Goal: Task Accomplishment & Management: Manage account settings

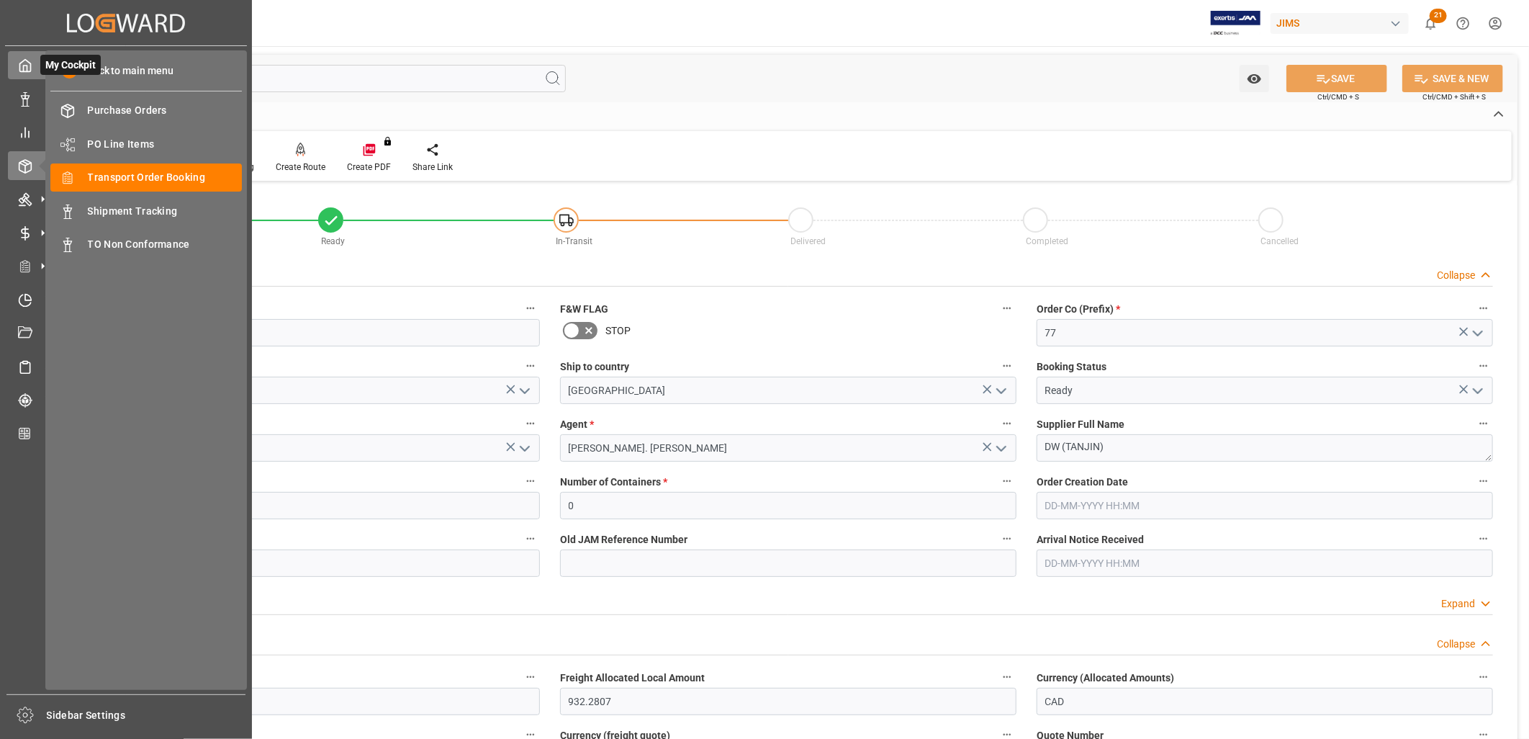
click at [20, 66] on icon at bounding box center [25, 66] width 11 height 12
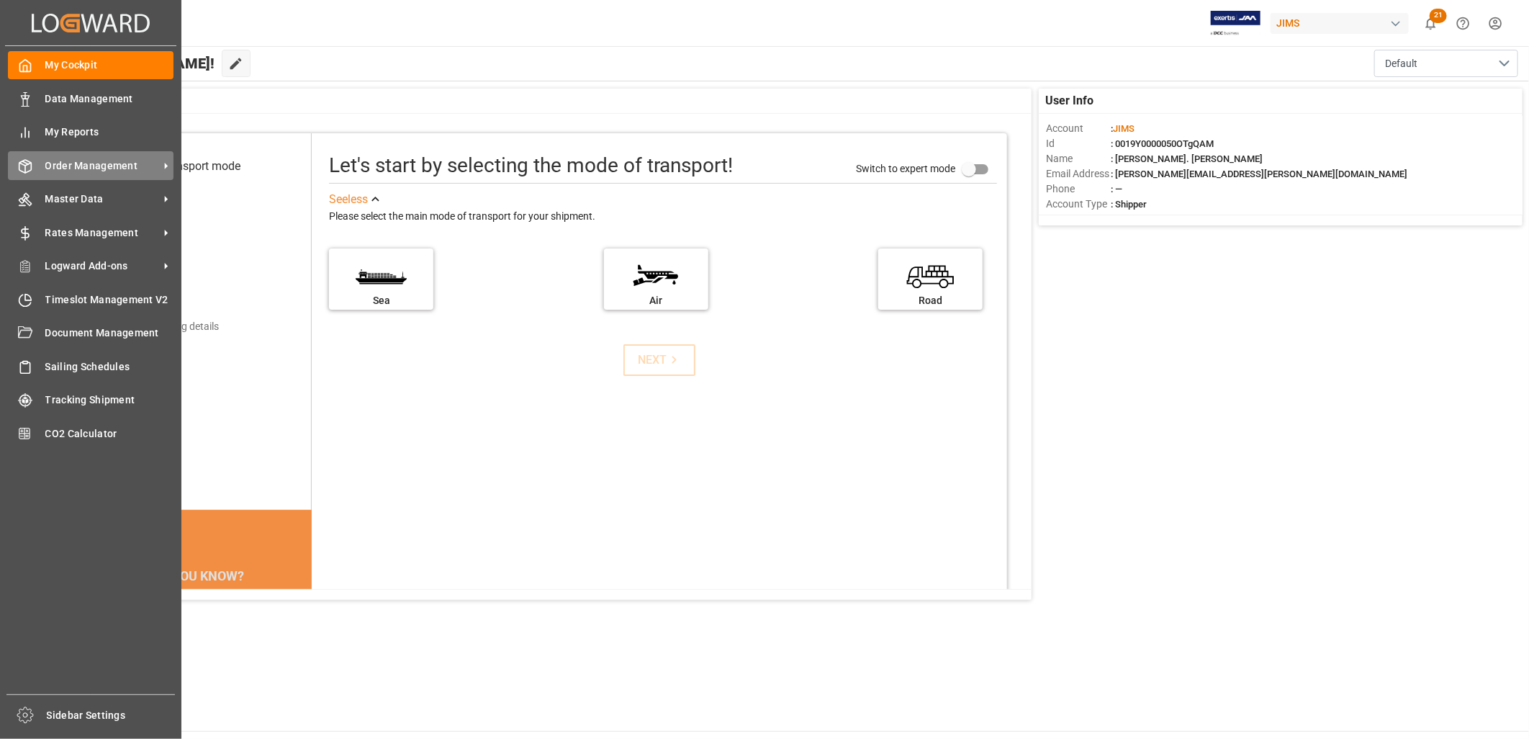
click at [122, 155] on div "Order Management Order Management" at bounding box center [91, 165] width 166 height 28
click at [99, 159] on span "Order Management" at bounding box center [102, 165] width 114 height 15
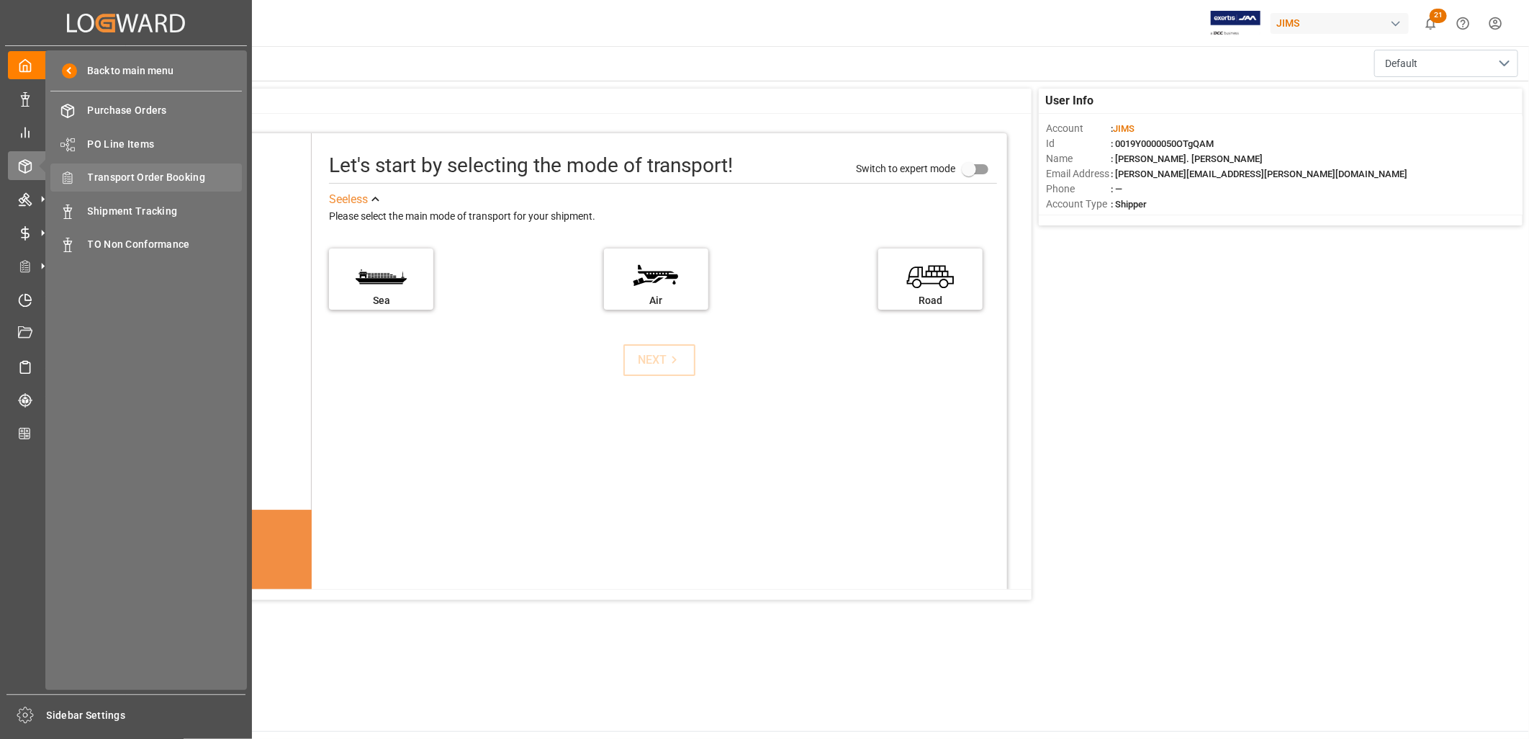
click at [145, 170] on span "Transport Order Booking" at bounding box center [165, 177] width 155 height 15
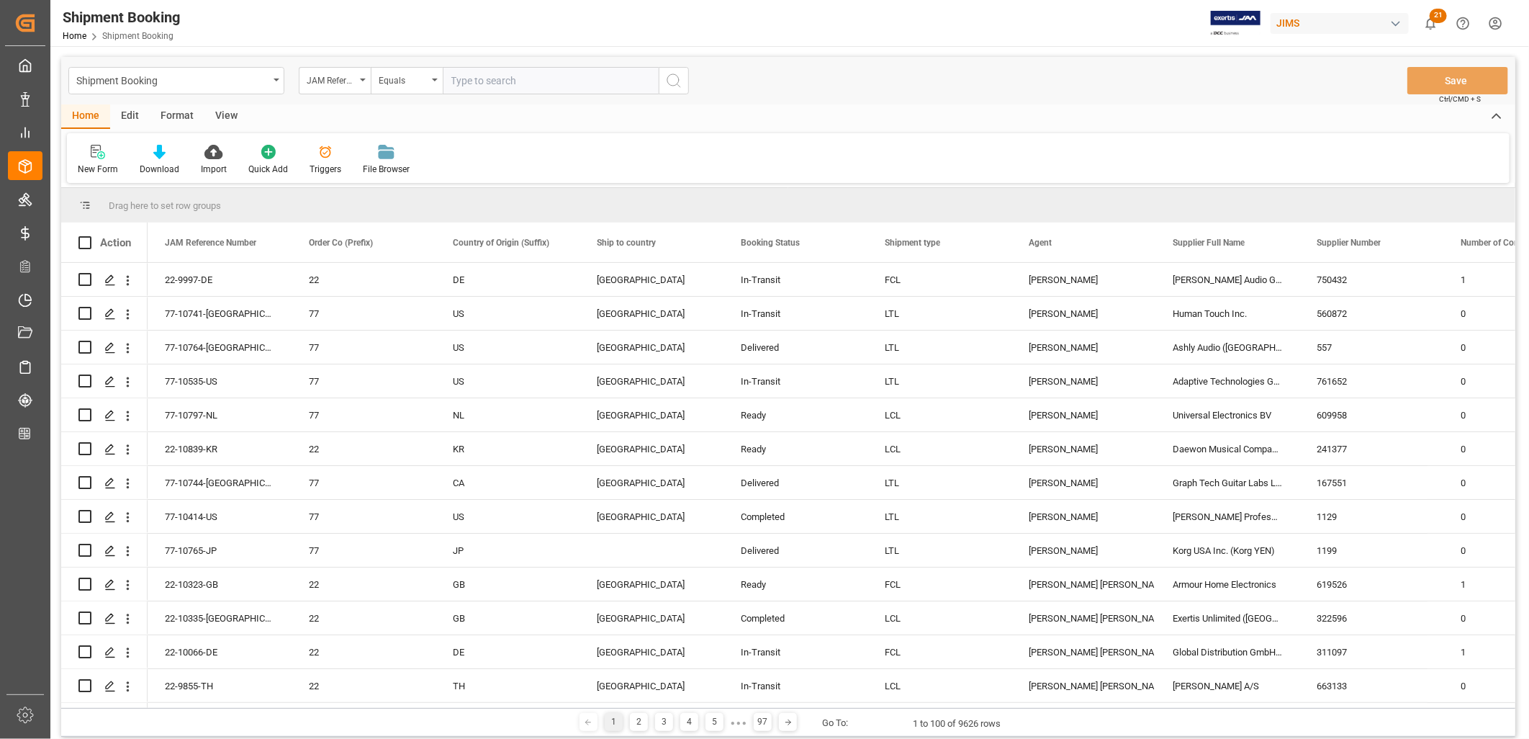
click at [475, 77] on input "text" at bounding box center [551, 80] width 216 height 27
type input "C"
type input "22-10228-ID"
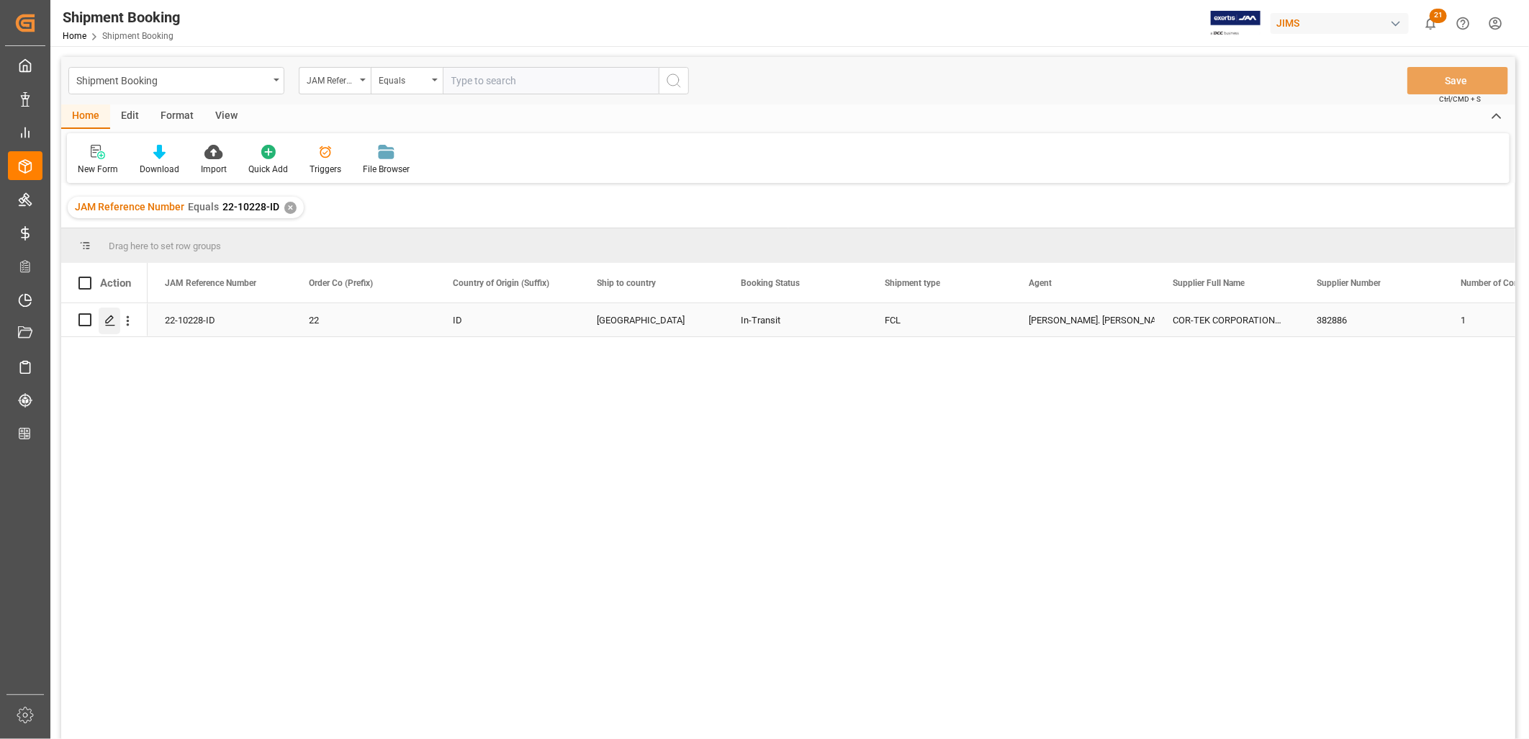
click at [112, 320] on icon "Press SPACE to select this row." at bounding box center [110, 321] width 12 height 12
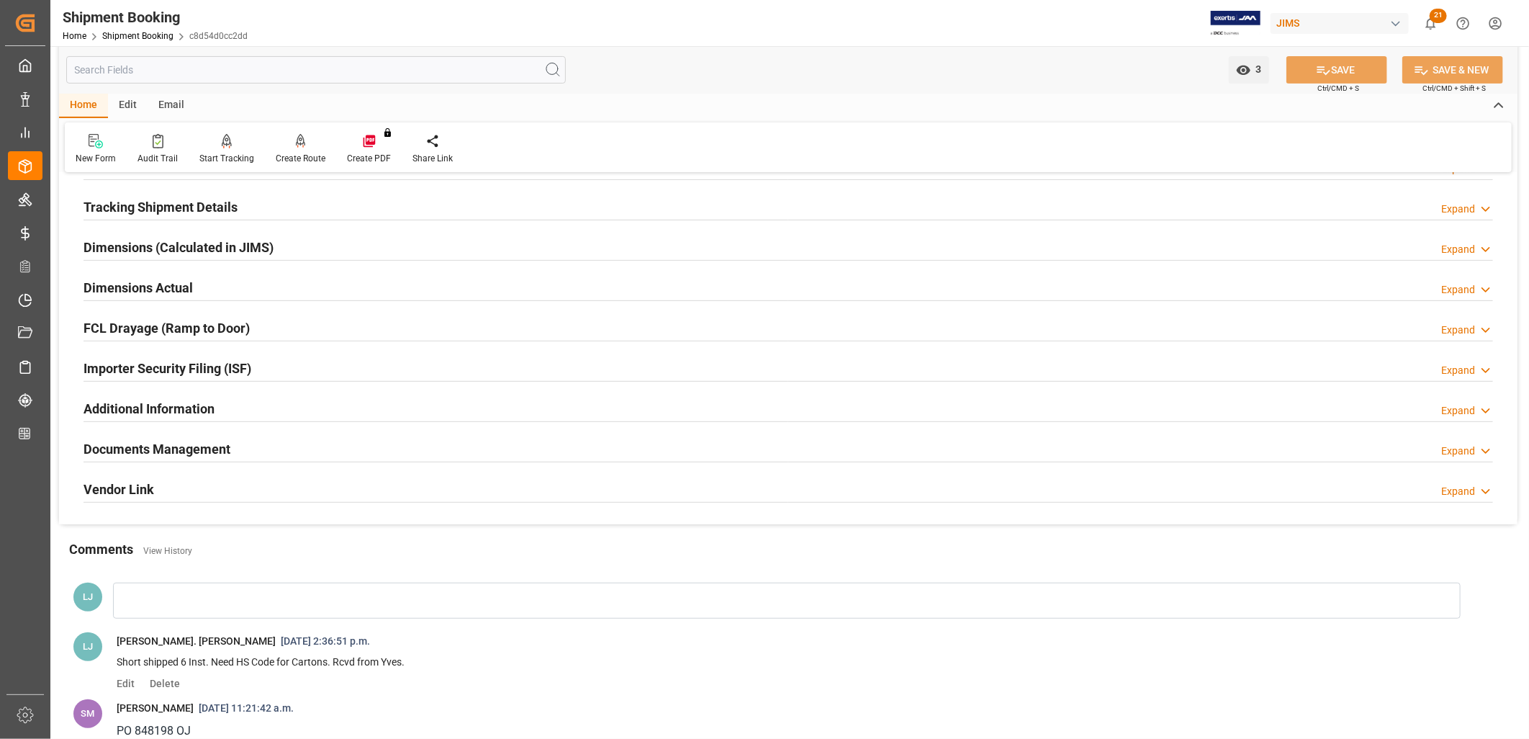
scroll to position [240, 0]
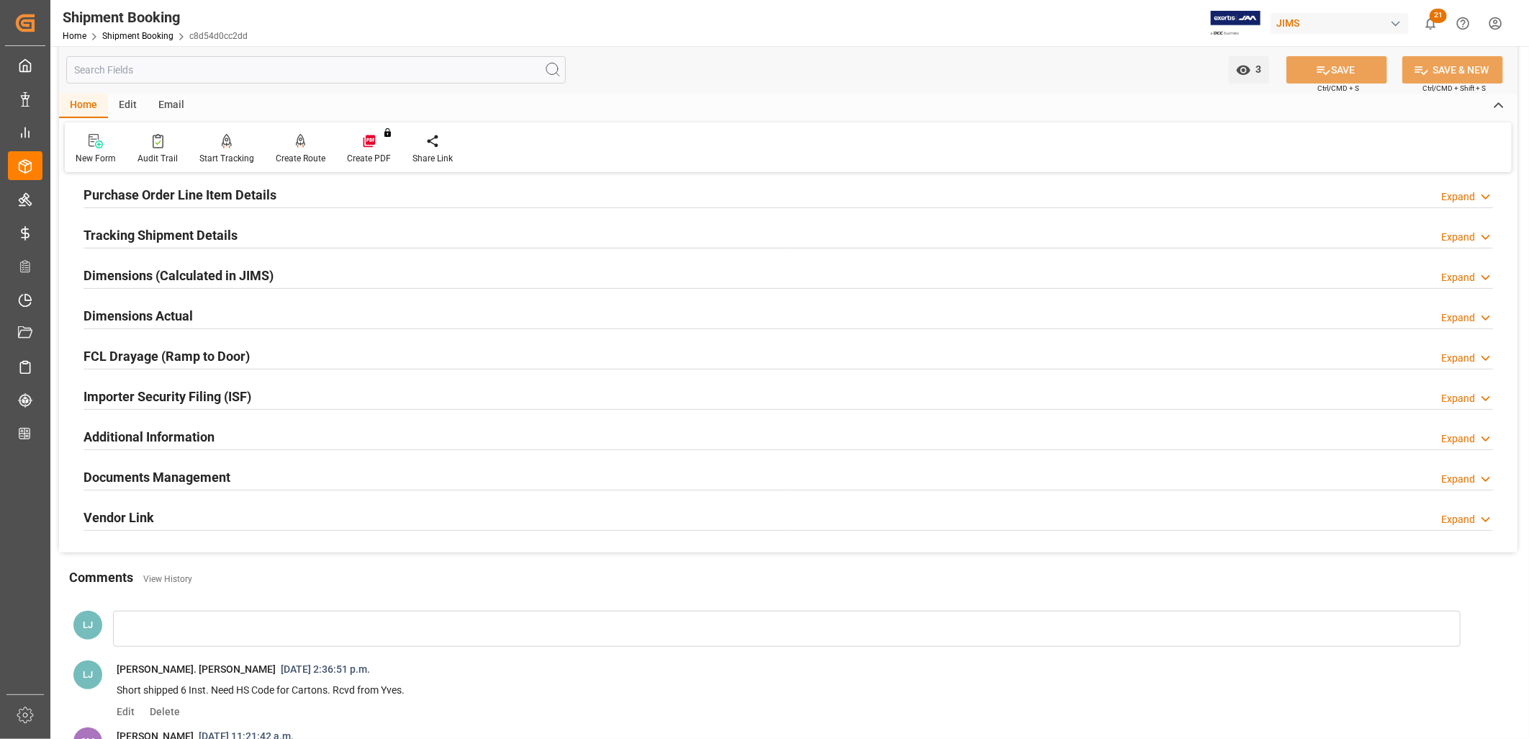
click at [191, 470] on h2 "Documents Management" at bounding box center [157, 476] width 147 height 19
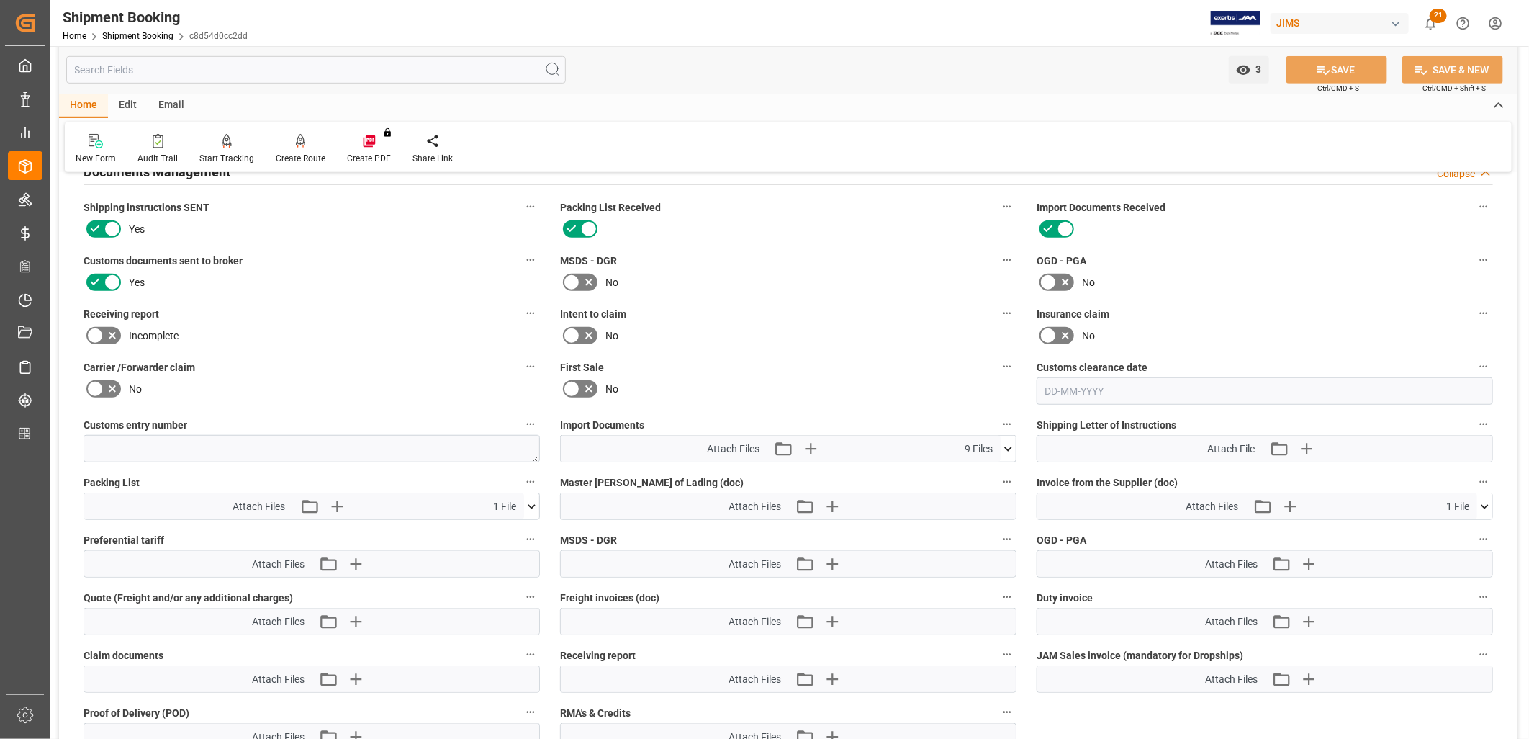
scroll to position [559, 0]
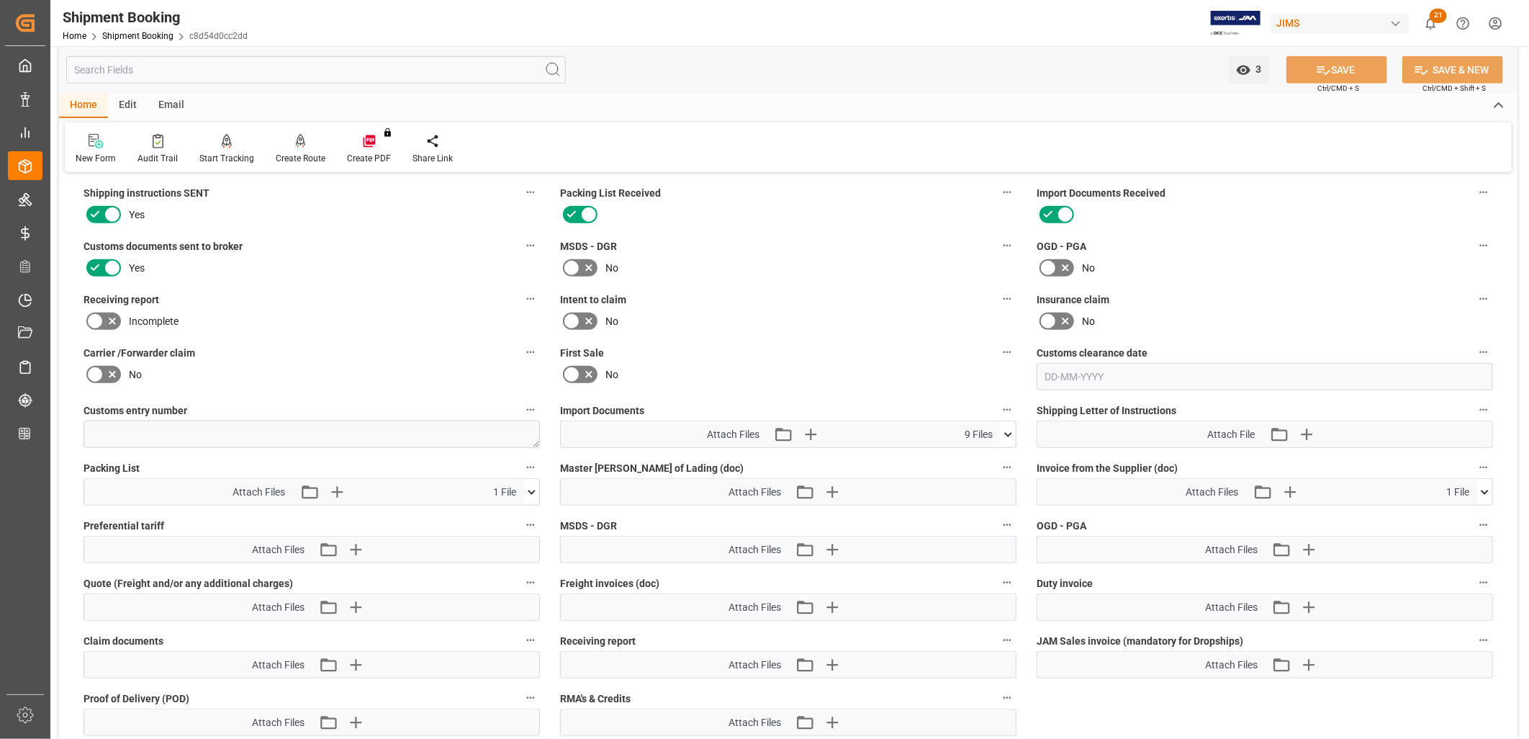
click at [1006, 432] on icon at bounding box center [1008, 434] width 15 height 15
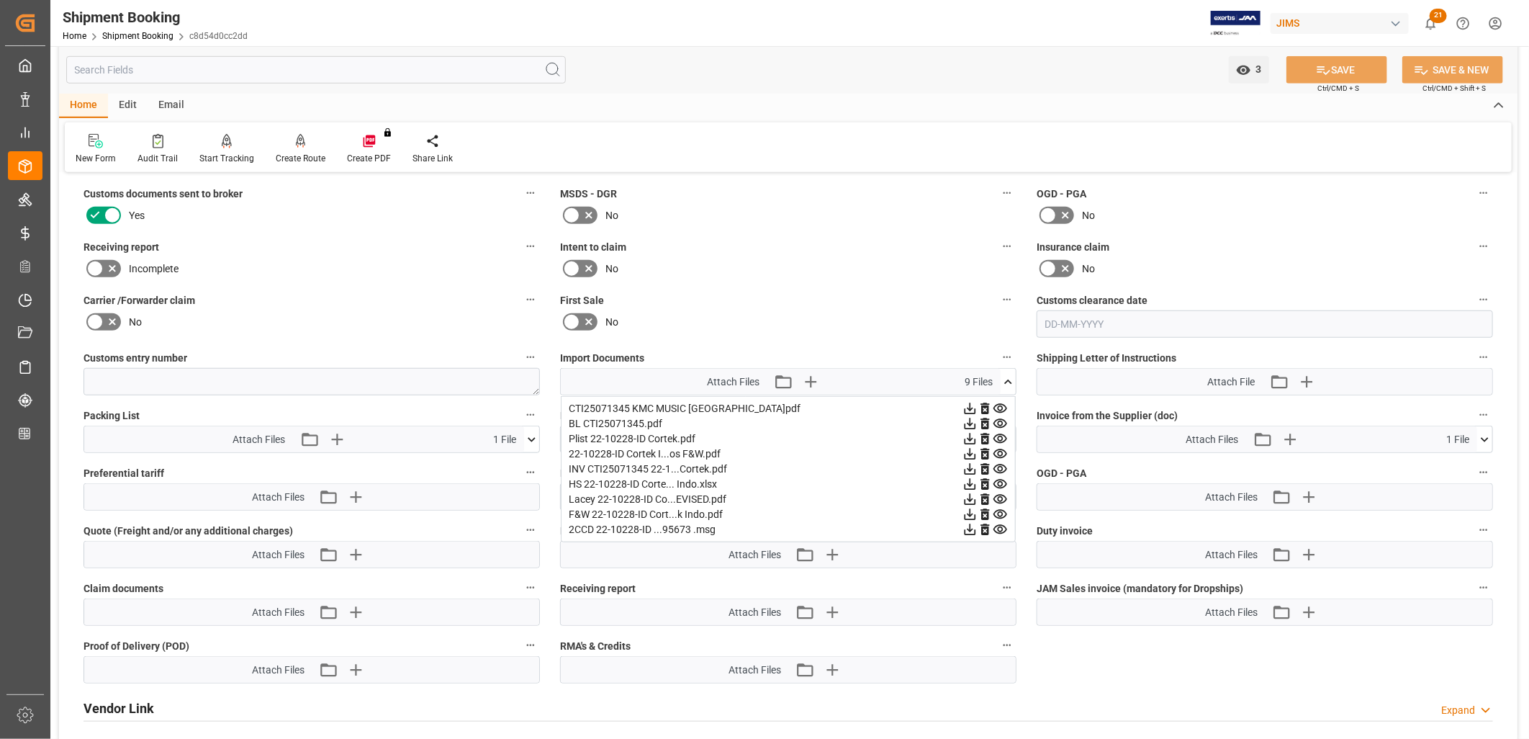
scroll to position [639, 0]
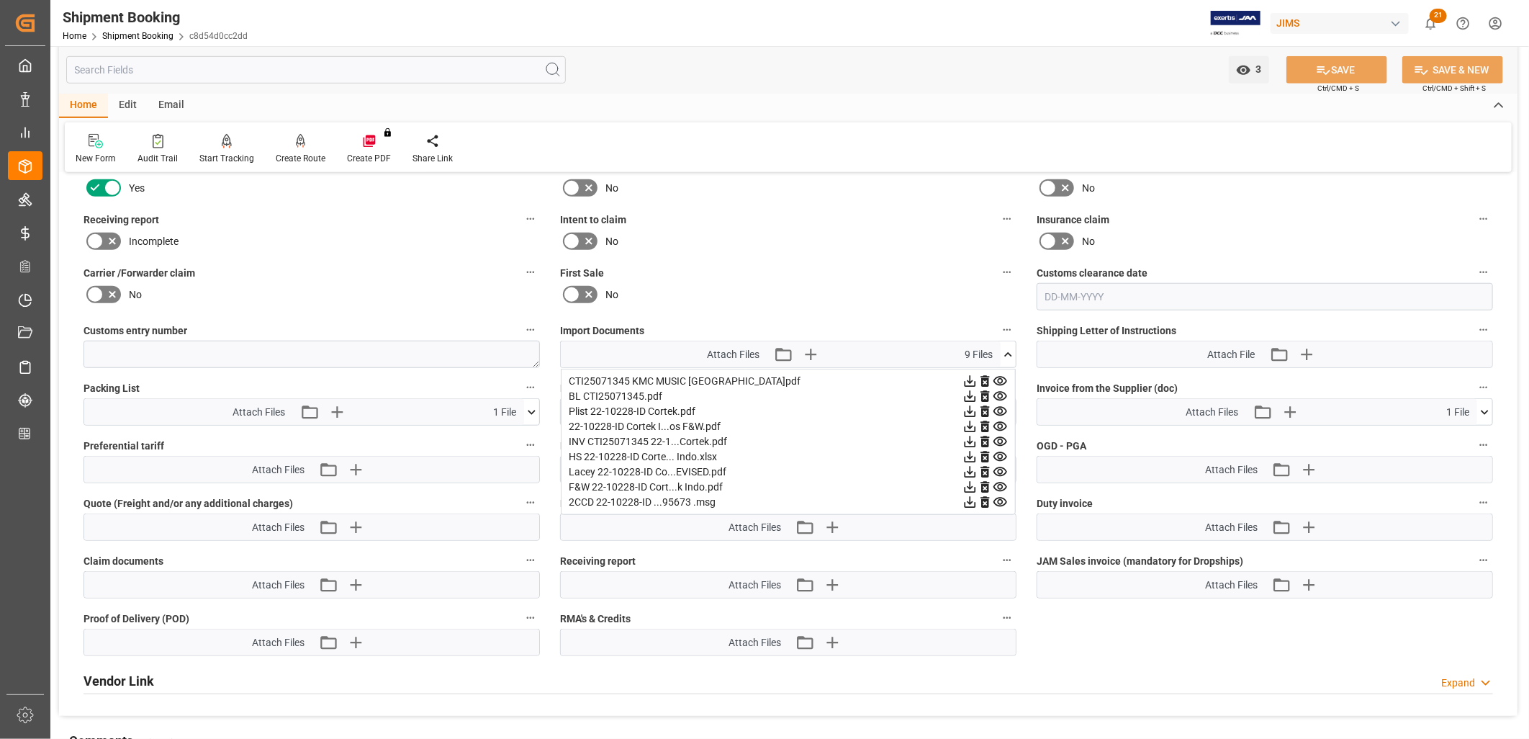
click at [1008, 347] on icon at bounding box center [1008, 354] width 15 height 15
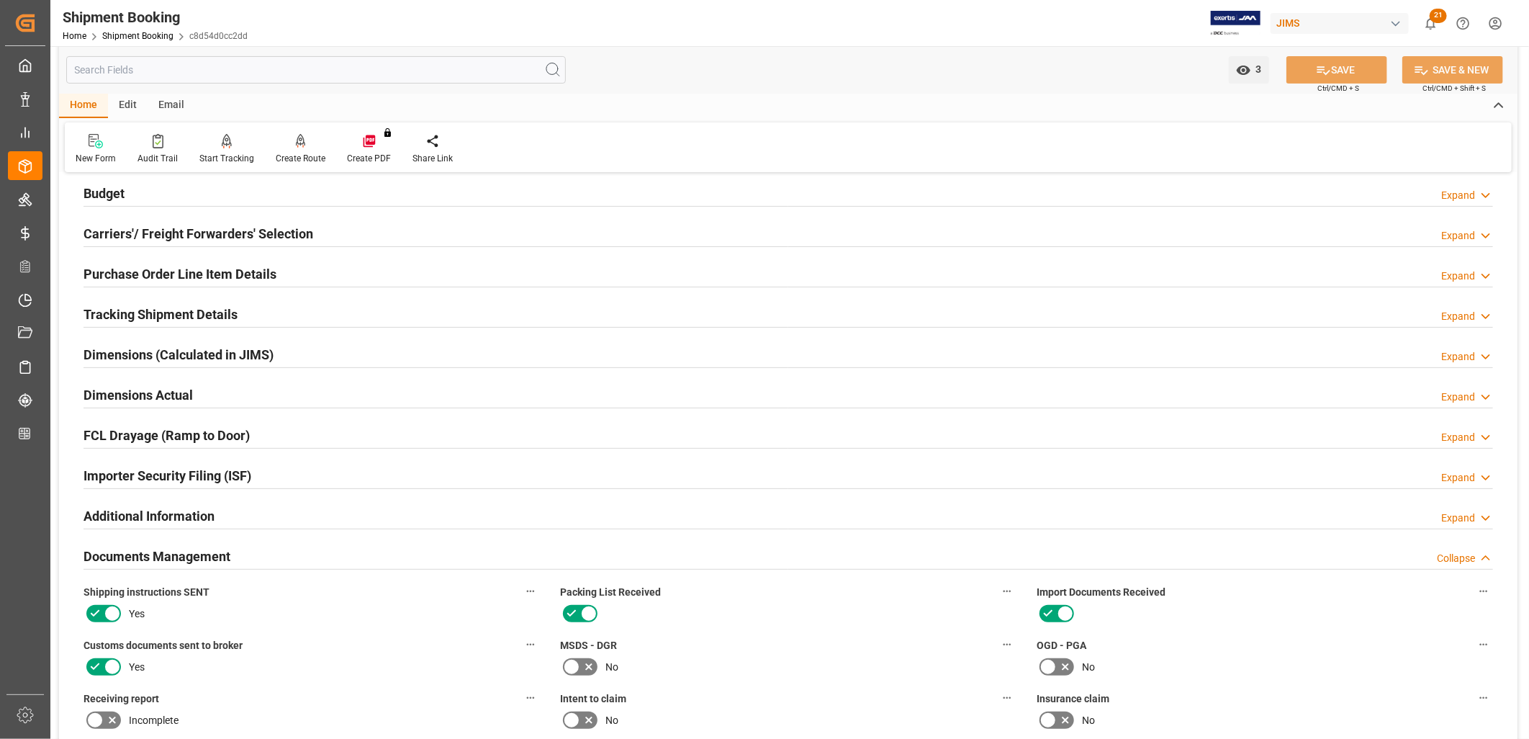
scroll to position [160, 0]
click at [205, 270] on h2 "Purchase Order Line Item Details" at bounding box center [180, 274] width 193 height 19
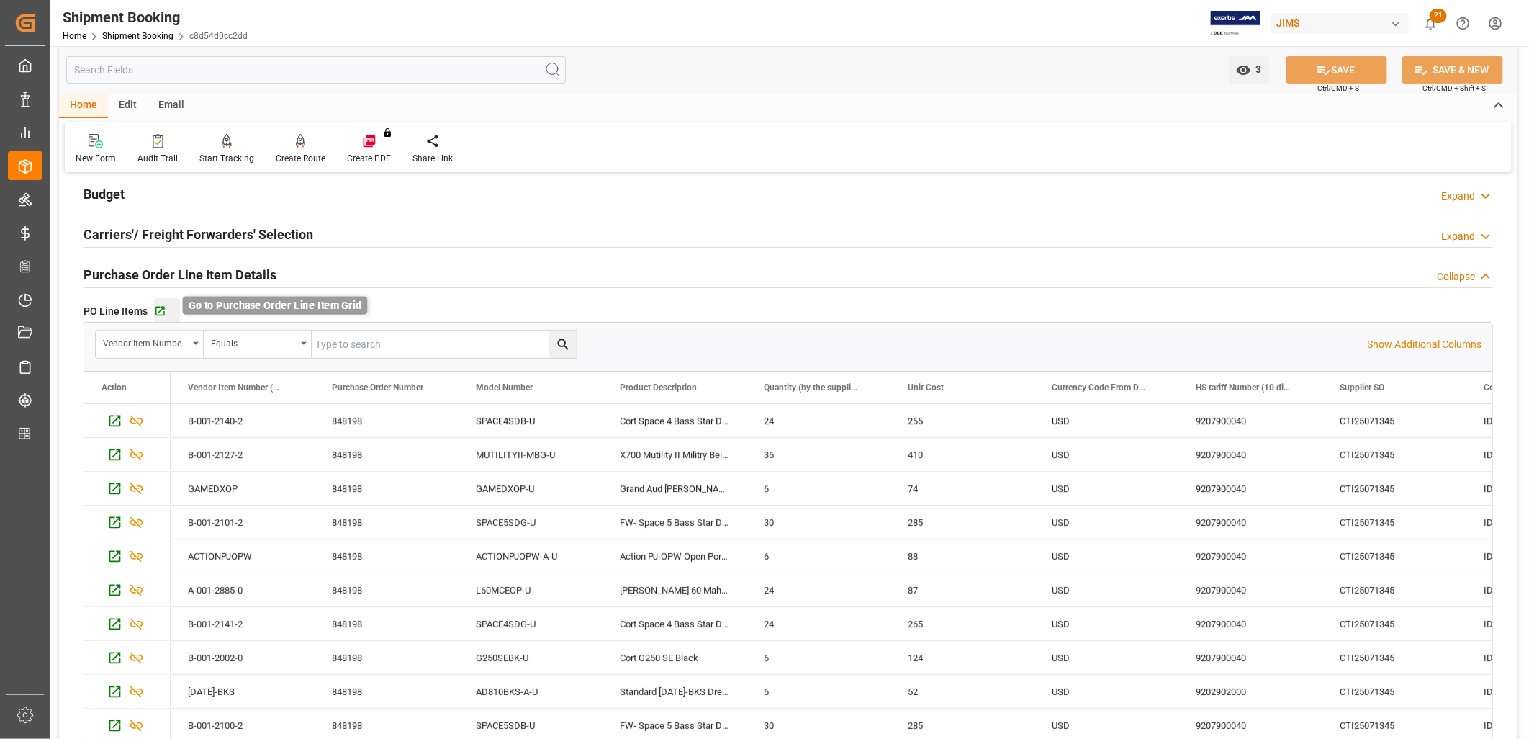
click at [157, 307] on icon "button" at bounding box center [160, 311] width 12 height 12
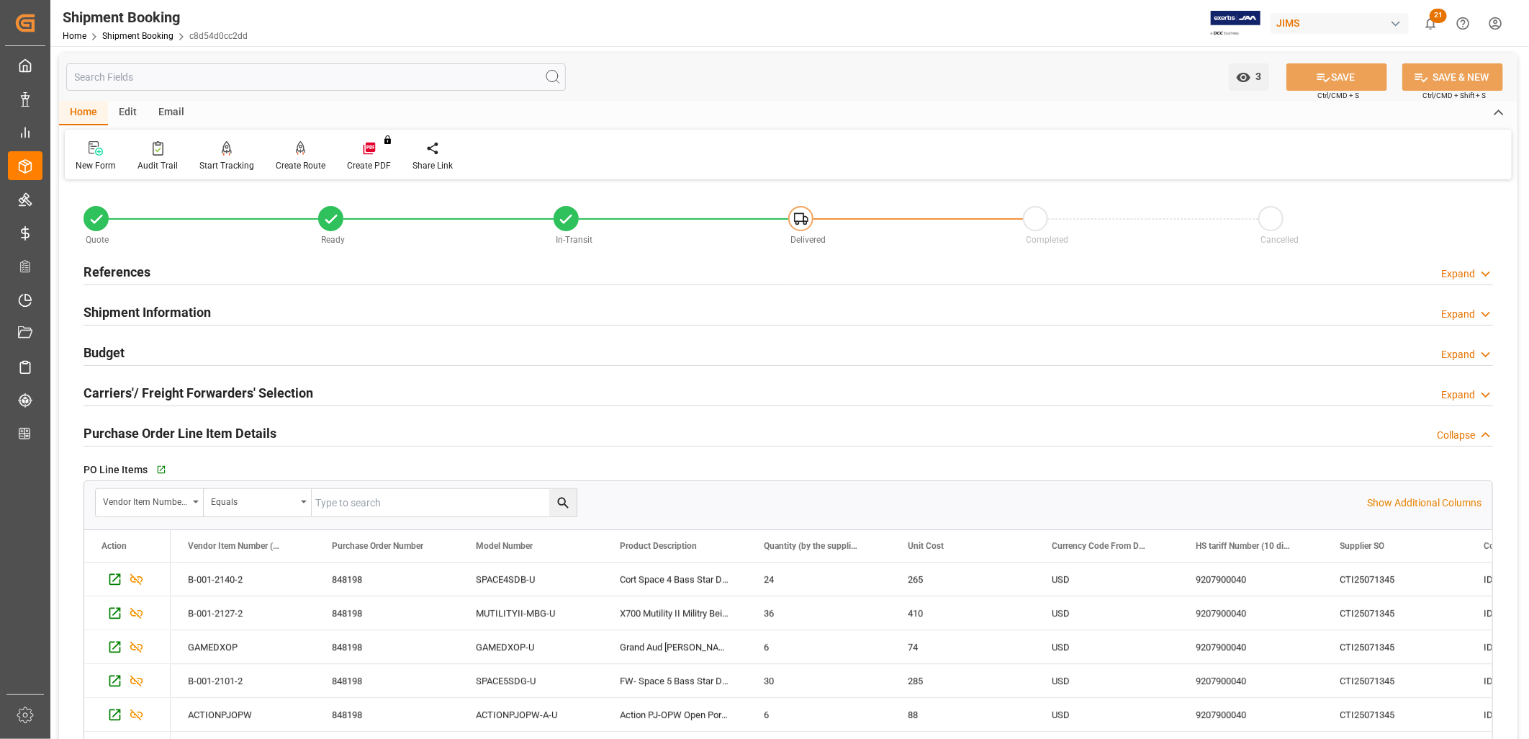
scroll to position [0, 0]
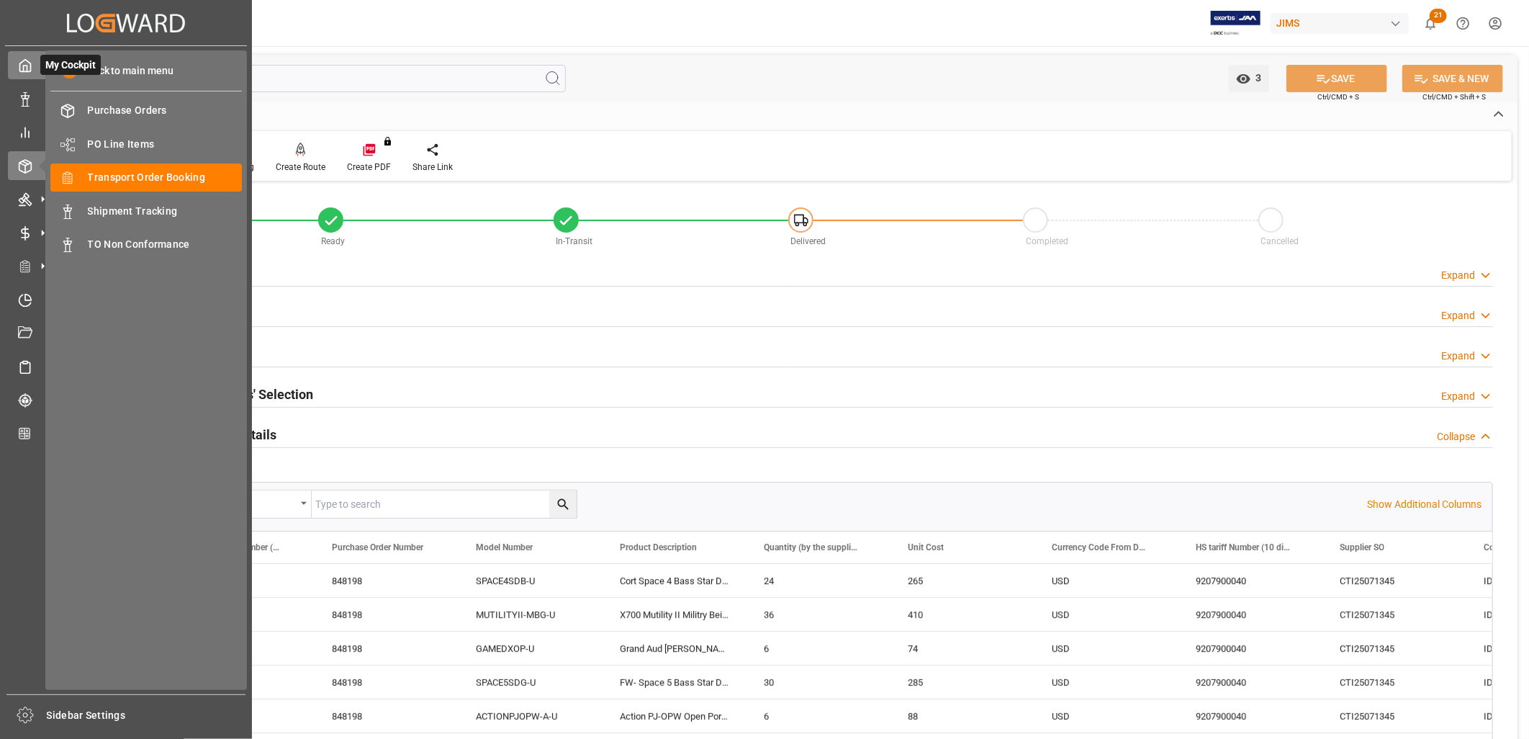
click at [30, 65] on icon at bounding box center [25, 65] width 14 height 14
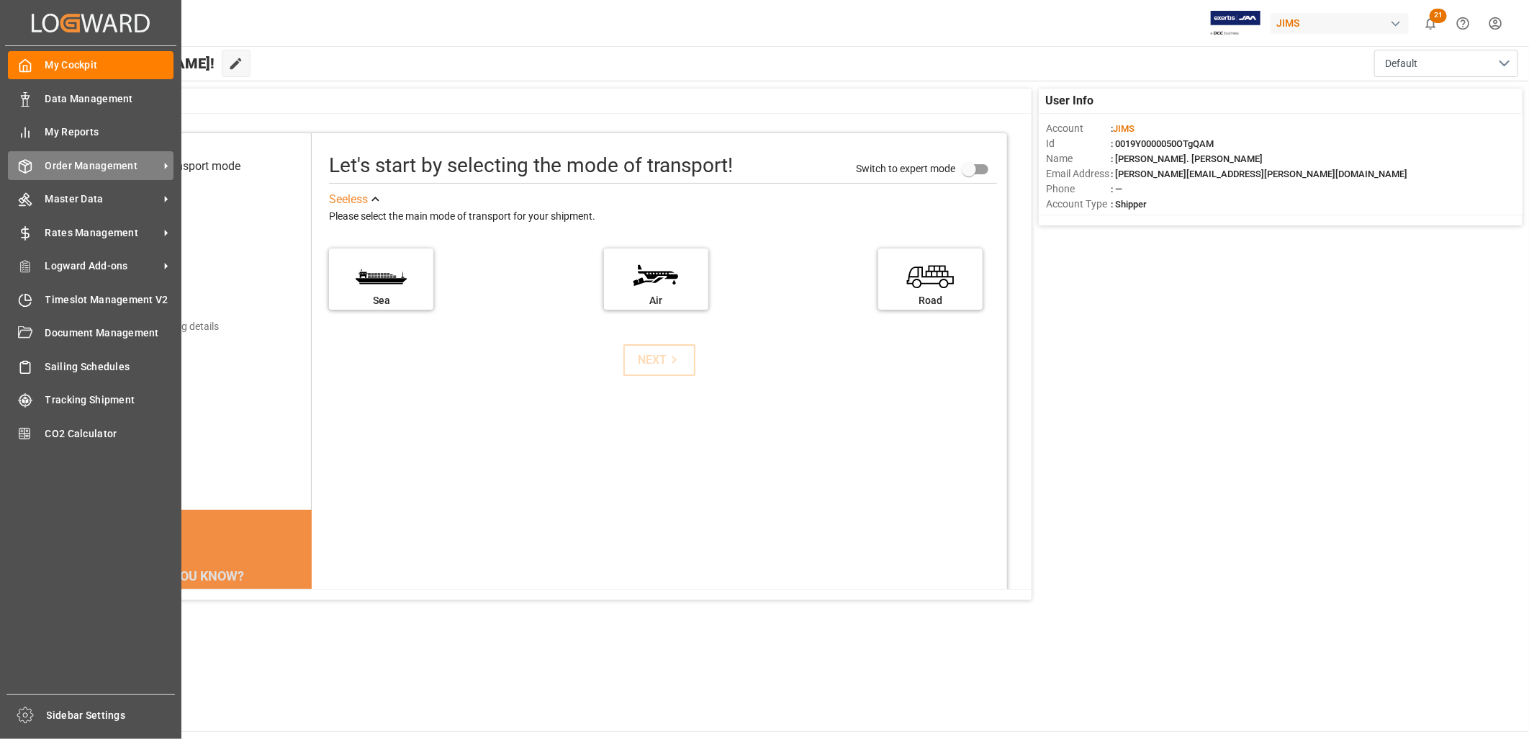
click at [111, 164] on span "Order Management" at bounding box center [102, 165] width 114 height 15
click at [95, 159] on span "Order Management" at bounding box center [102, 165] width 114 height 15
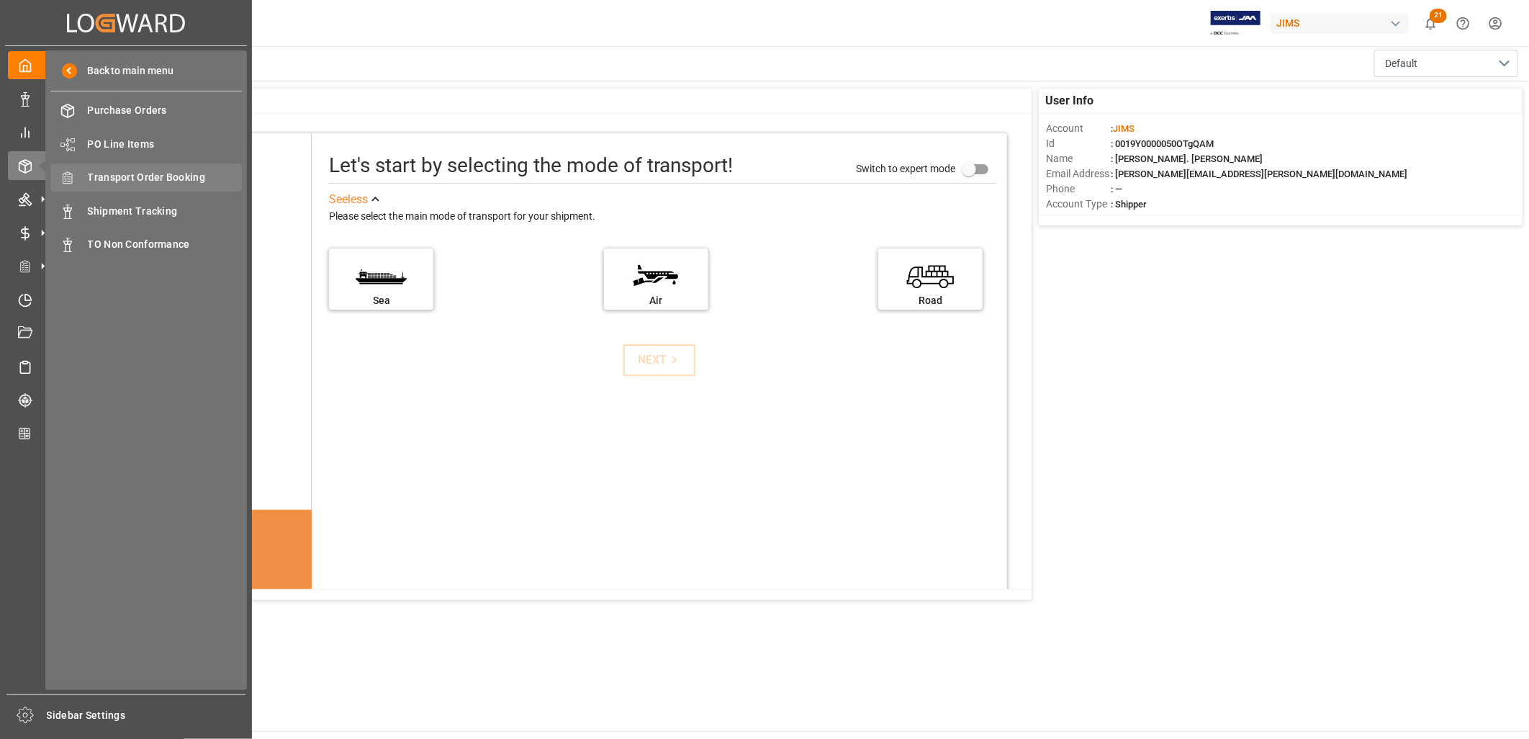
click at [154, 174] on span "Transport Order Booking" at bounding box center [165, 177] width 155 height 15
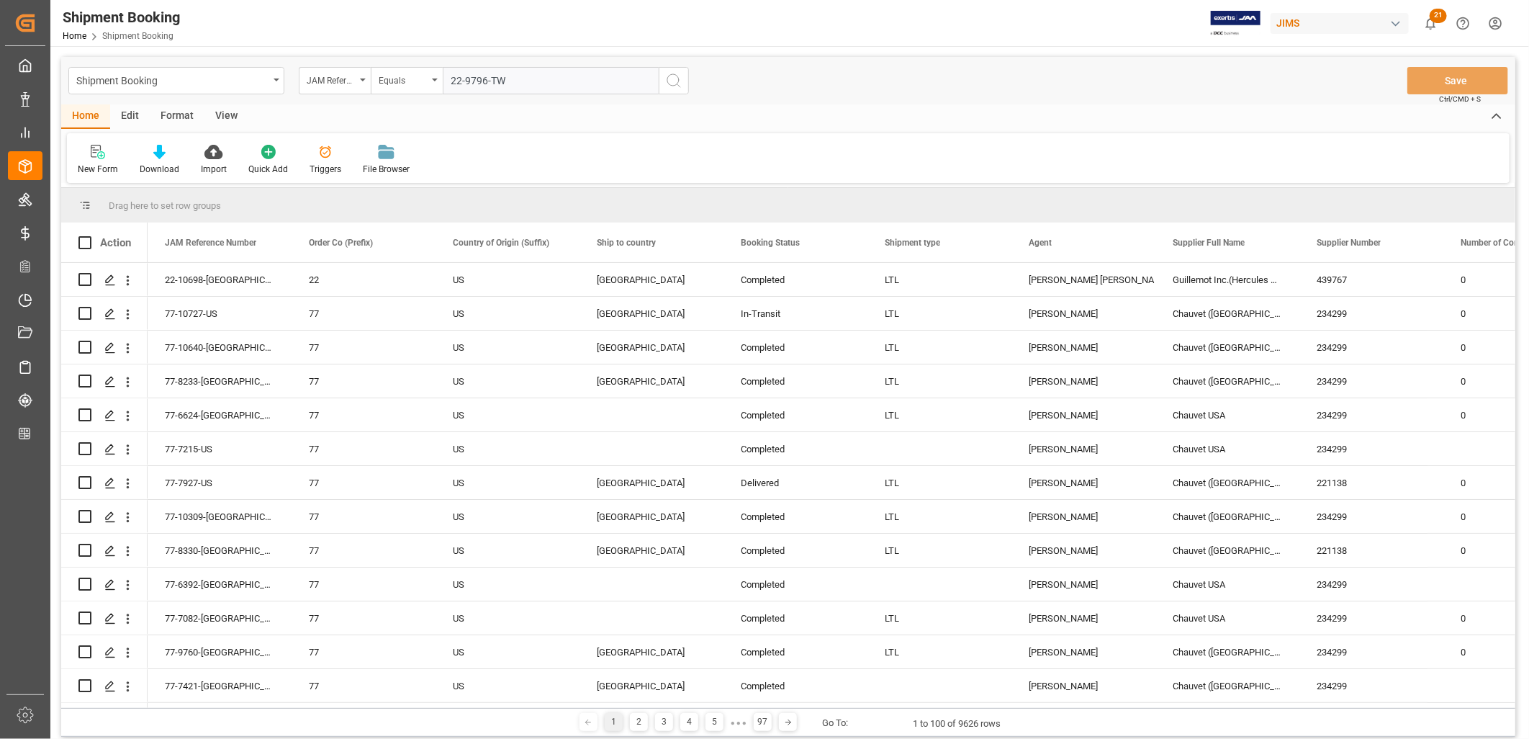
type input "22-9796-TW"
click at [682, 80] on button "search button" at bounding box center [674, 80] width 30 height 27
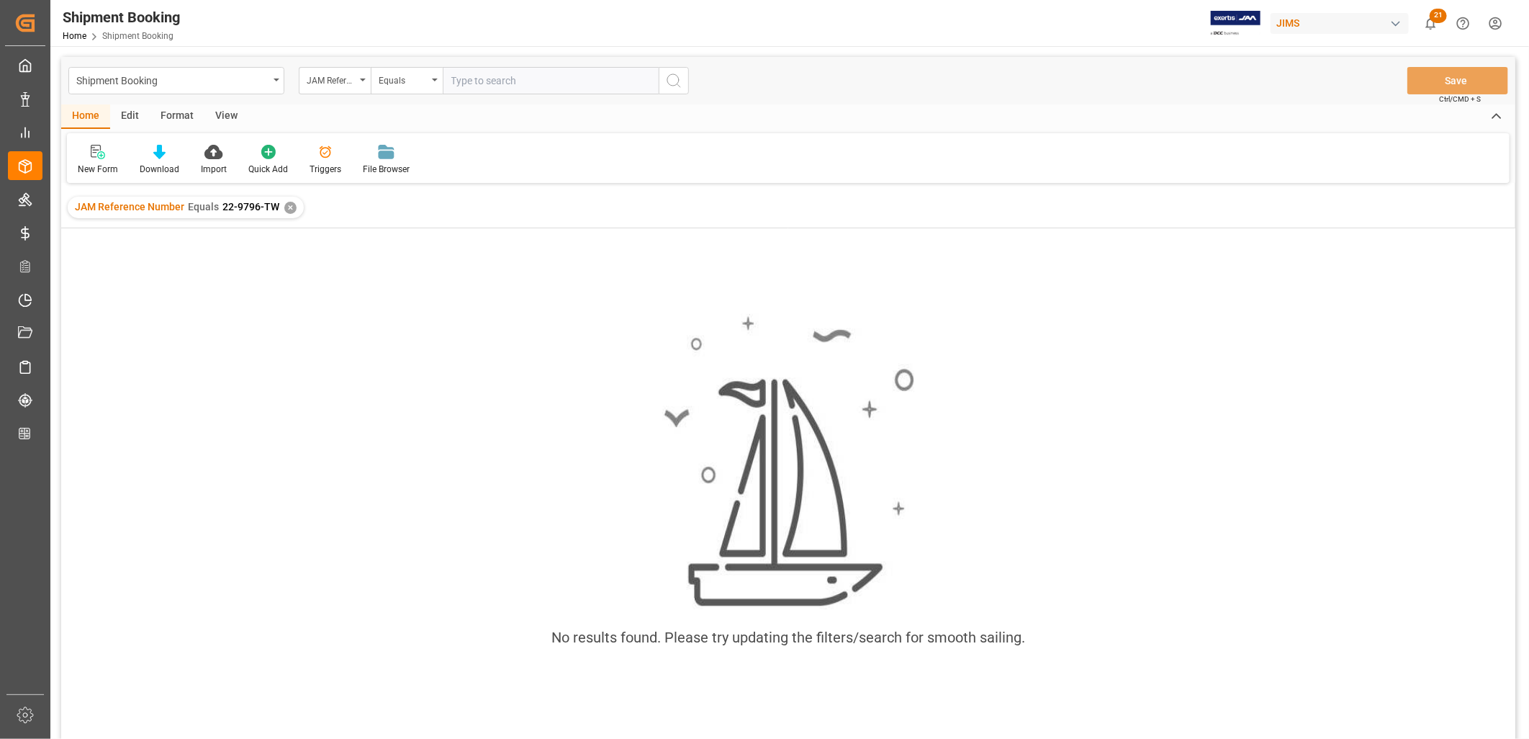
click at [291, 204] on div "✕" at bounding box center [290, 208] width 12 height 12
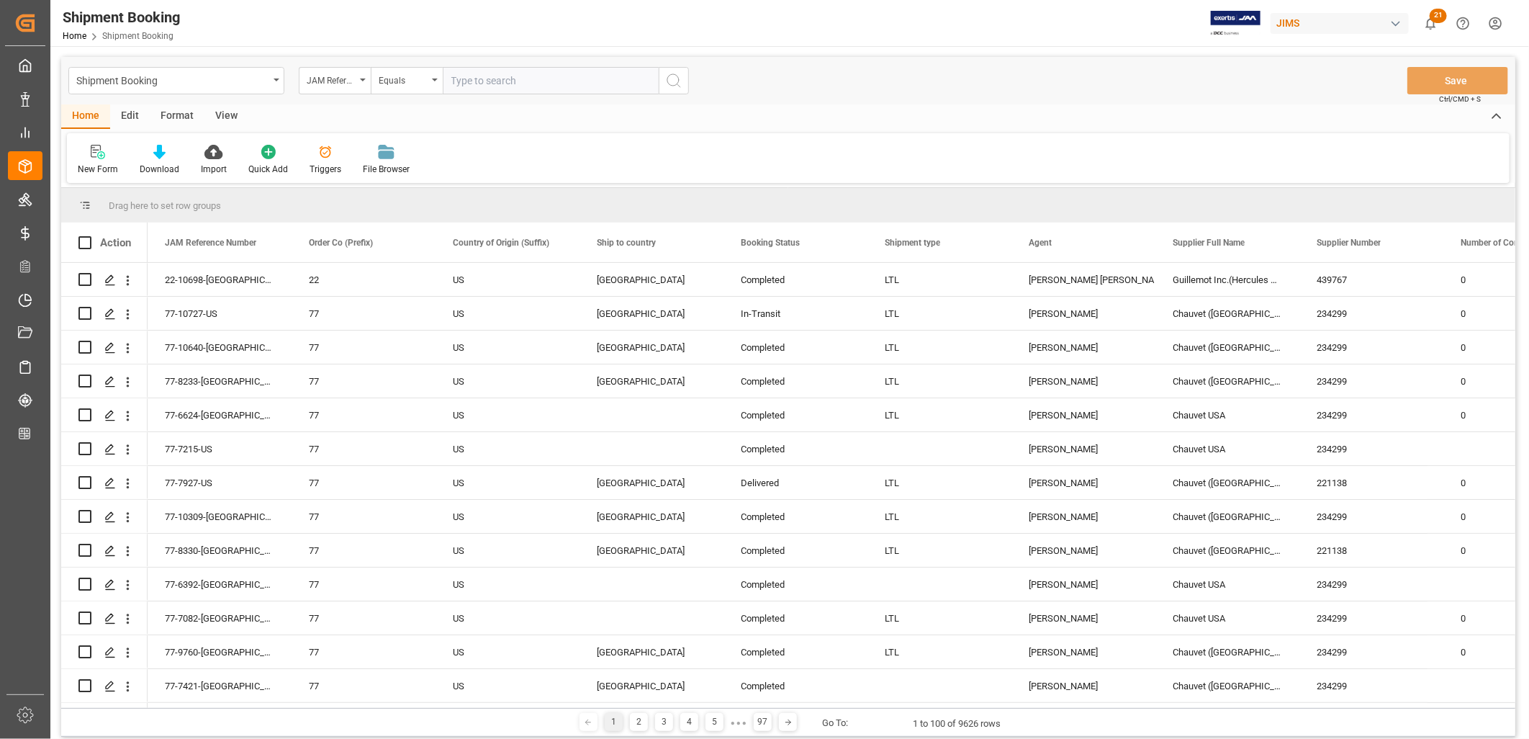
click at [463, 78] on input "text" at bounding box center [551, 80] width 216 height 27
type input "22-9796-TW"
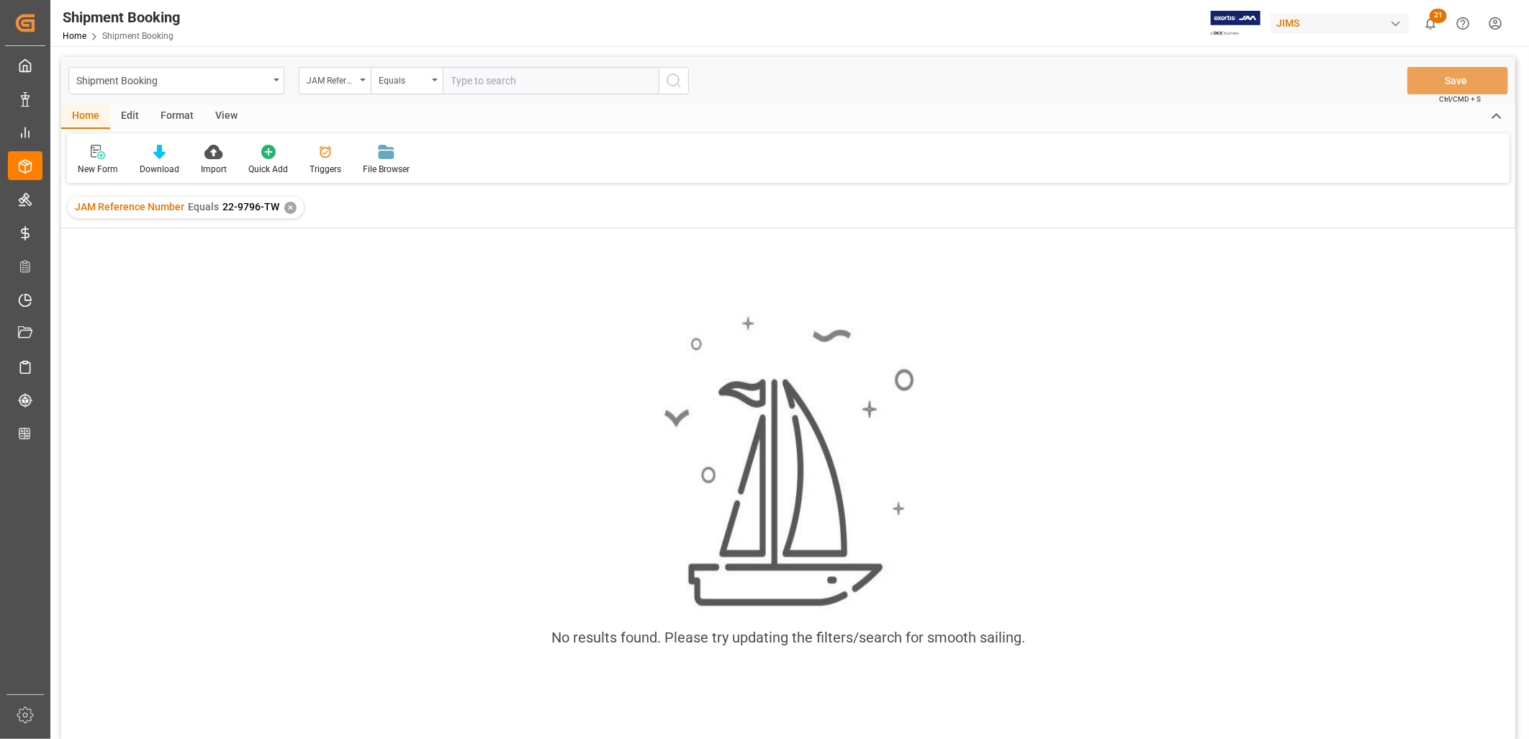
click at [286, 207] on div "✕" at bounding box center [290, 208] width 12 height 12
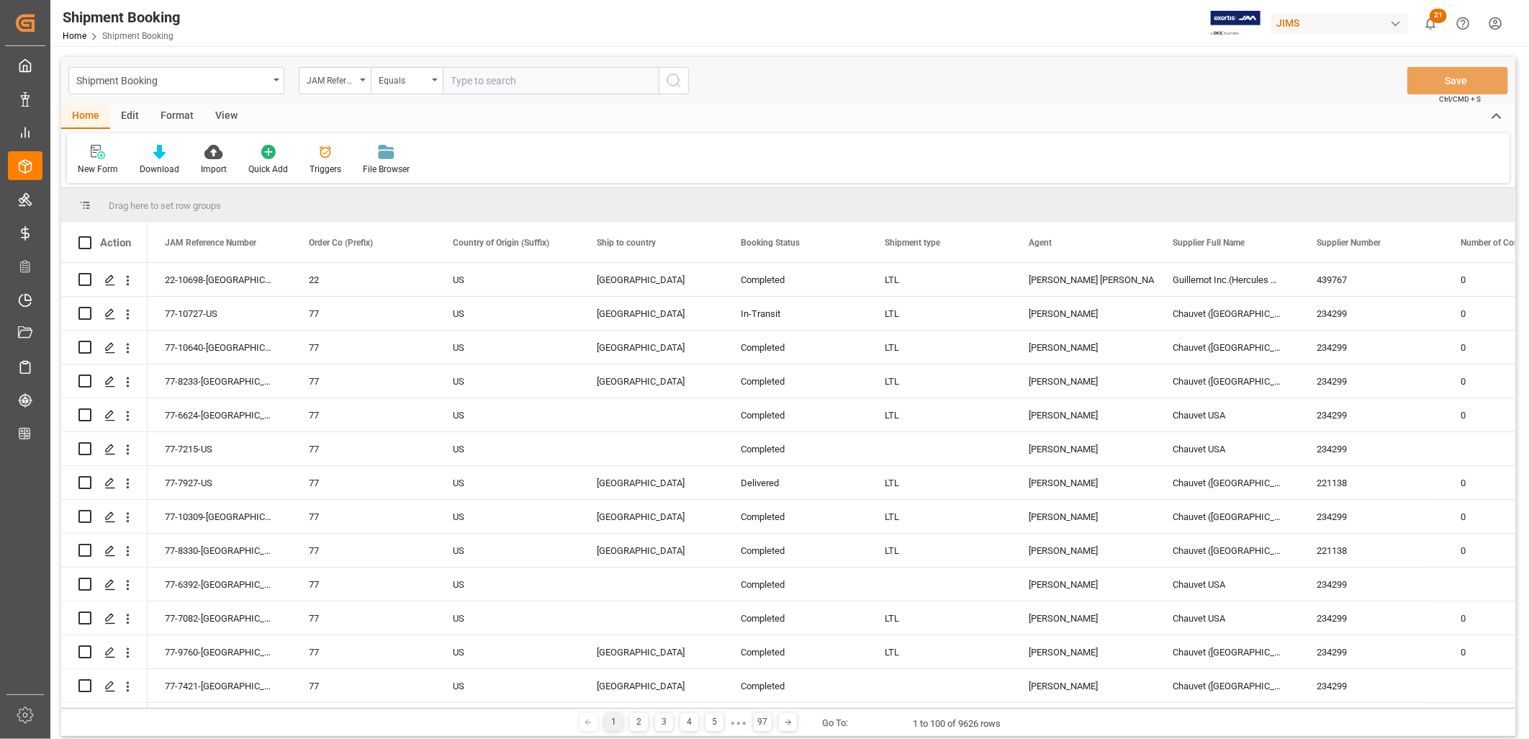
click at [462, 80] on input "text" at bounding box center [551, 80] width 216 height 27
type input "22-9796-ID"
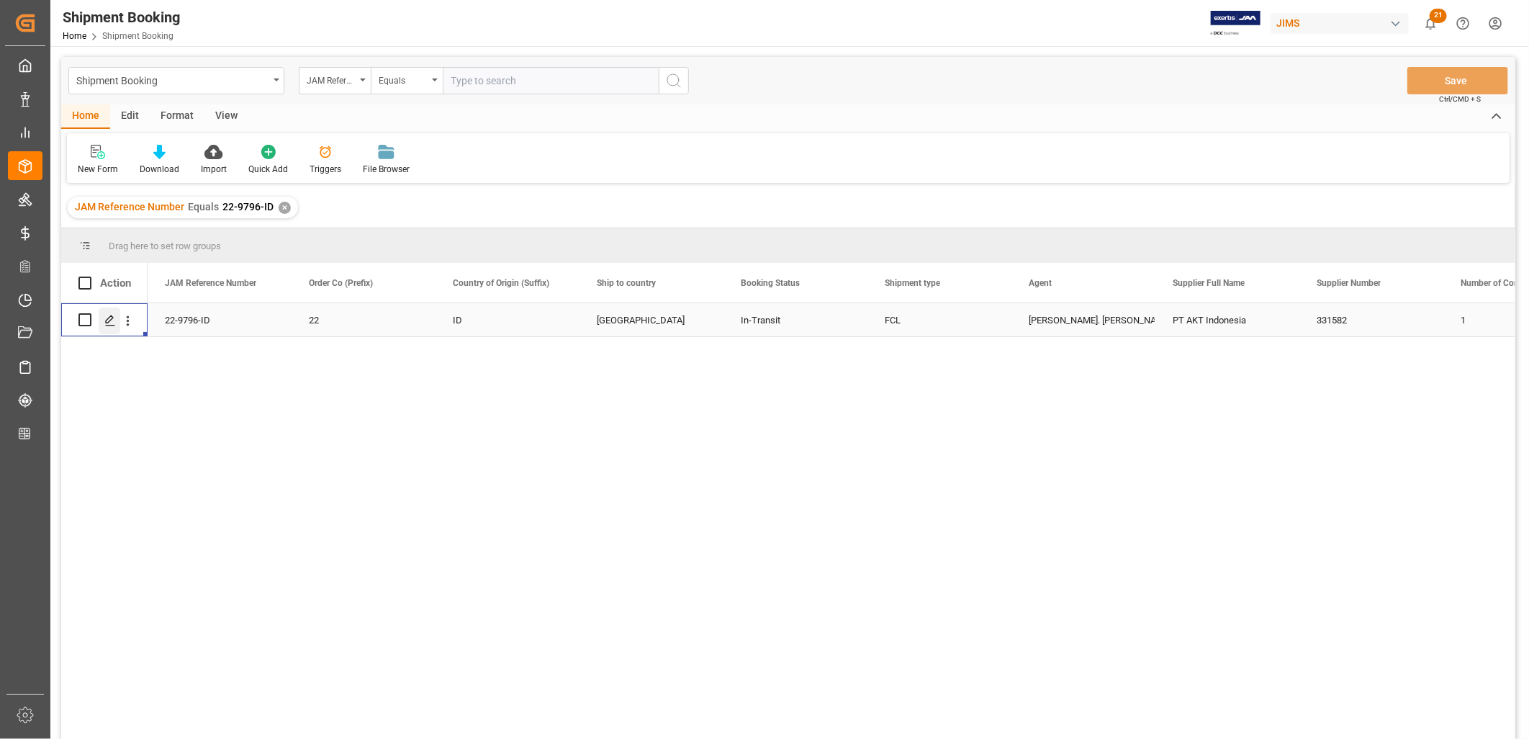
click at [111, 319] on polygon "Press SPACE to select this row." at bounding box center [109, 318] width 7 height 7
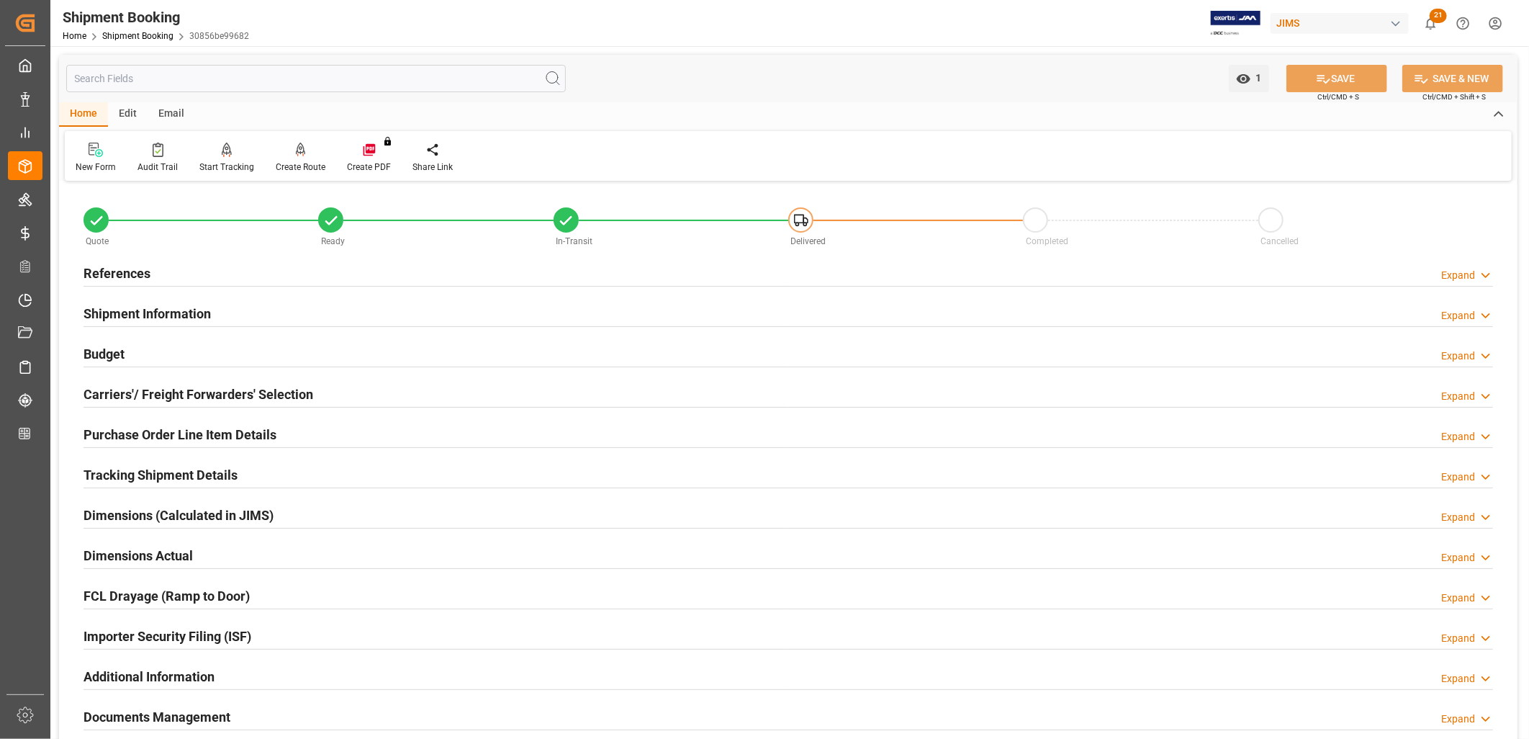
click at [124, 267] on h2 "References" at bounding box center [117, 272] width 67 height 19
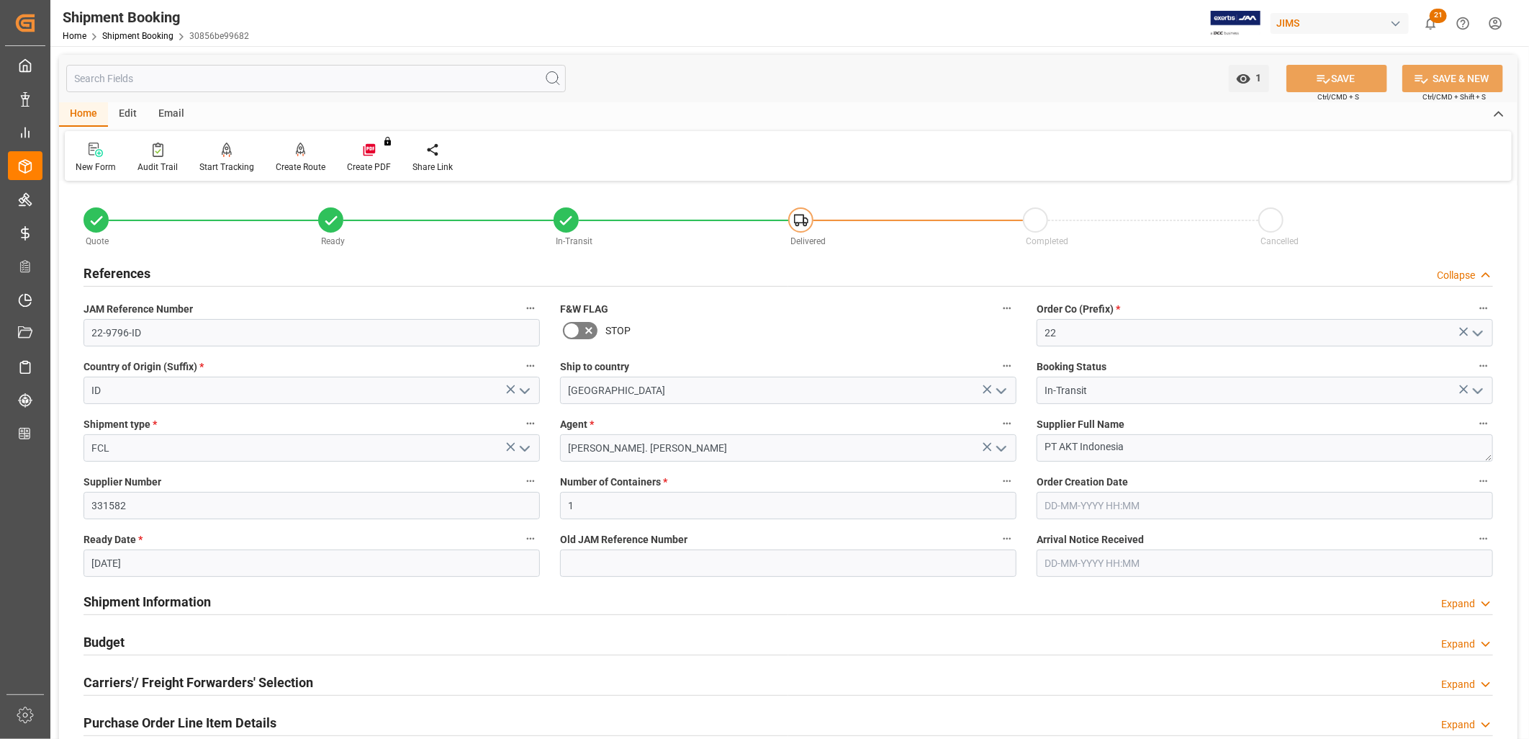
click at [526, 390] on polyline "open menu" at bounding box center [524, 391] width 9 height 4
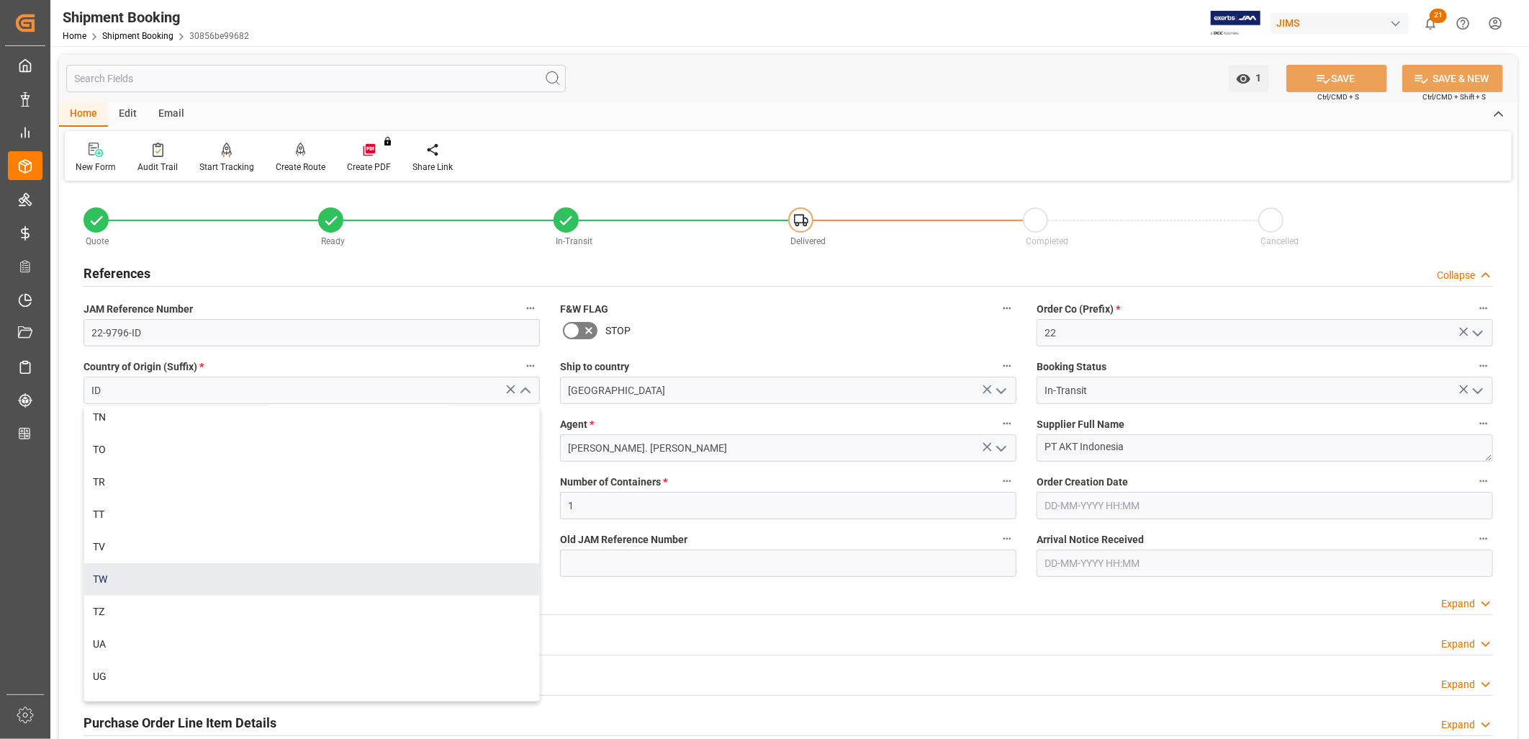
click at [96, 578] on div "TW" at bounding box center [311, 579] width 455 height 32
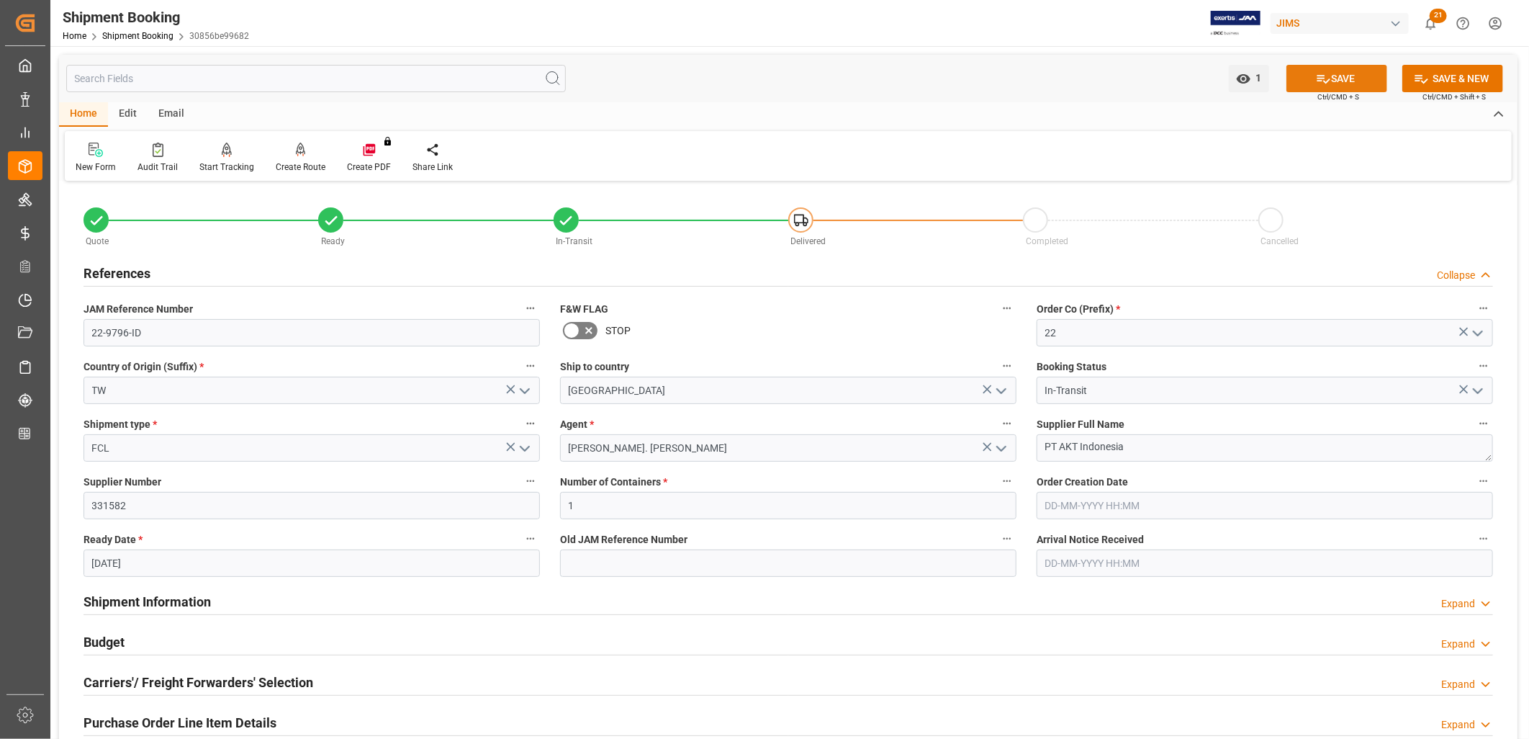
click at [1342, 78] on button "SAVE" at bounding box center [1336, 78] width 101 height 27
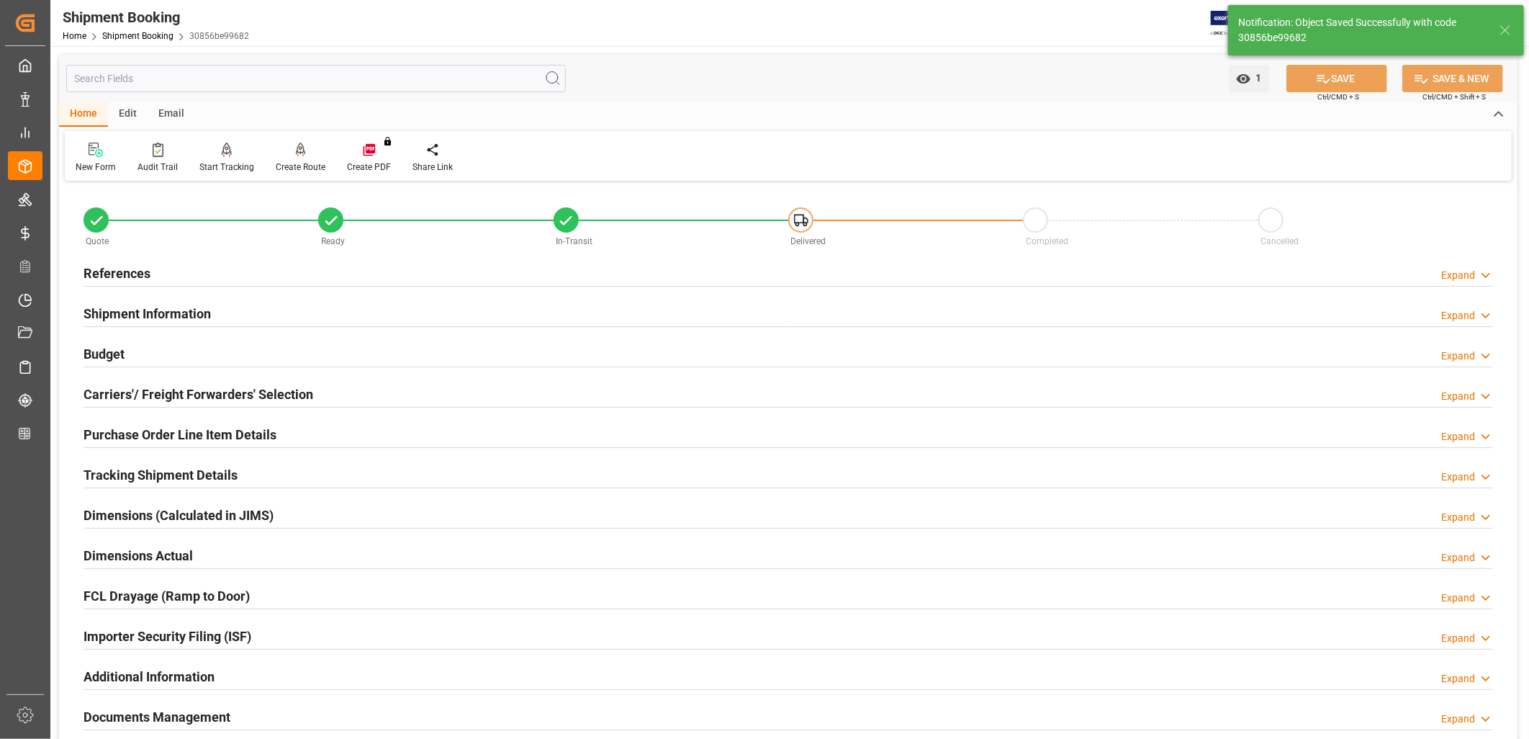
click at [117, 274] on h2 "References" at bounding box center [117, 272] width 67 height 19
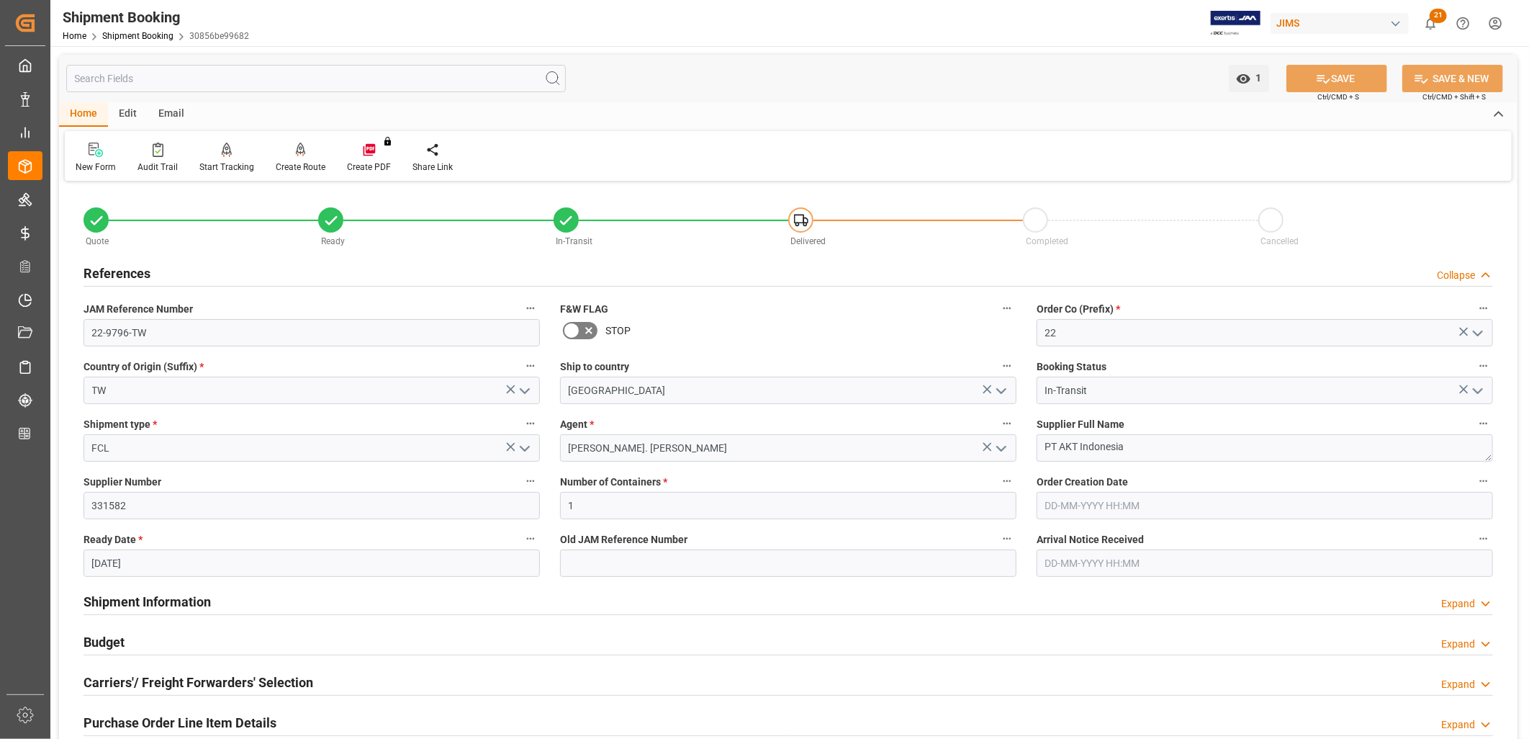
scroll to position [80, 0]
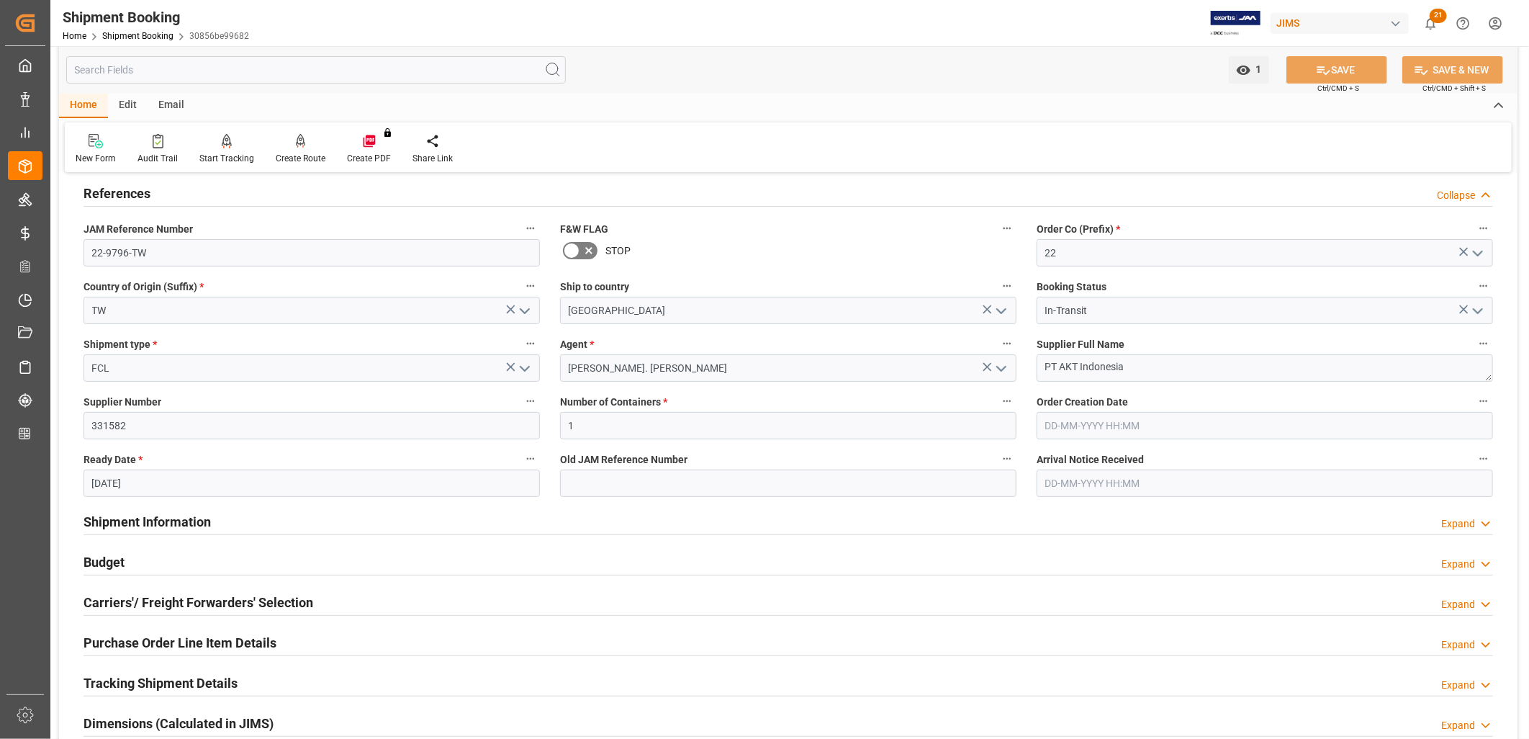
click at [187, 517] on h2 "Shipment Information" at bounding box center [147, 521] width 127 height 19
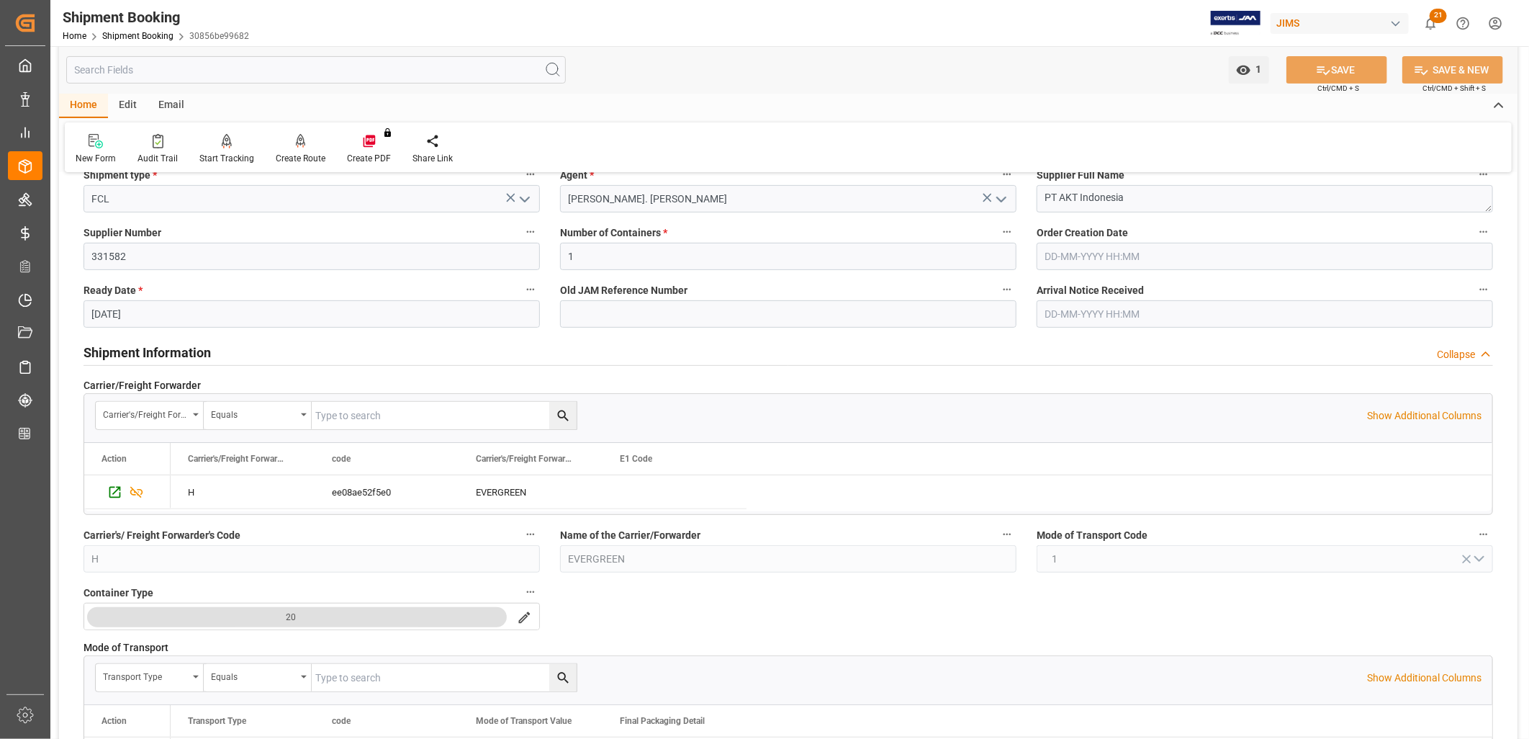
scroll to position [0, 0]
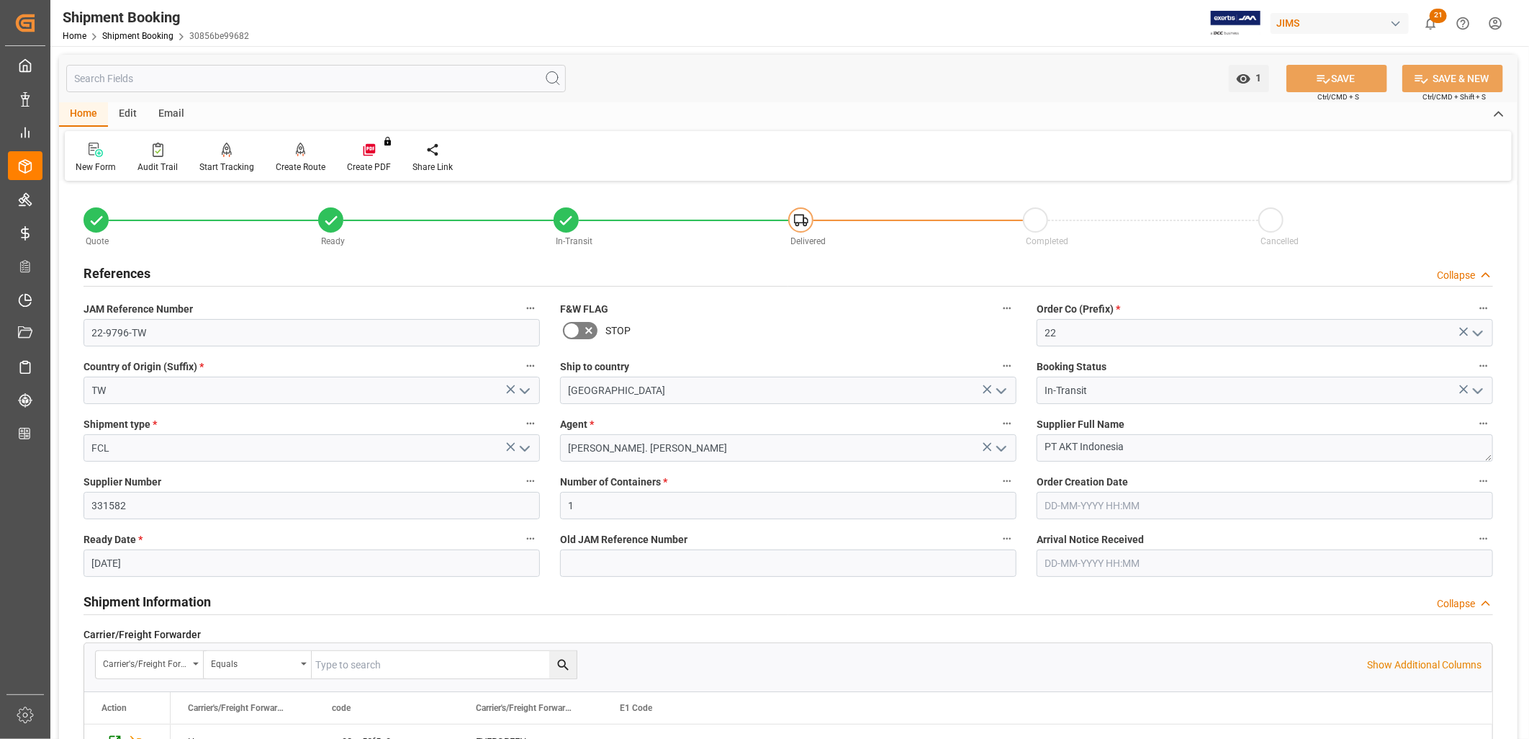
click at [524, 392] on polyline "open menu" at bounding box center [524, 391] width 9 height 4
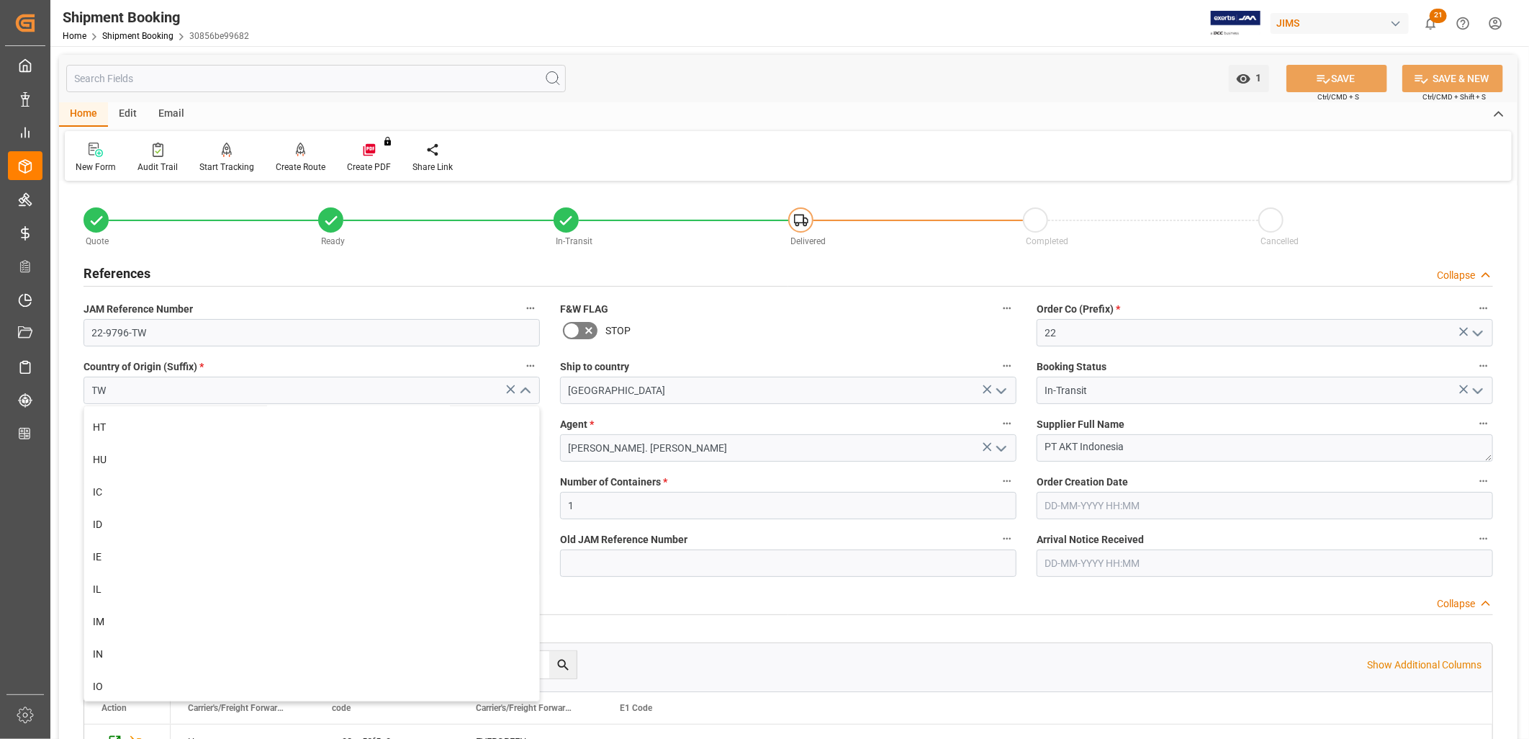
scroll to position [3359, 0]
click at [96, 430] on div "ID" at bounding box center [311, 432] width 455 height 32
type input "ID"
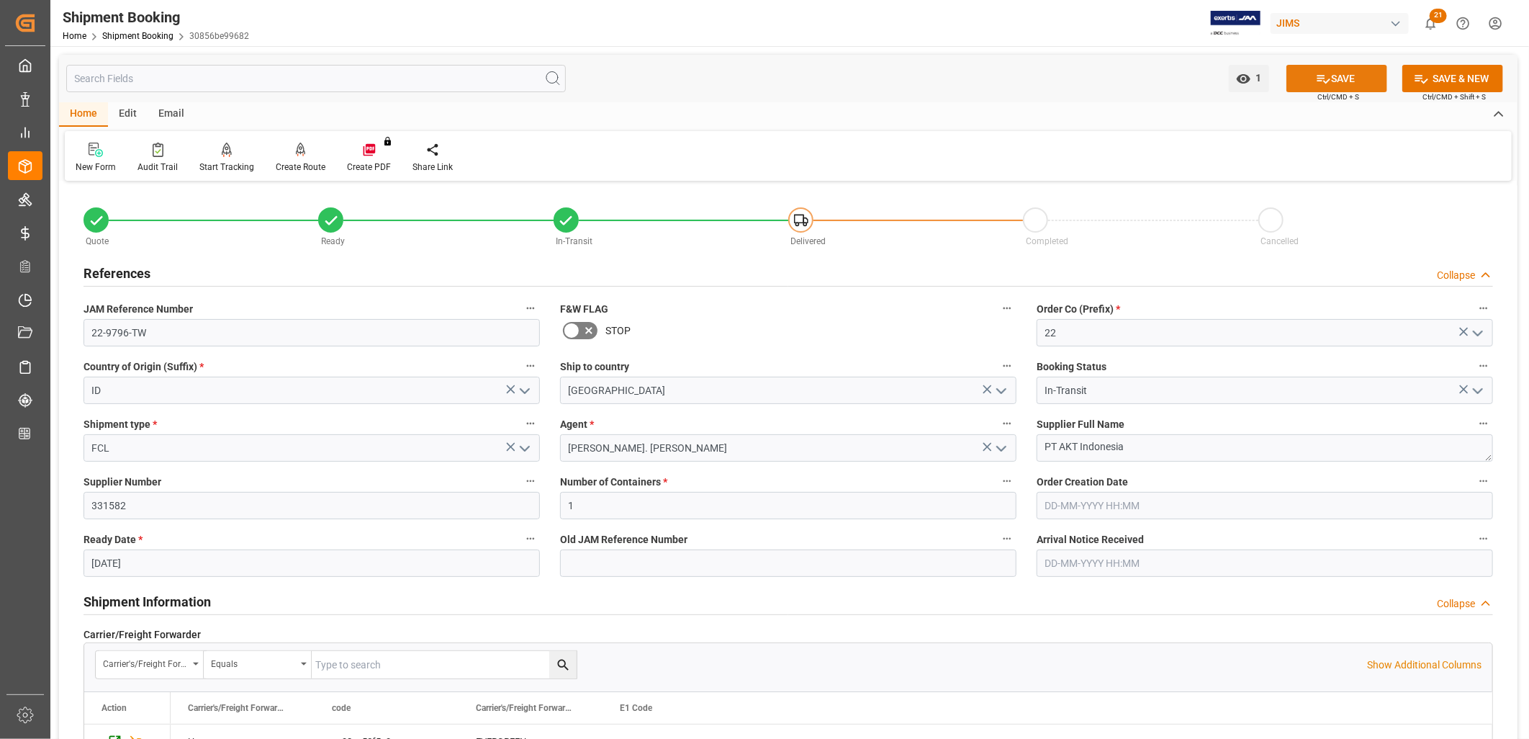
click at [1348, 77] on button "SAVE" at bounding box center [1336, 78] width 101 height 27
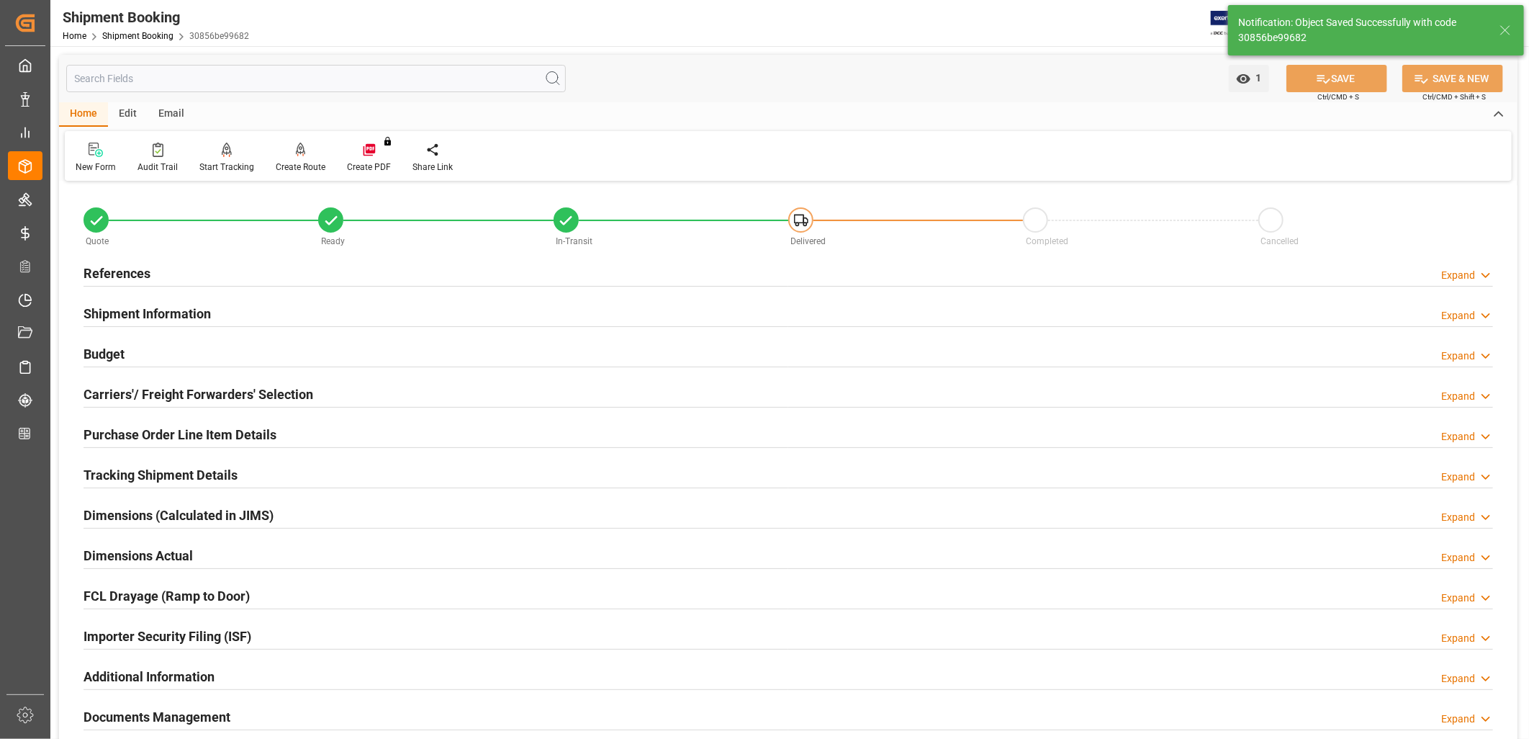
type input "22-9796-ID"
click at [145, 269] on h2 "References" at bounding box center [117, 272] width 67 height 19
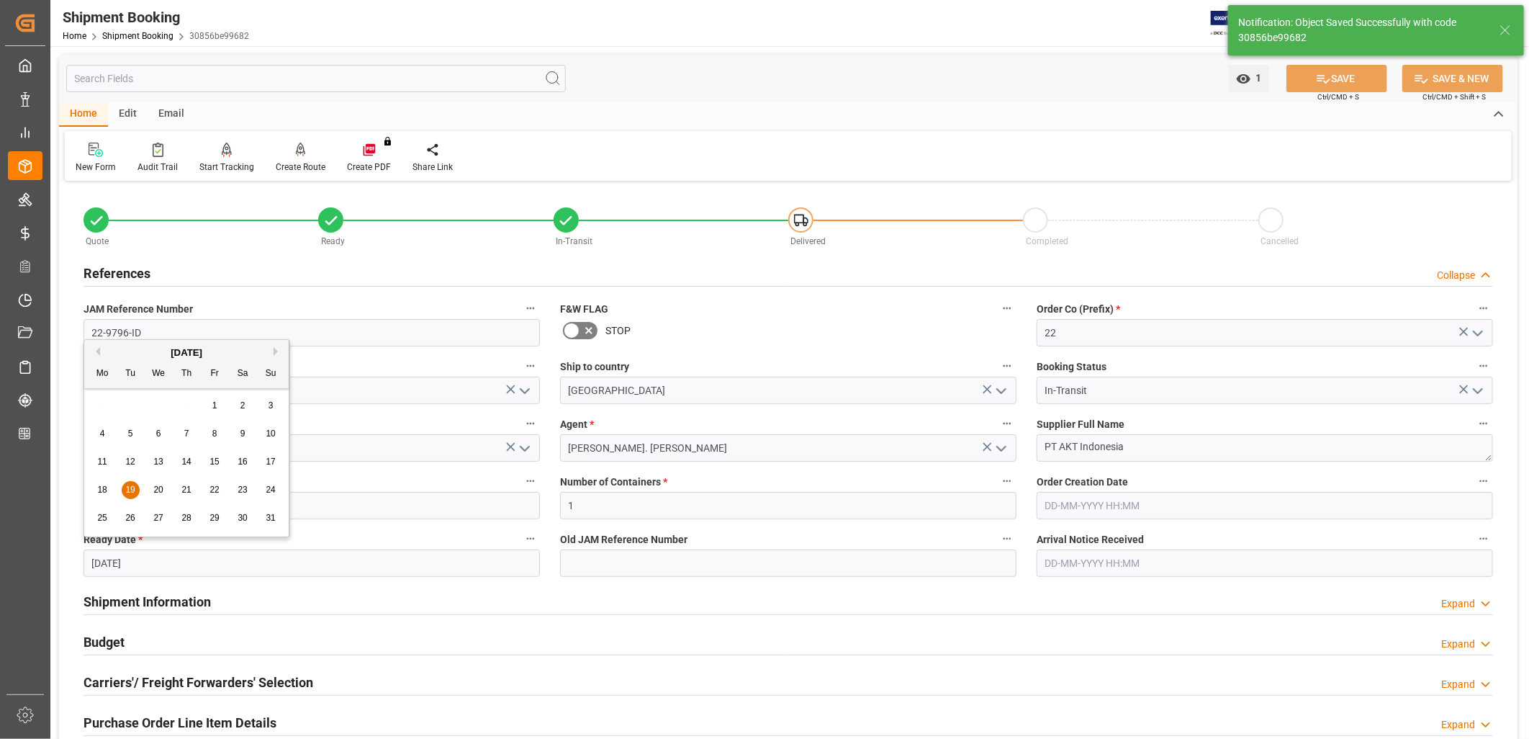
click at [173, 562] on input "19-08-2025" at bounding box center [312, 562] width 456 height 27
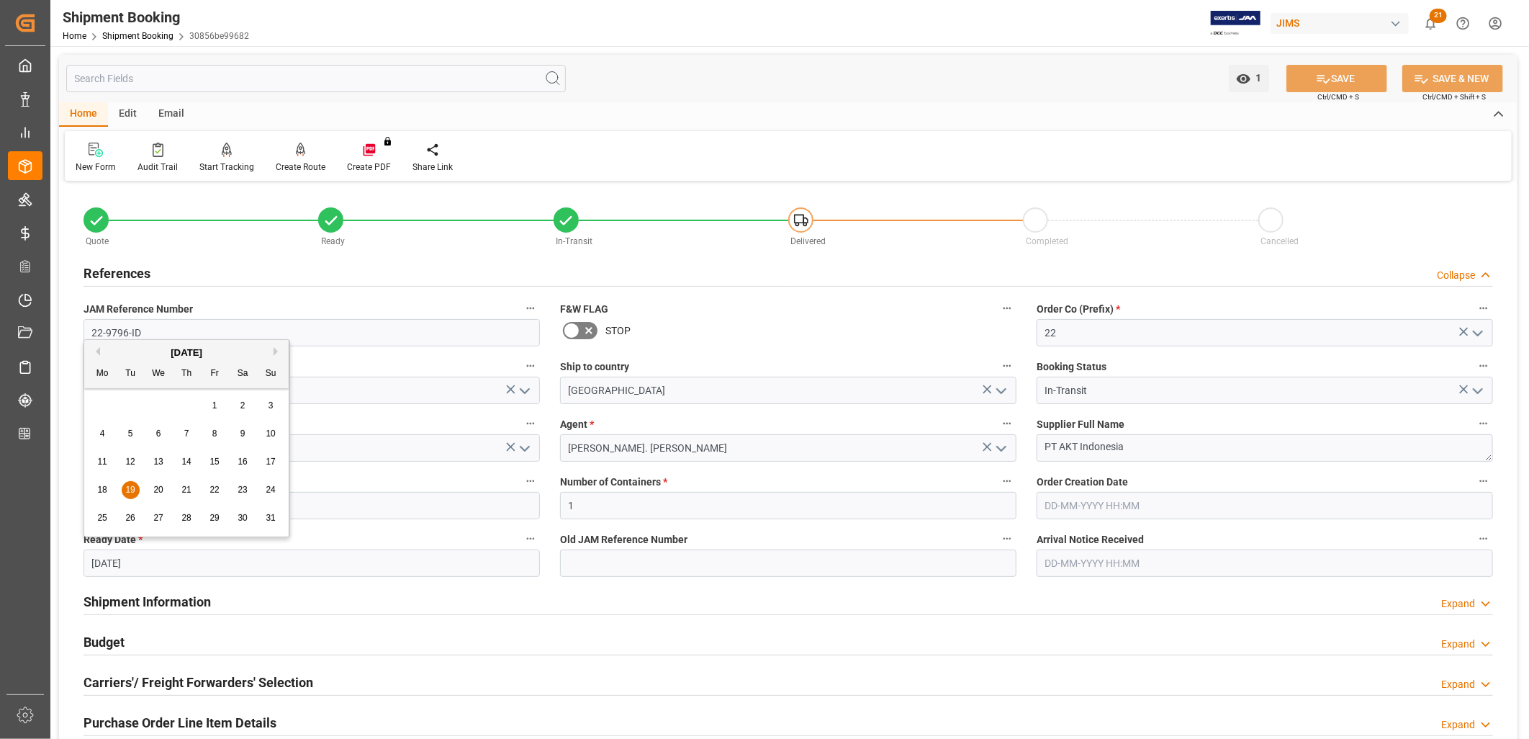
click at [243, 517] on span "30" at bounding box center [242, 518] width 9 height 10
type input "30-08-2025"
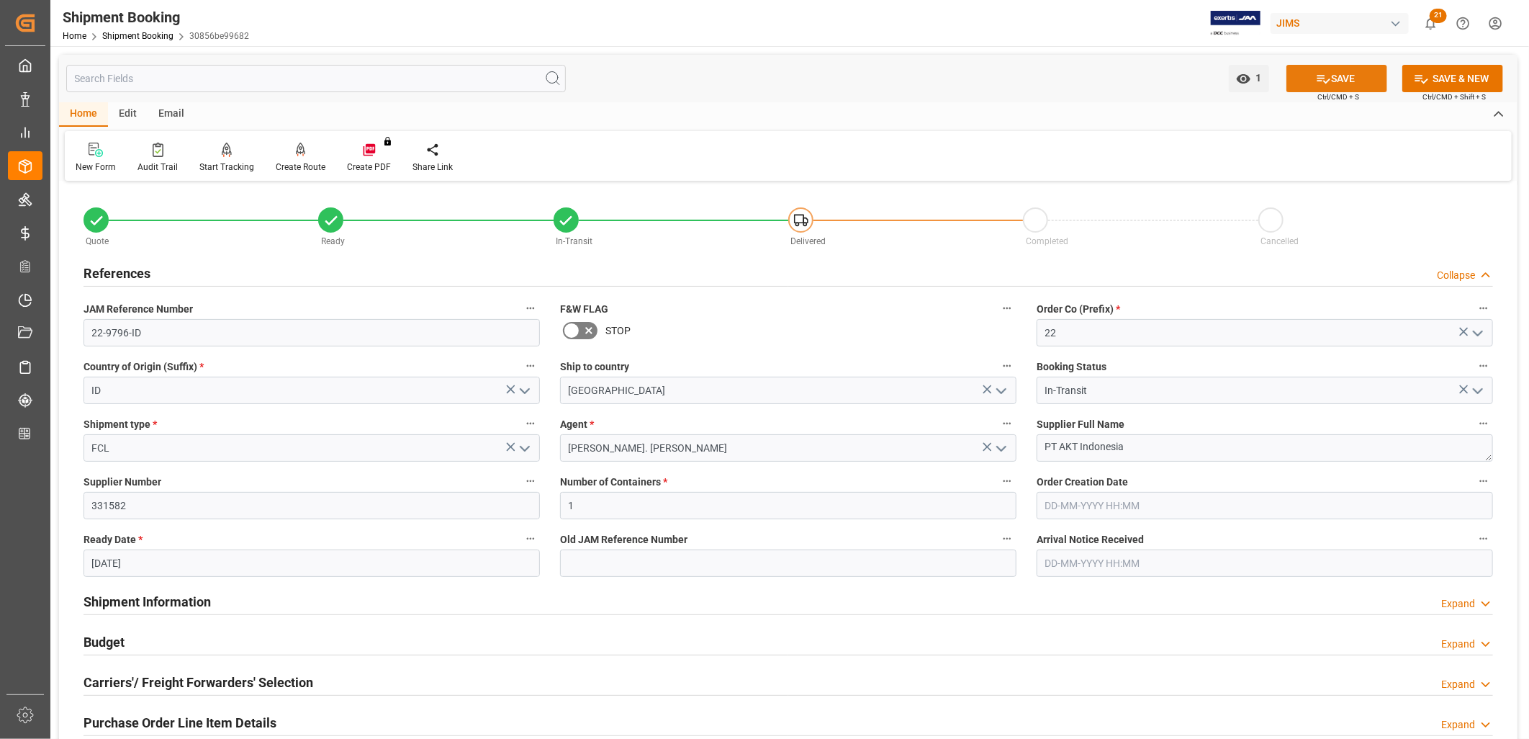
click at [1343, 73] on button "SAVE" at bounding box center [1336, 78] width 101 height 27
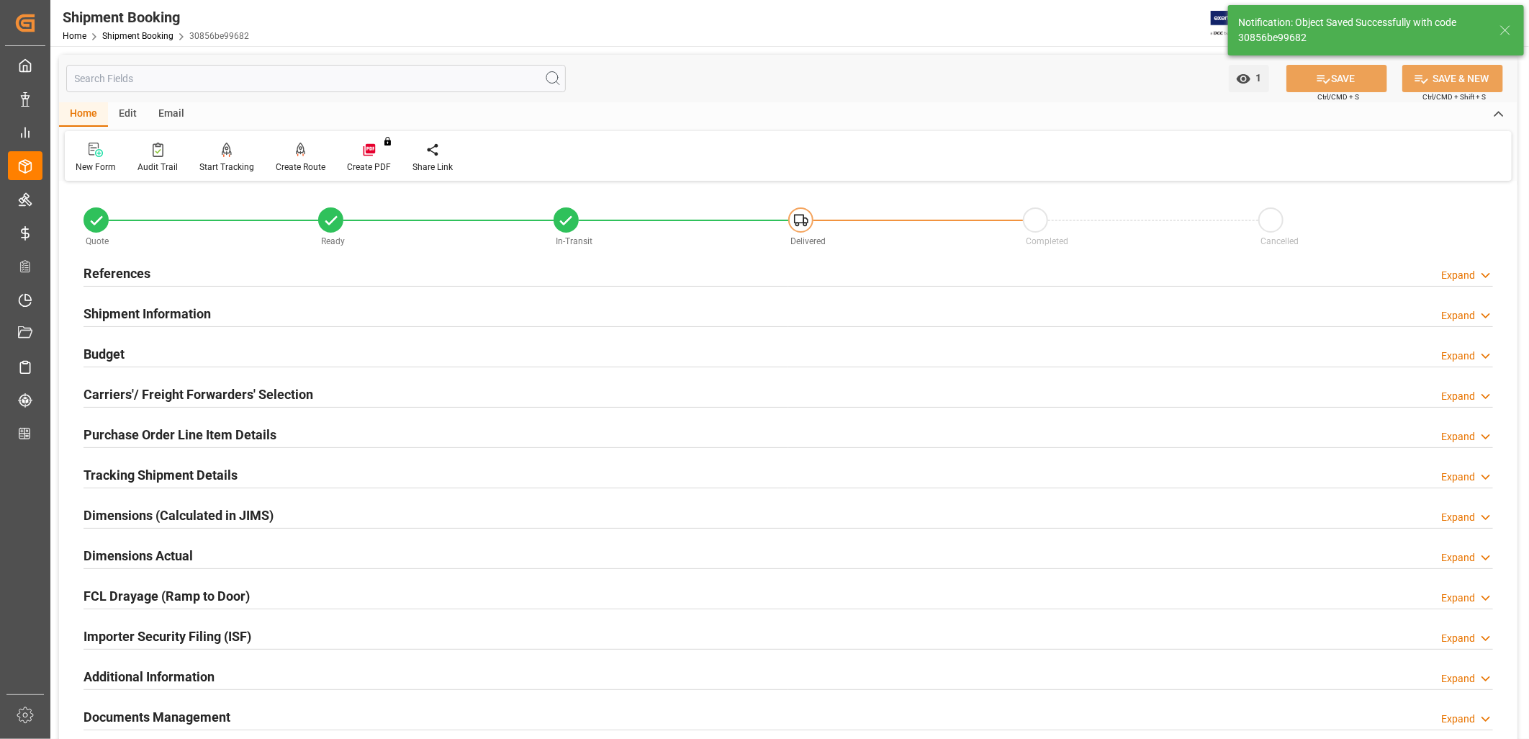
click at [209, 394] on h2 "Carriers'/ Freight Forwarders' Selection" at bounding box center [199, 393] width 230 height 19
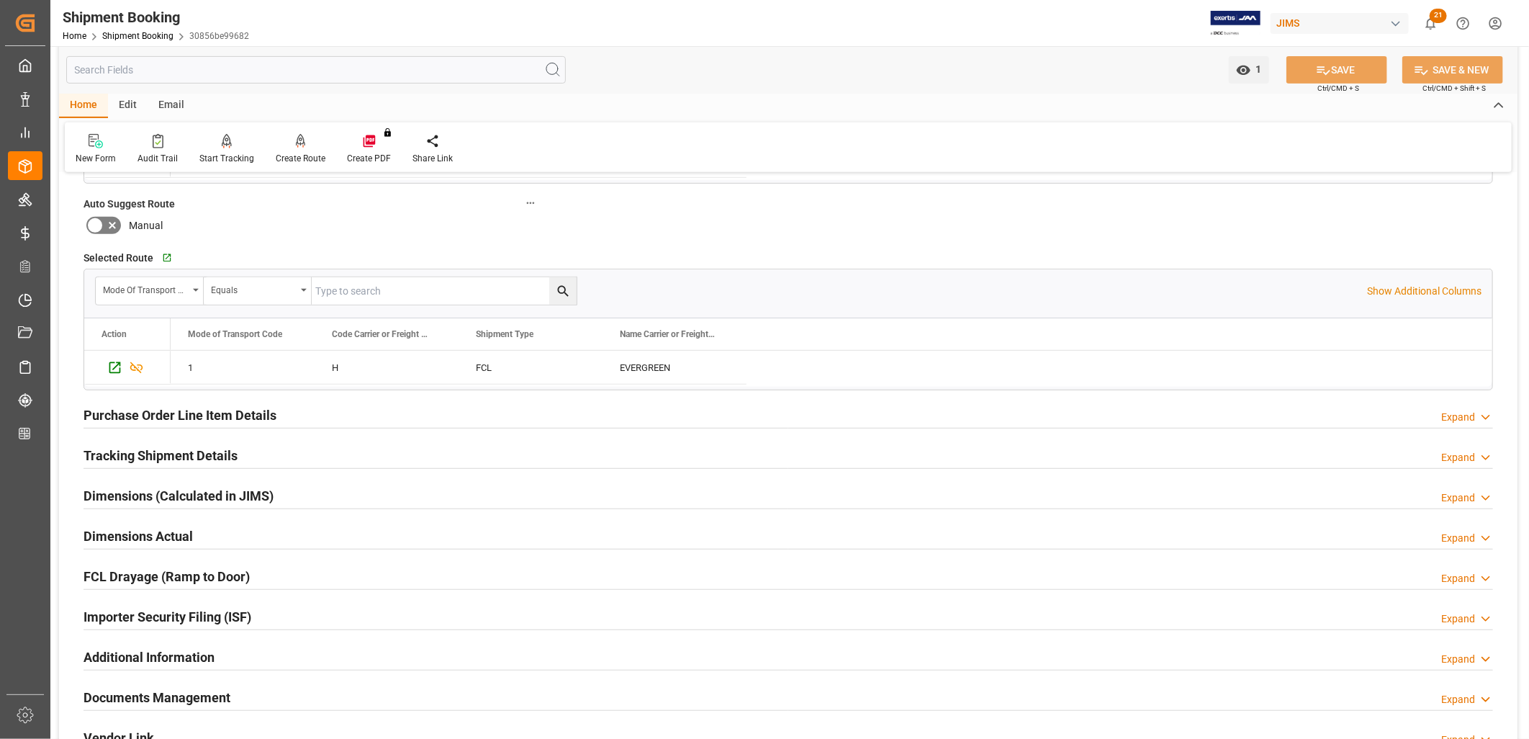
scroll to position [400, 0]
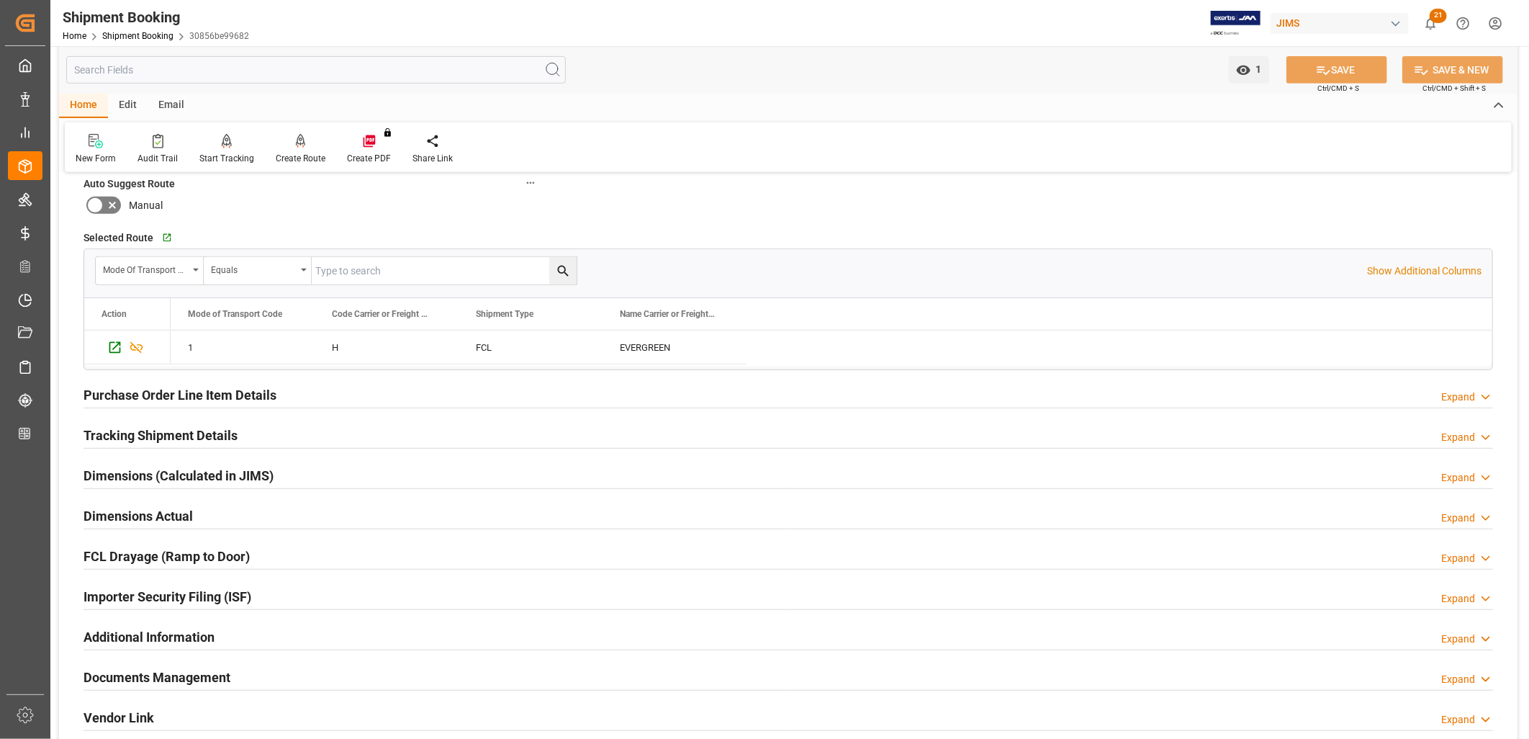
click at [155, 389] on h2 "Purchase Order Line Item Details" at bounding box center [180, 394] width 193 height 19
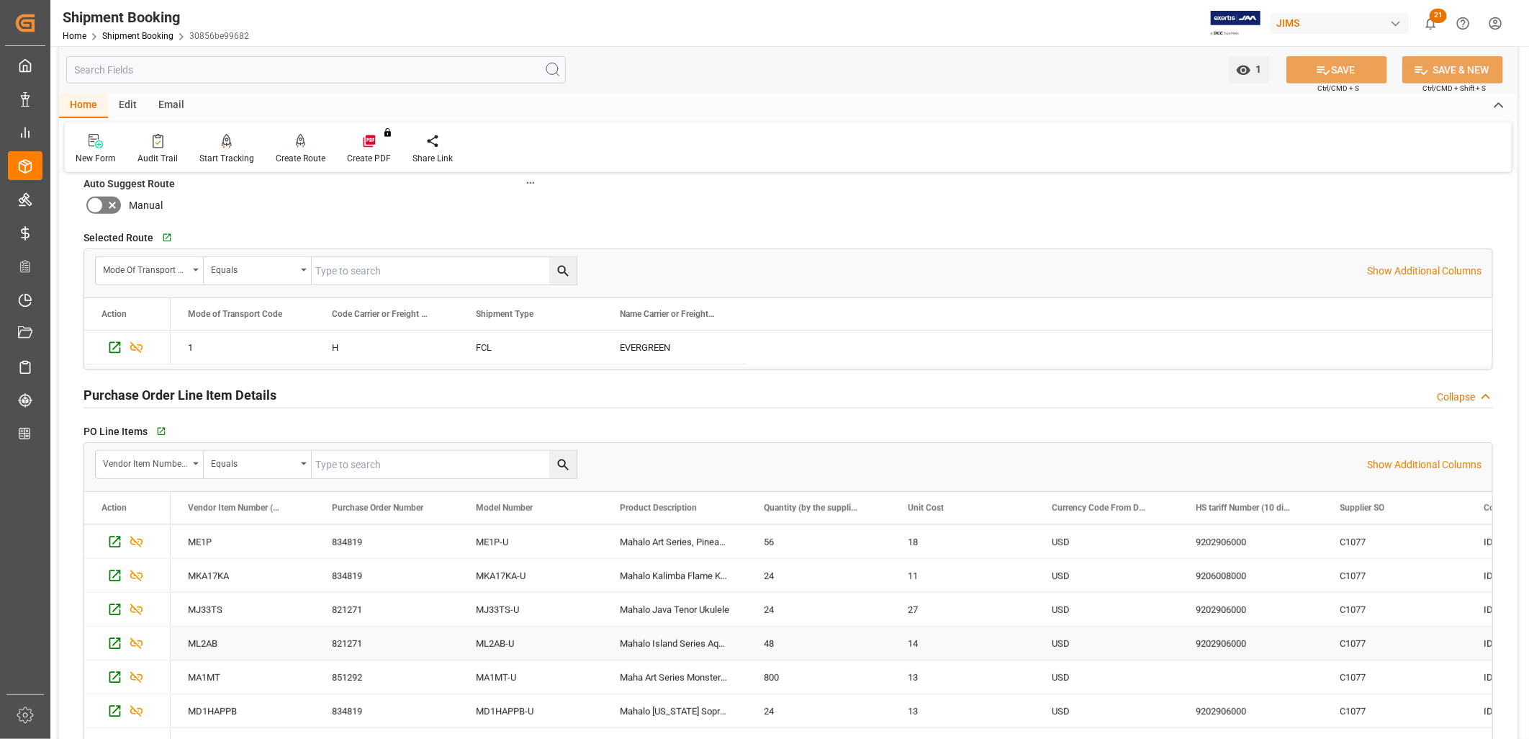
scroll to position [577, 0]
click at [517, 533] on div "ME1P-U" at bounding box center [531, 539] width 144 height 33
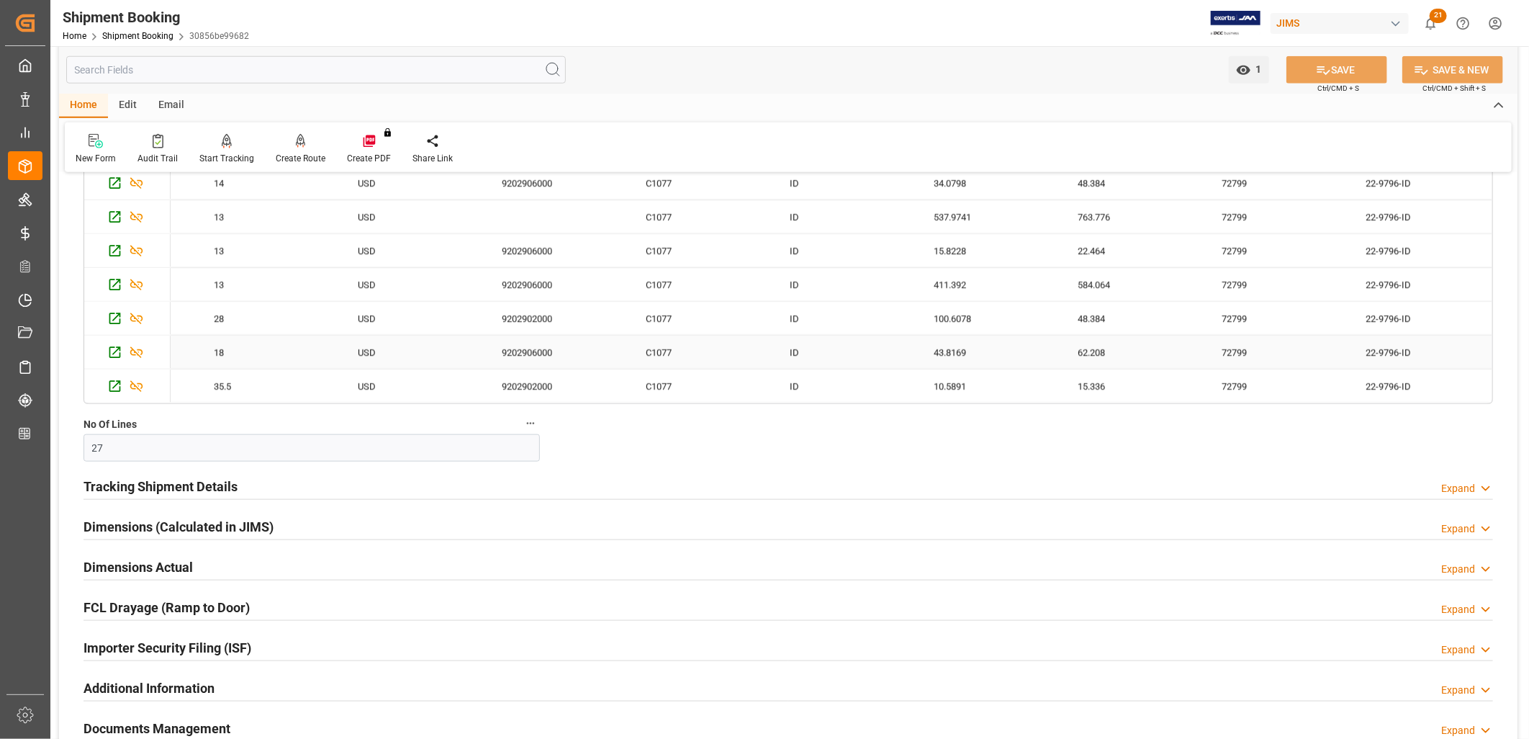
scroll to position [880, 0]
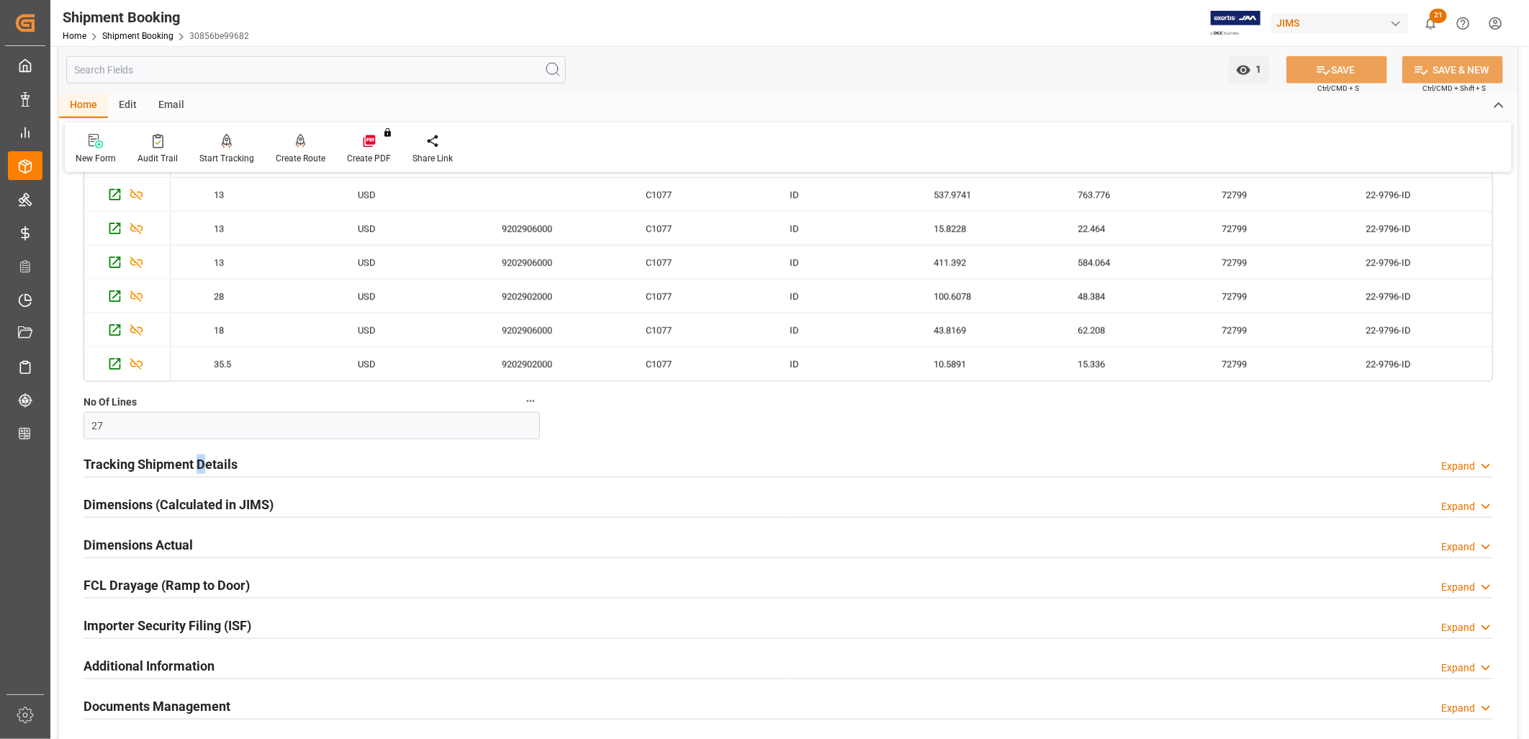
click at [199, 461] on h2 "Tracking Shipment Details" at bounding box center [161, 463] width 154 height 19
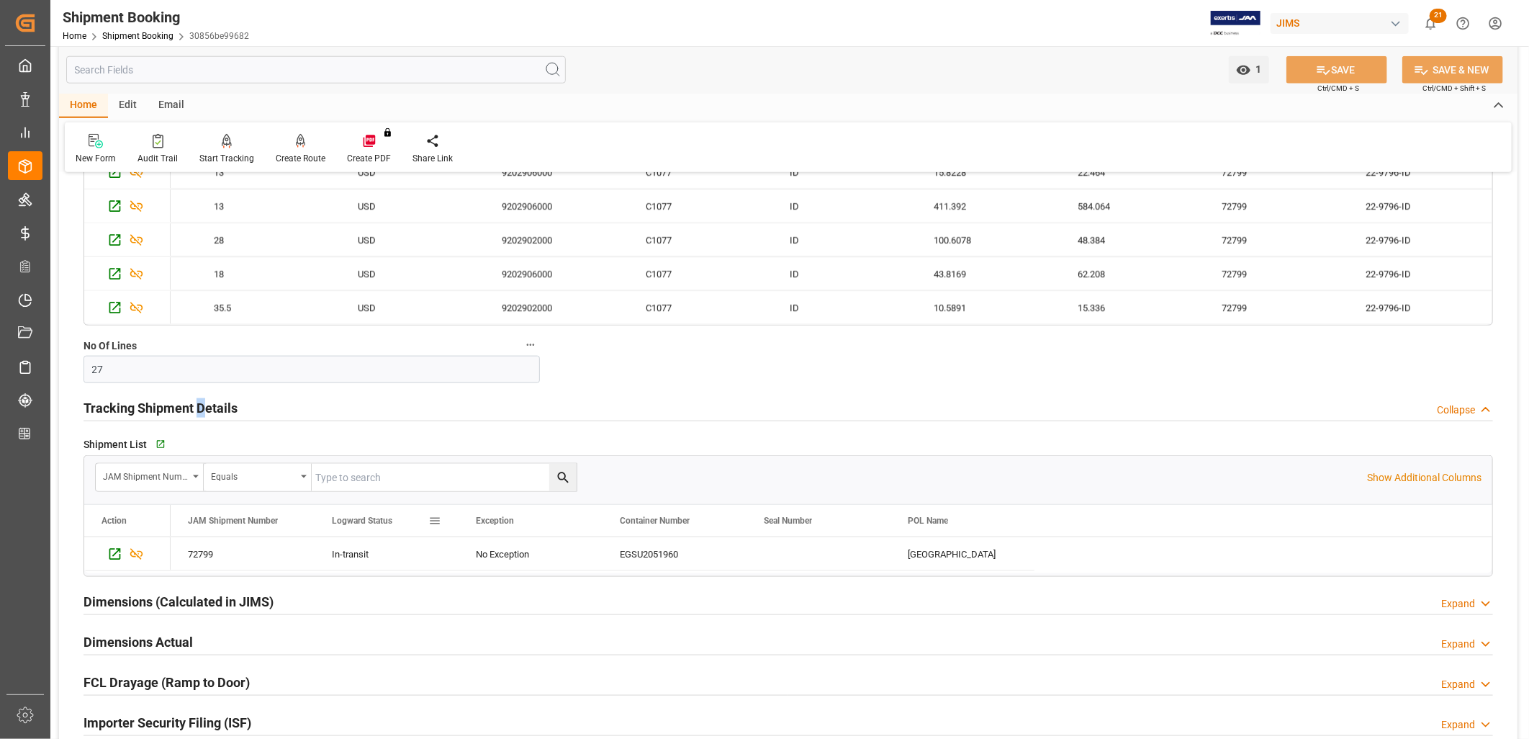
scroll to position [1039, 0]
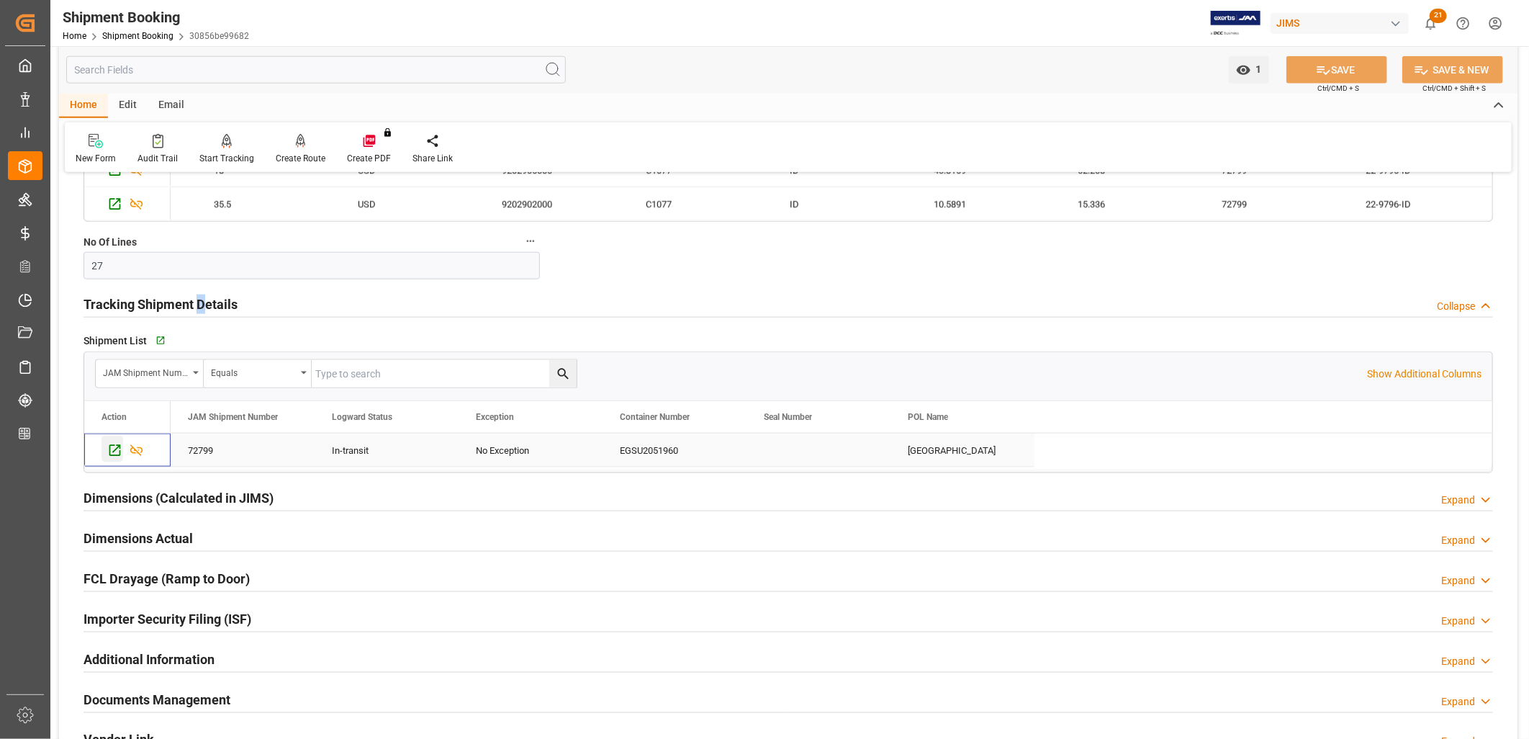
click at [113, 449] on icon "Press SPACE to select this row." at bounding box center [114, 450] width 15 height 15
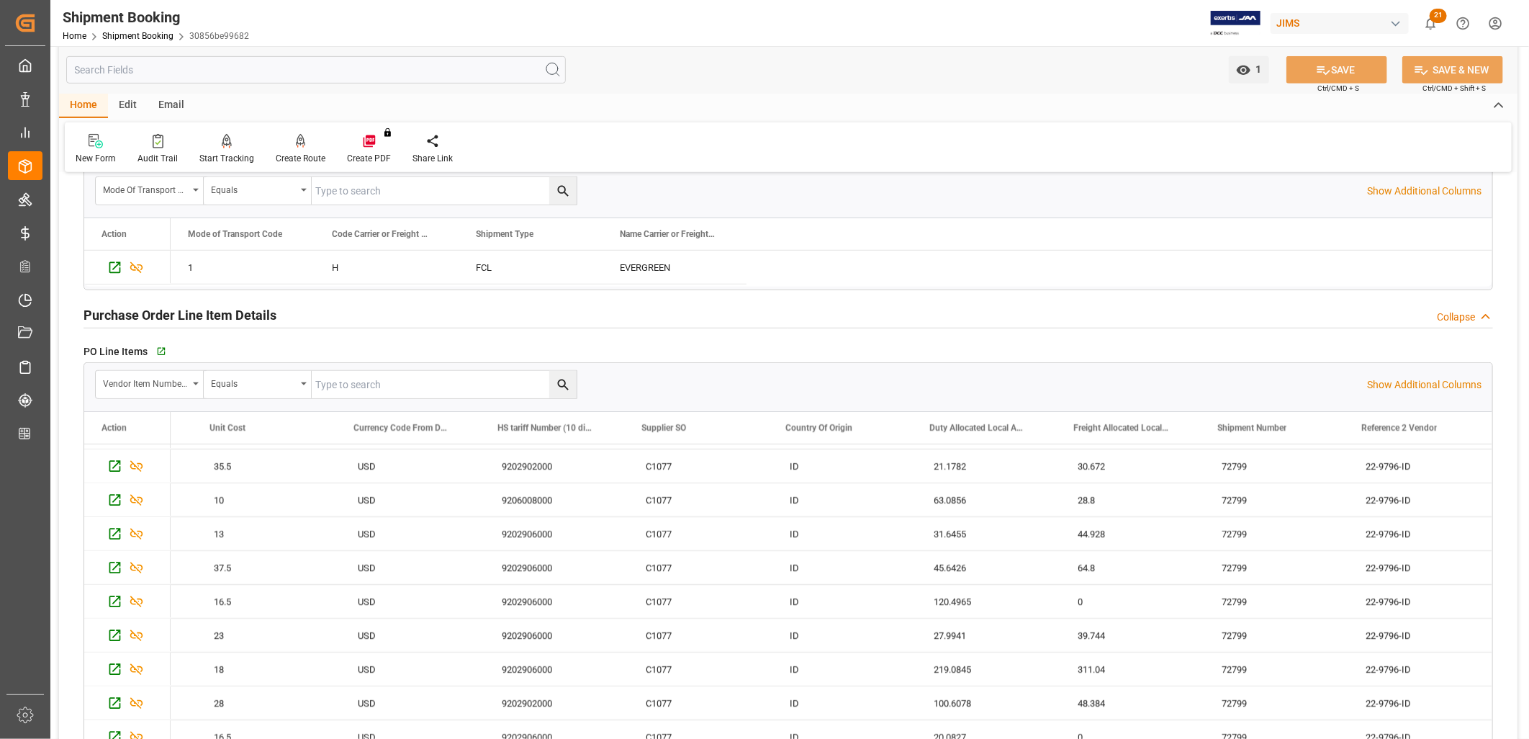
scroll to position [0, 0]
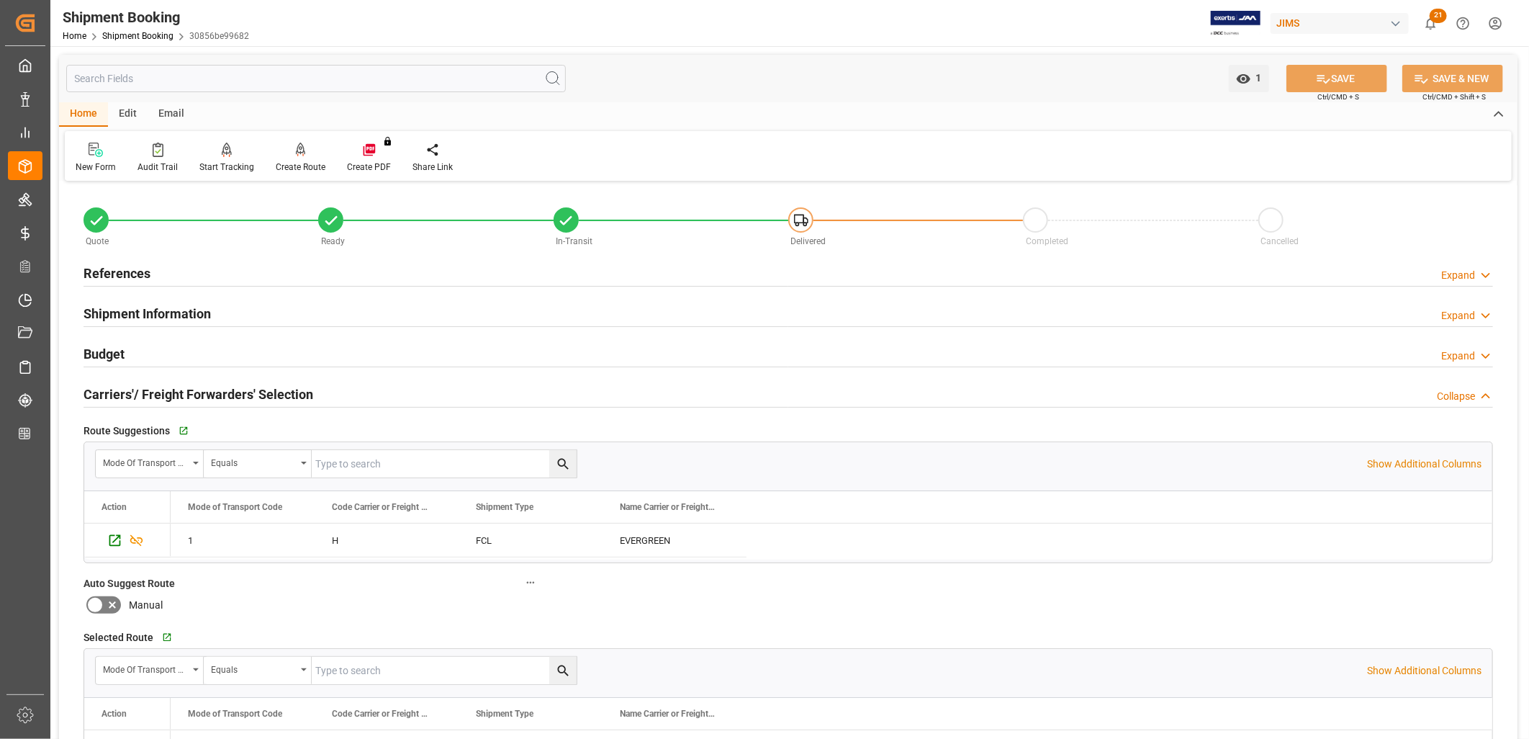
click at [138, 269] on h2 "References" at bounding box center [117, 272] width 67 height 19
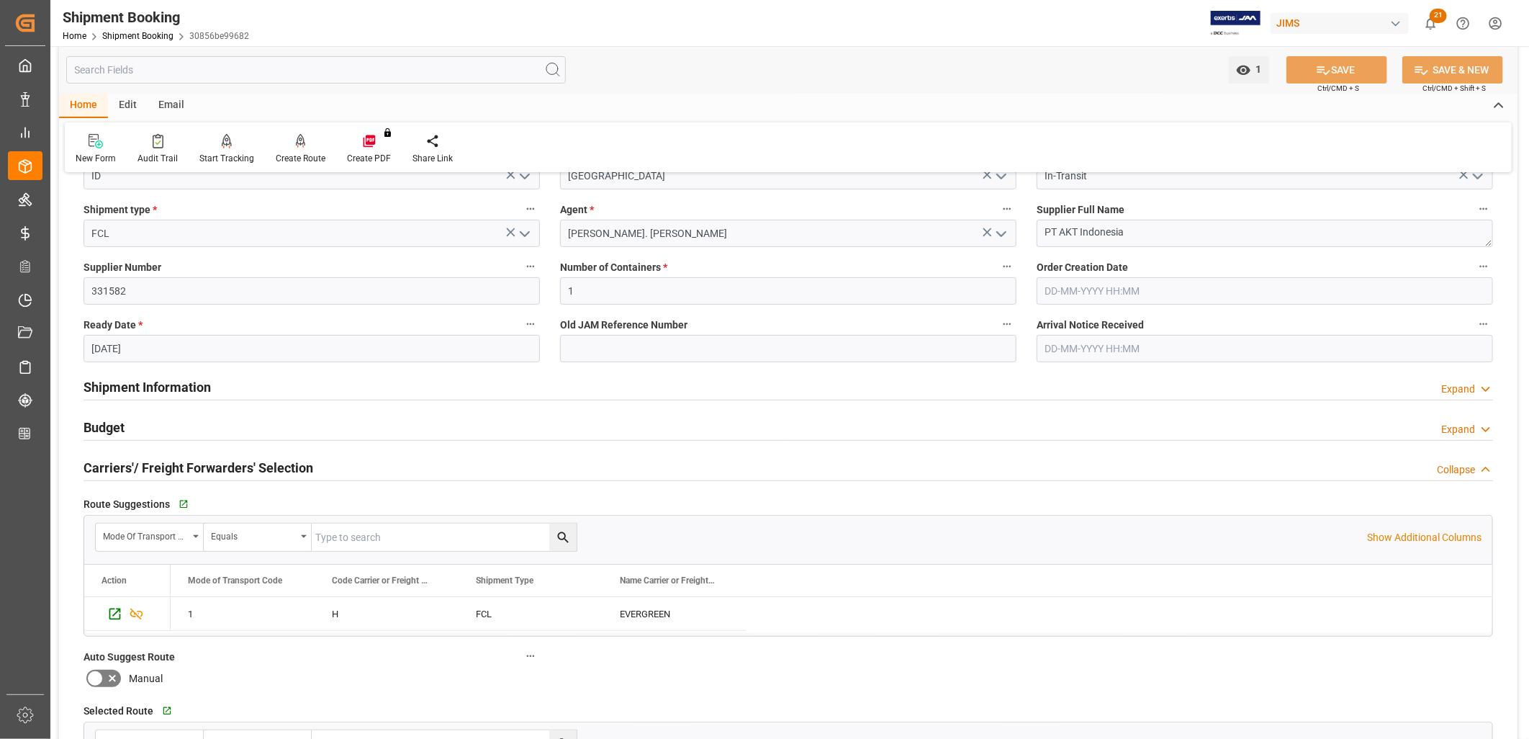
scroll to position [240, 0]
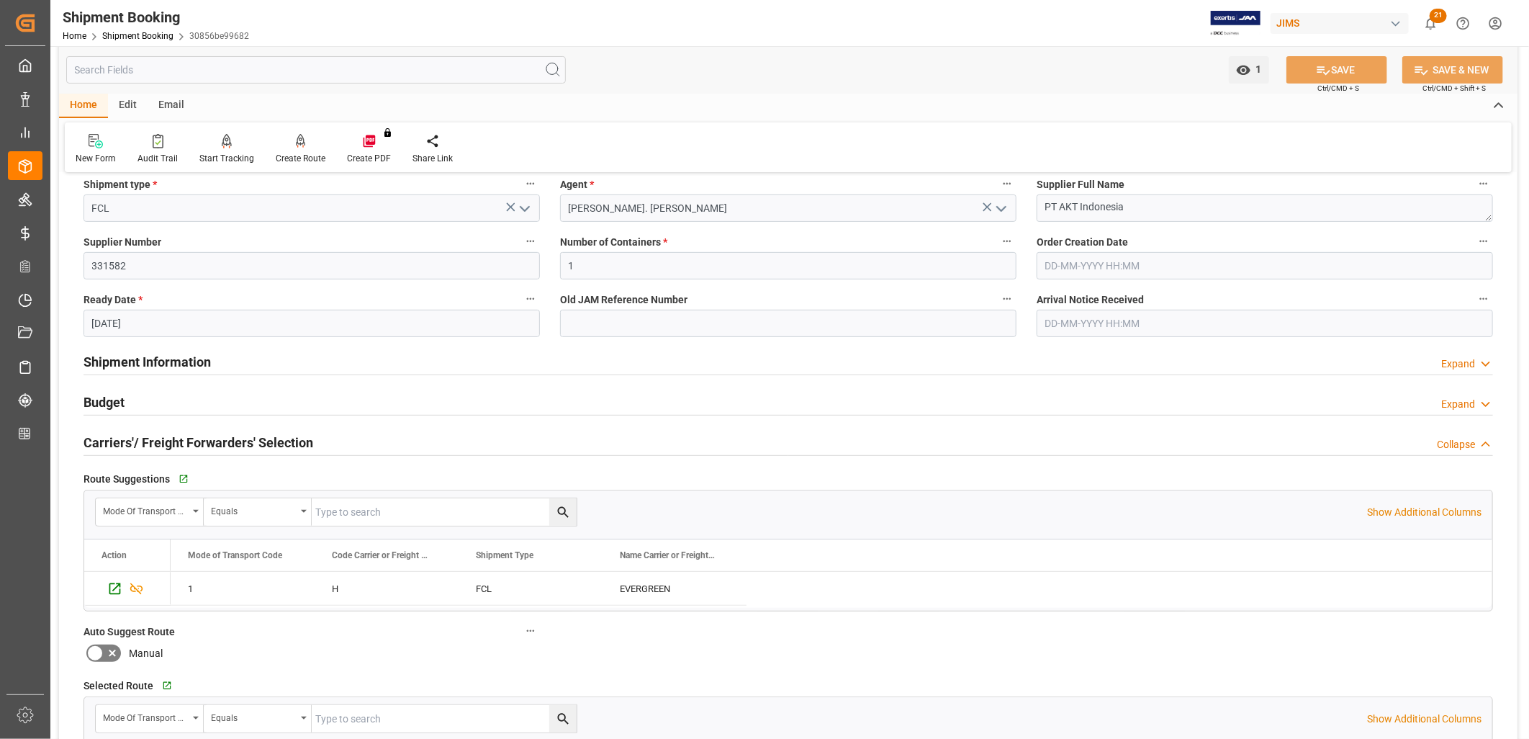
click at [106, 402] on h2 "Budget" at bounding box center [104, 401] width 41 height 19
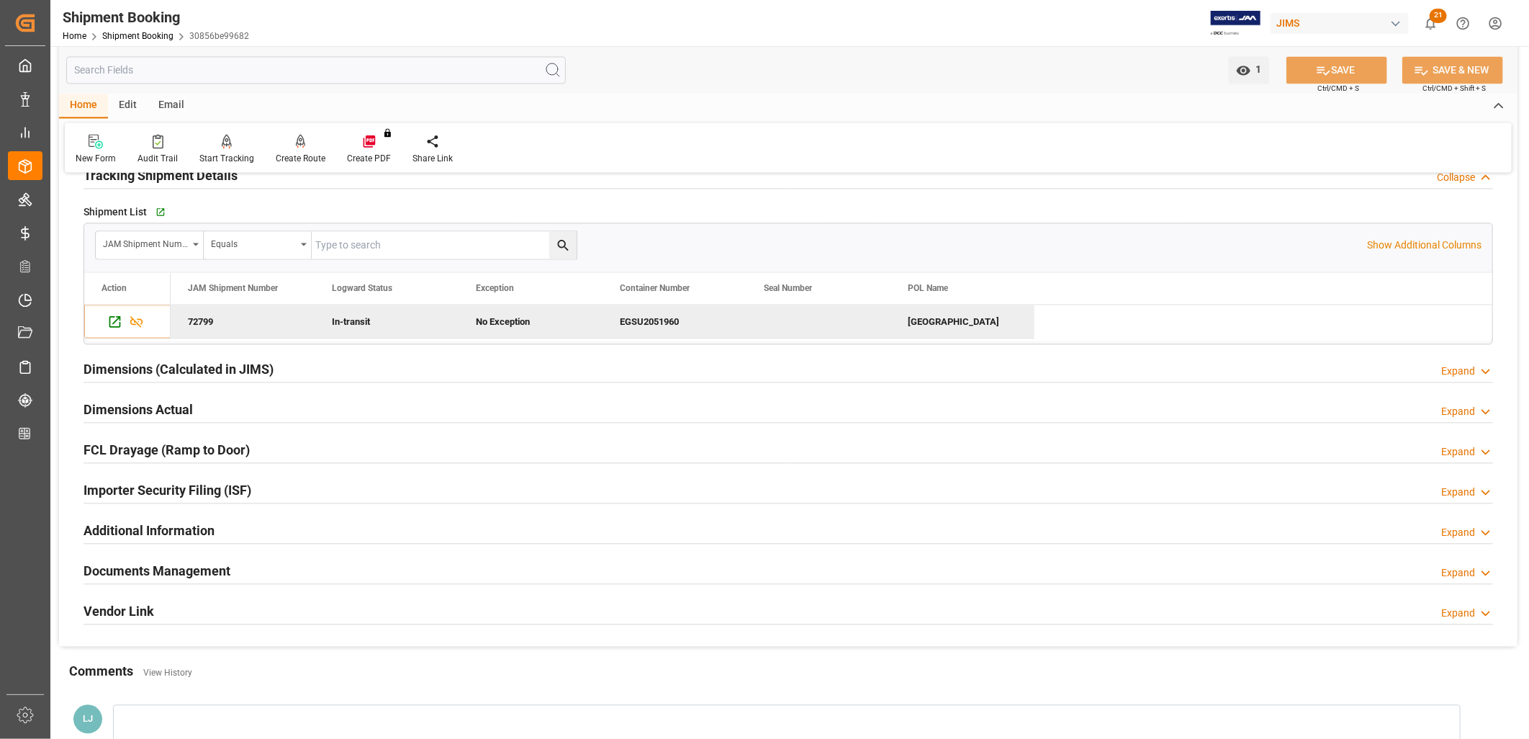
scroll to position [1839, 0]
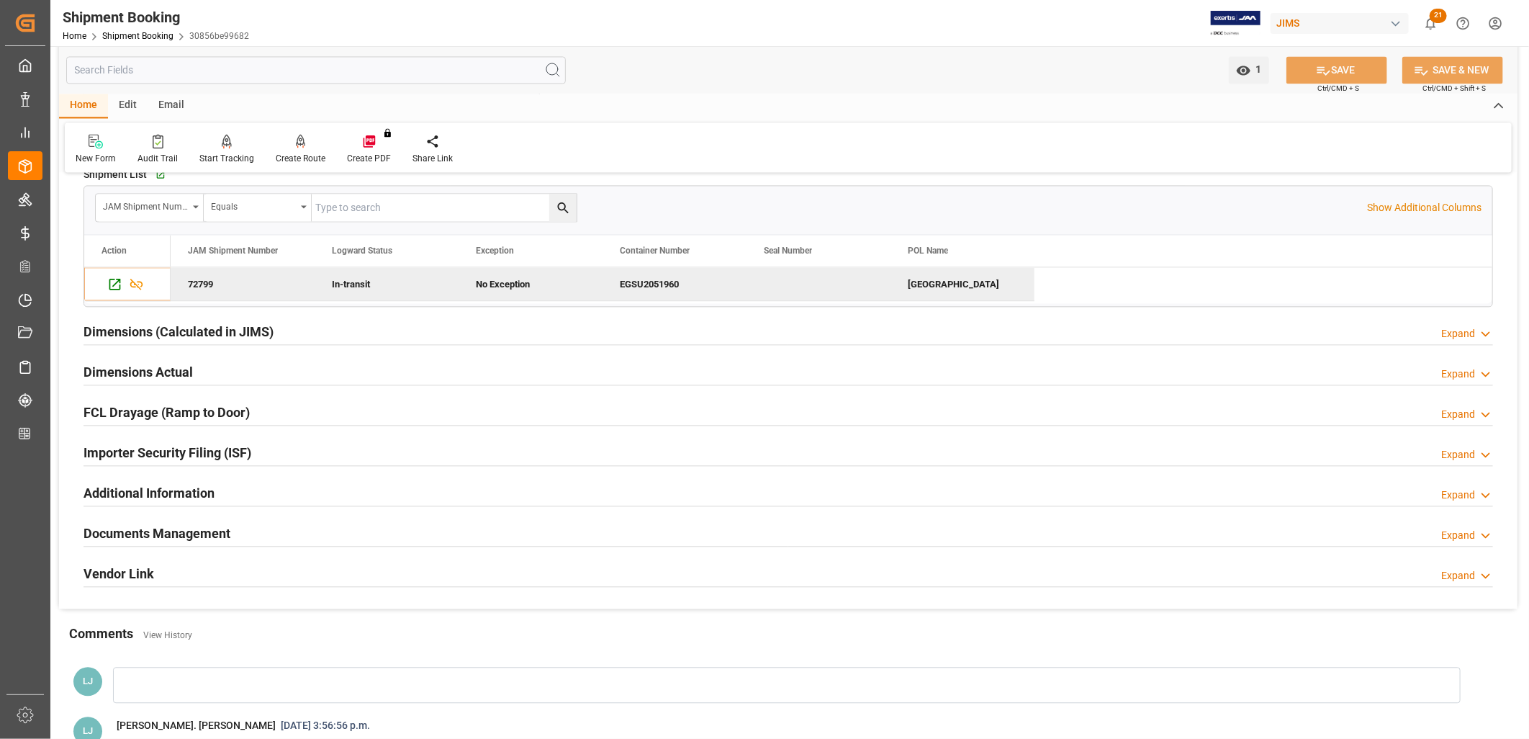
click at [189, 531] on h2 "Documents Management" at bounding box center [157, 532] width 147 height 19
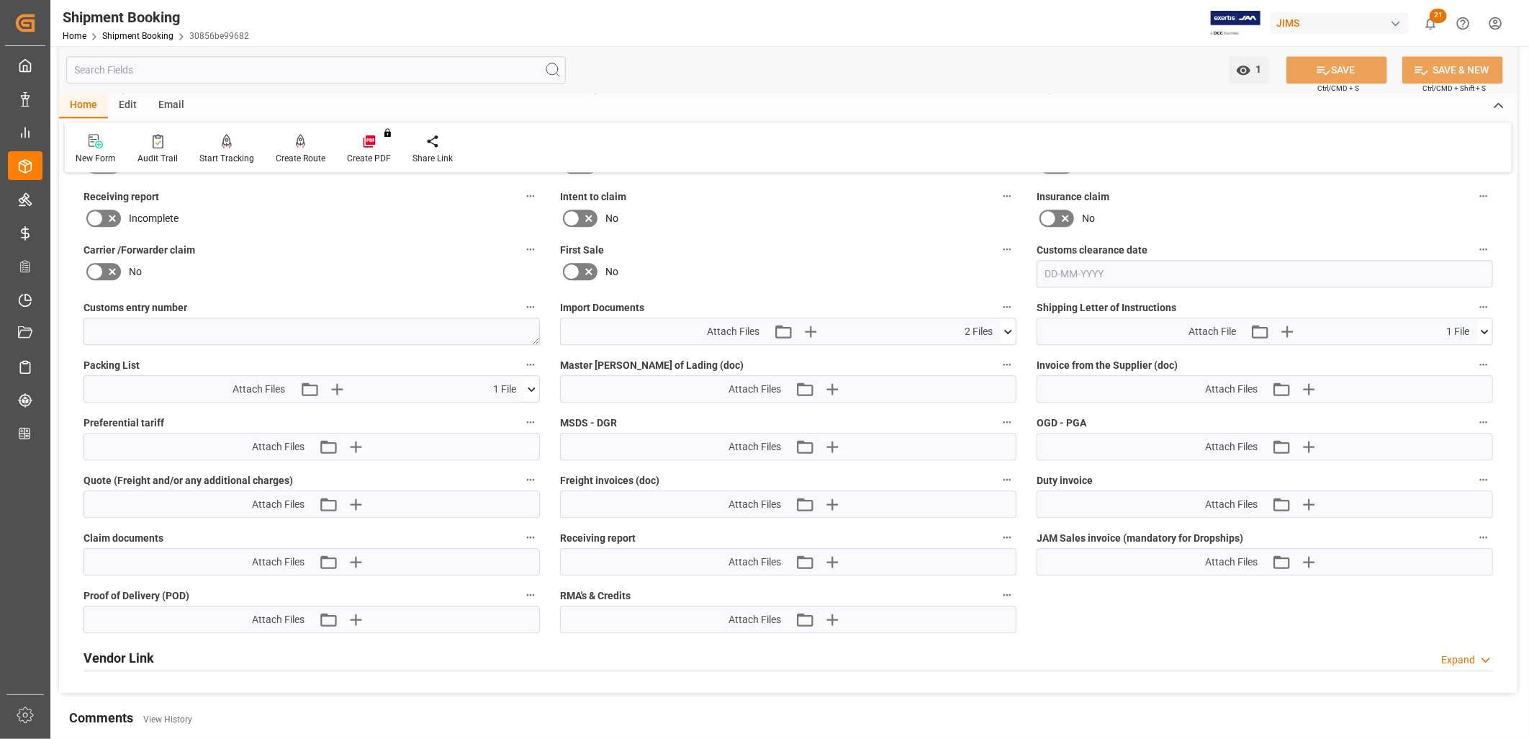
scroll to position [2319, 0]
click at [1009, 325] on icon at bounding box center [1008, 329] width 15 height 15
click at [620, 367] on div "HS Missing 22-9796-I... Indo.xlsx" at bounding box center [788, 371] width 439 height 15
click at [969, 368] on icon at bounding box center [969, 371] width 15 height 15
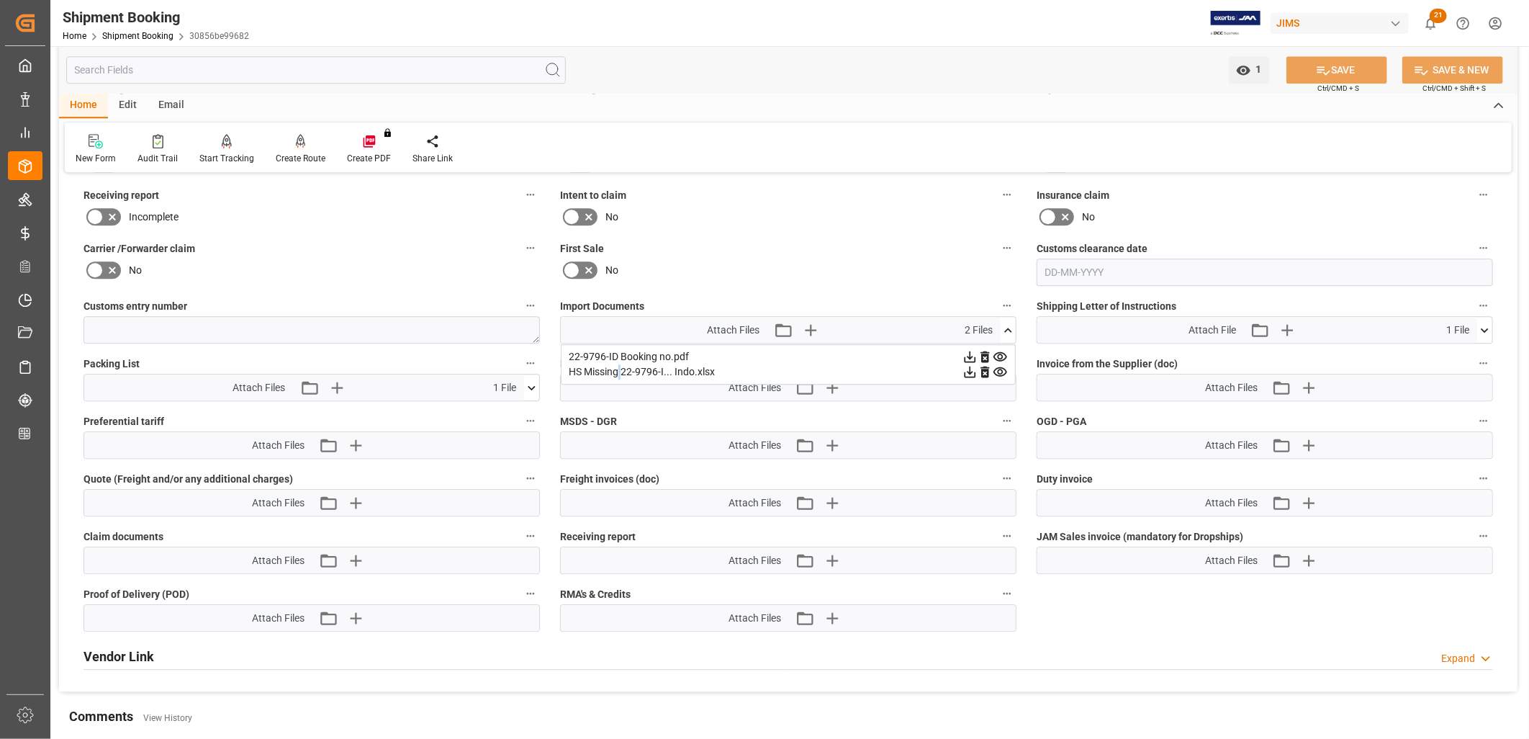
click at [1008, 324] on icon at bounding box center [1008, 329] width 15 height 15
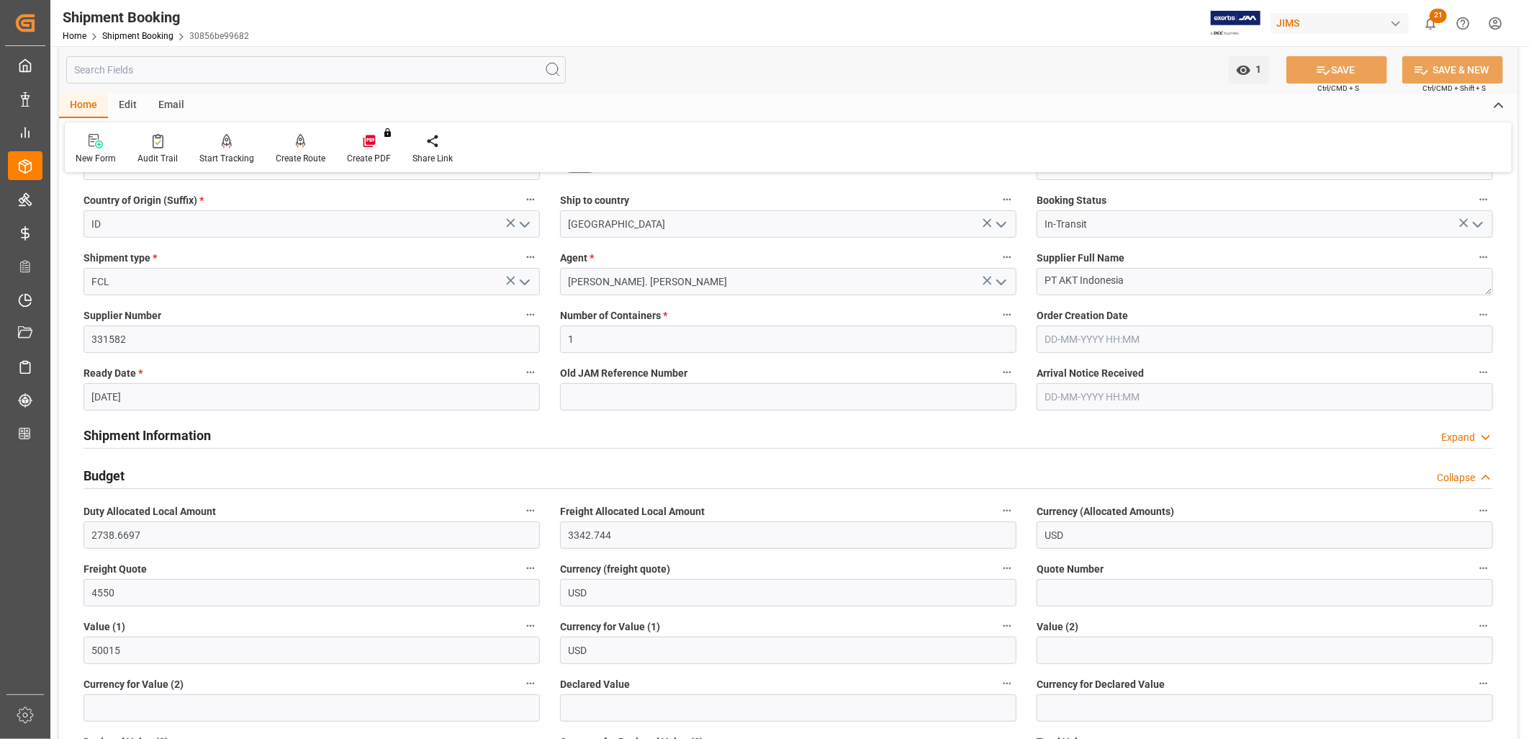
scroll to position [0, 0]
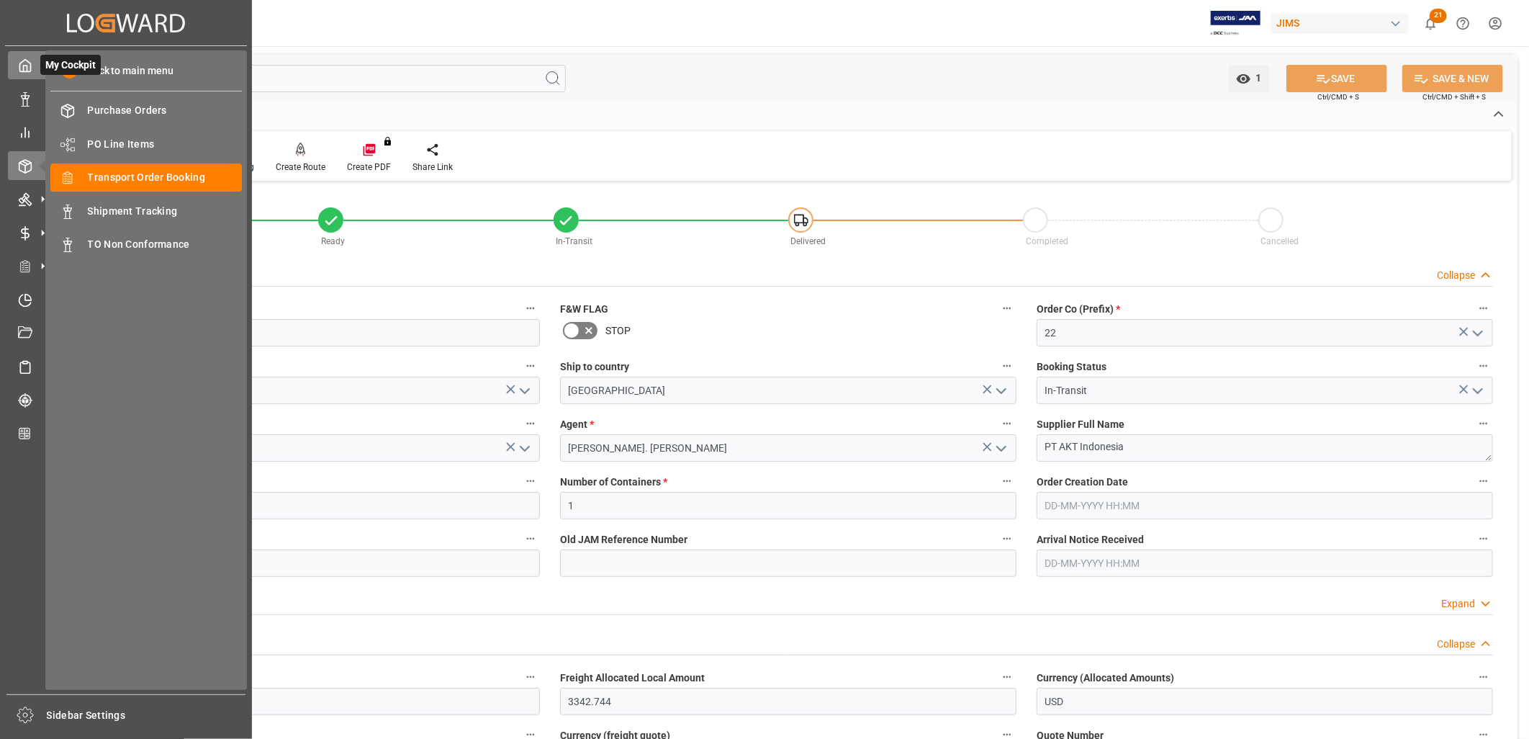
click at [24, 65] on icon at bounding box center [25, 65] width 14 height 14
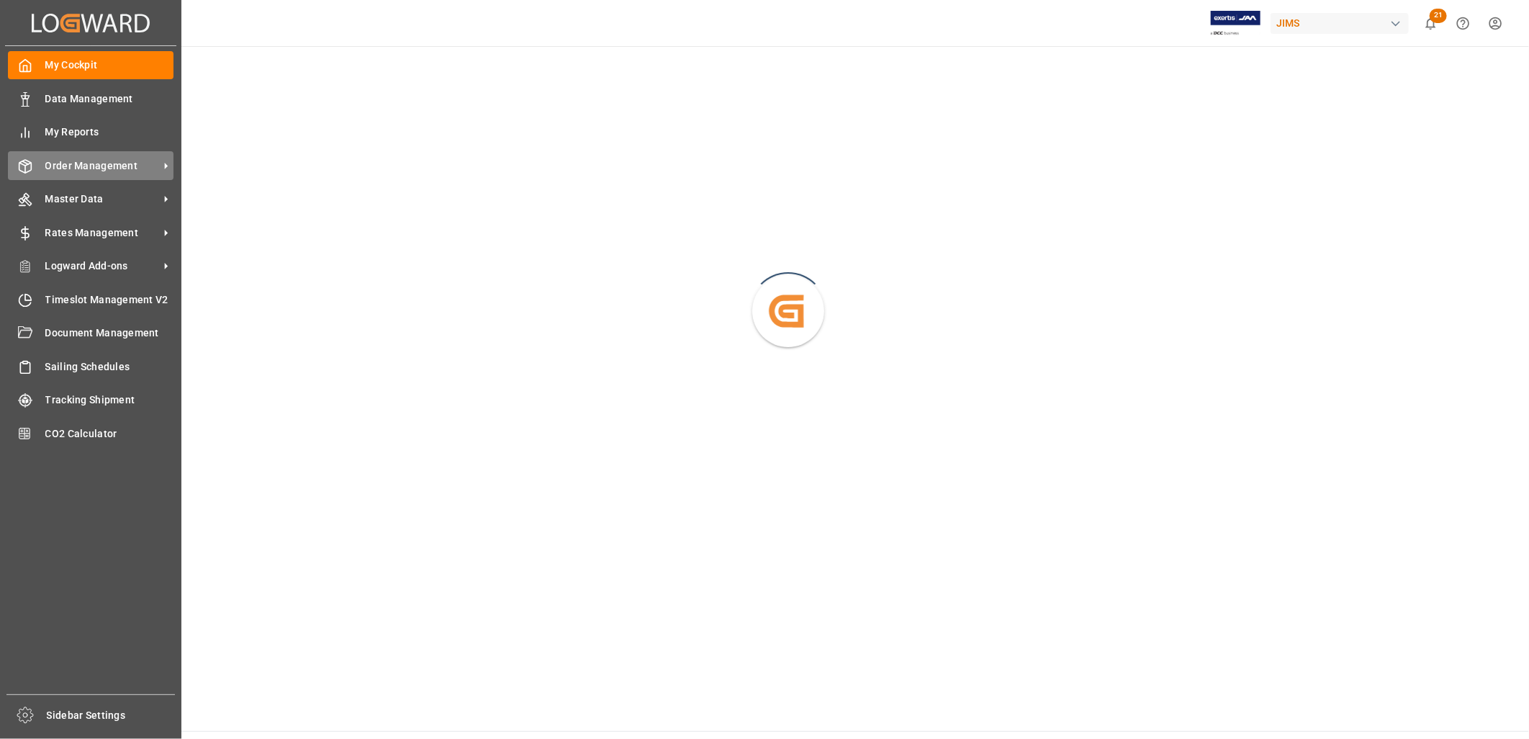
click at [106, 161] on span "Order Management" at bounding box center [102, 165] width 114 height 15
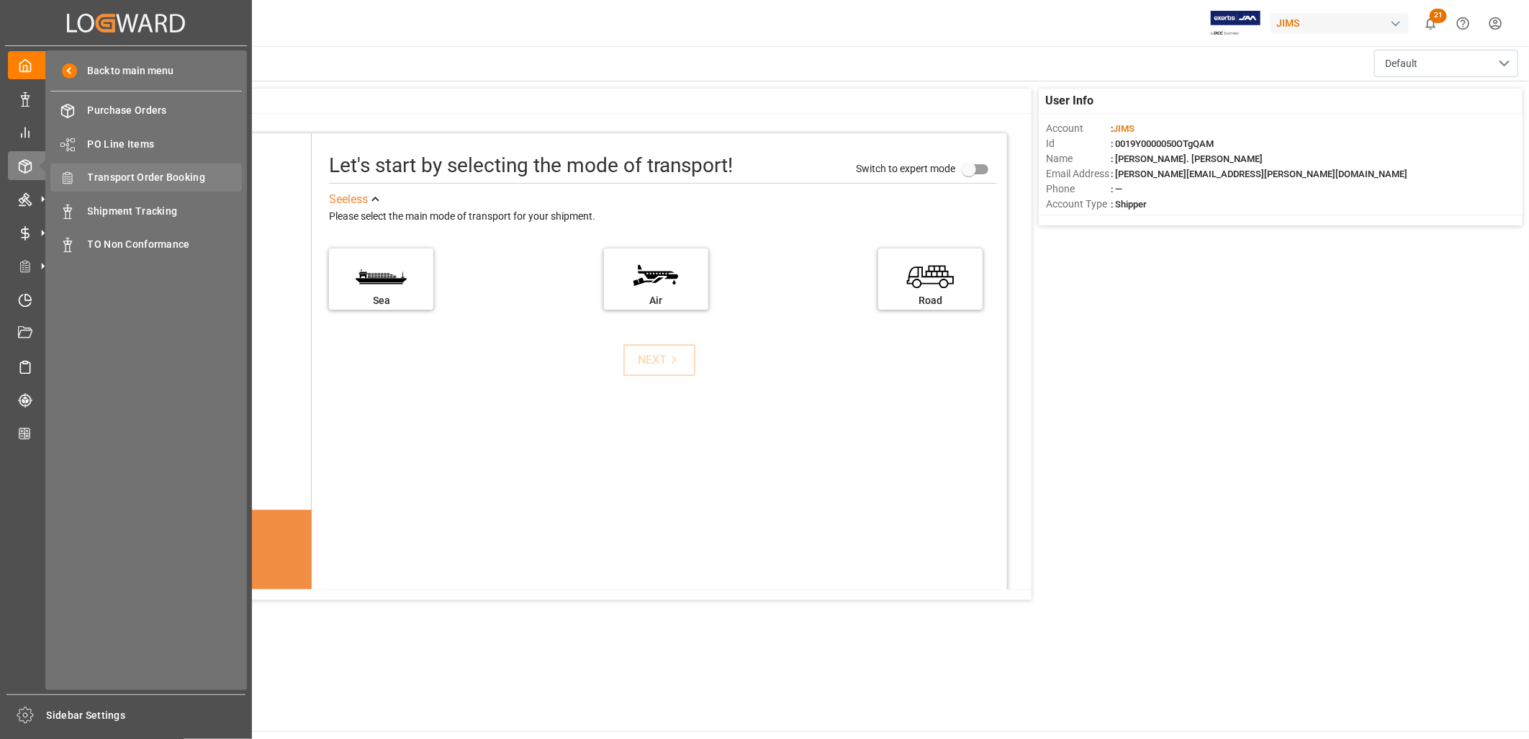
click at [163, 173] on span "Transport Order Booking" at bounding box center [165, 177] width 155 height 15
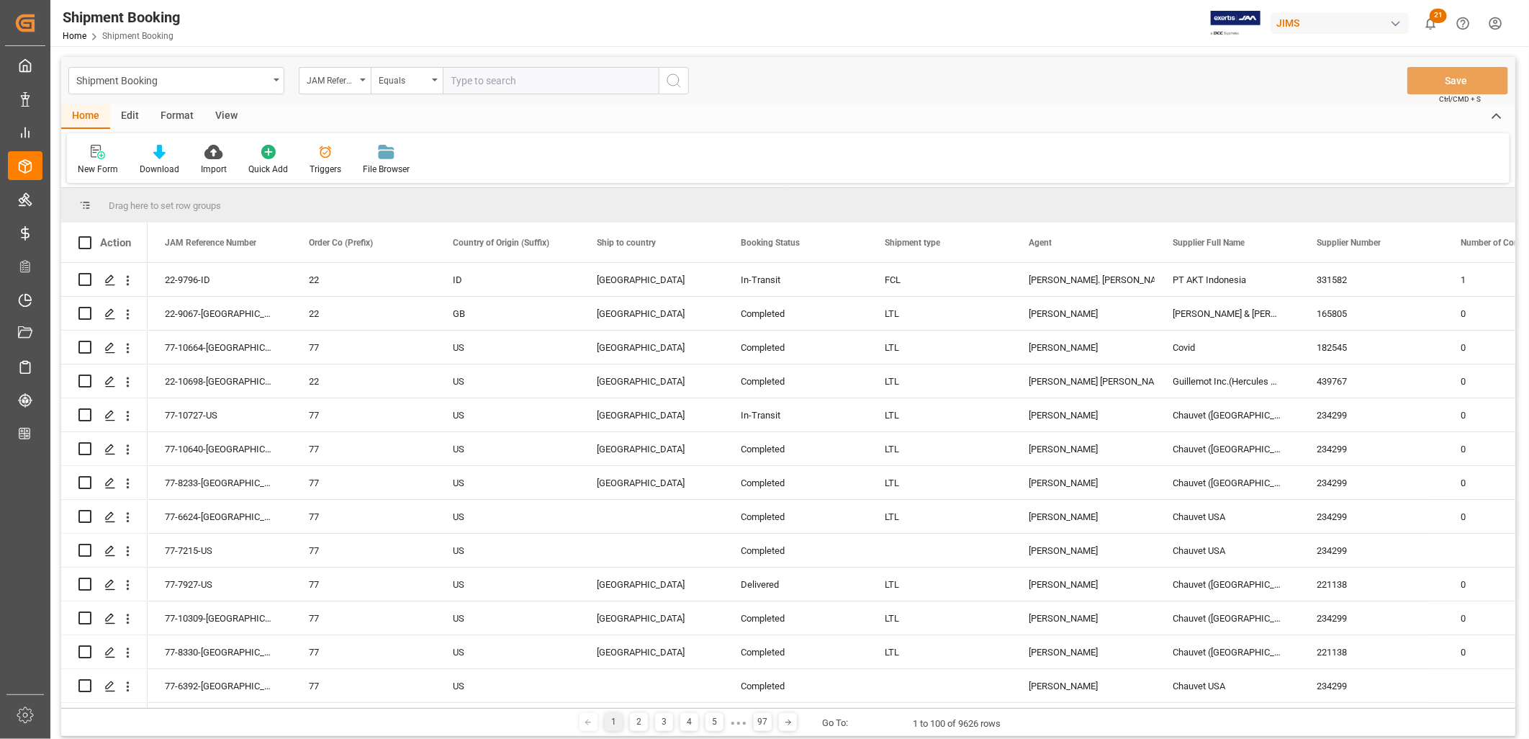
click at [459, 81] on input "text" at bounding box center [551, 80] width 216 height 27
click at [458, 76] on input "text" at bounding box center [551, 80] width 216 height 27
paste input "22-10493-CN"
type input "22-10493-CN"
click at [675, 78] on icon "search button" at bounding box center [673, 80] width 17 height 17
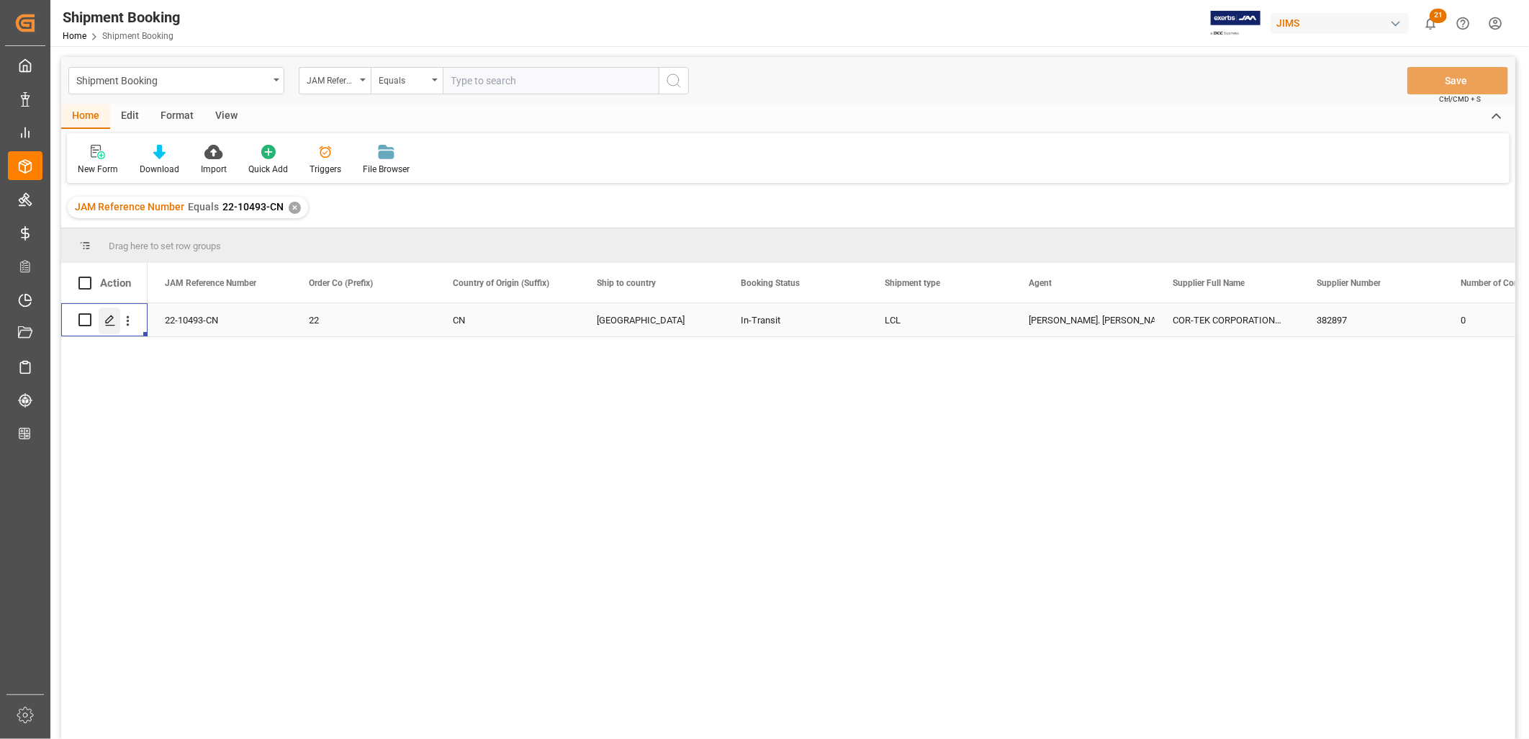
click at [111, 317] on icon "Press SPACE to select this row." at bounding box center [110, 321] width 12 height 12
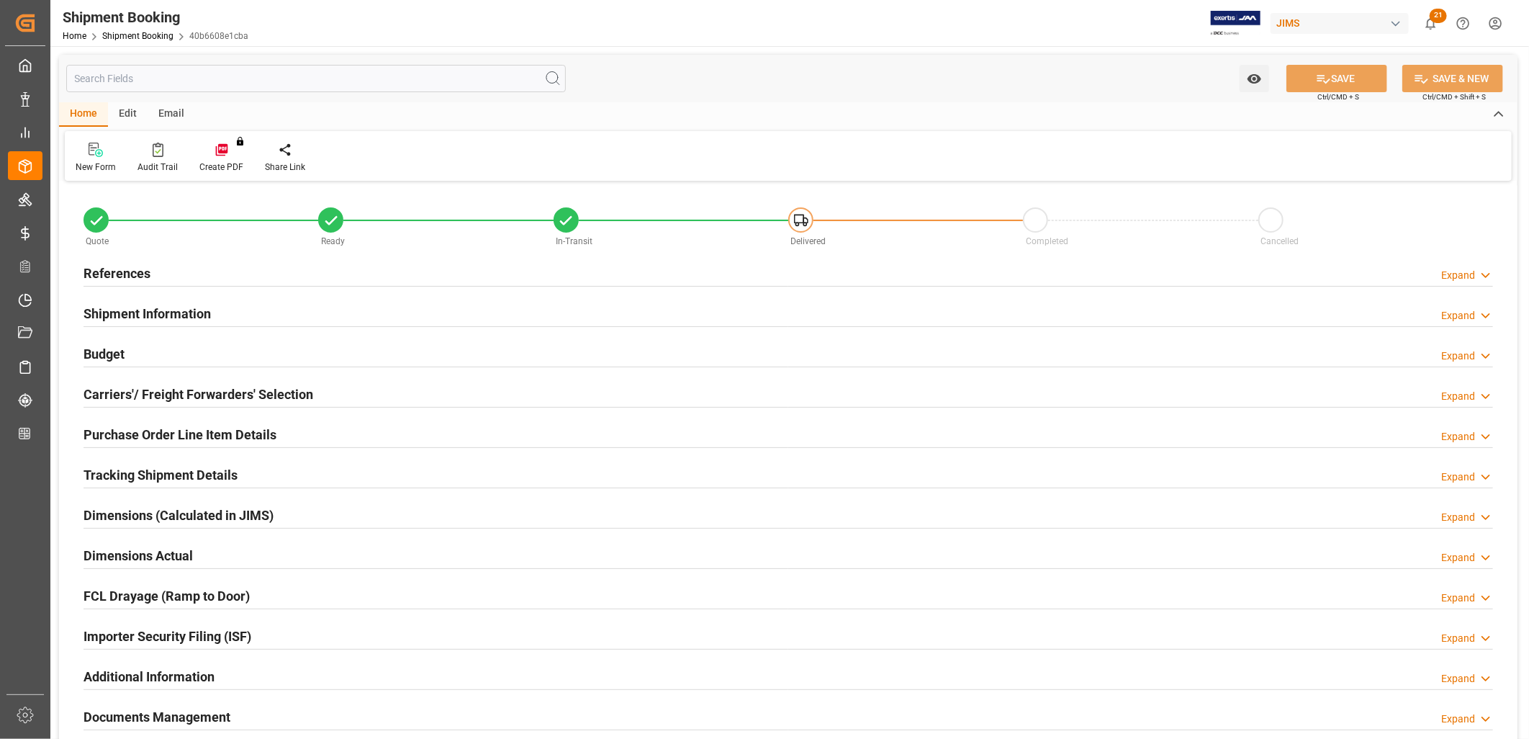
type input "0"
type input "26-08-2025"
click at [139, 269] on h2 "References" at bounding box center [117, 272] width 67 height 19
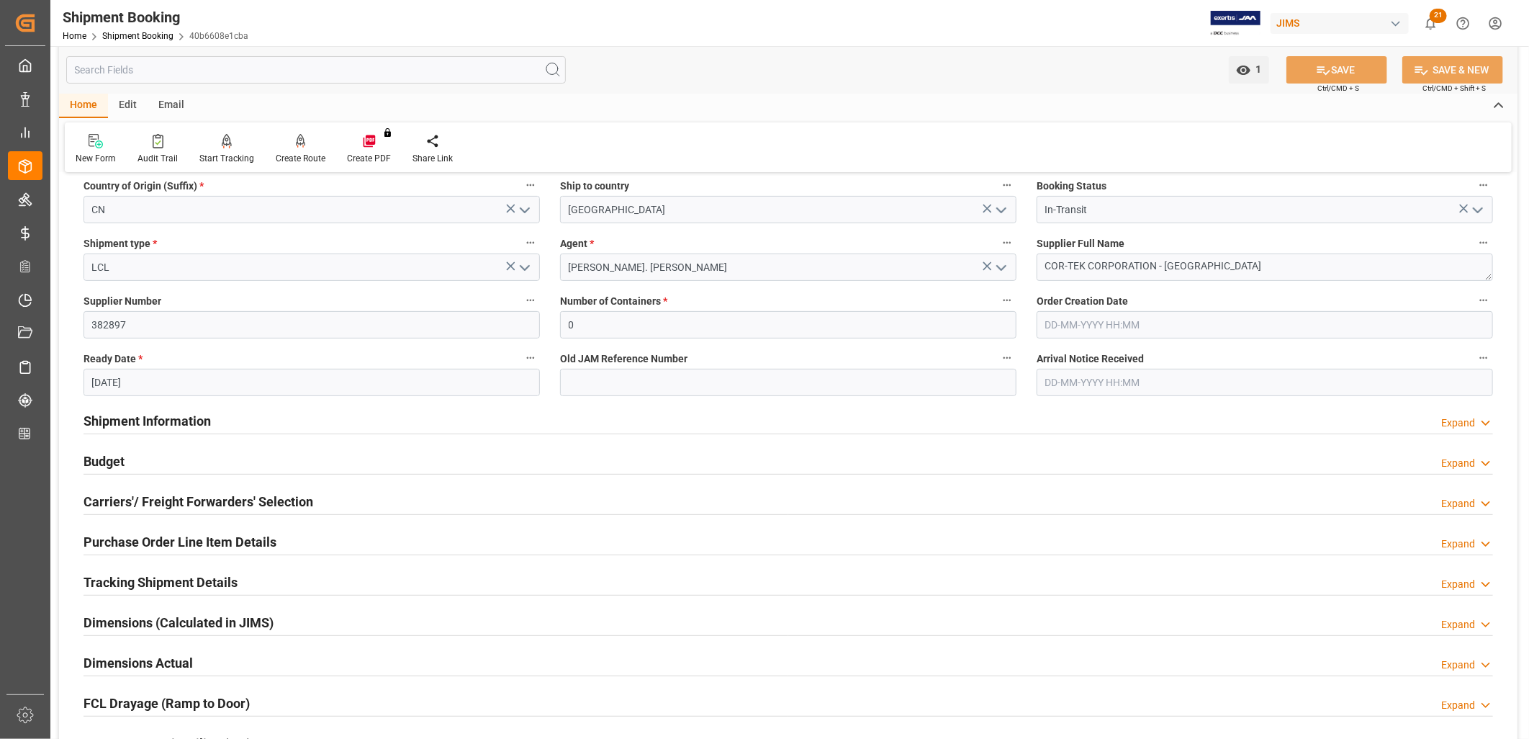
scroll to position [240, 0]
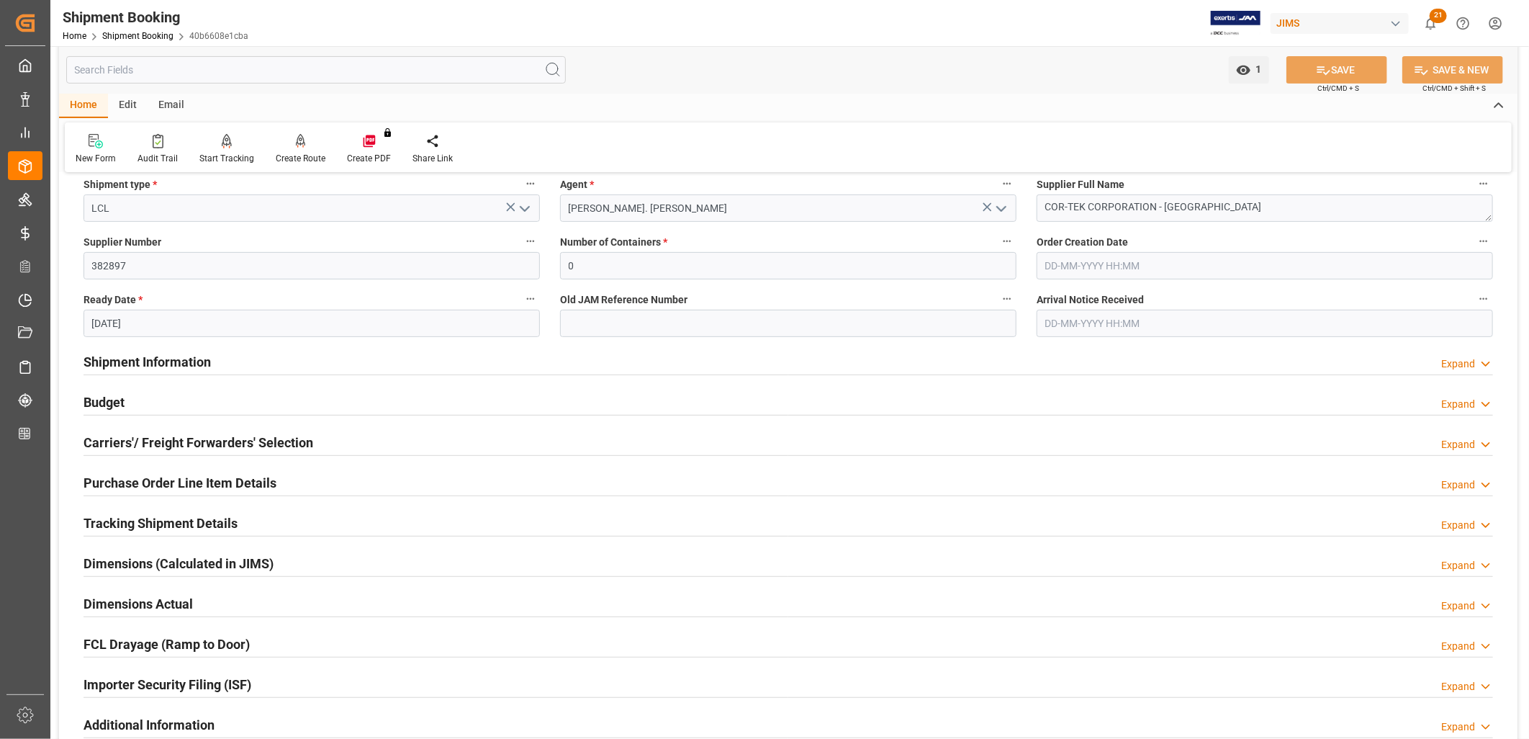
click at [183, 357] on h2 "Shipment Information" at bounding box center [147, 361] width 127 height 19
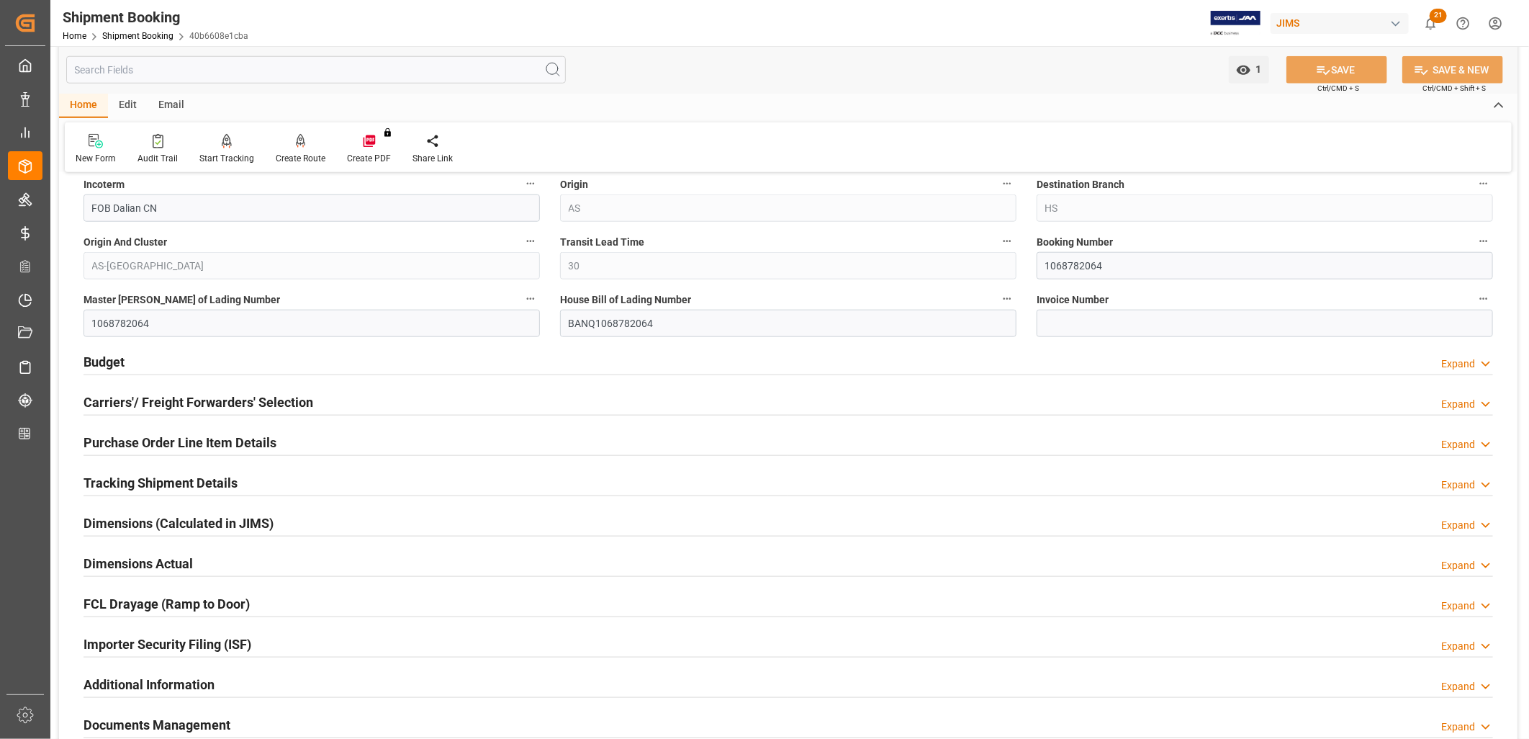
scroll to position [880, 0]
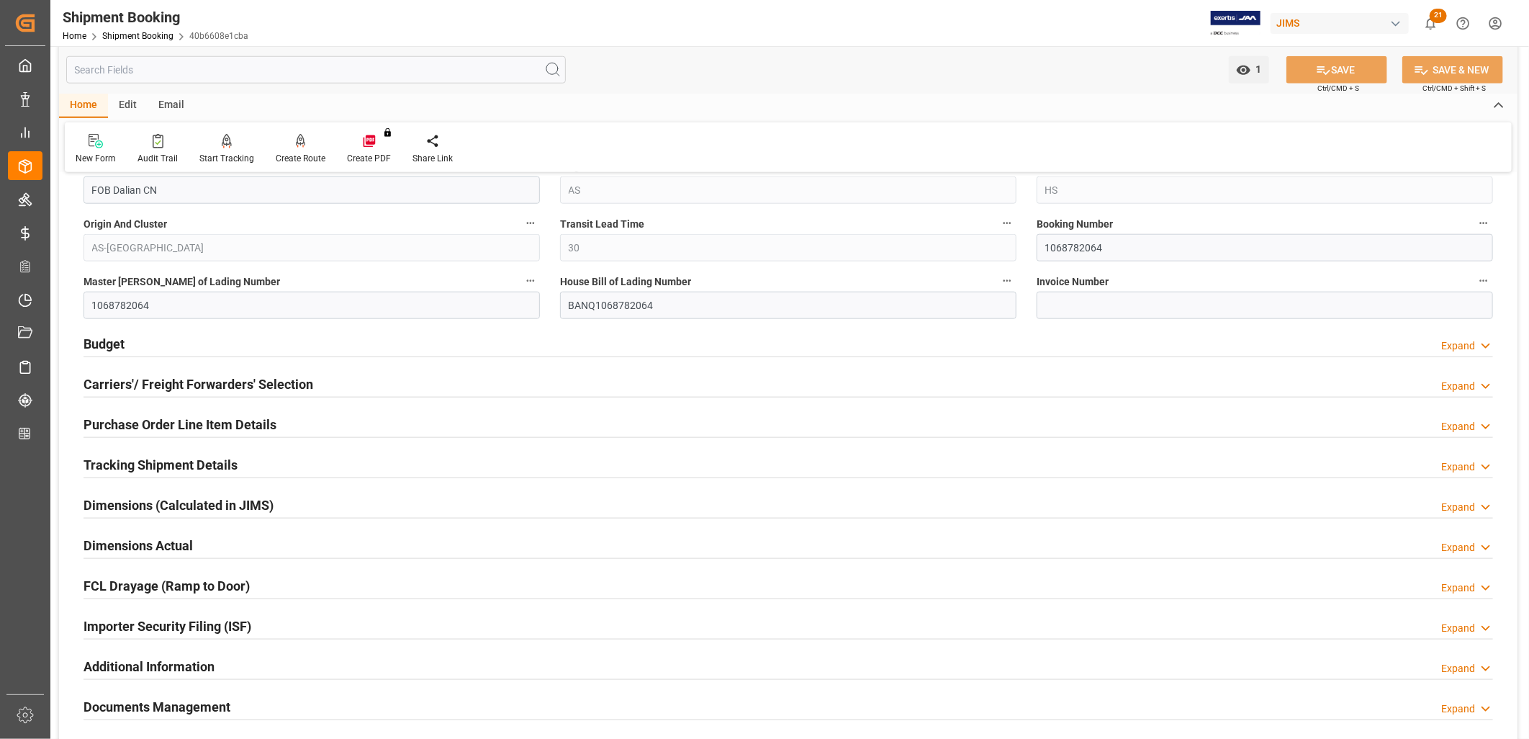
click at [112, 346] on h2 "Budget" at bounding box center [104, 343] width 41 height 19
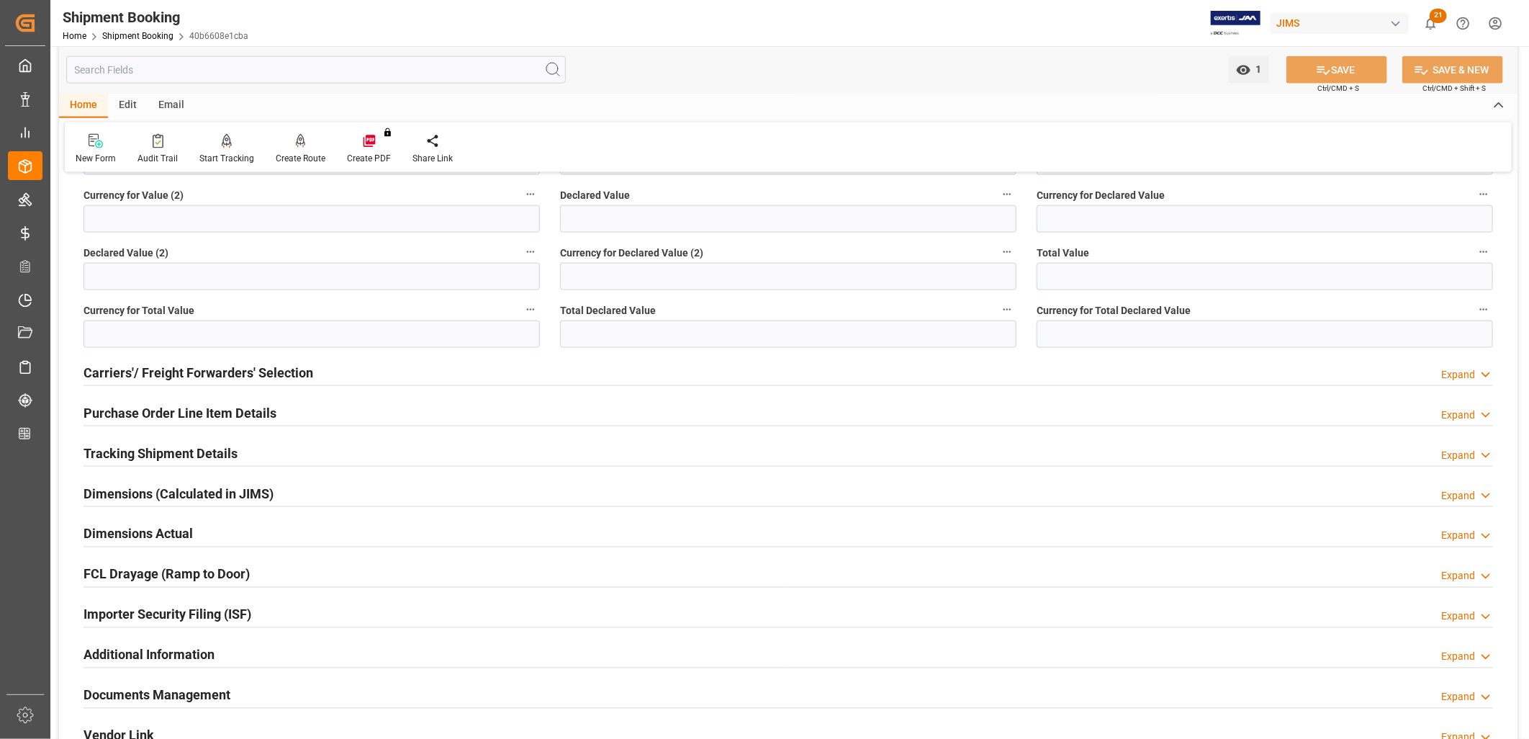
scroll to position [1279, 0]
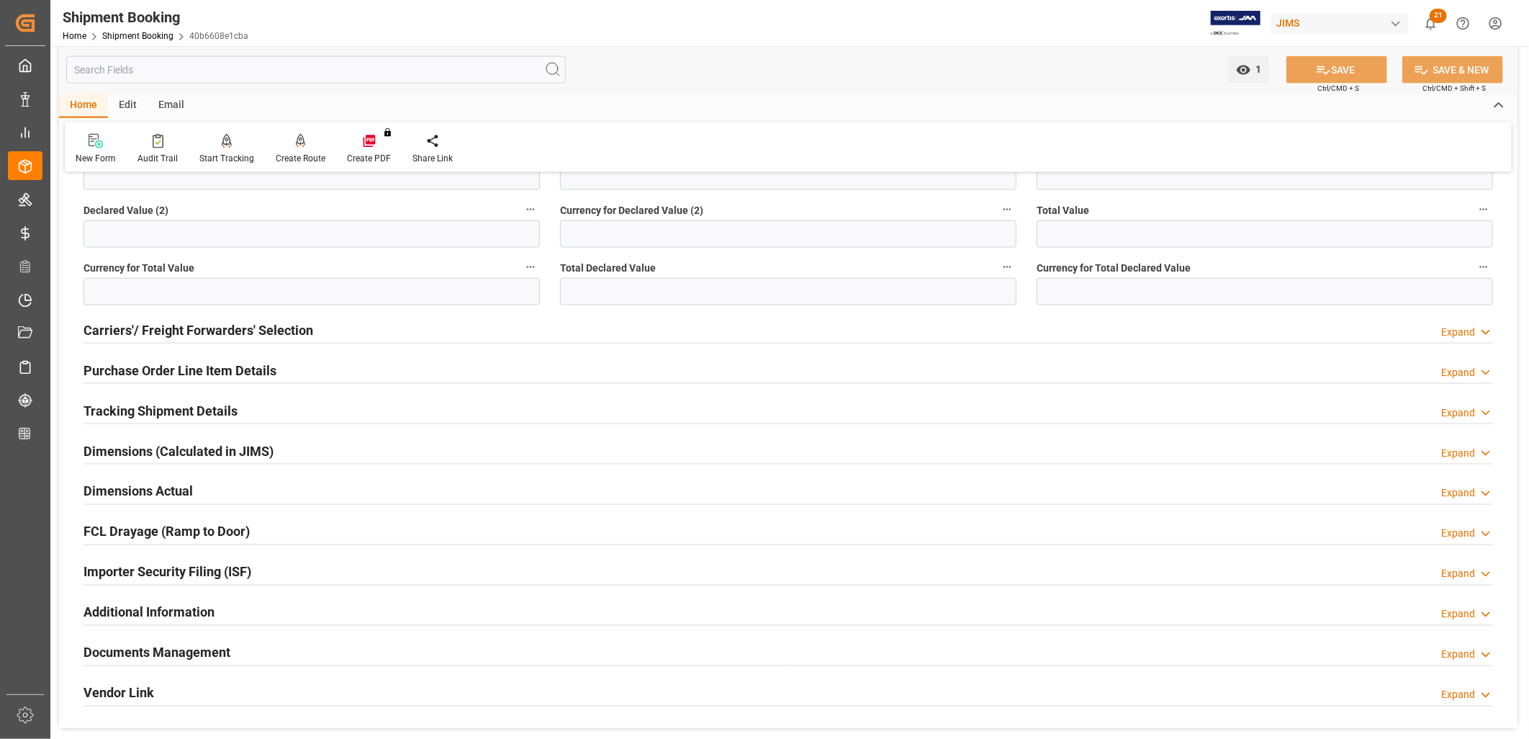
click at [239, 328] on h2 "Carriers'/ Freight Forwarders' Selection" at bounding box center [199, 329] width 230 height 19
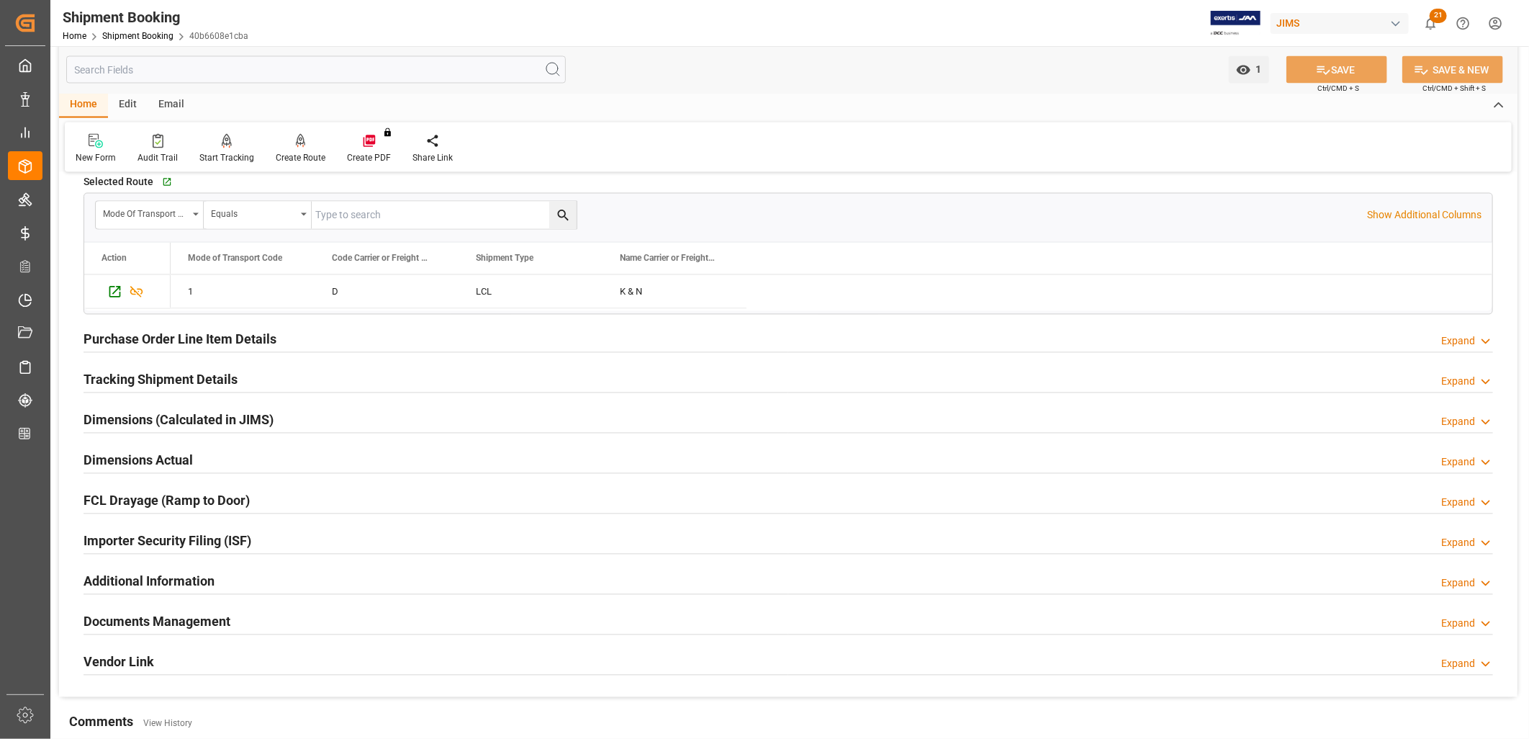
scroll to position [1679, 0]
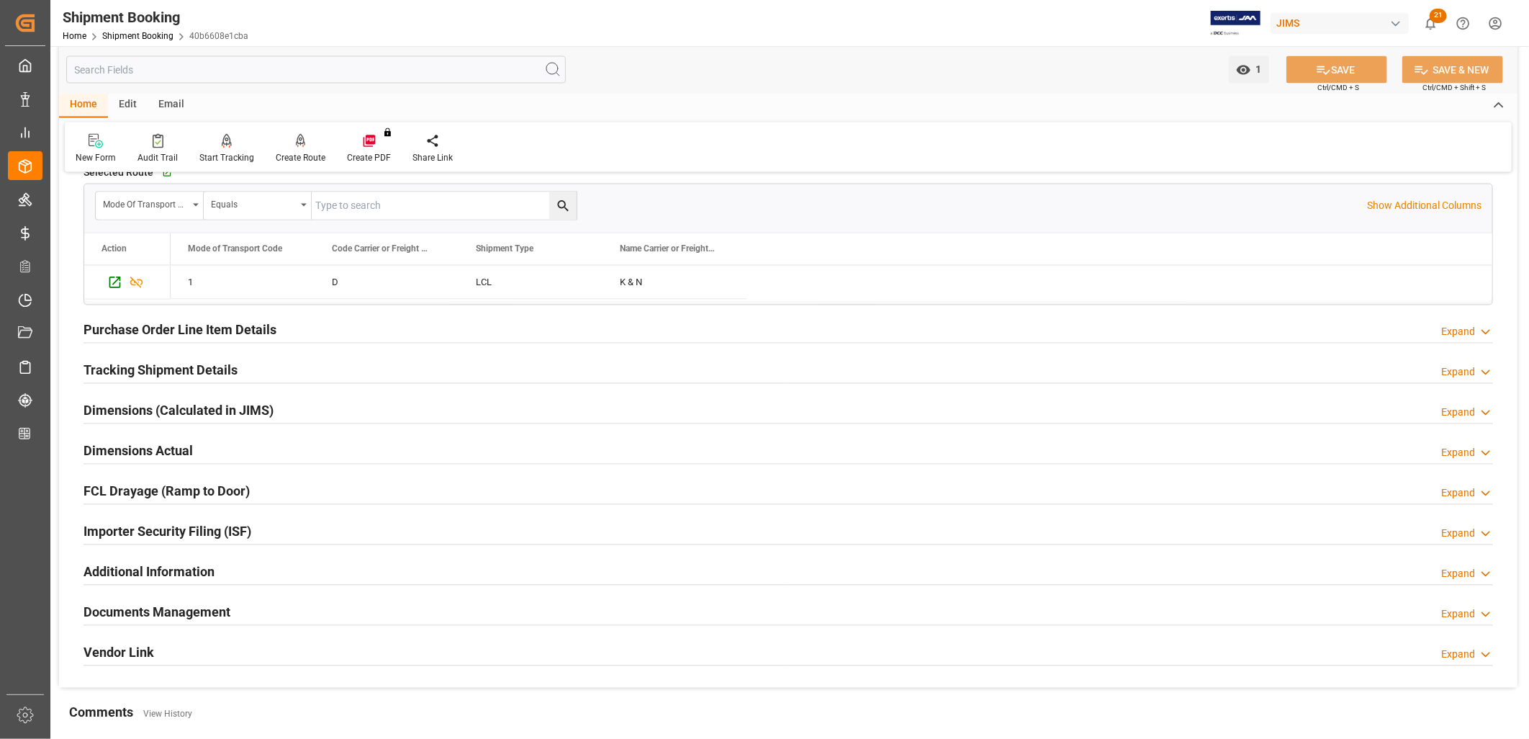
click at [215, 368] on h2 "Tracking Shipment Details" at bounding box center [161, 370] width 154 height 19
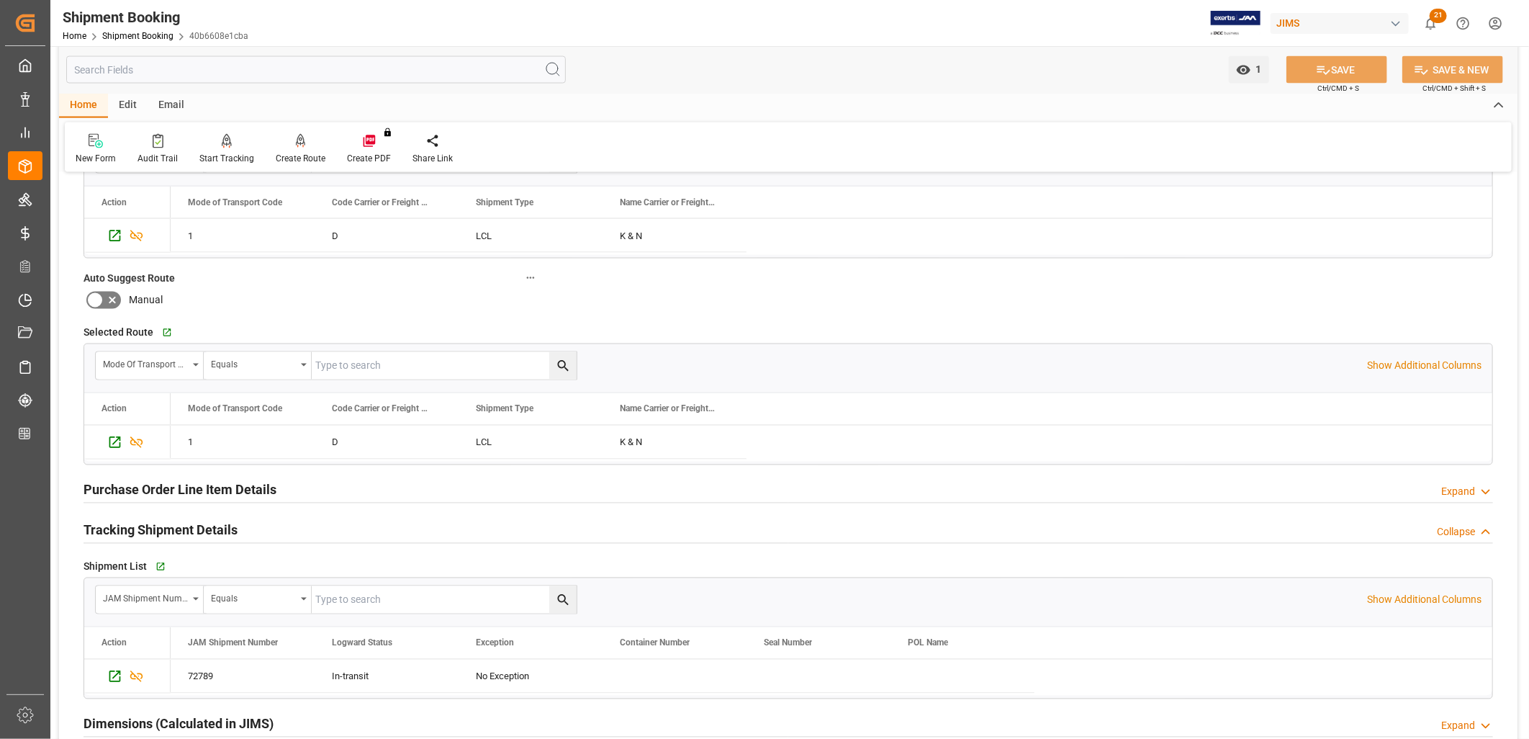
scroll to position [1600, 0]
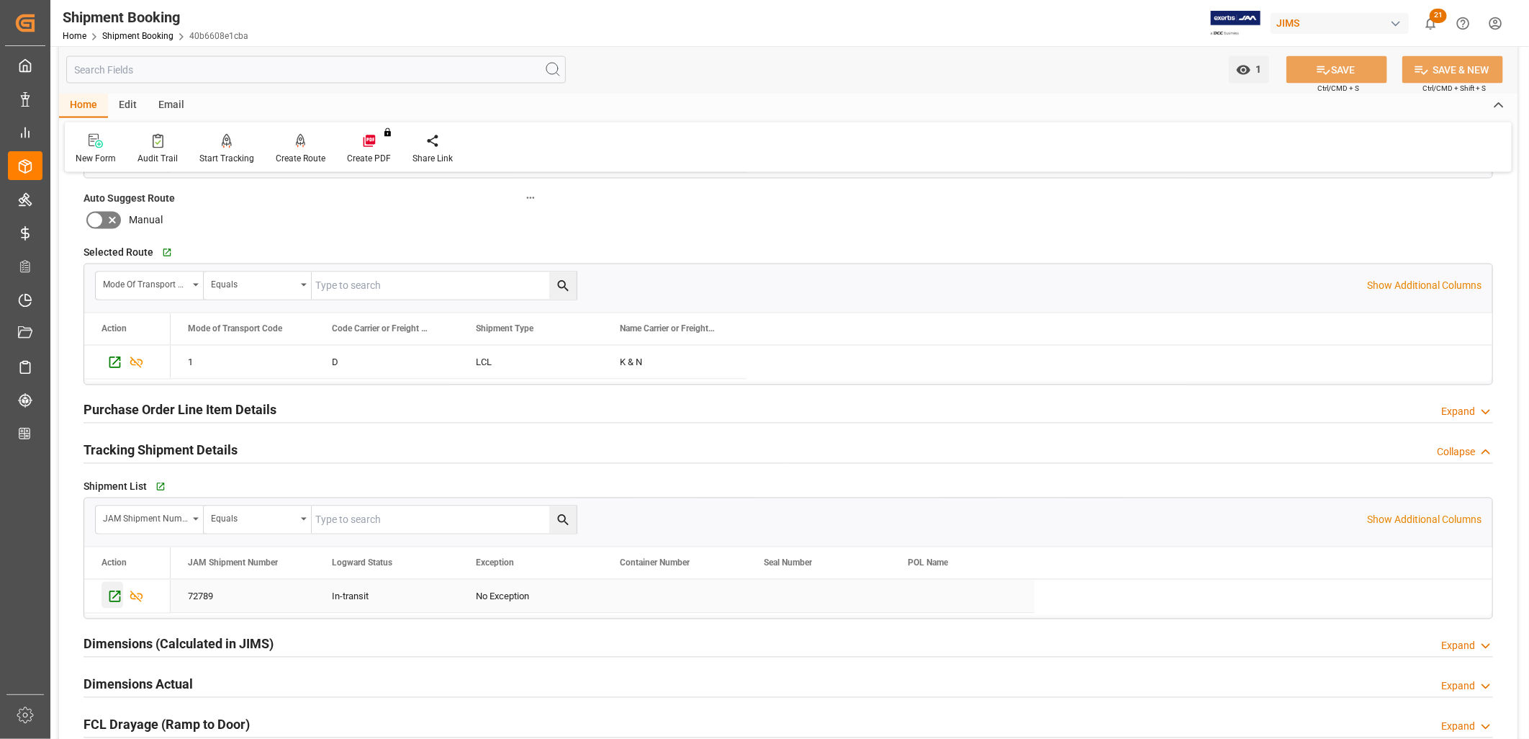
click at [116, 593] on icon "Press SPACE to select this row." at bounding box center [114, 596] width 15 height 15
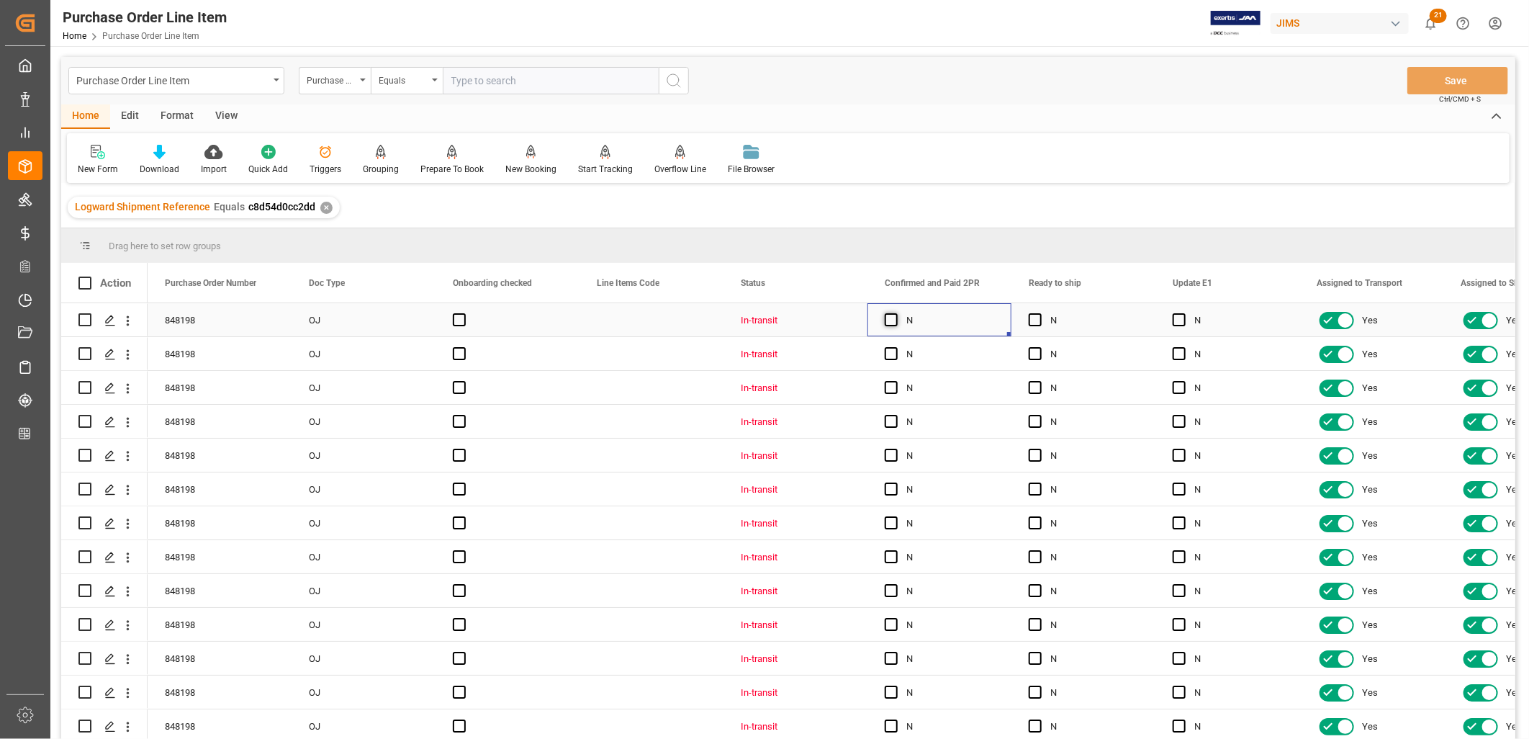
click at [887, 315] on span "Press SPACE to select this row." at bounding box center [891, 319] width 13 height 13
click at [895, 313] on input "Press SPACE to select this row." at bounding box center [895, 313] width 0 height 0
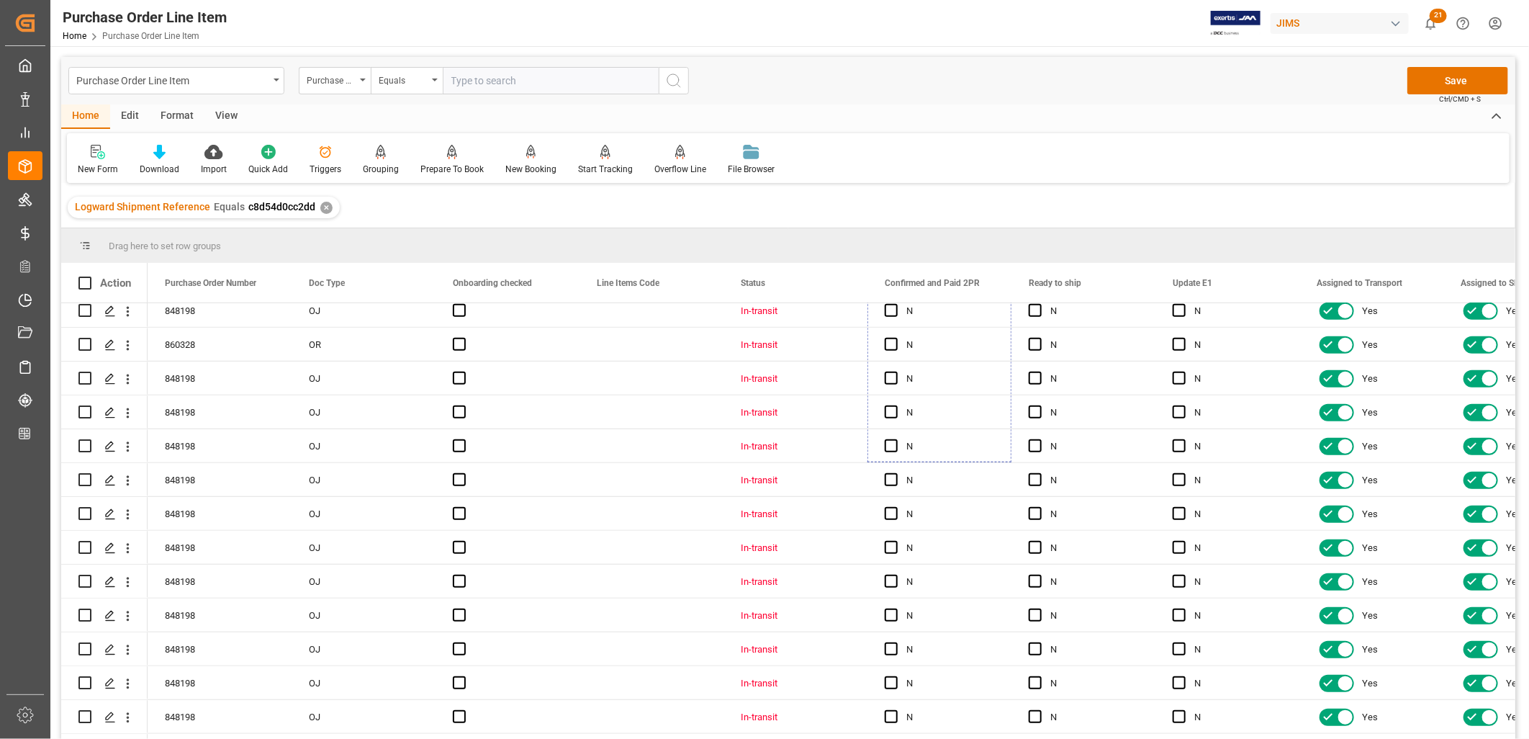
scroll to position [749, 0]
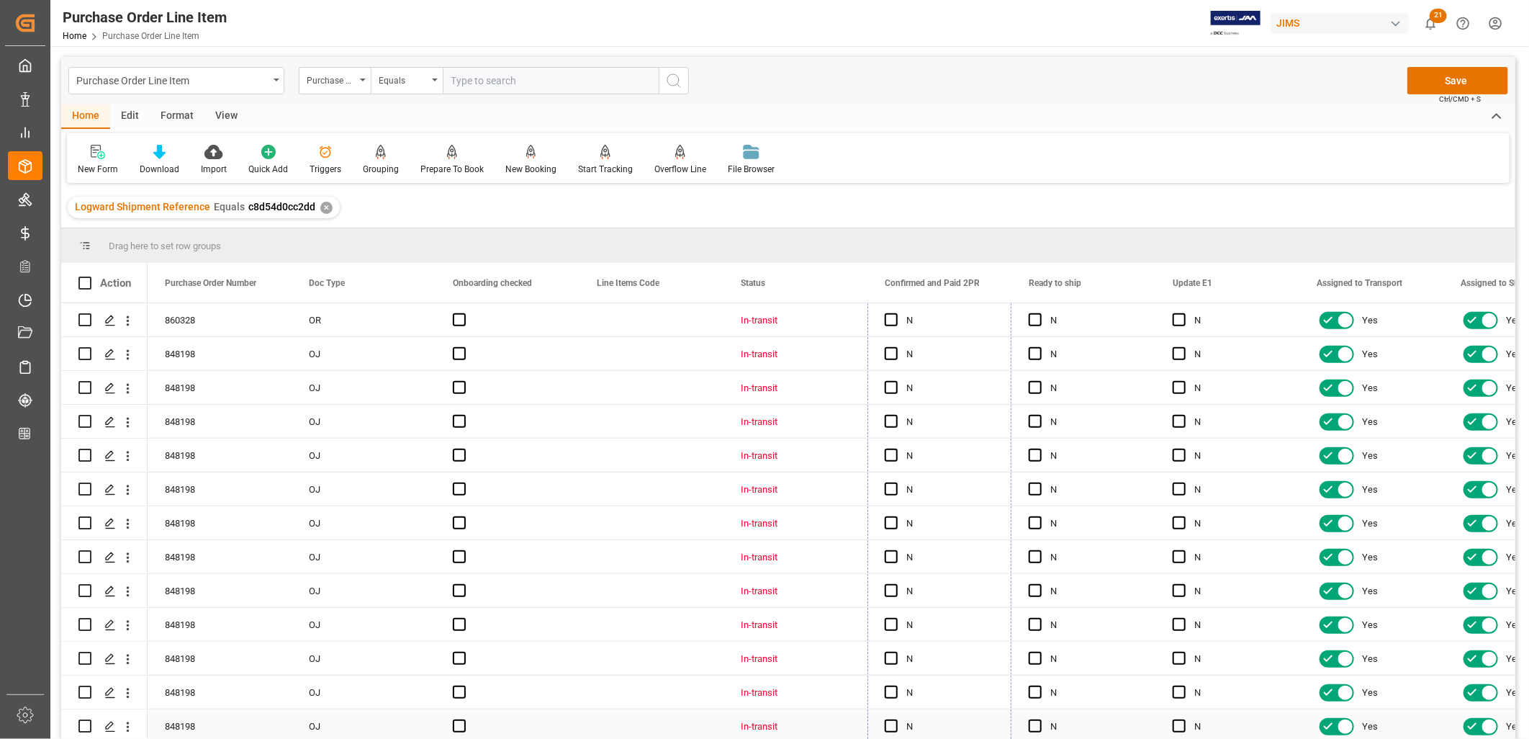
drag, startPoint x: 1009, startPoint y: 335, endPoint x: 973, endPoint y: 725, distance: 391.8
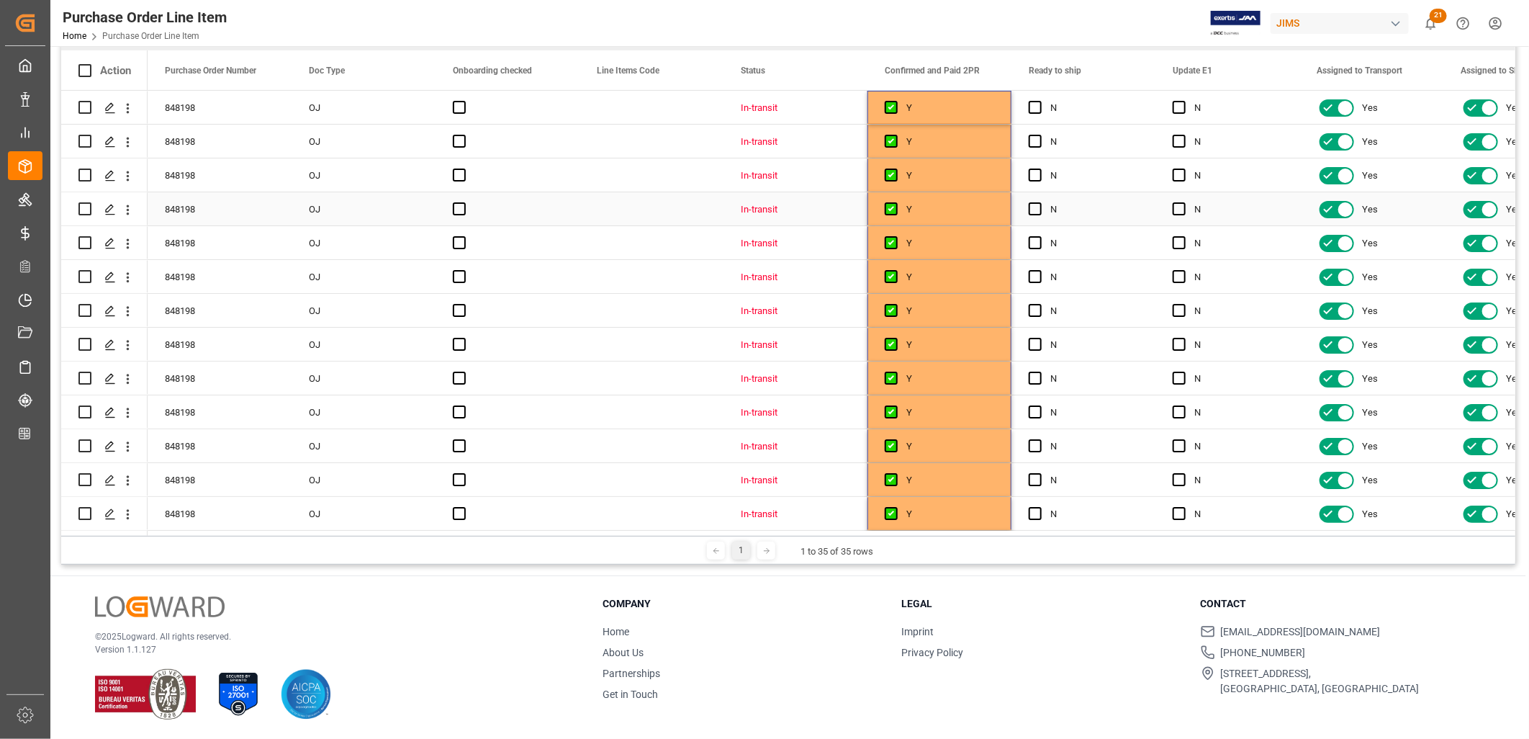
scroll to position [0, 0]
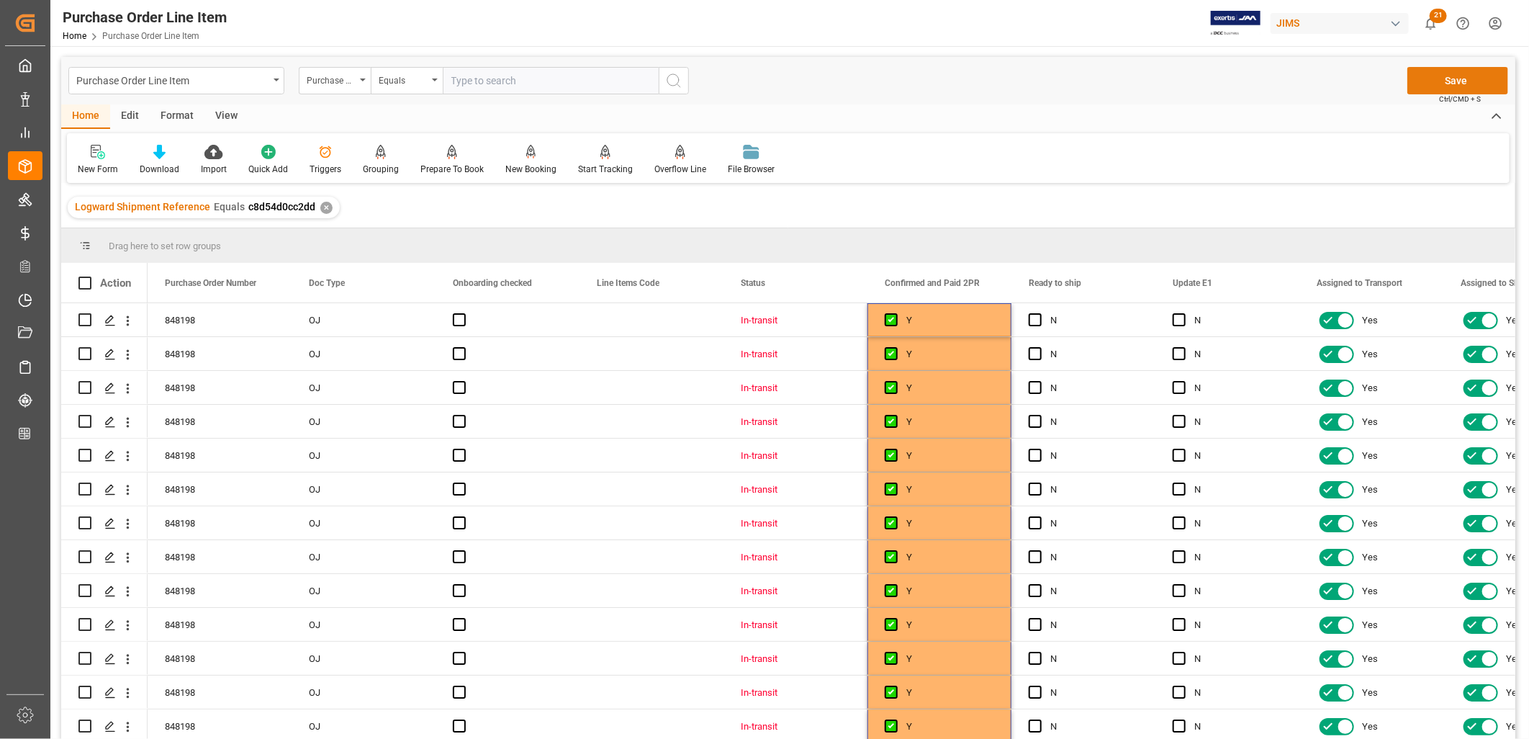
click at [1473, 76] on button "Save" at bounding box center [1457, 80] width 101 height 27
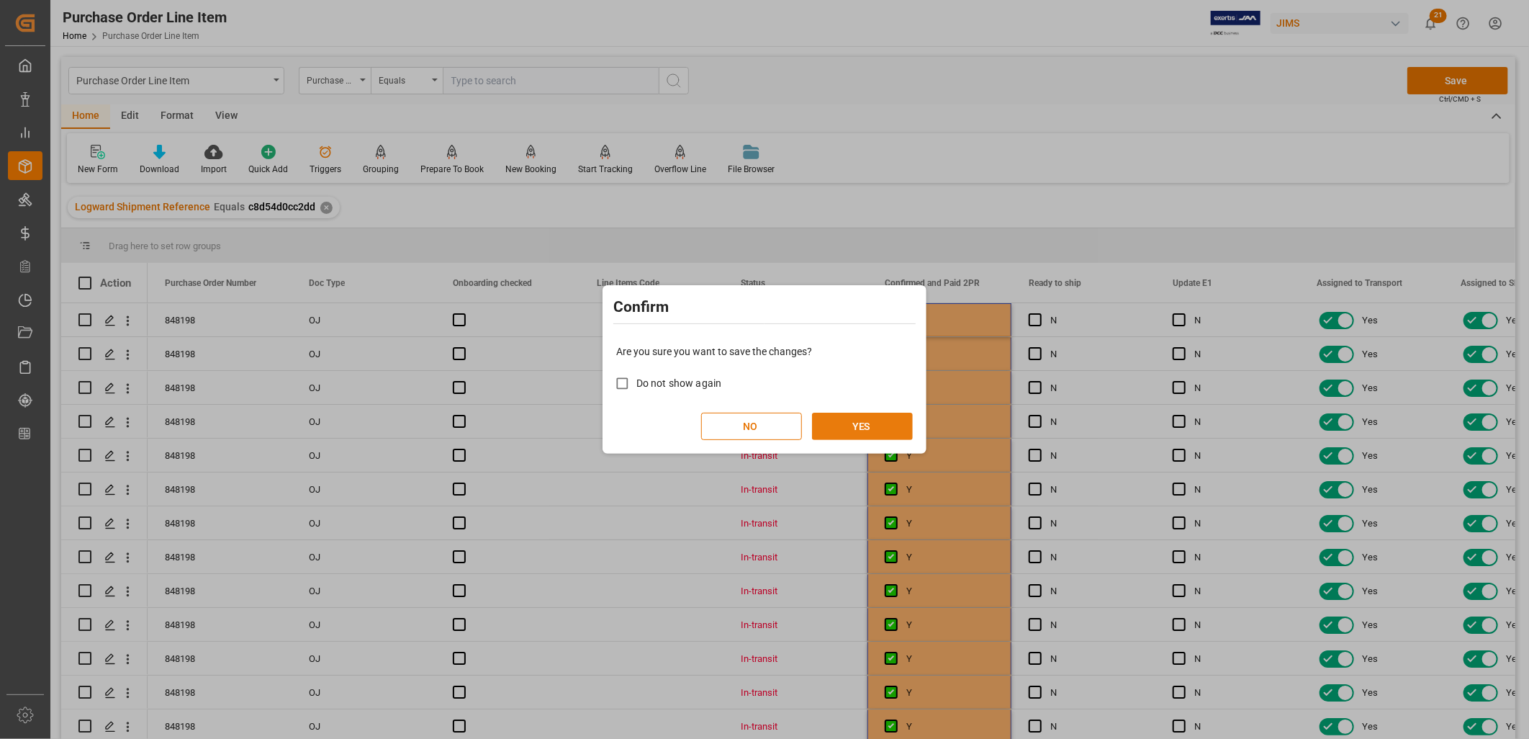
click at [845, 423] on button "YES" at bounding box center [862, 425] width 101 height 27
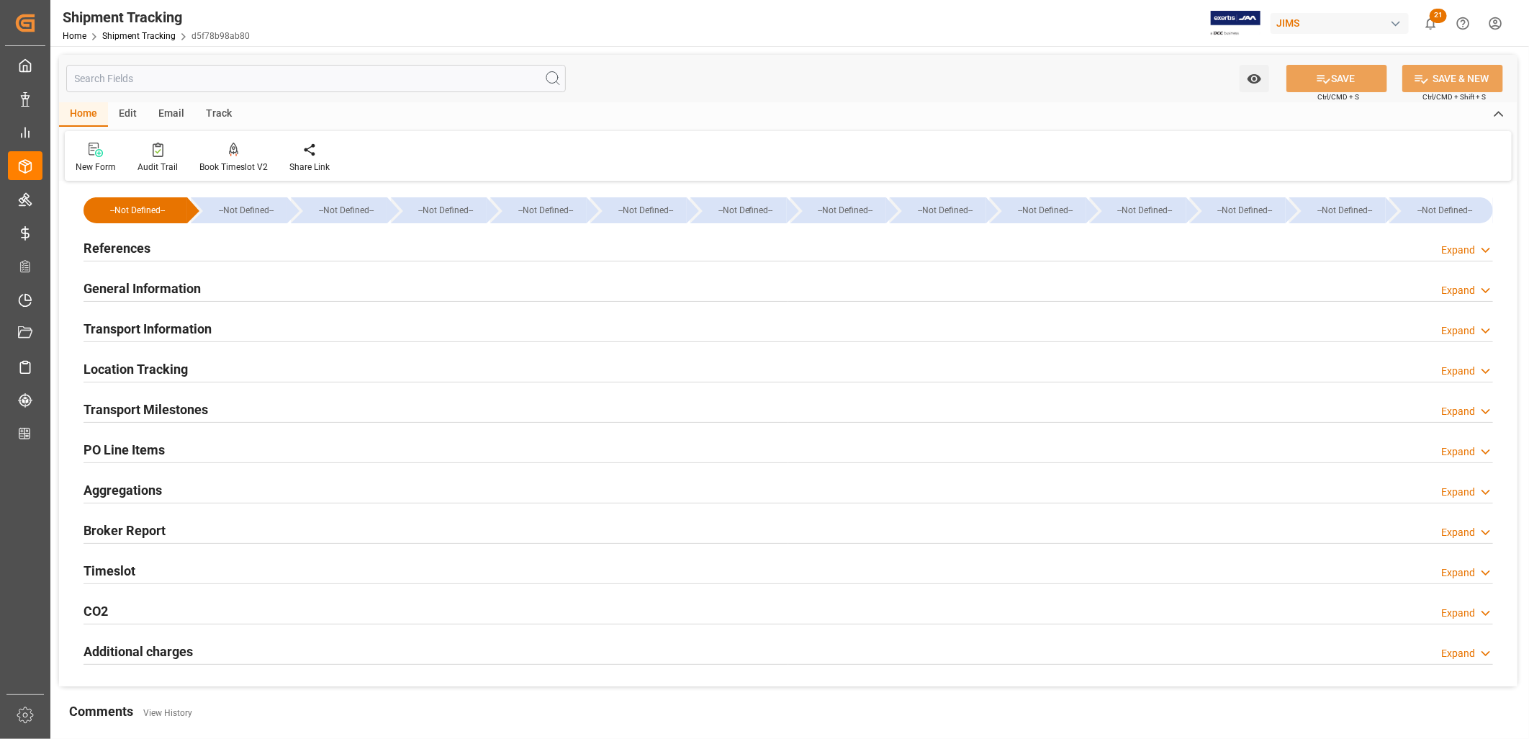
type input "[DATE]"
click at [147, 248] on h2 "References" at bounding box center [117, 247] width 67 height 19
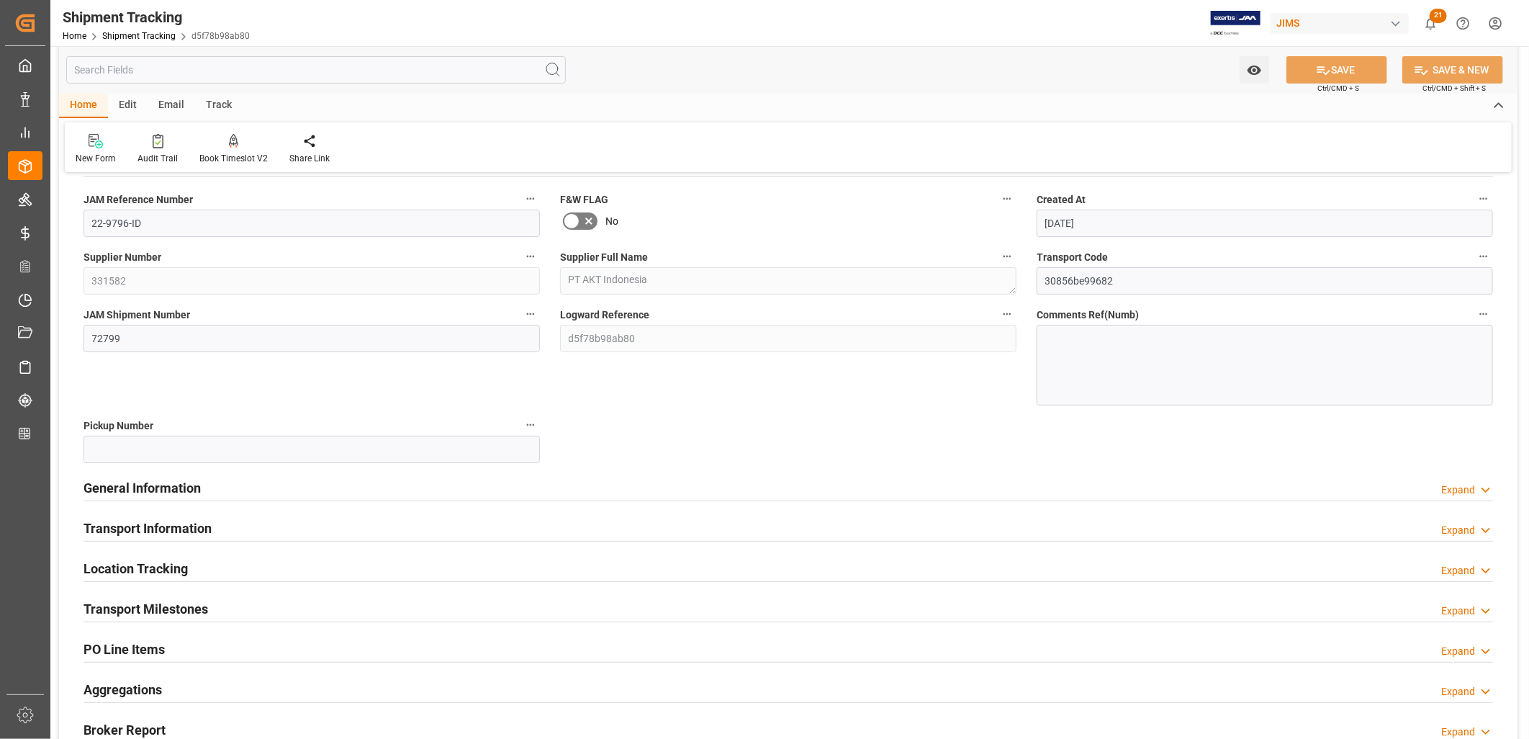
scroll to position [160, 0]
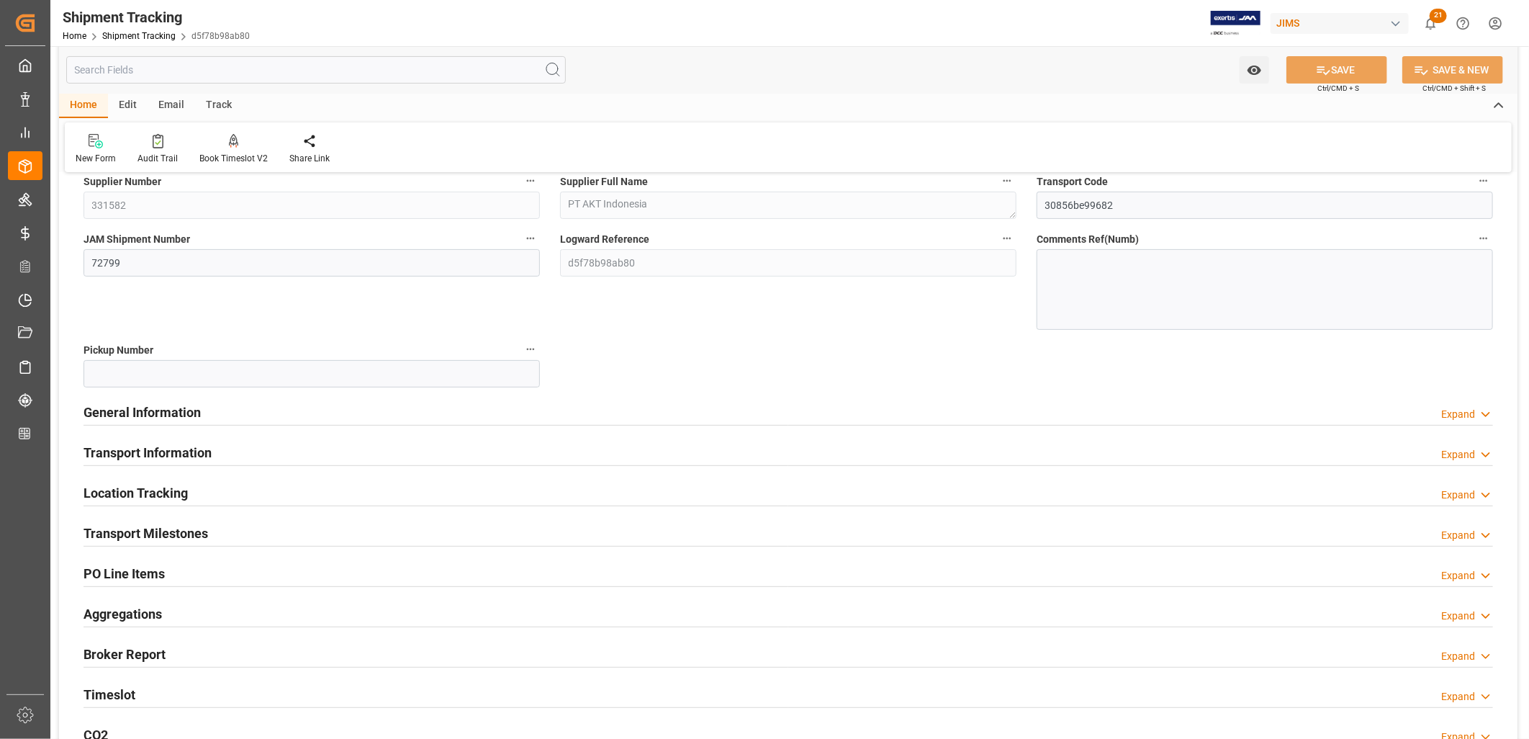
click at [176, 414] on h2 "General Information" at bounding box center [142, 411] width 117 height 19
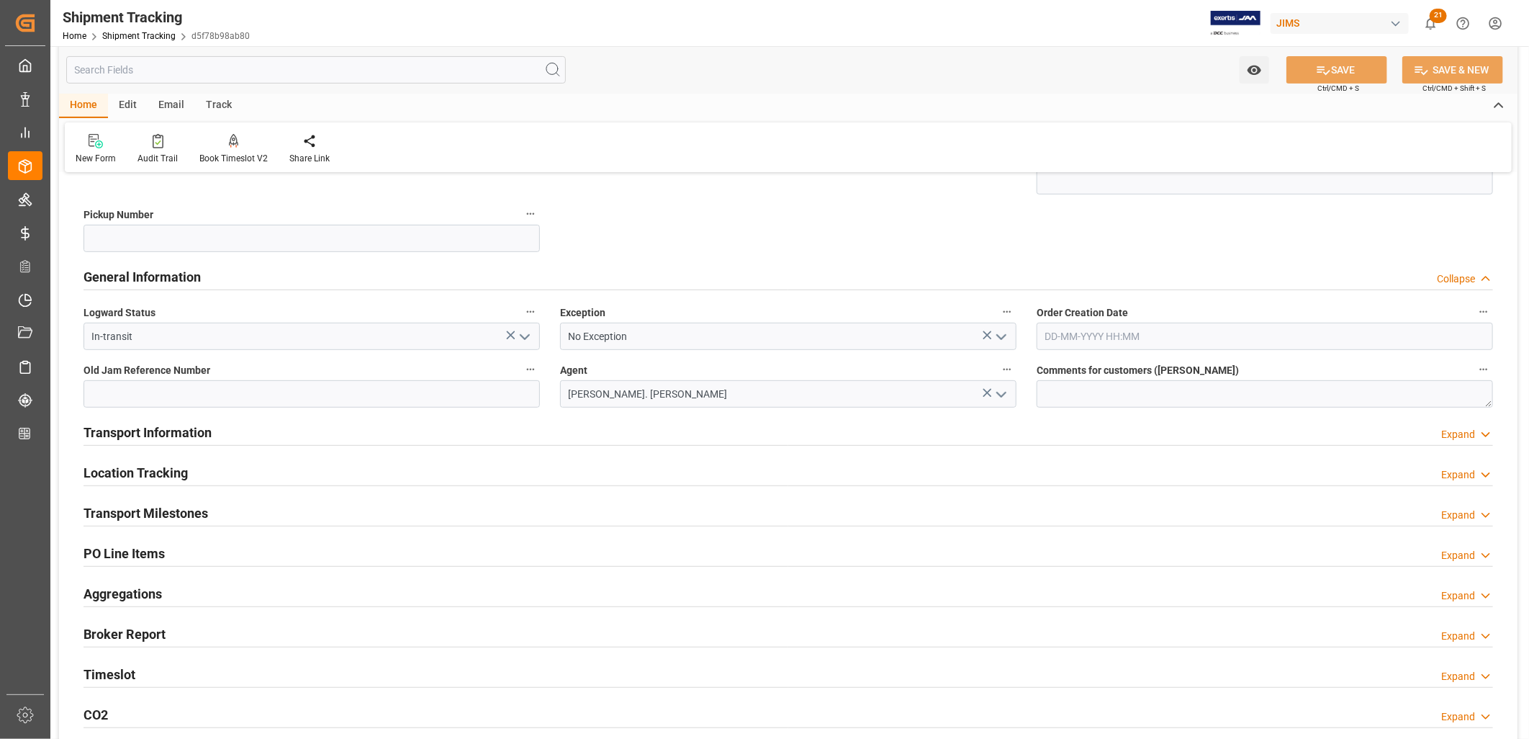
scroll to position [320, 0]
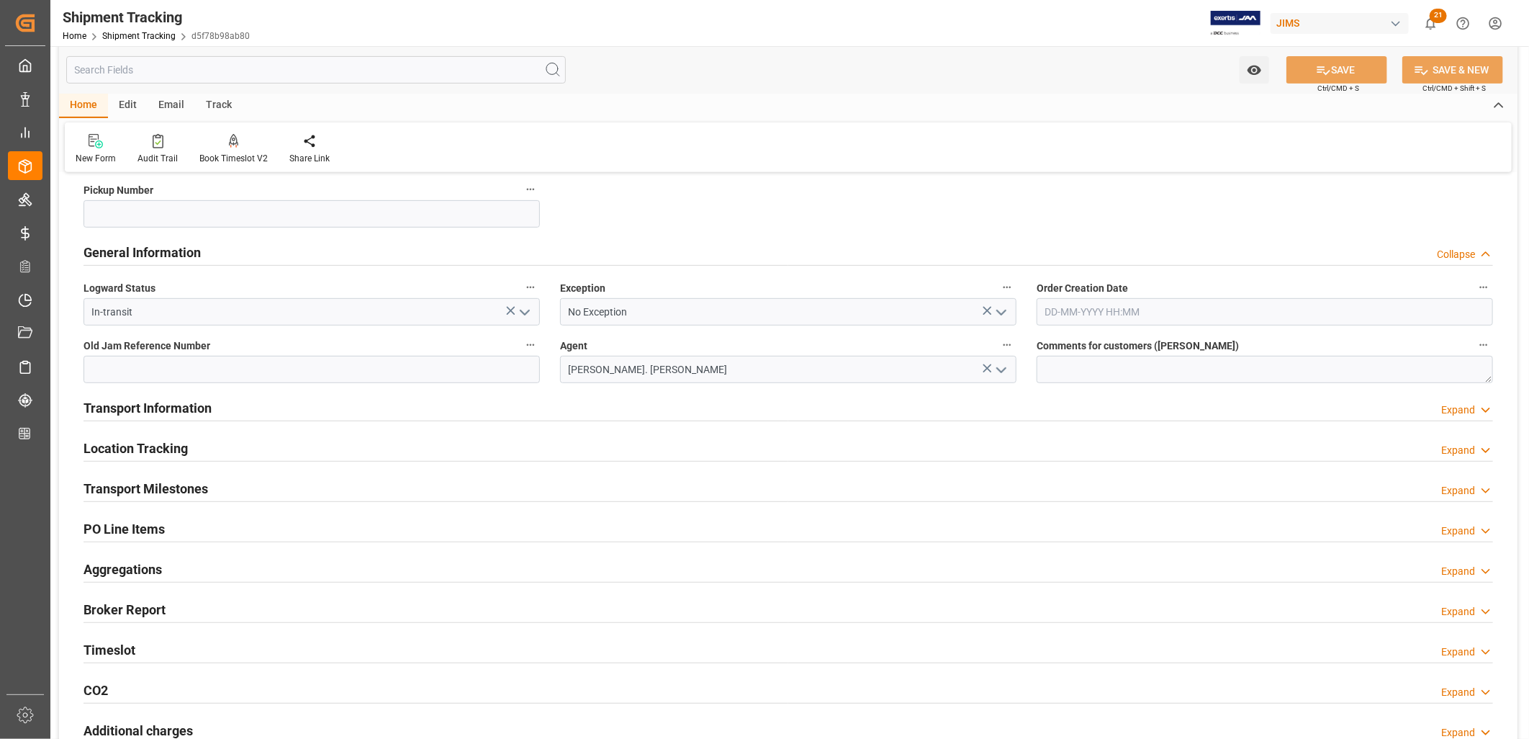
click at [179, 410] on h2 "Transport Information" at bounding box center [148, 407] width 128 height 19
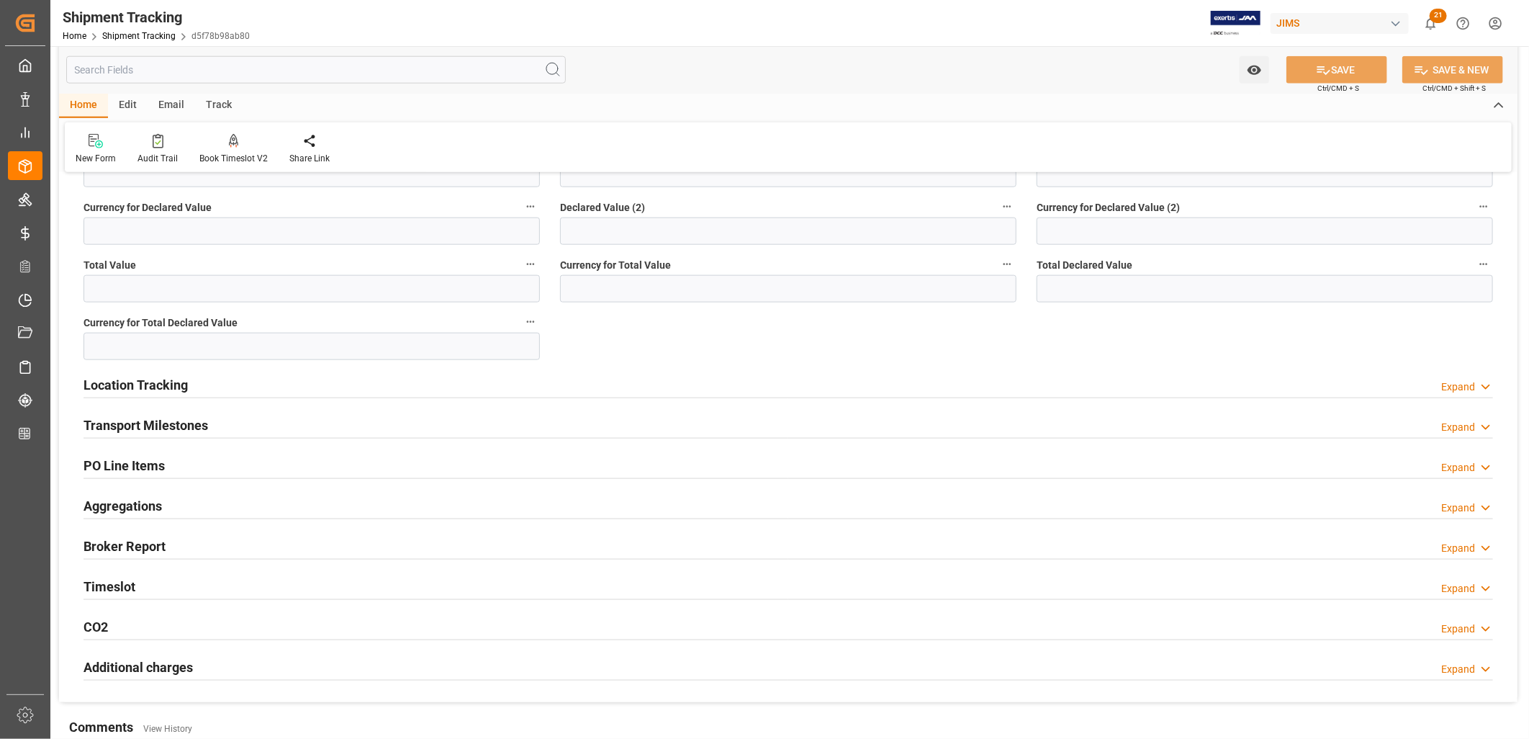
scroll to position [960, 0]
click at [159, 385] on h2 "Location Tracking" at bounding box center [136, 383] width 104 height 19
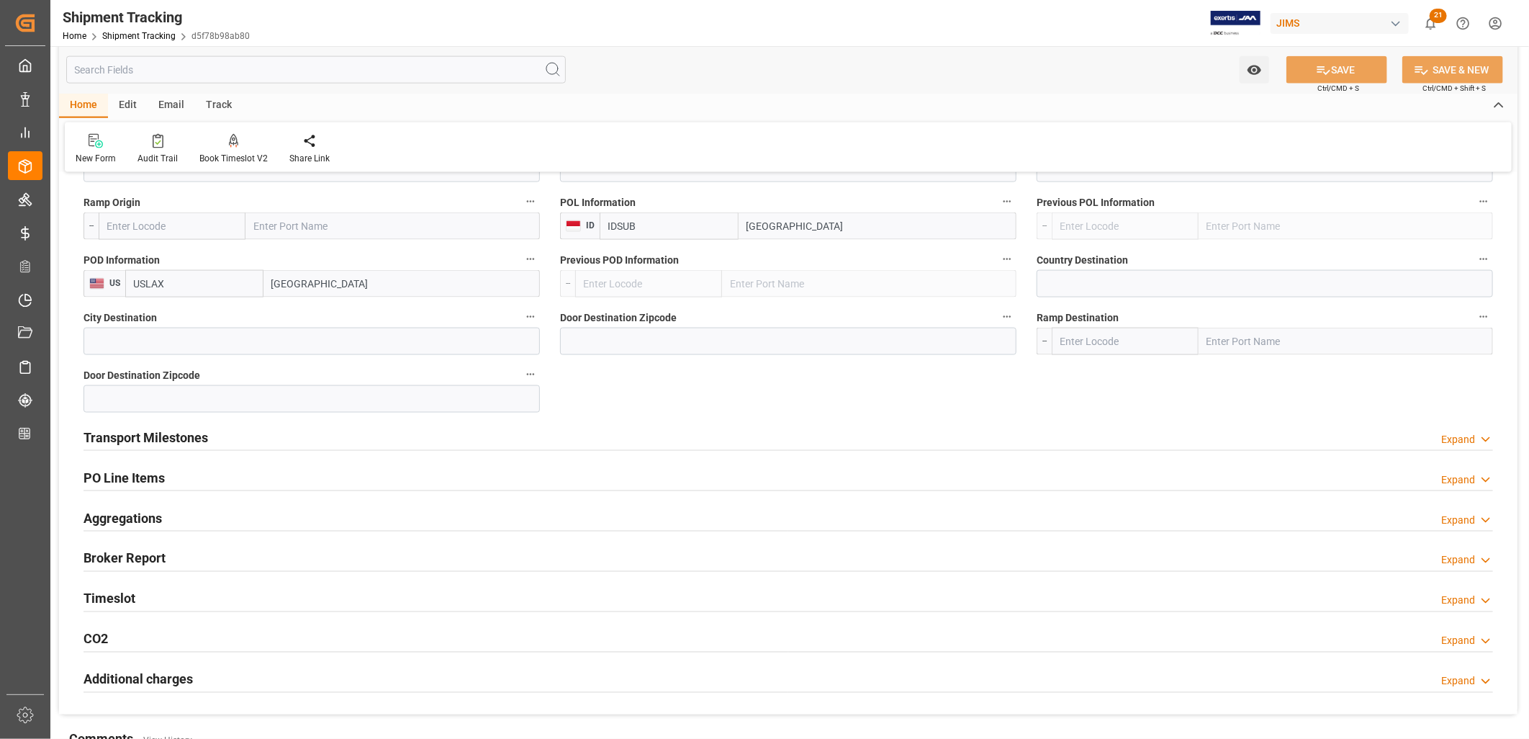
scroll to position [1279, 0]
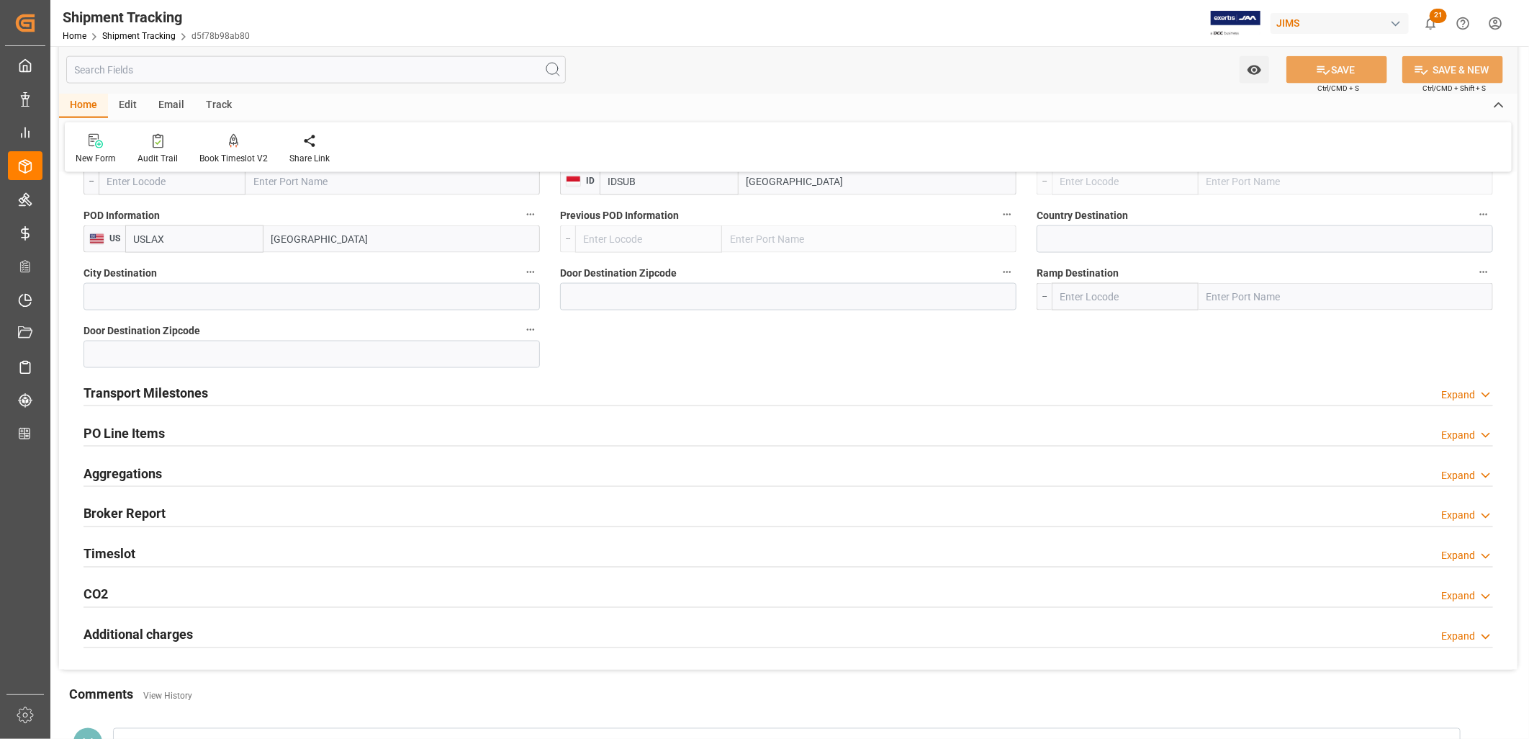
click at [177, 397] on h2 "Transport Milestones" at bounding box center [146, 392] width 125 height 19
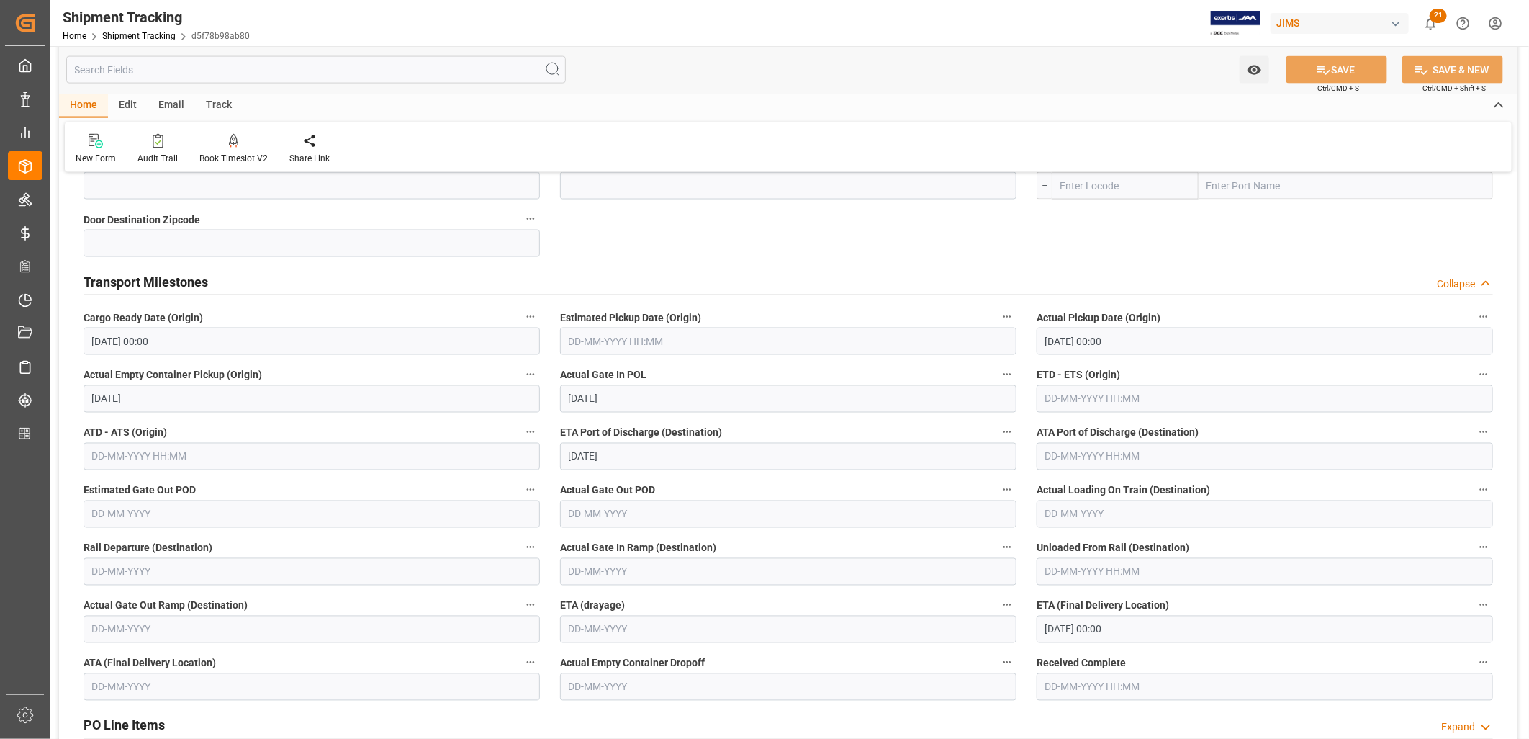
scroll to position [1440, 0]
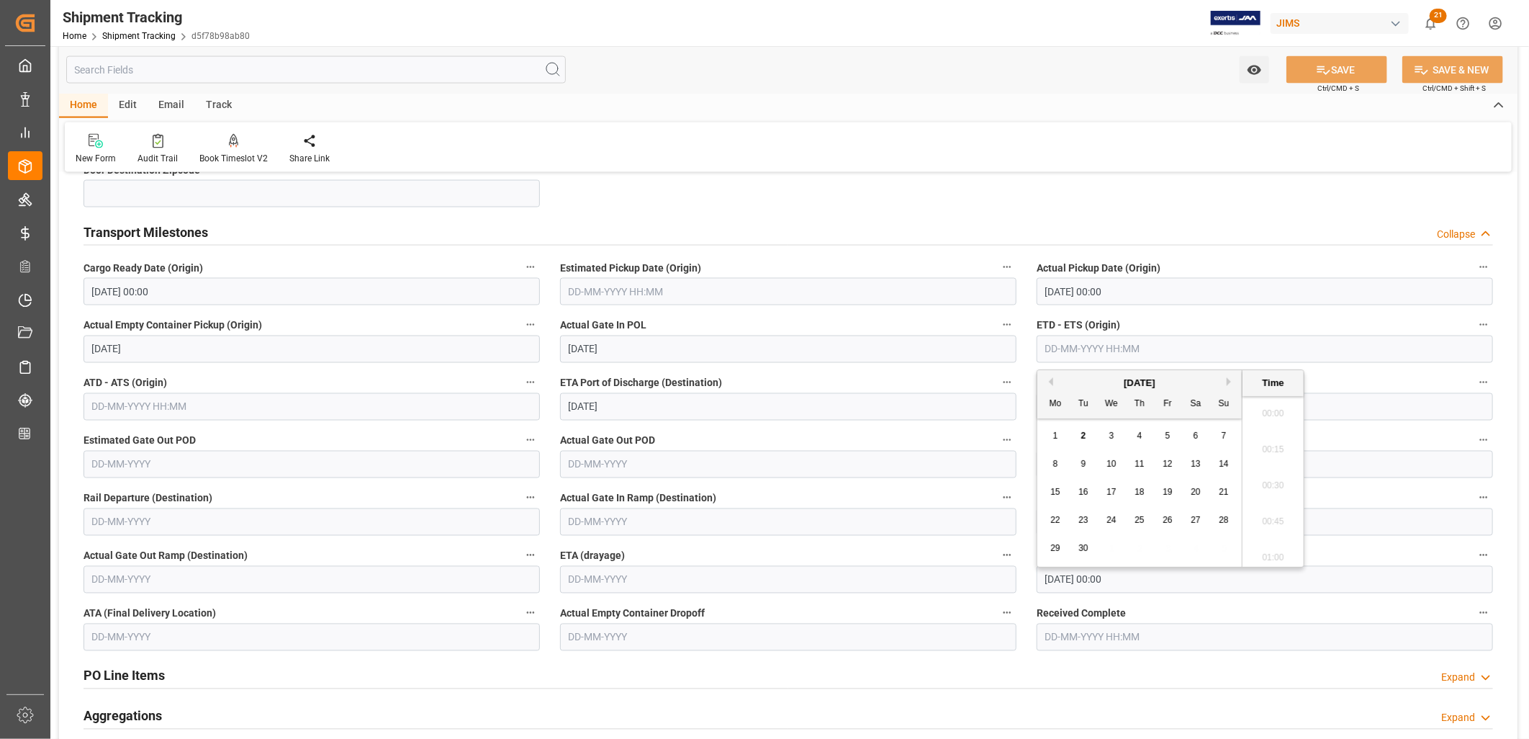
click at [1042, 342] on input "text" at bounding box center [1265, 348] width 456 height 27
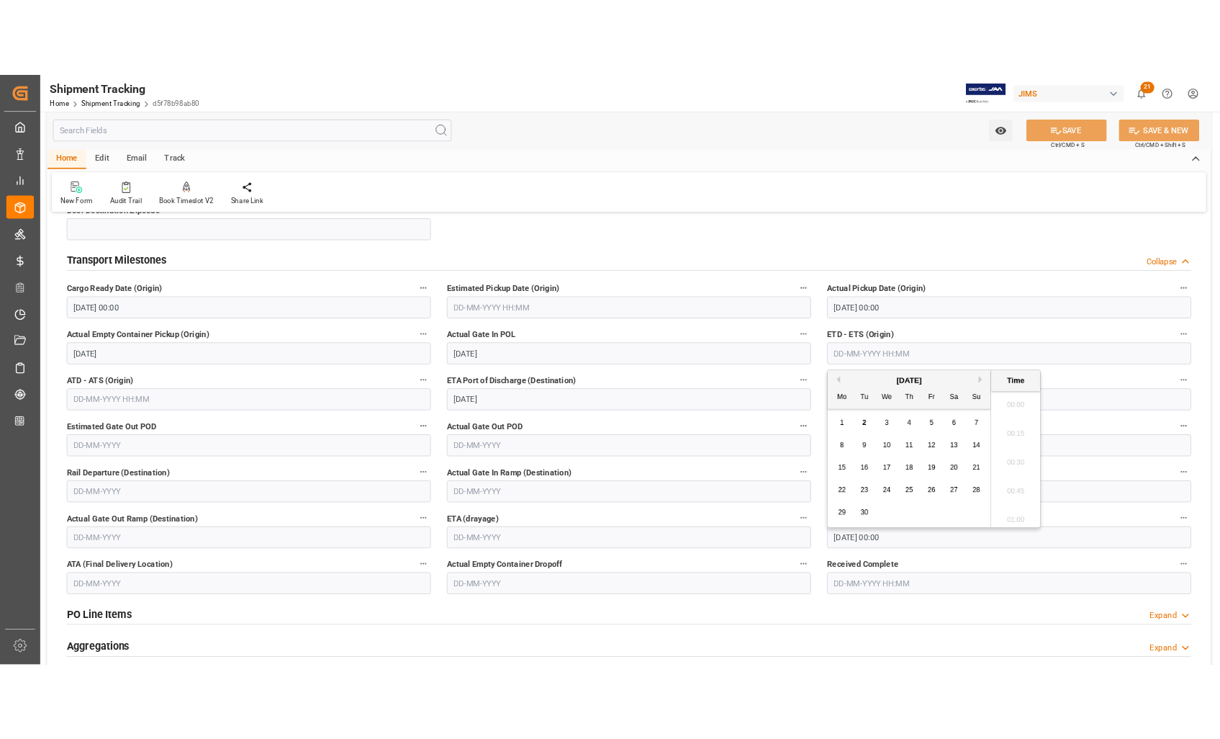
scroll to position [2308, 0]
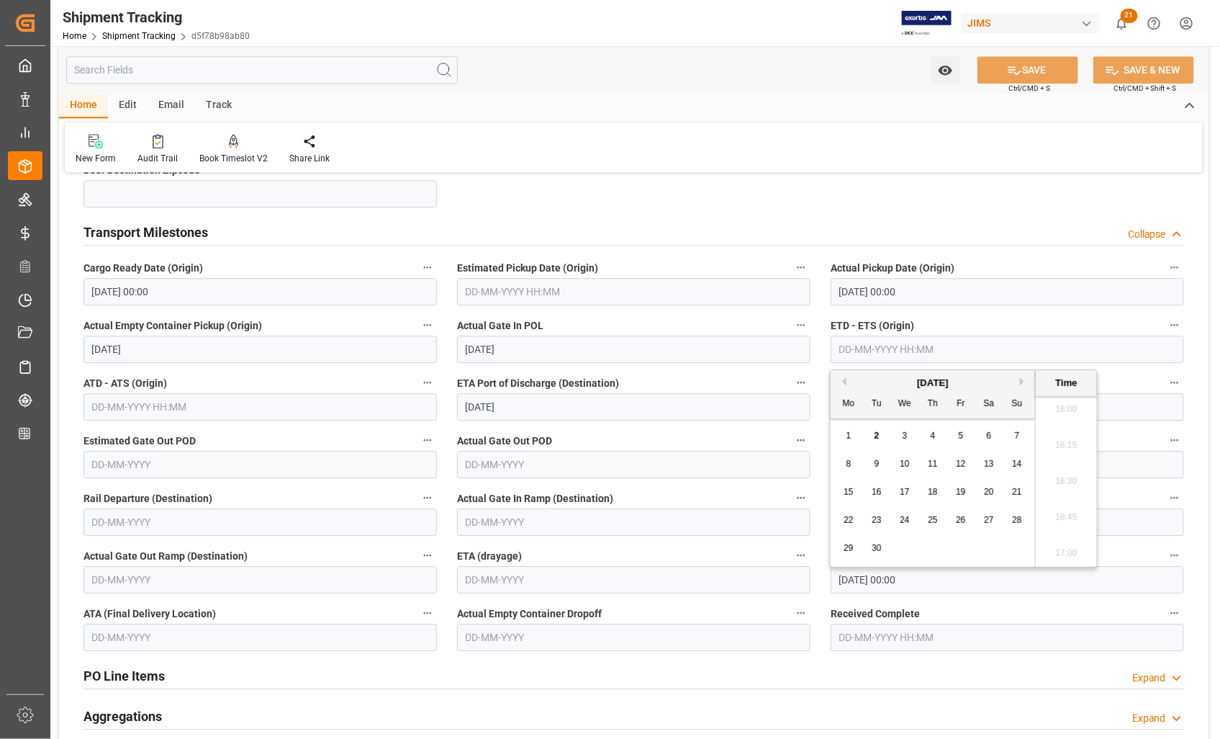
click at [878, 436] on span "2" at bounding box center [877, 435] width 5 height 10
type input "02-09-2025 00:00"
click at [1028, 73] on button "SAVE" at bounding box center [1028, 69] width 101 height 27
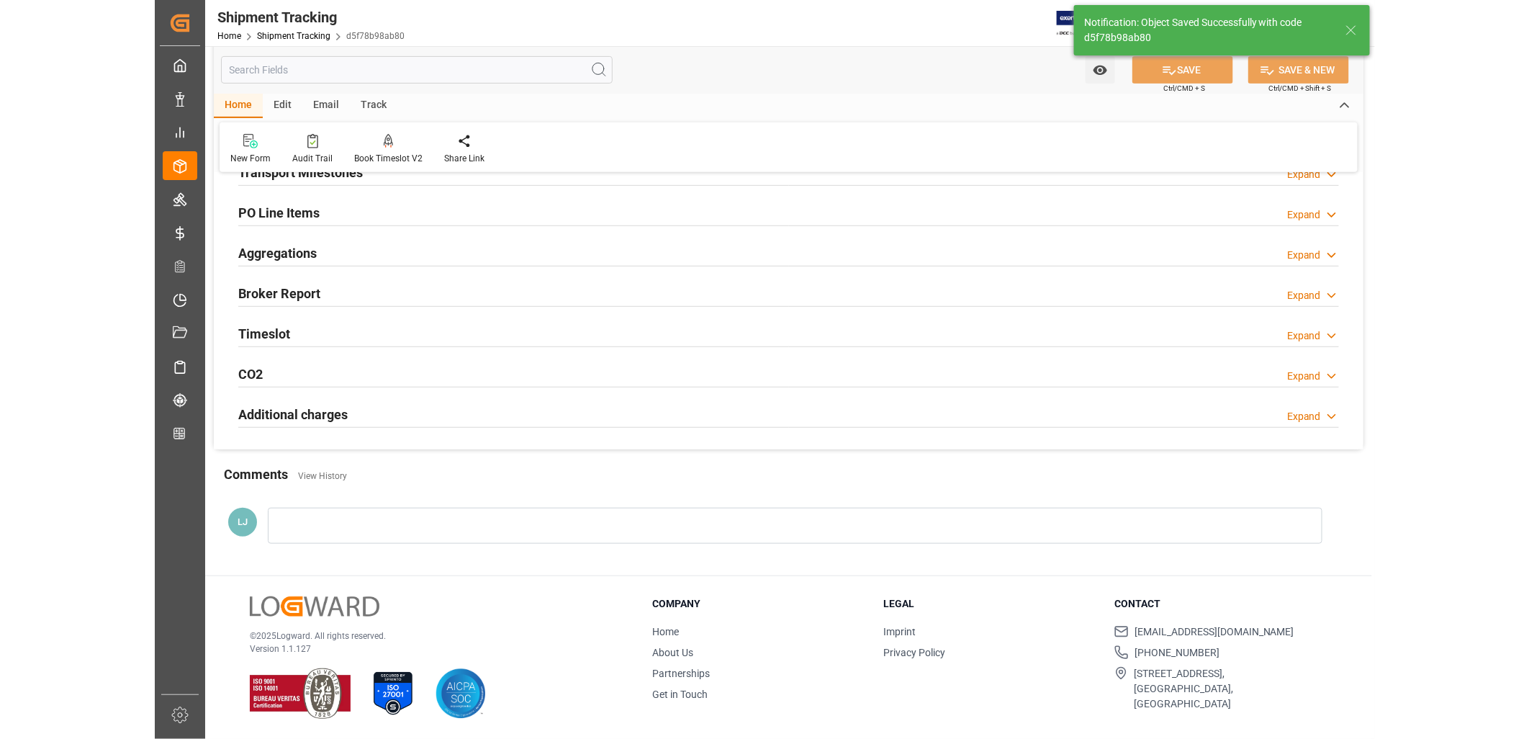
scroll to position [177, 0]
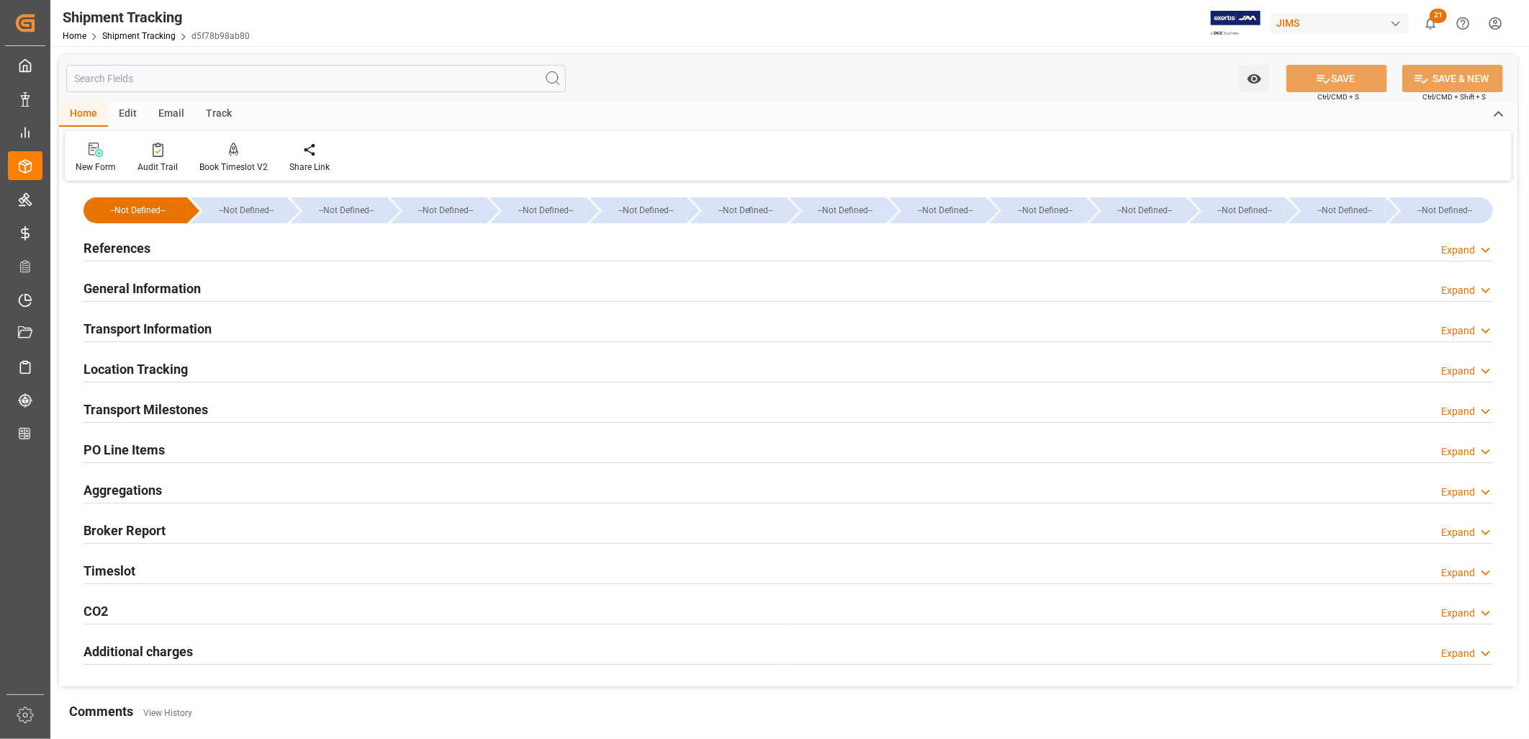
click at [167, 409] on h2 "Transport Milestones" at bounding box center [146, 409] width 125 height 19
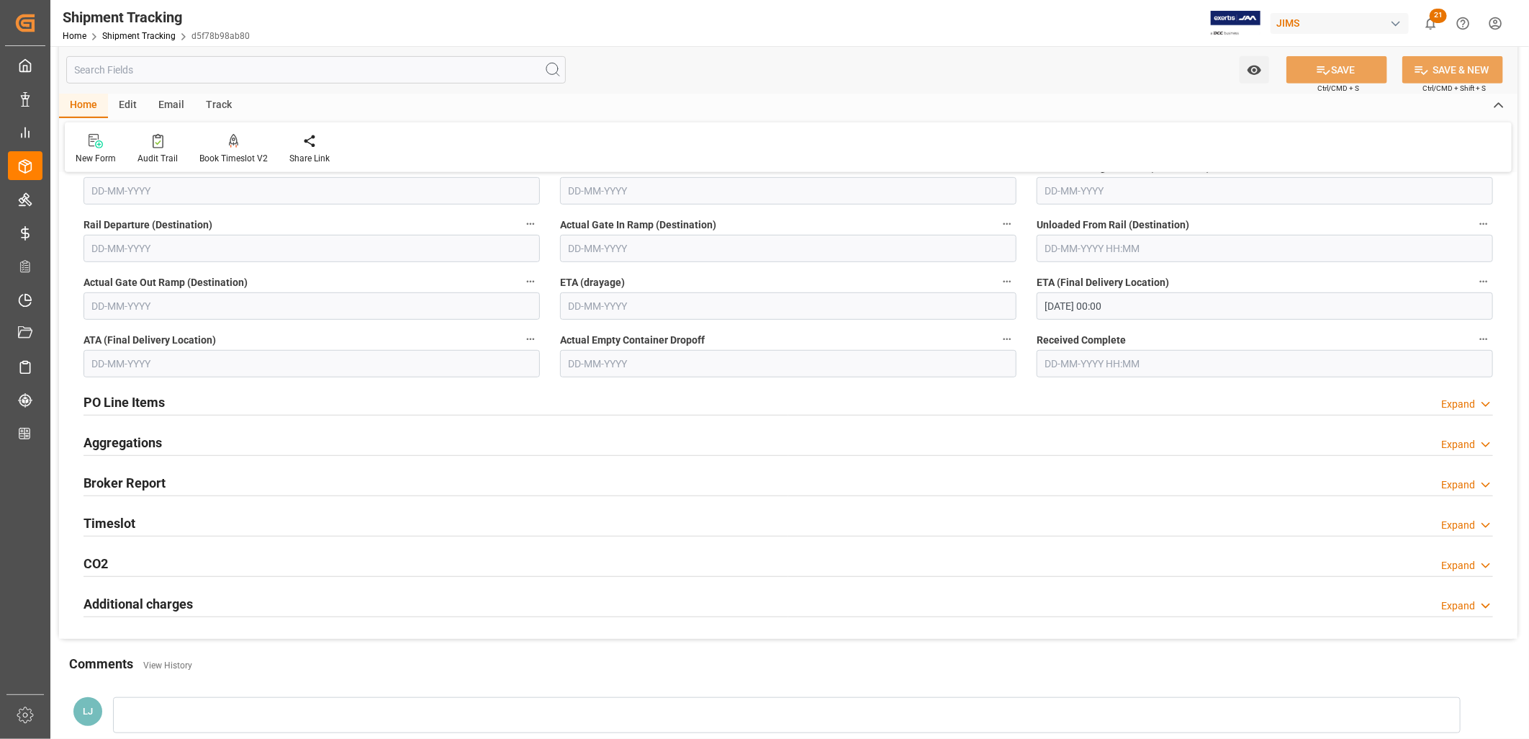
scroll to position [479, 0]
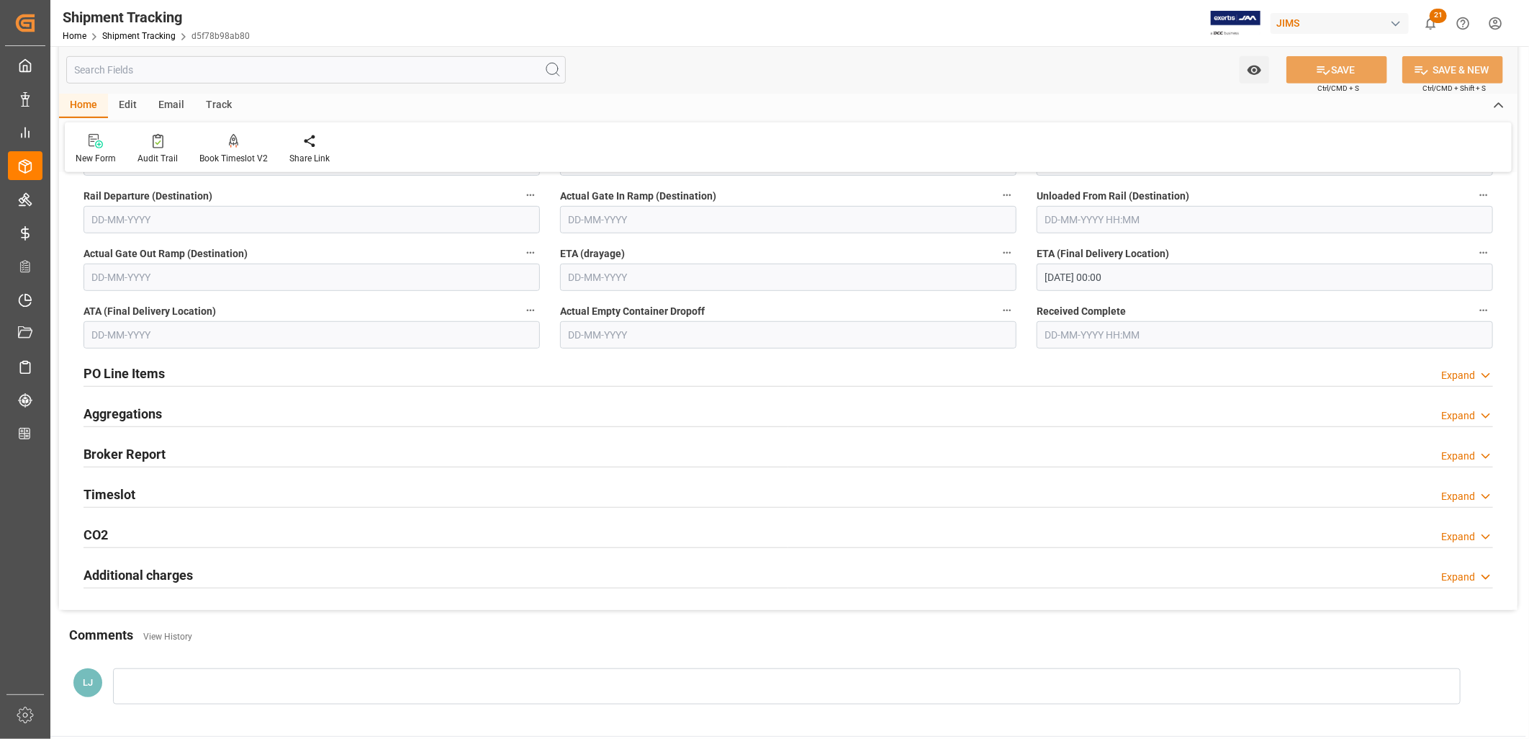
click at [127, 371] on h2 "PO Line Items" at bounding box center [124, 373] width 81 height 19
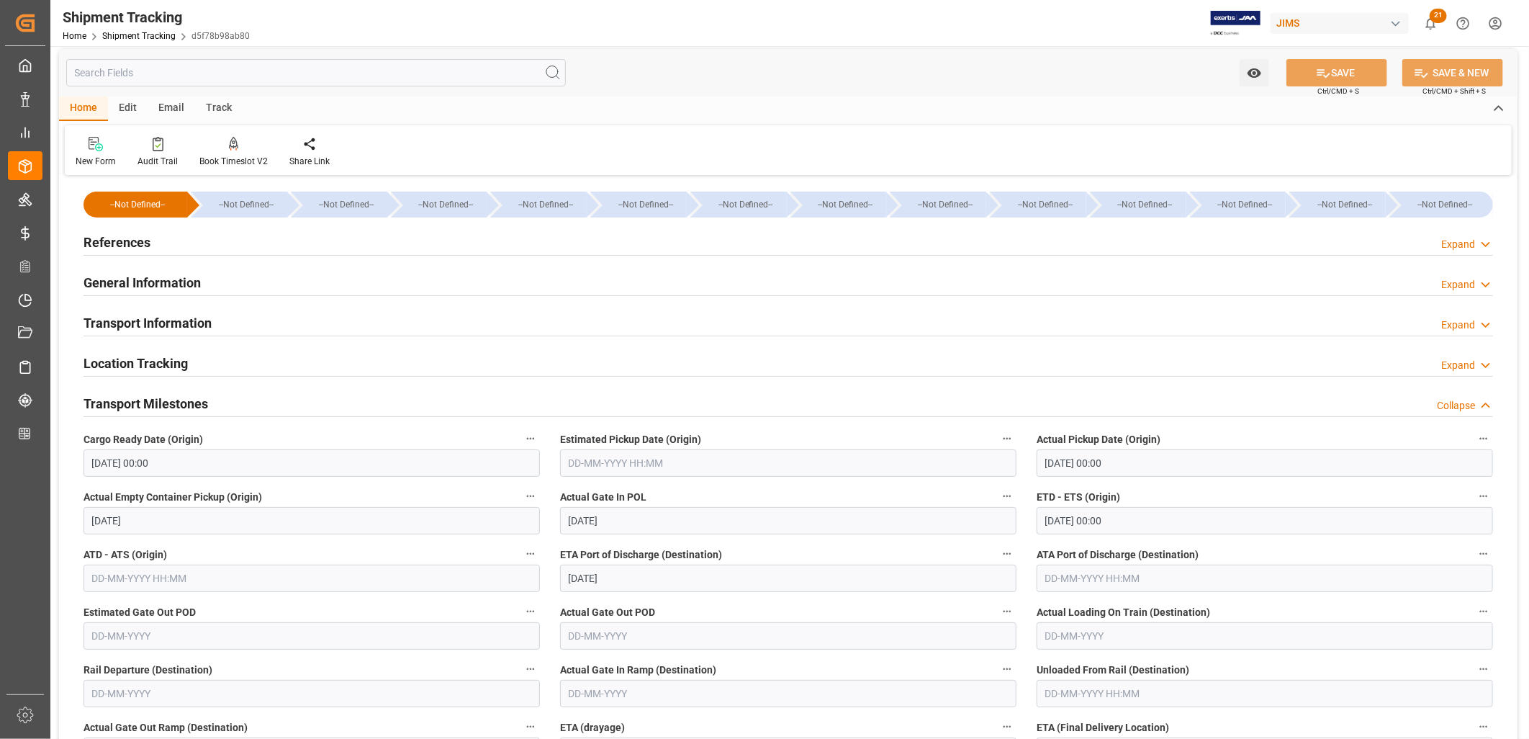
scroll to position [0, 0]
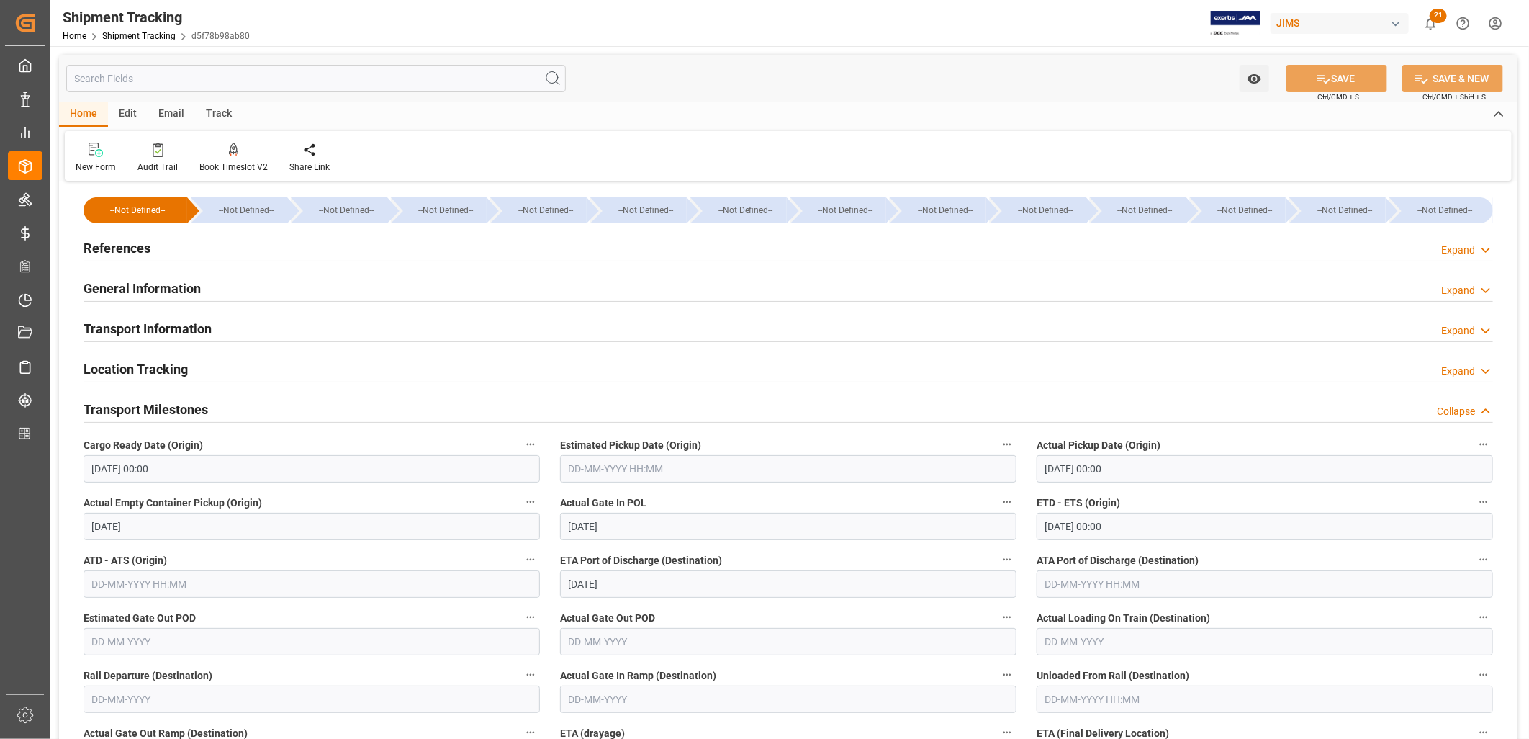
click at [143, 246] on h2 "References" at bounding box center [117, 247] width 67 height 19
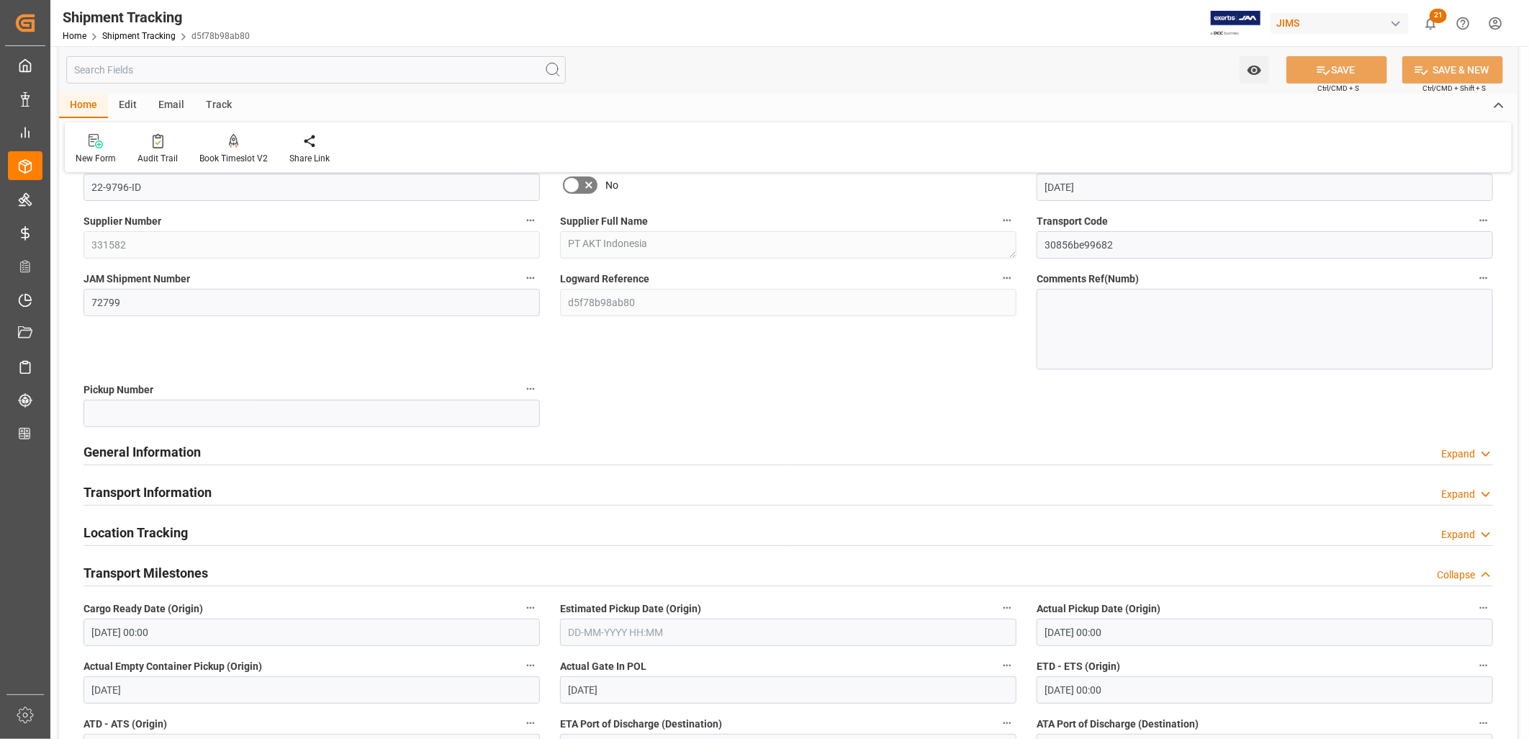
scroll to position [160, 0]
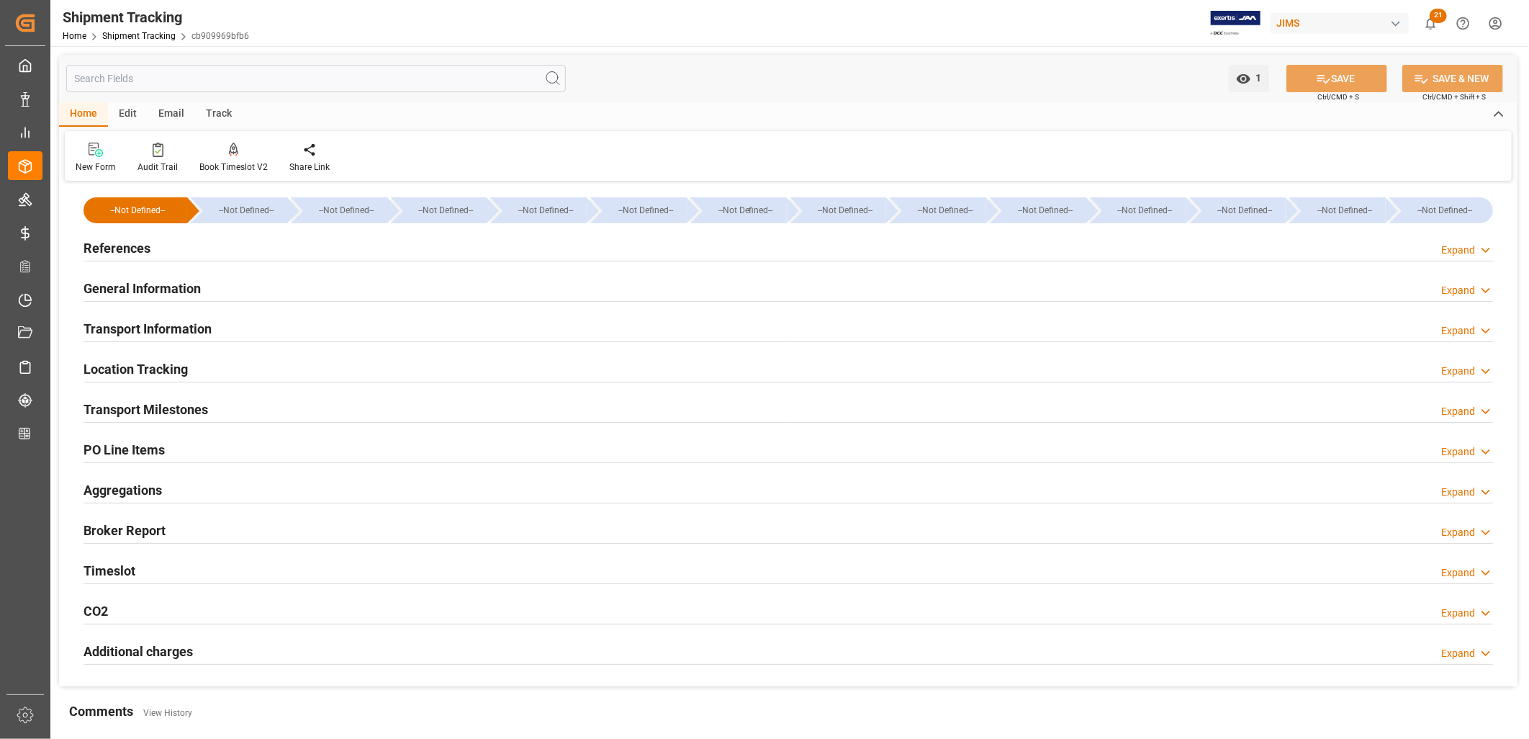
click at [181, 282] on h2 "General Information" at bounding box center [142, 288] width 117 height 19
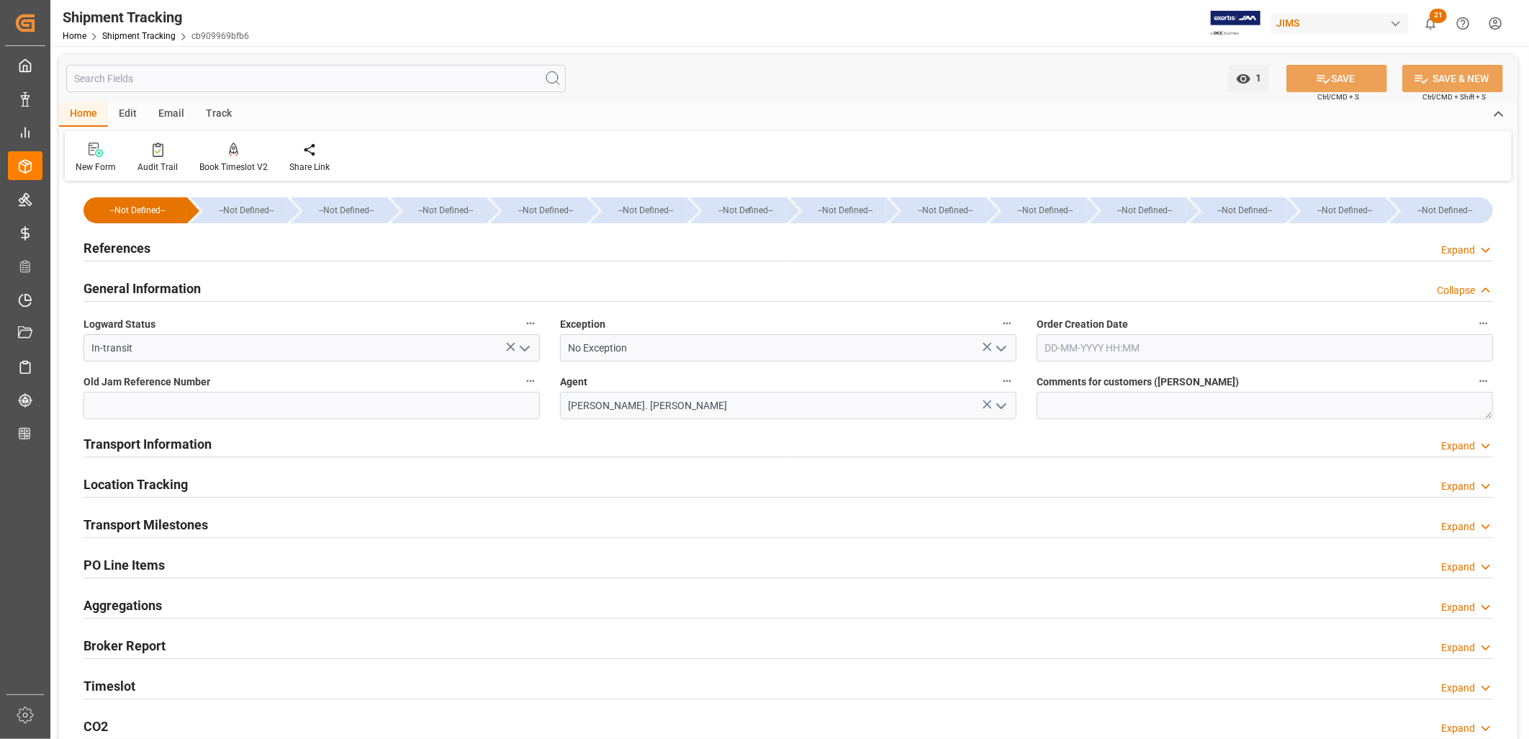
click at [181, 523] on h2 "Transport Milestones" at bounding box center [146, 524] width 125 height 19
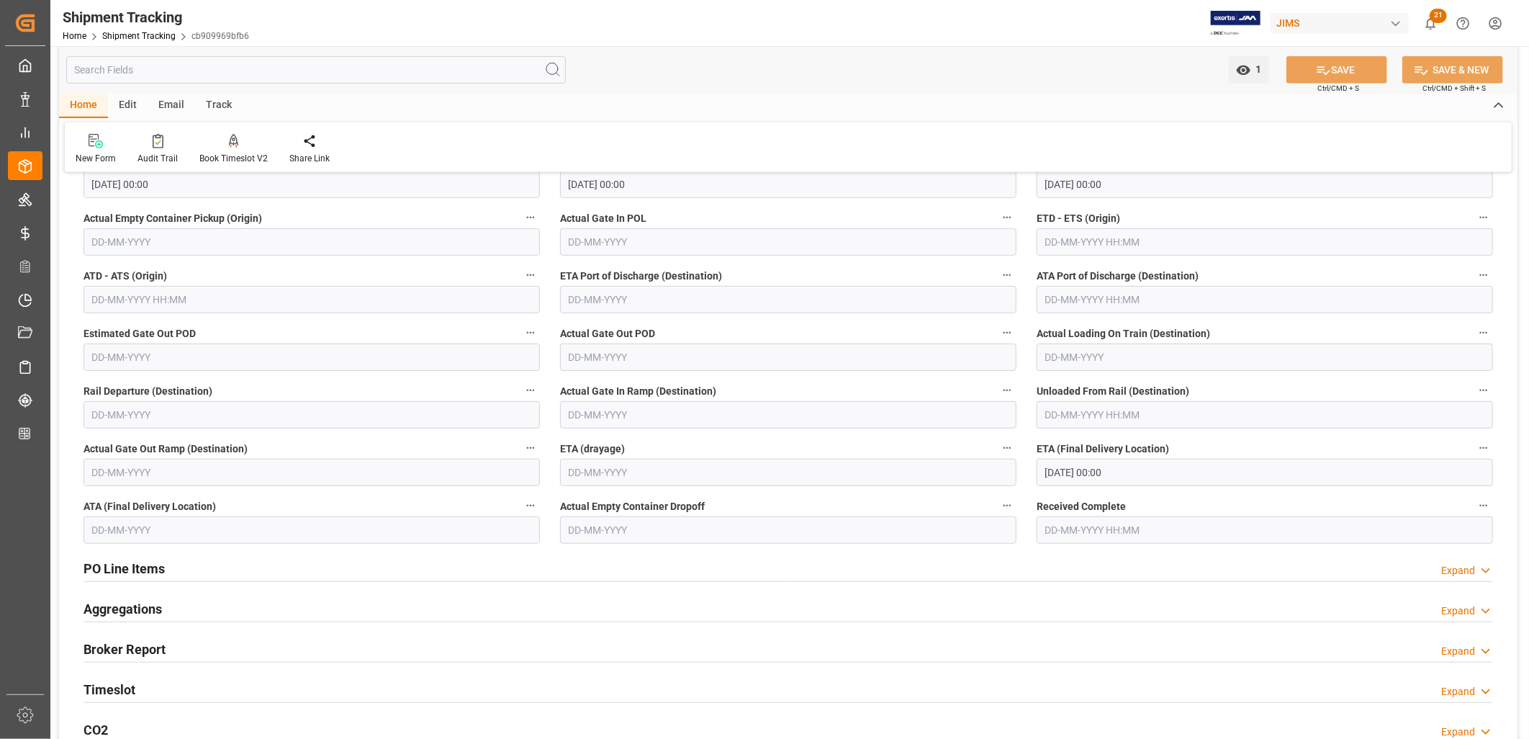
scroll to position [320, 0]
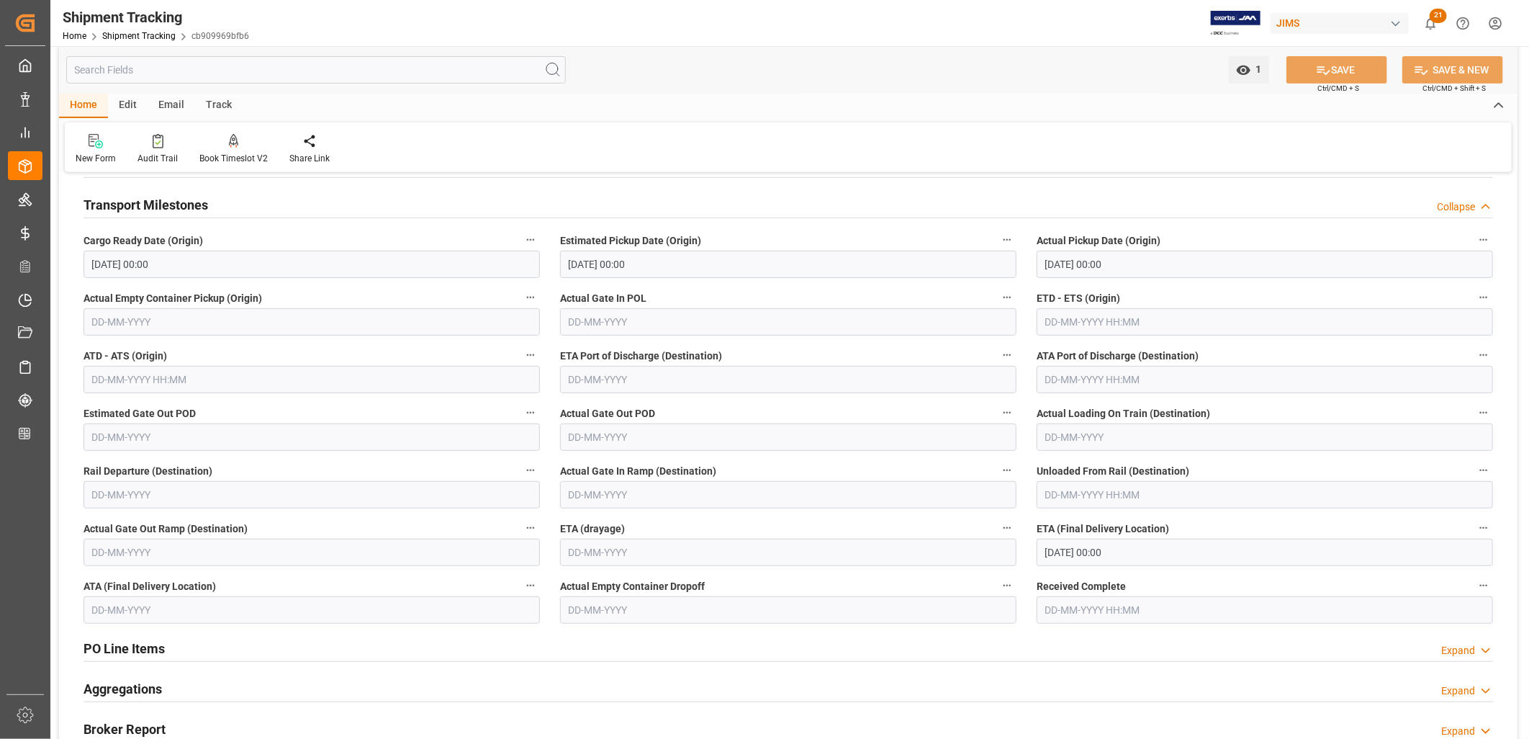
click at [593, 379] on input "text" at bounding box center [788, 379] width 456 height 27
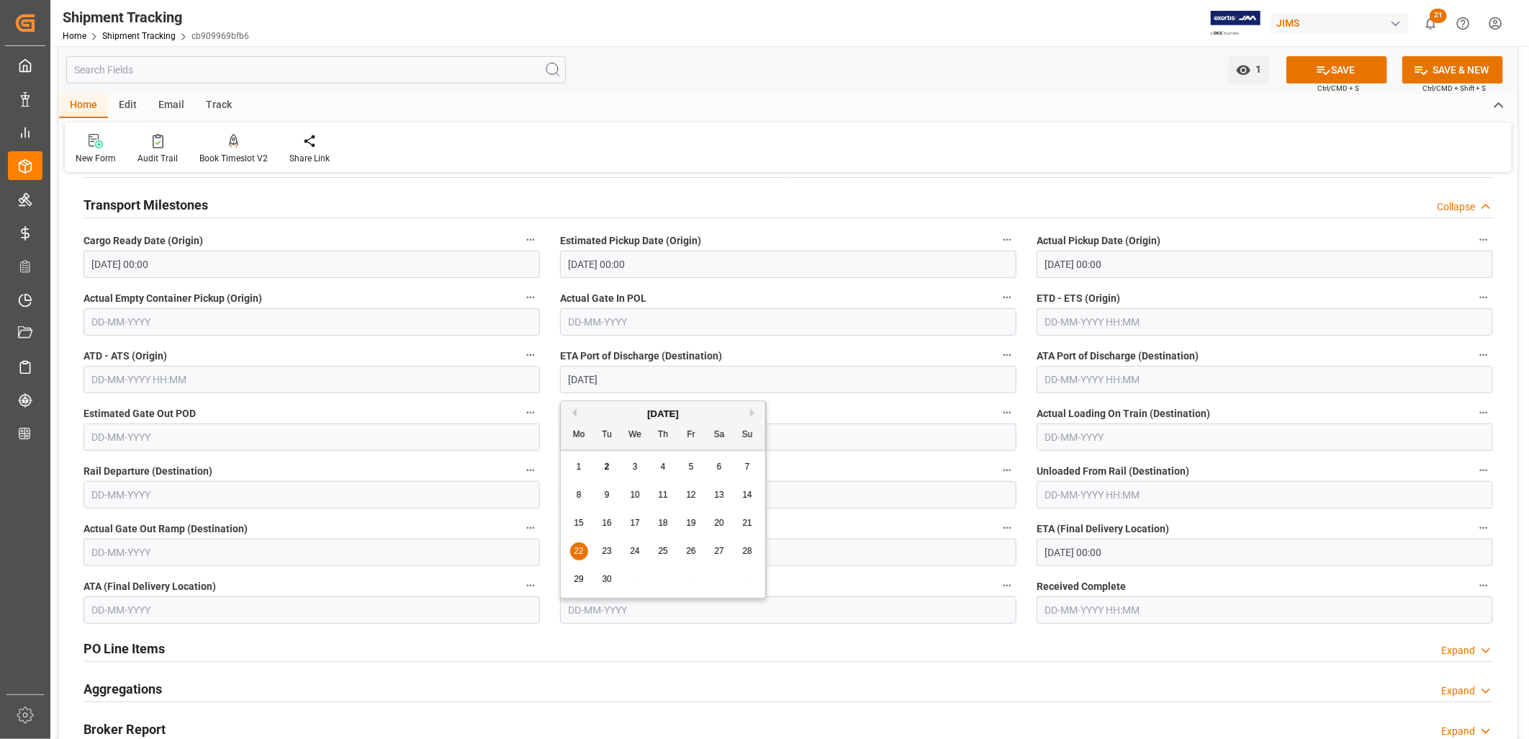
type input "[DATE]"
click at [1073, 382] on input "text" at bounding box center [1265, 379] width 456 height 27
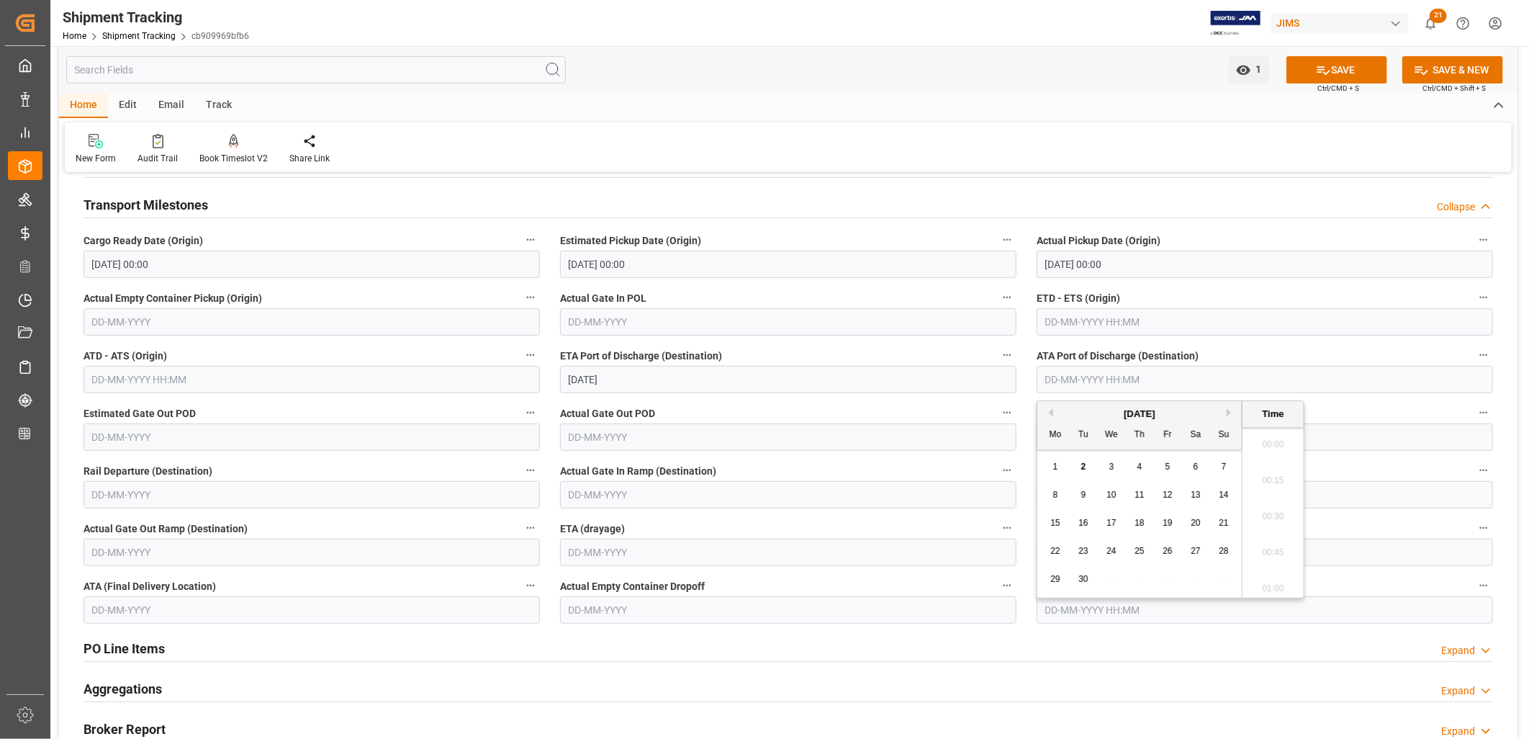
scroll to position [2308, 0]
click at [1070, 320] on input "text" at bounding box center [1265, 321] width 456 height 27
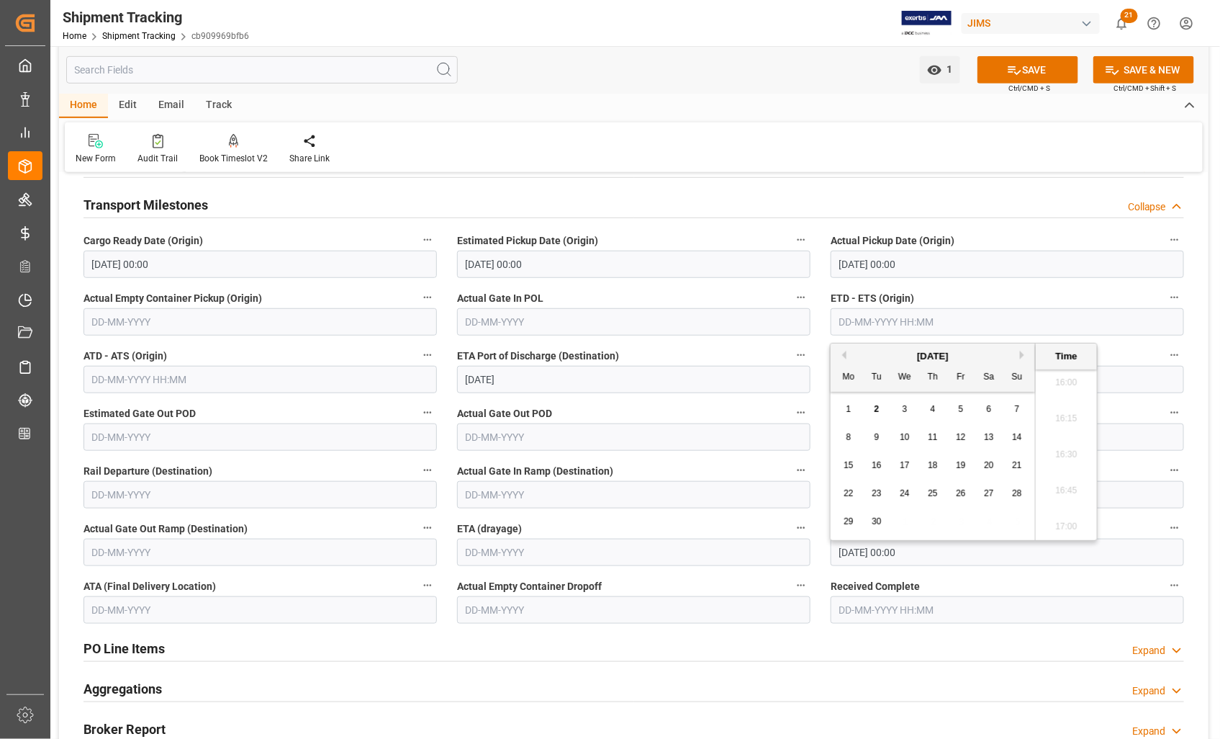
click at [849, 408] on span "1" at bounding box center [849, 409] width 5 height 10
type input "[DATE] 00:00"
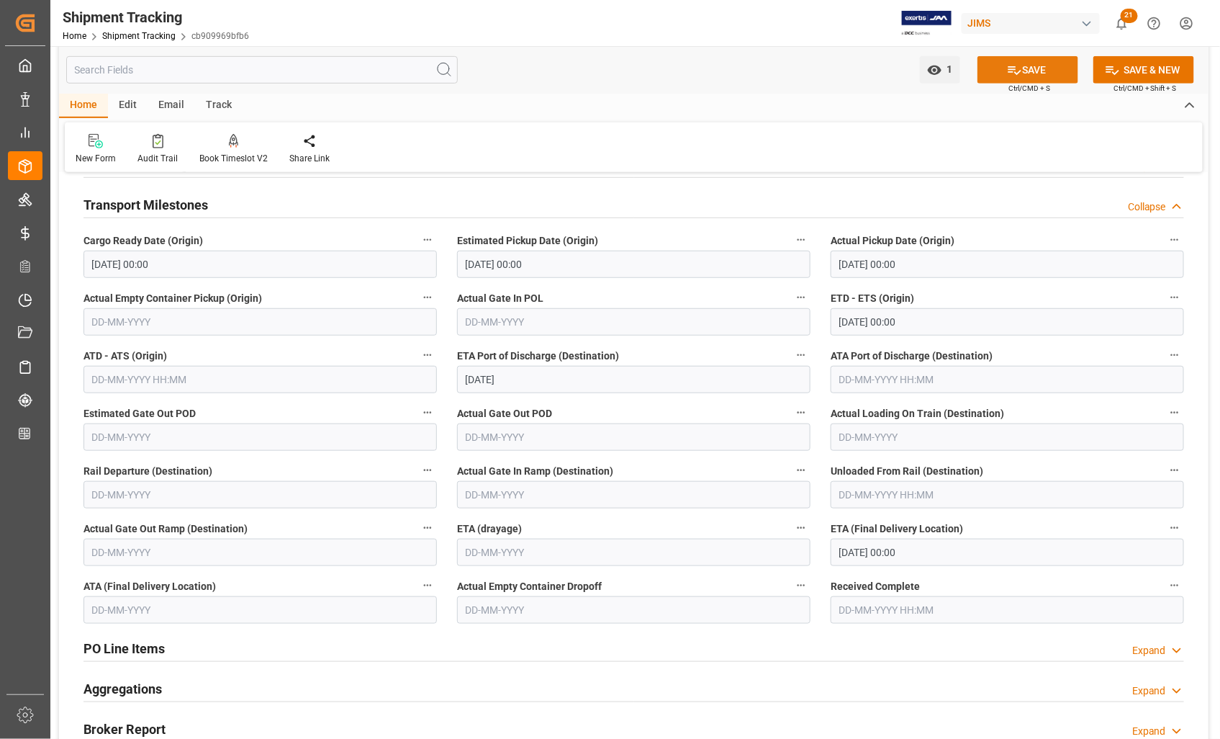
click at [1030, 70] on button "SAVE" at bounding box center [1028, 69] width 101 height 27
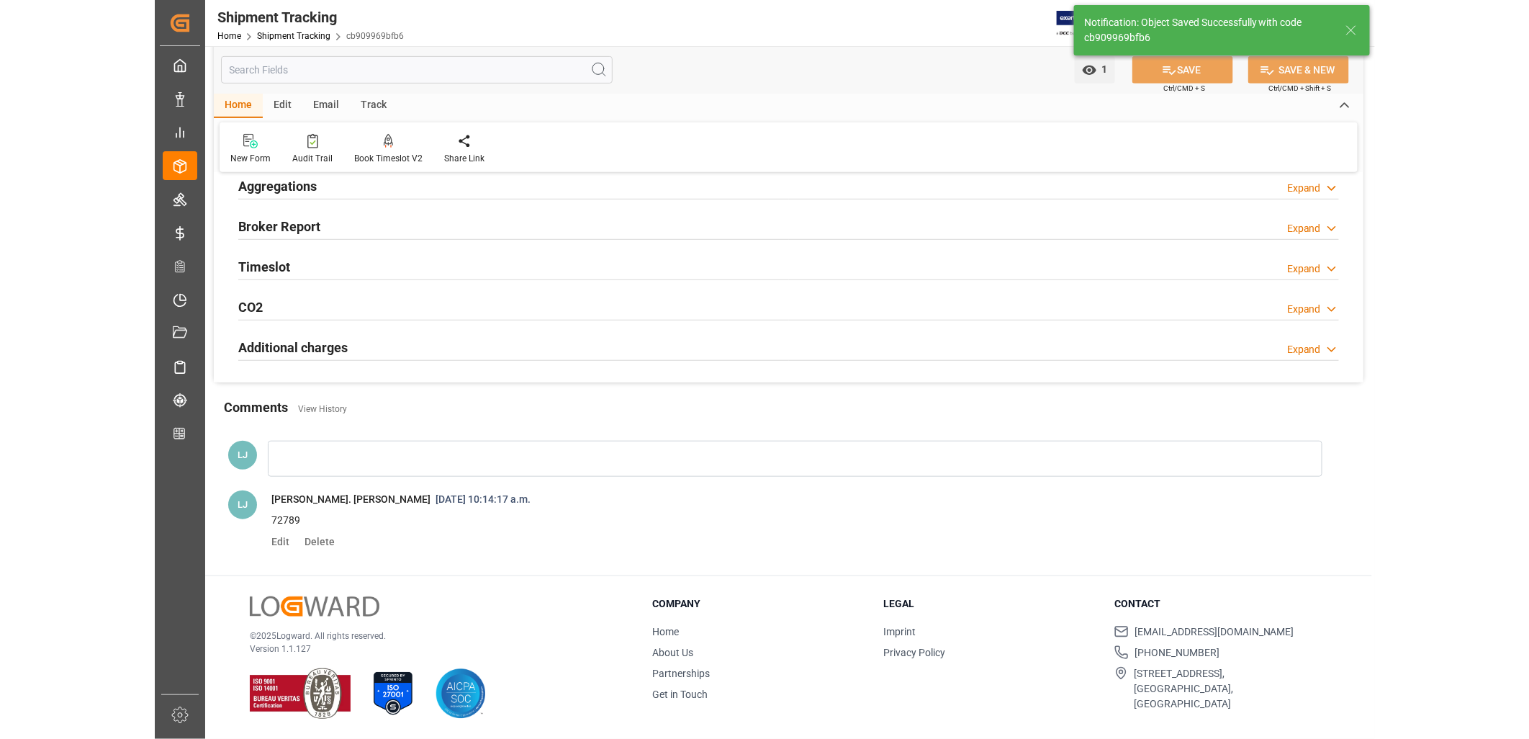
scroll to position [205, 0]
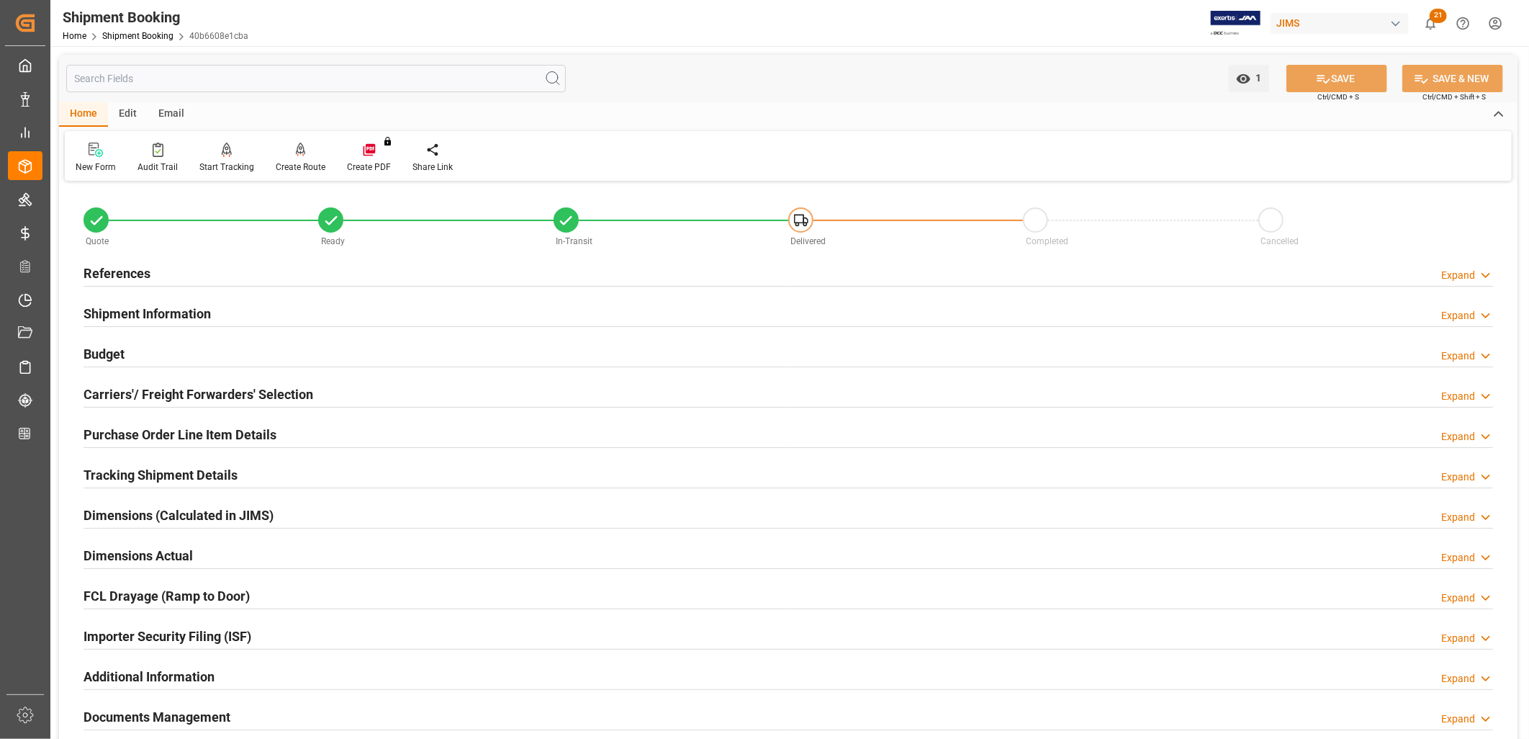
click at [197, 394] on h2 "Carriers'/ Freight Forwarders' Selection" at bounding box center [199, 393] width 230 height 19
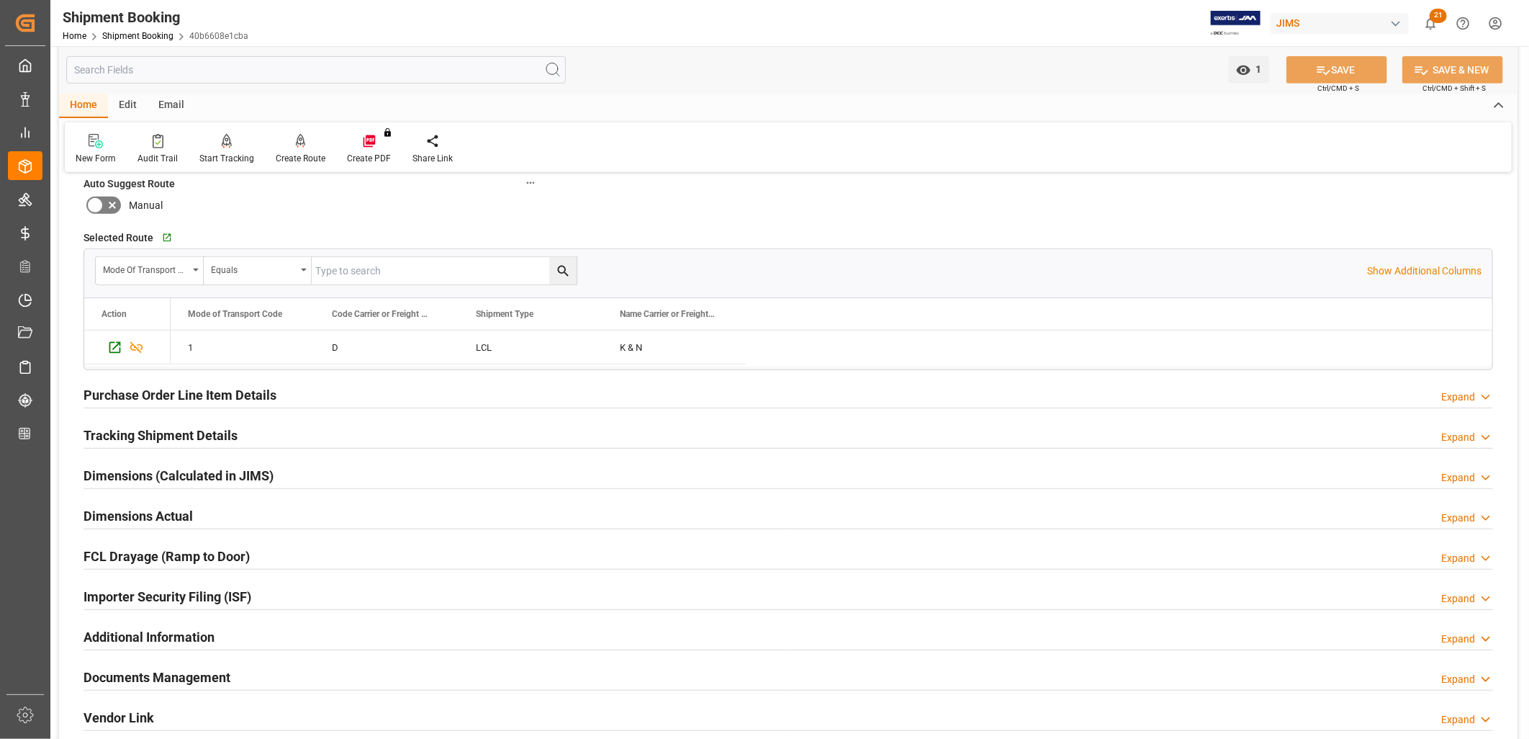
scroll to position [240, 0]
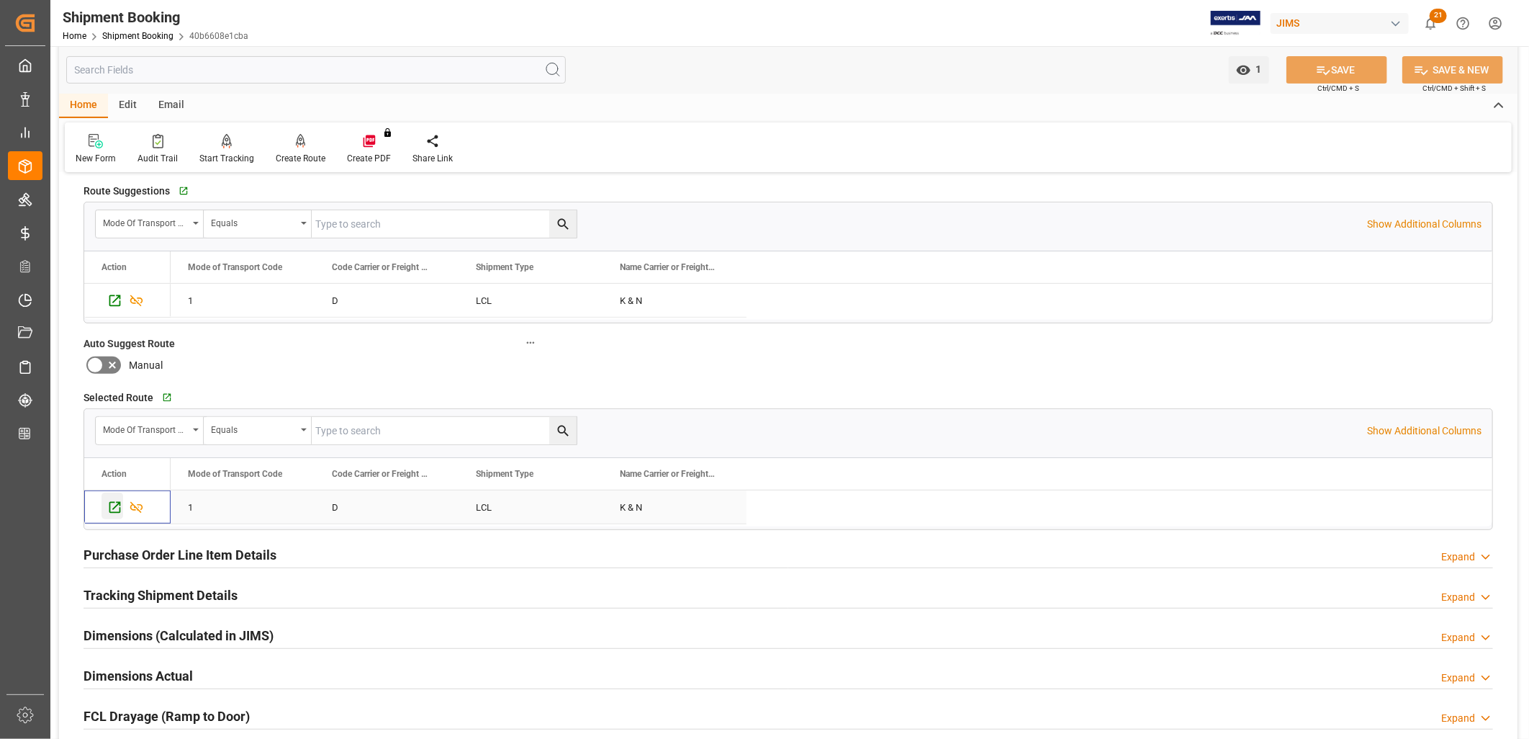
click at [115, 502] on icon "Press SPACE to select this row." at bounding box center [114, 507] width 15 height 15
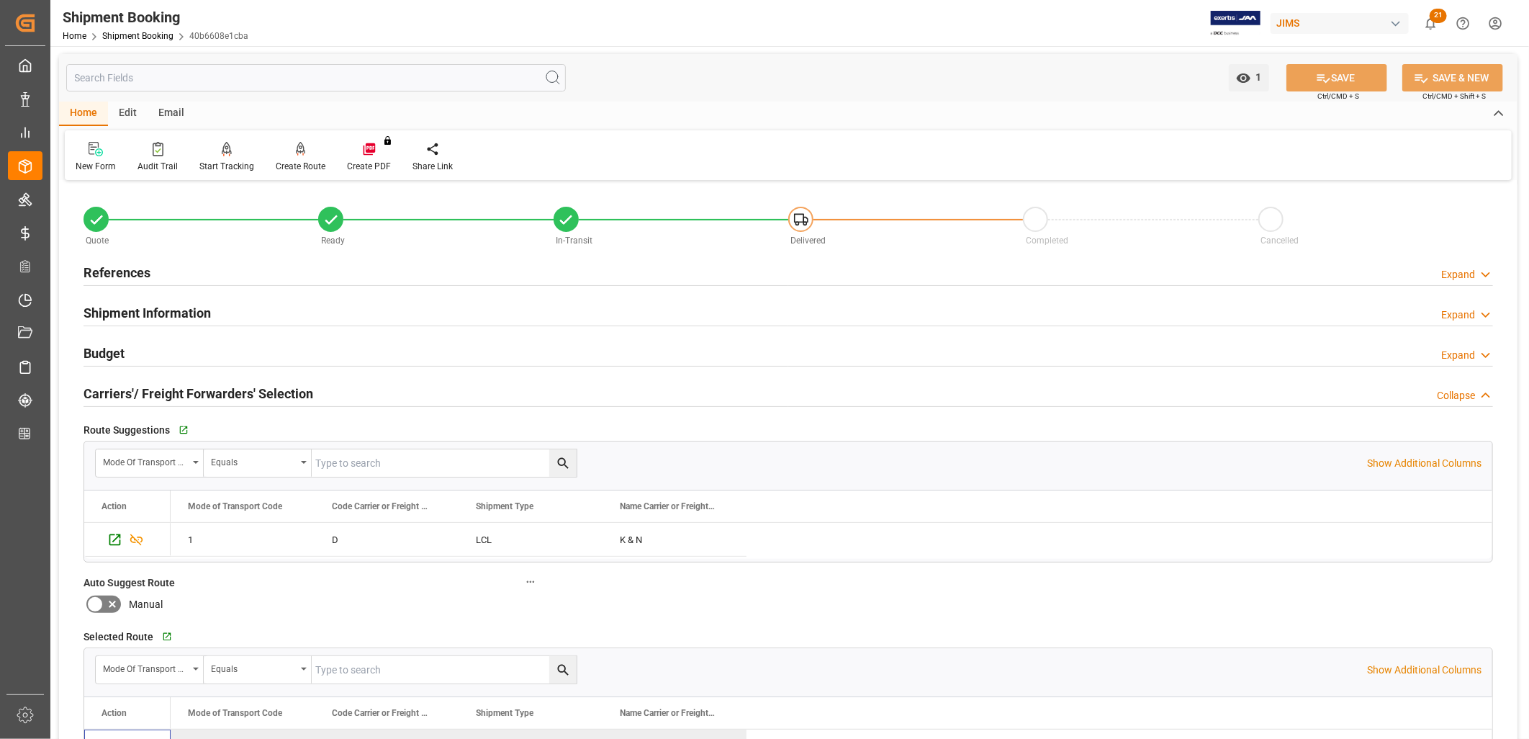
scroll to position [0, 0]
click at [190, 312] on h2 "Shipment Information" at bounding box center [147, 313] width 127 height 19
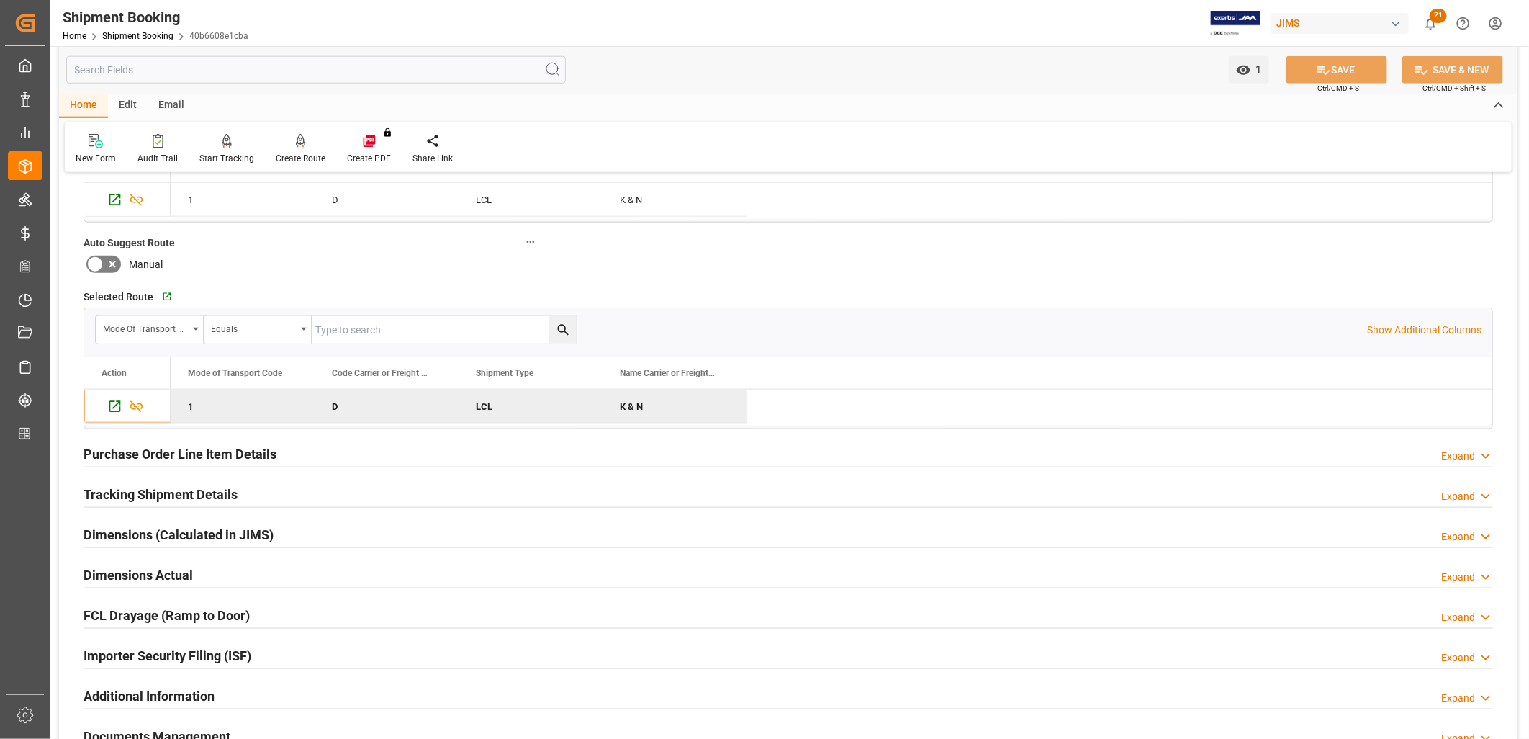
scroll to position [960, 0]
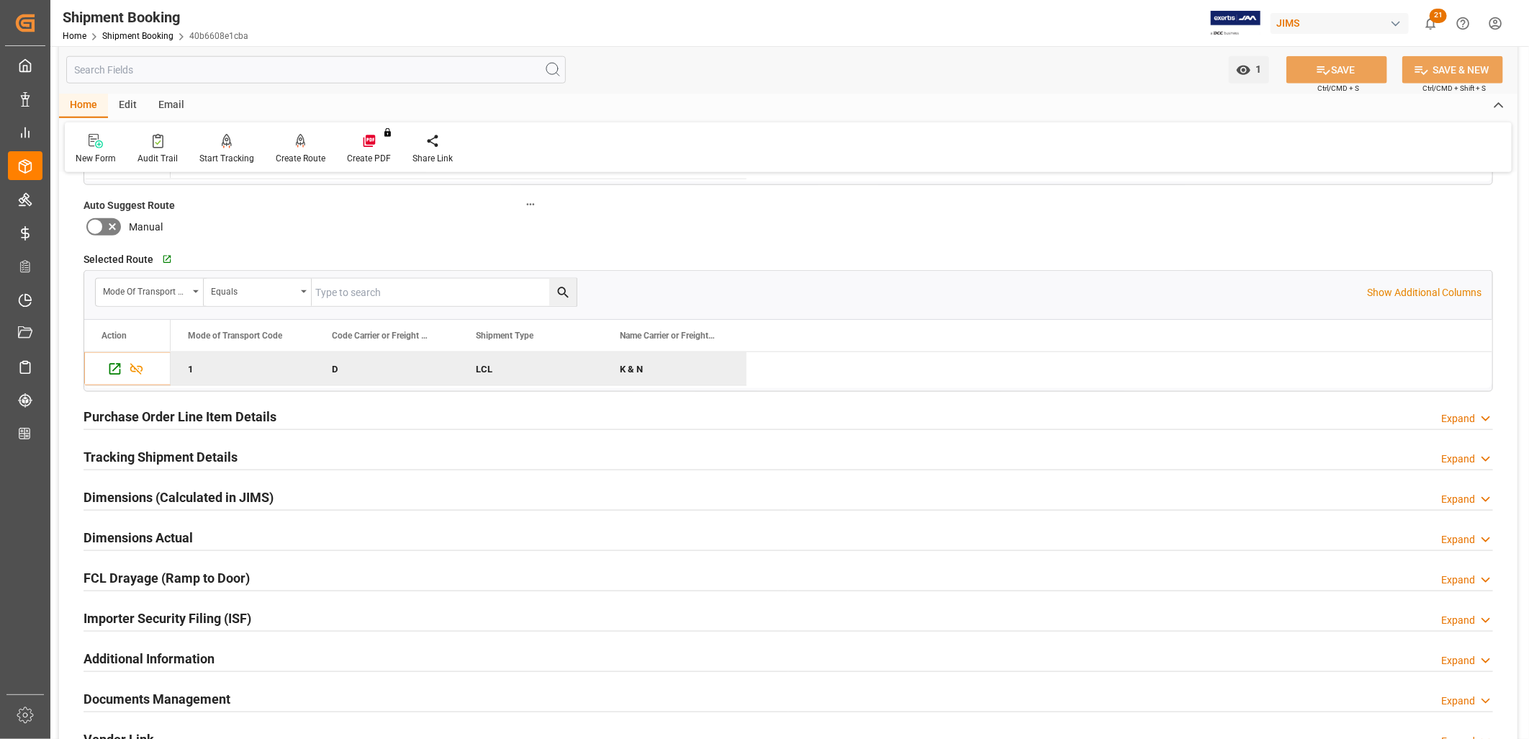
click at [181, 451] on h2 "Tracking Shipment Details" at bounding box center [161, 456] width 154 height 19
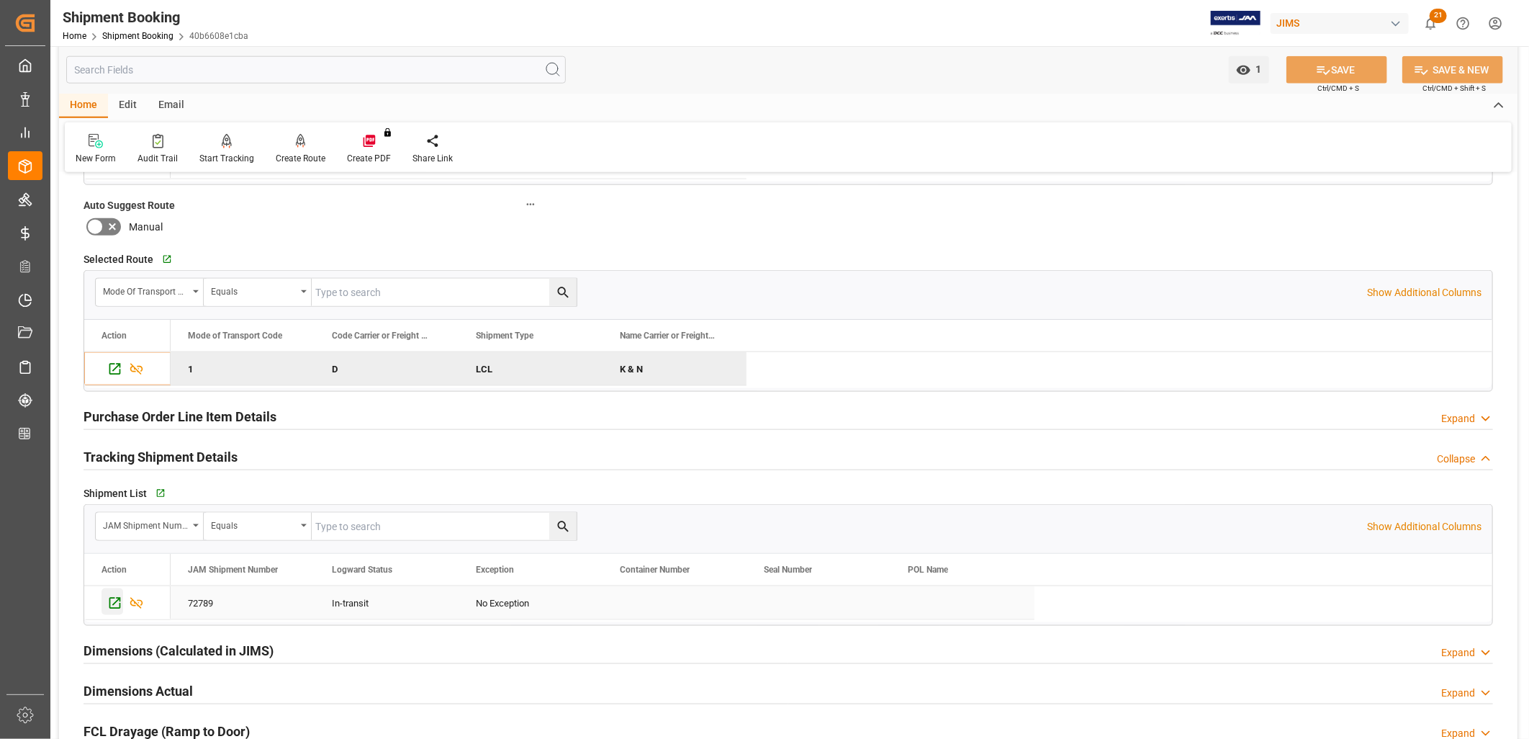
click at [112, 602] on icon "Press SPACE to select this row." at bounding box center [114, 602] width 15 height 15
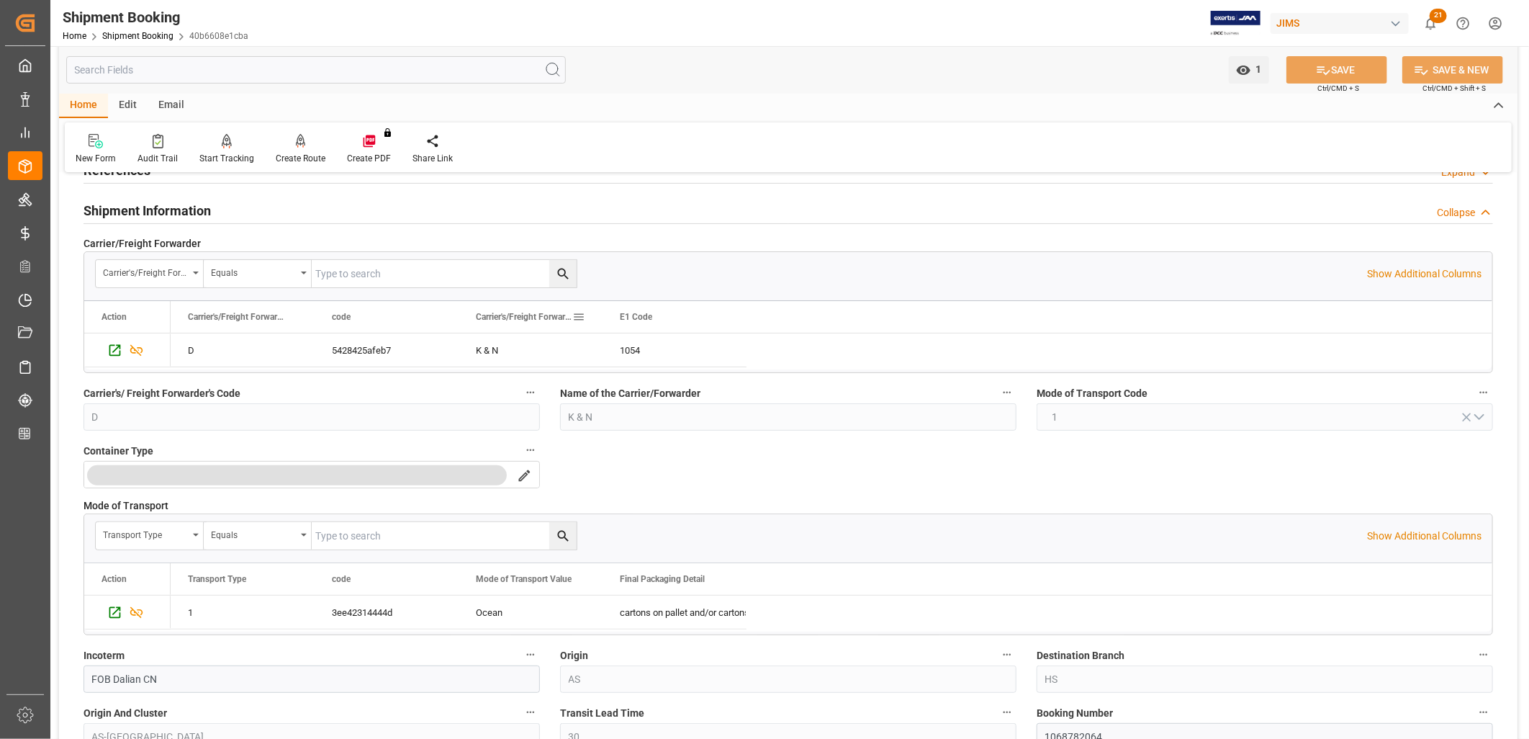
scroll to position [0, 0]
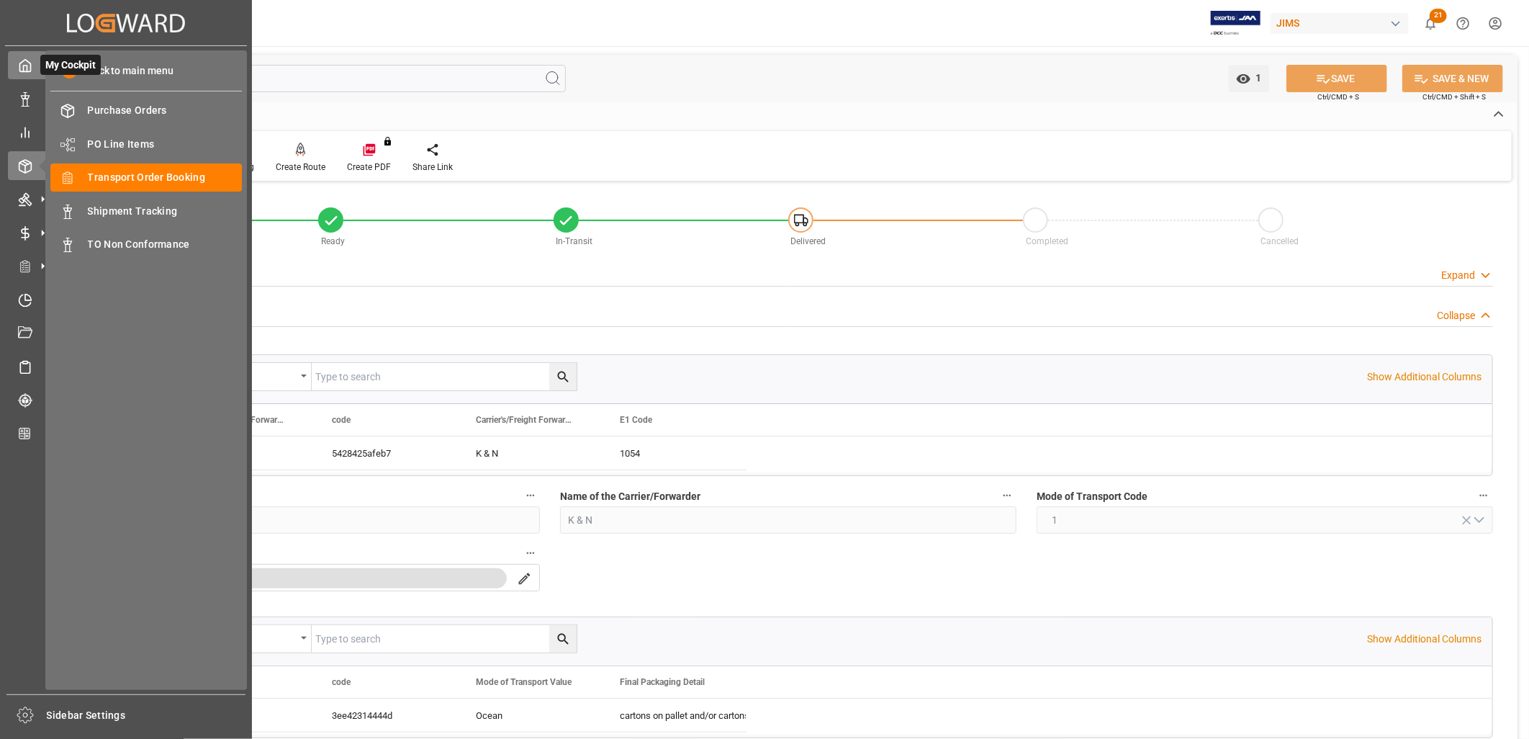
click at [24, 66] on icon at bounding box center [25, 65] width 14 height 14
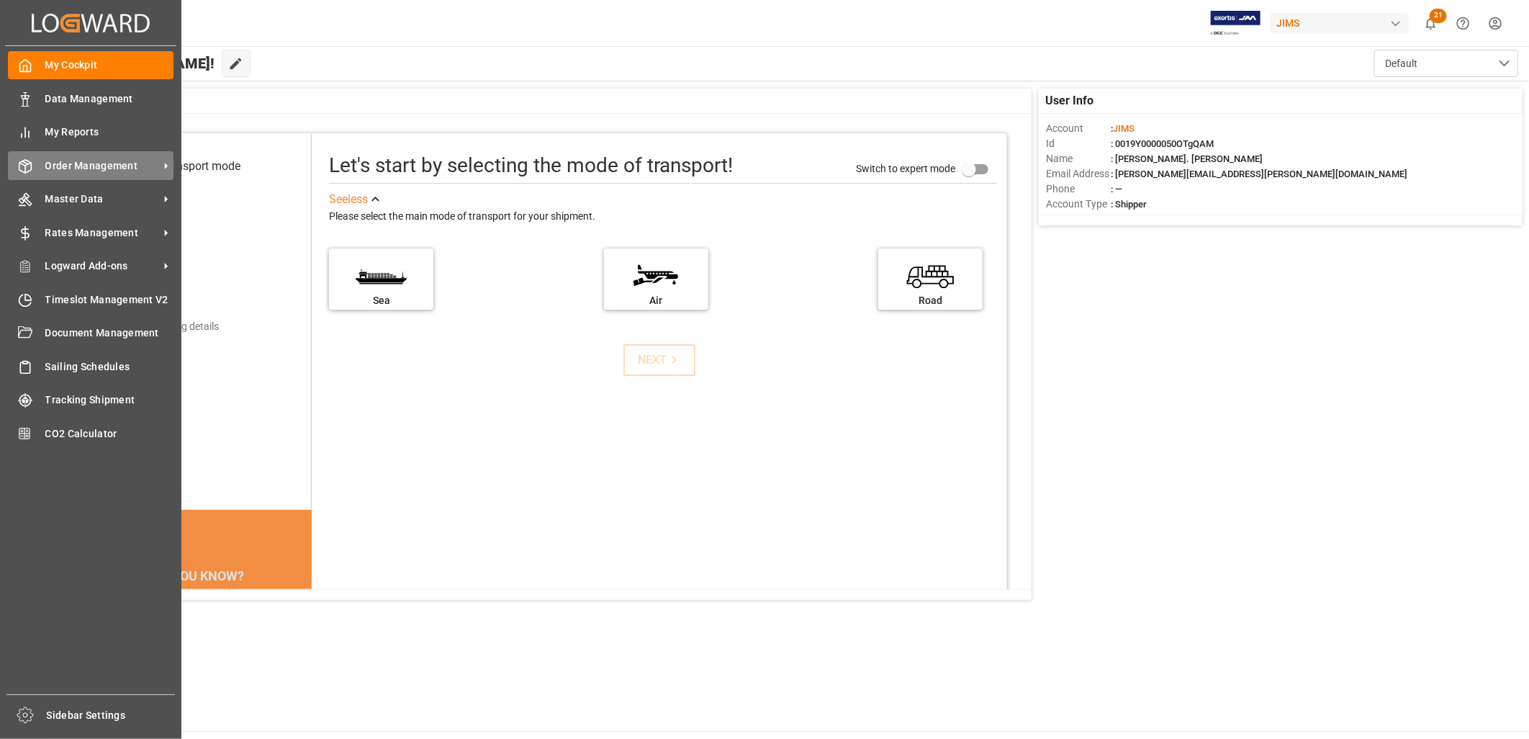
click at [78, 163] on span "Order Management" at bounding box center [102, 165] width 114 height 15
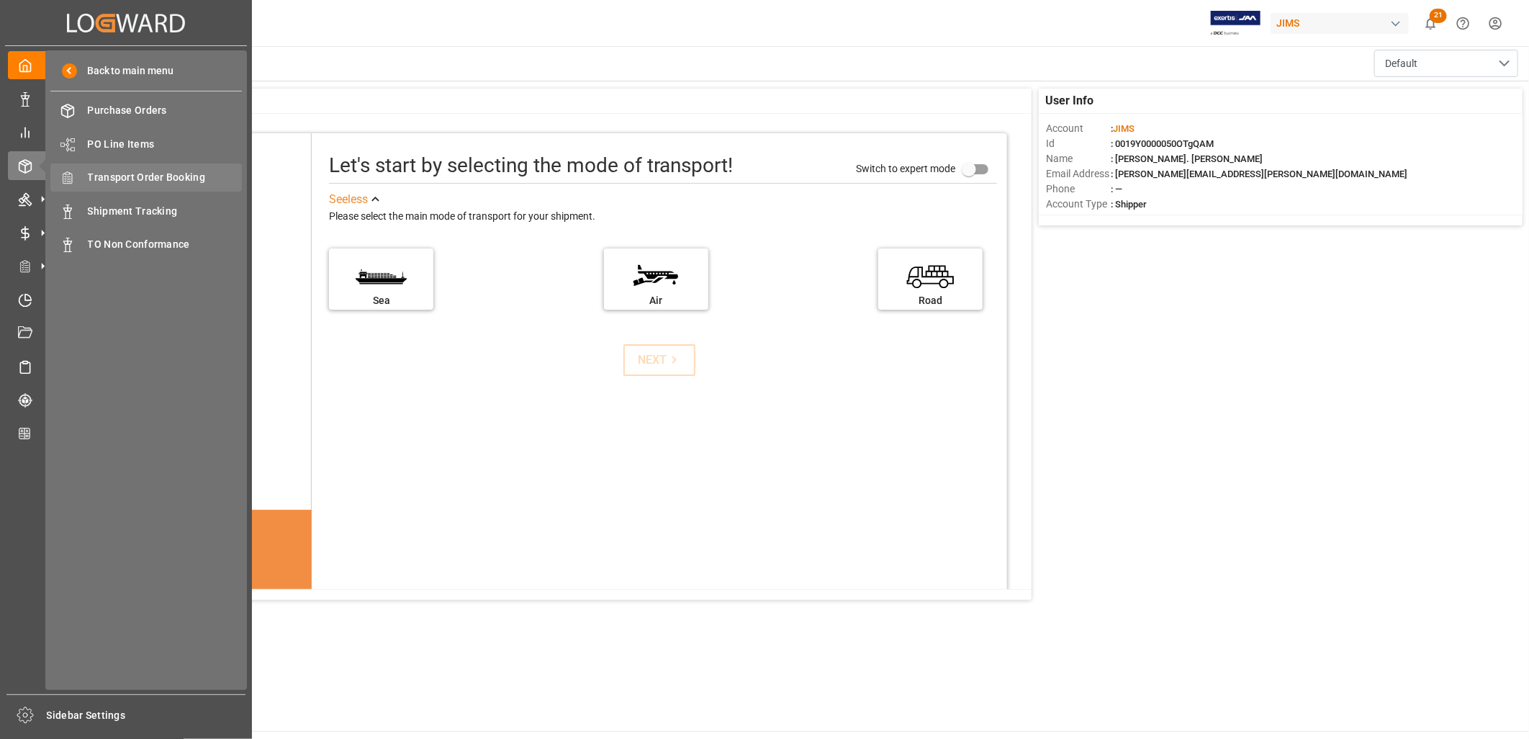
drag, startPoint x: 78, startPoint y: 163, endPoint x: 151, endPoint y: 171, distance: 73.9
click at [151, 171] on span "Transport Order Booking" at bounding box center [165, 177] width 155 height 15
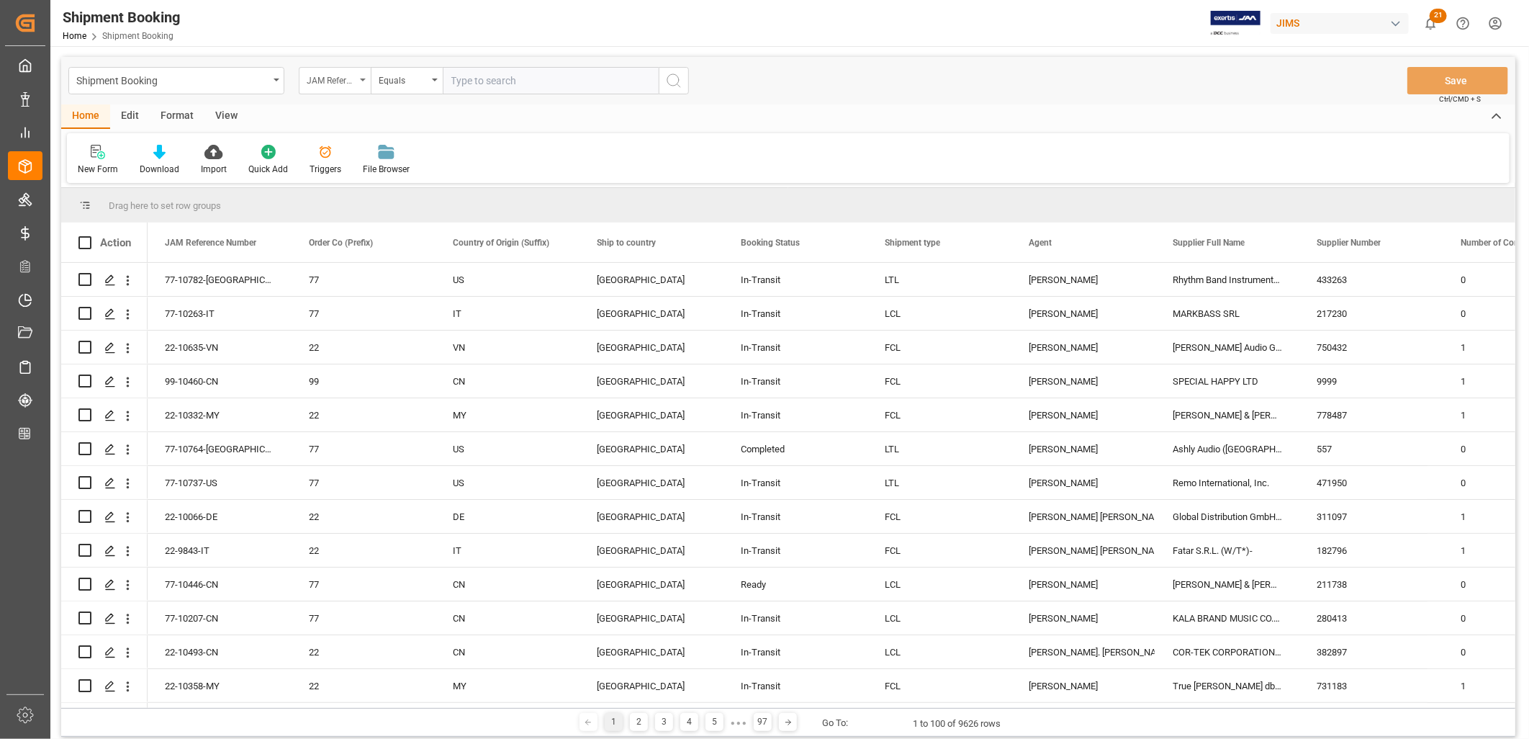
click at [365, 78] on icon "open menu" at bounding box center [363, 79] width 6 height 3
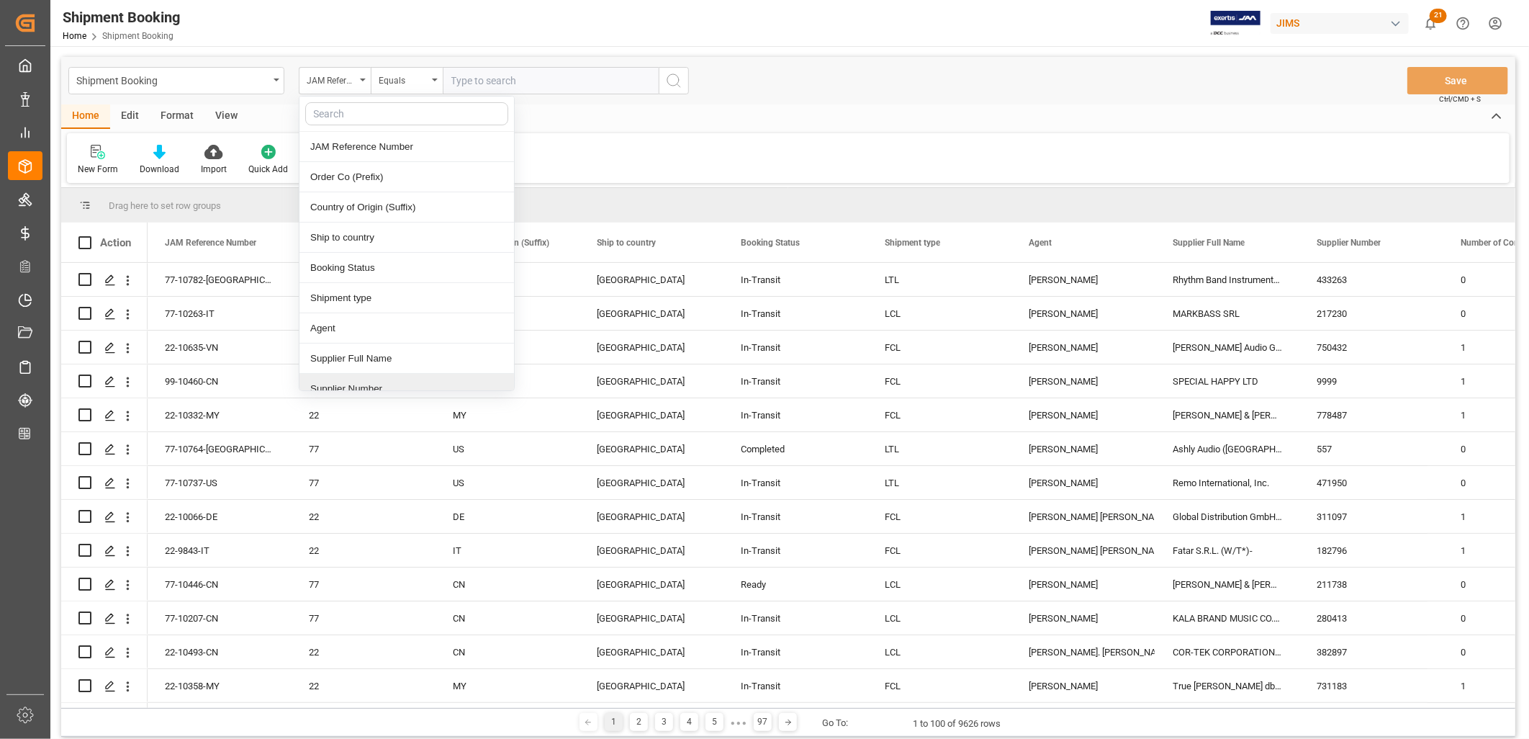
click at [372, 387] on div "Supplier Number" at bounding box center [406, 389] width 215 height 30
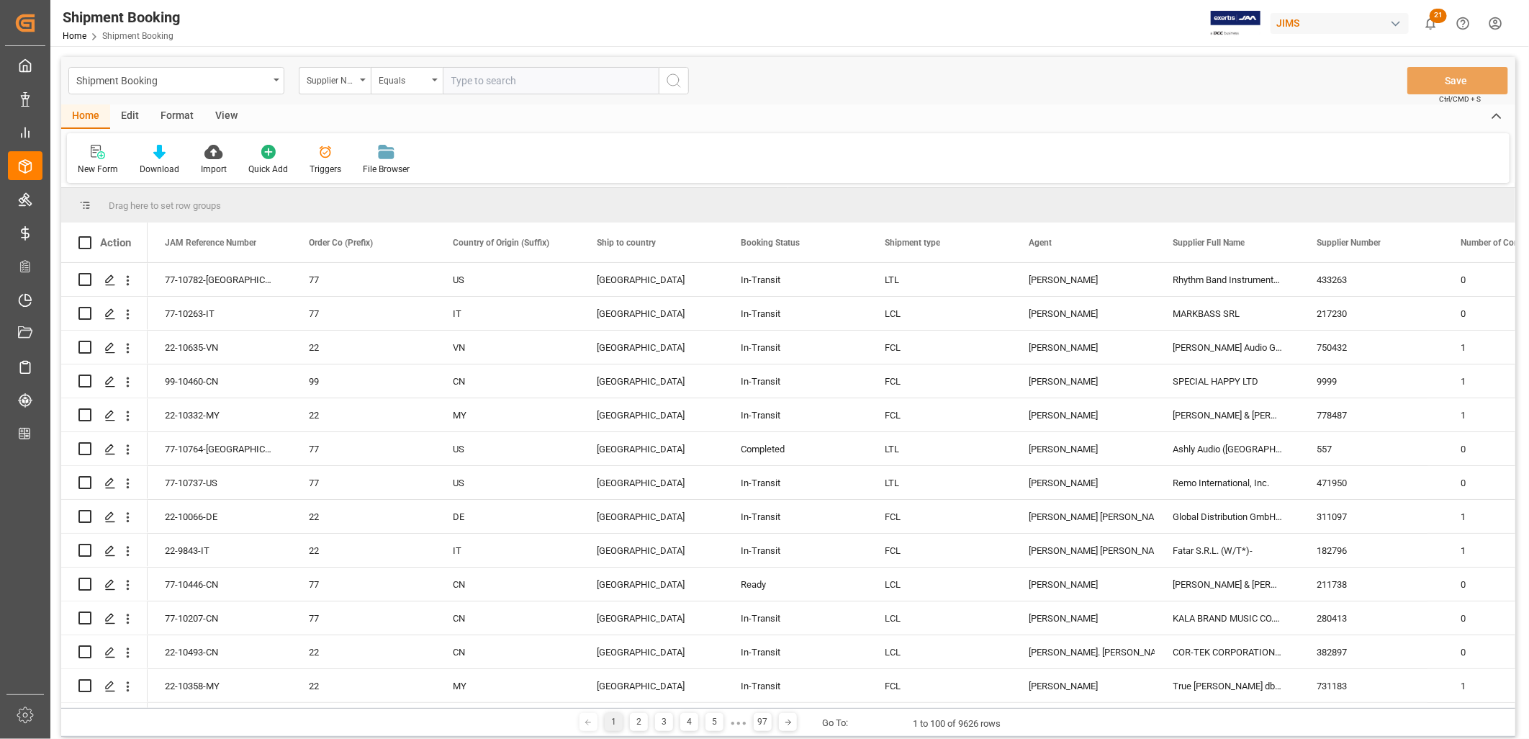
click at [468, 85] on input "text" at bounding box center [551, 80] width 216 height 27
type input "331582"
click at [678, 76] on icon "search button" at bounding box center [673, 80] width 17 height 17
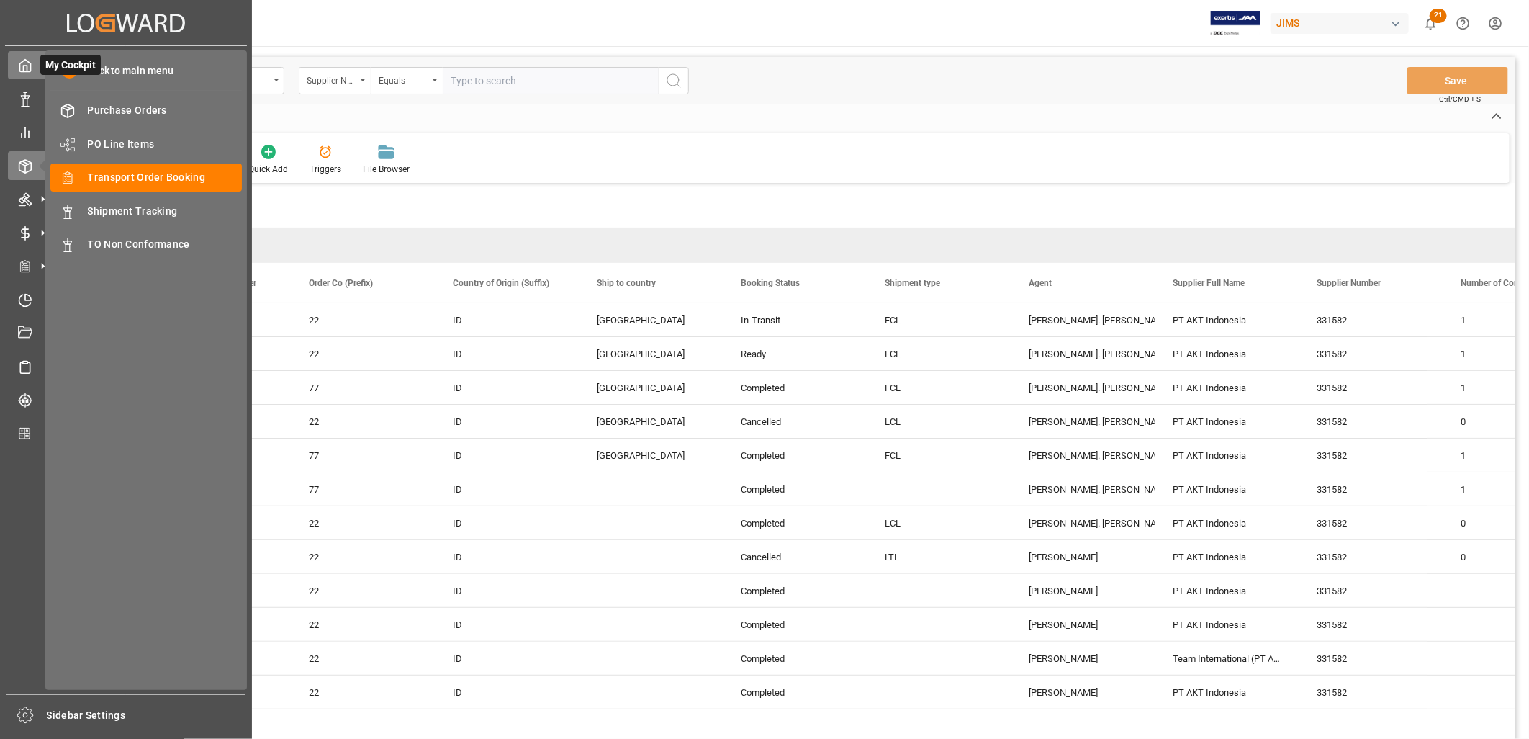
click at [24, 68] on icon at bounding box center [25, 65] width 14 height 14
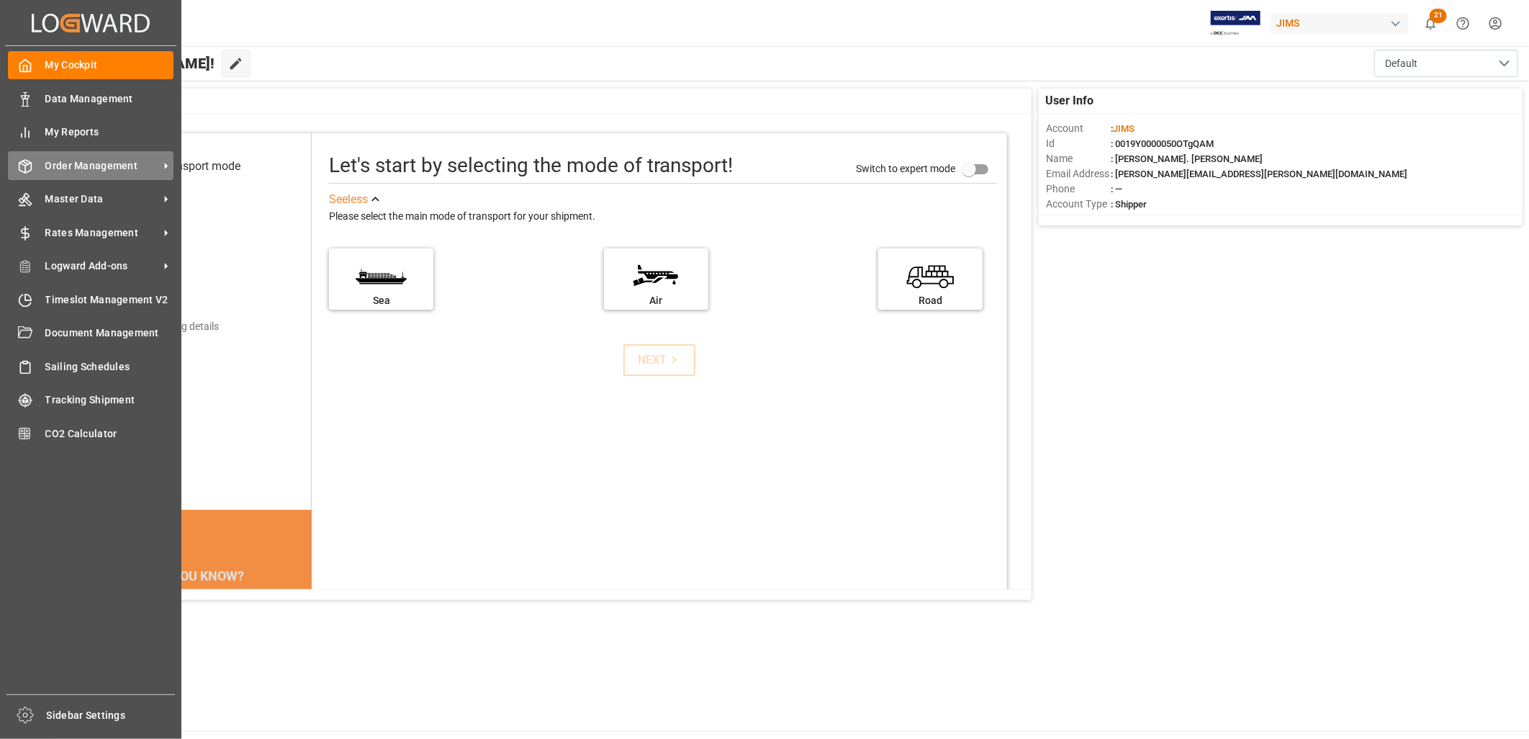
click at [98, 159] on span "Order Management" at bounding box center [102, 165] width 114 height 15
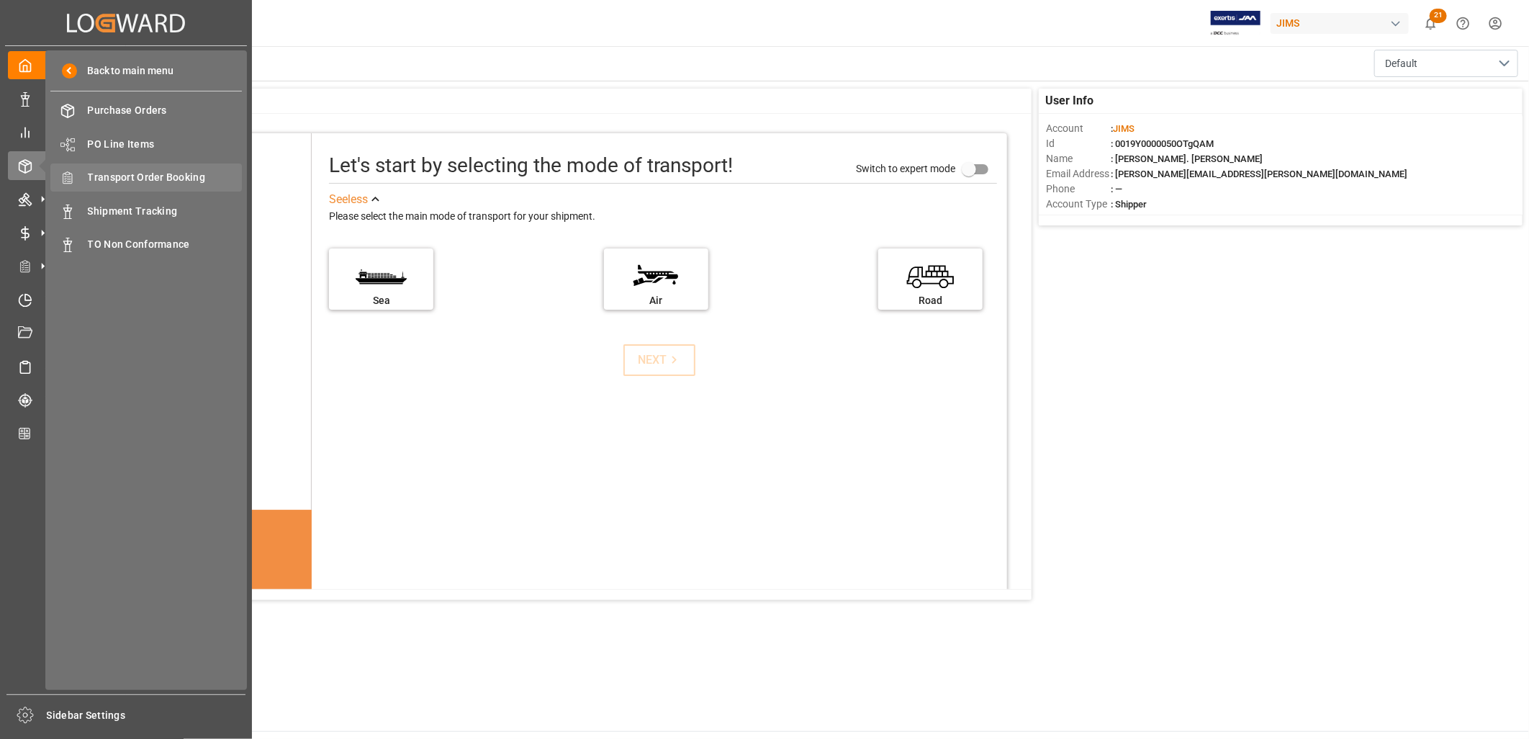
click at [137, 175] on span "Transport Order Booking" at bounding box center [165, 177] width 155 height 15
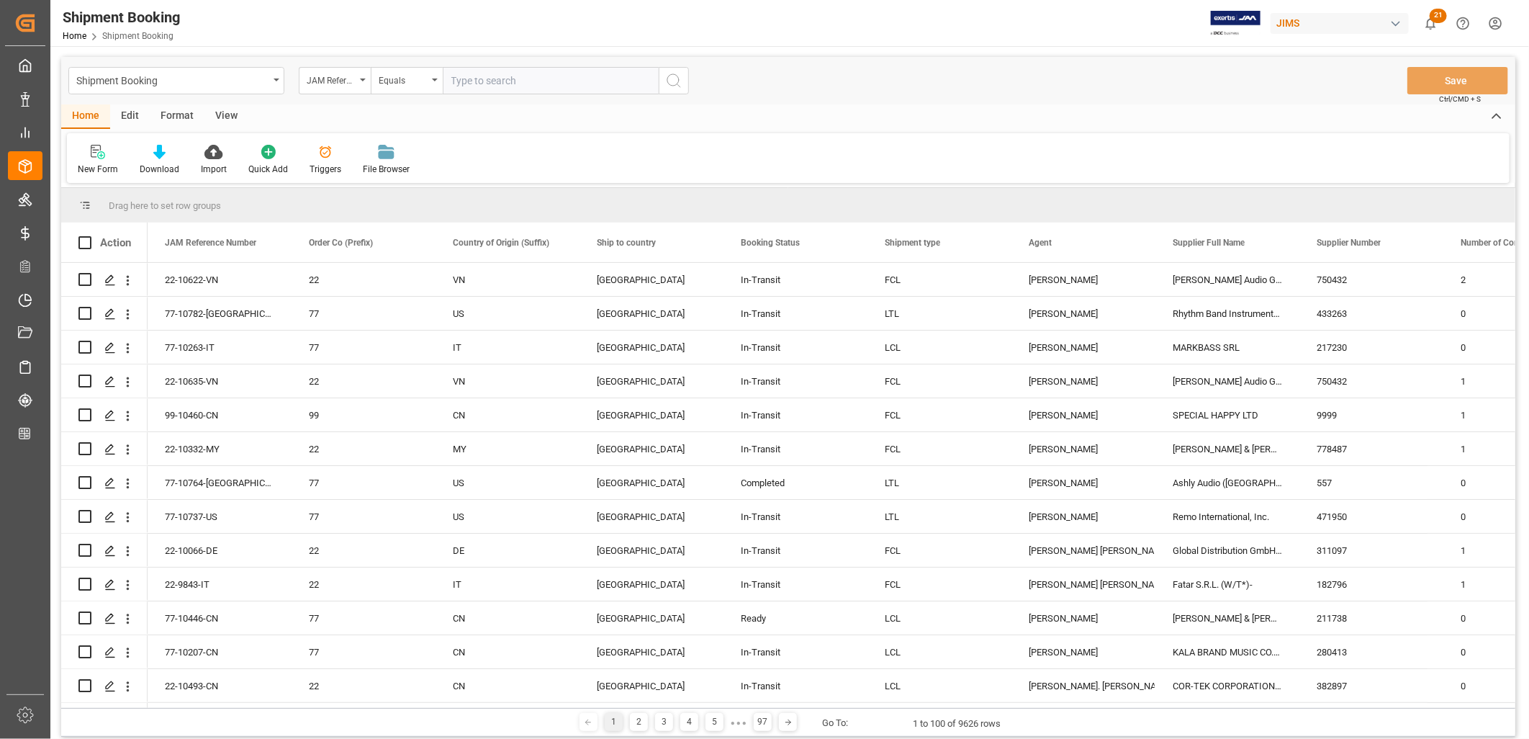
click at [461, 75] on input "text" at bounding box center [551, 80] width 216 height 27
type input "77-9606-CN"
click at [669, 81] on icon "search button" at bounding box center [673, 80] width 17 height 17
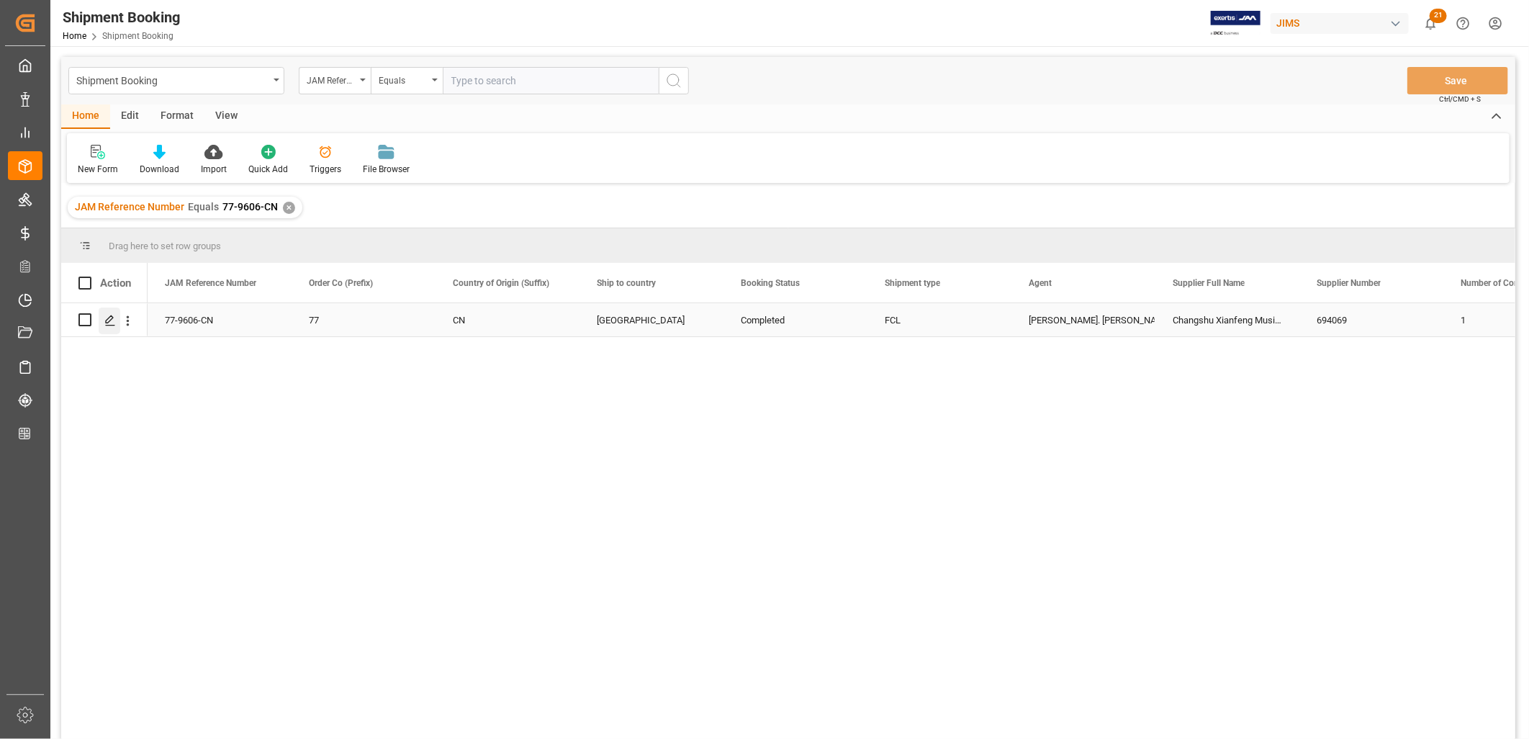
click at [112, 320] on icon "Press SPACE to select this row." at bounding box center [110, 321] width 12 height 12
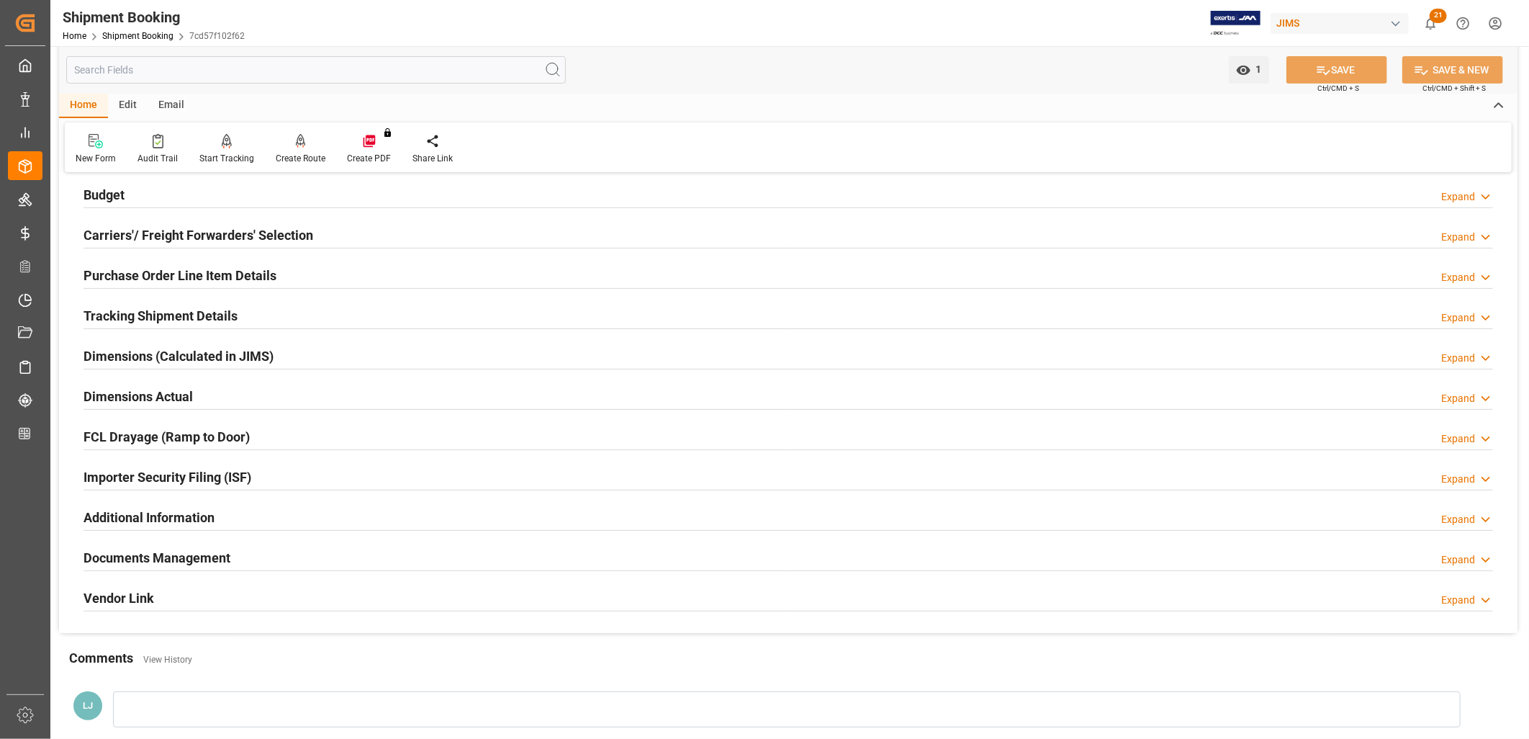
scroll to position [160, 0]
click at [204, 556] on h2 "Documents Management" at bounding box center [157, 556] width 147 height 19
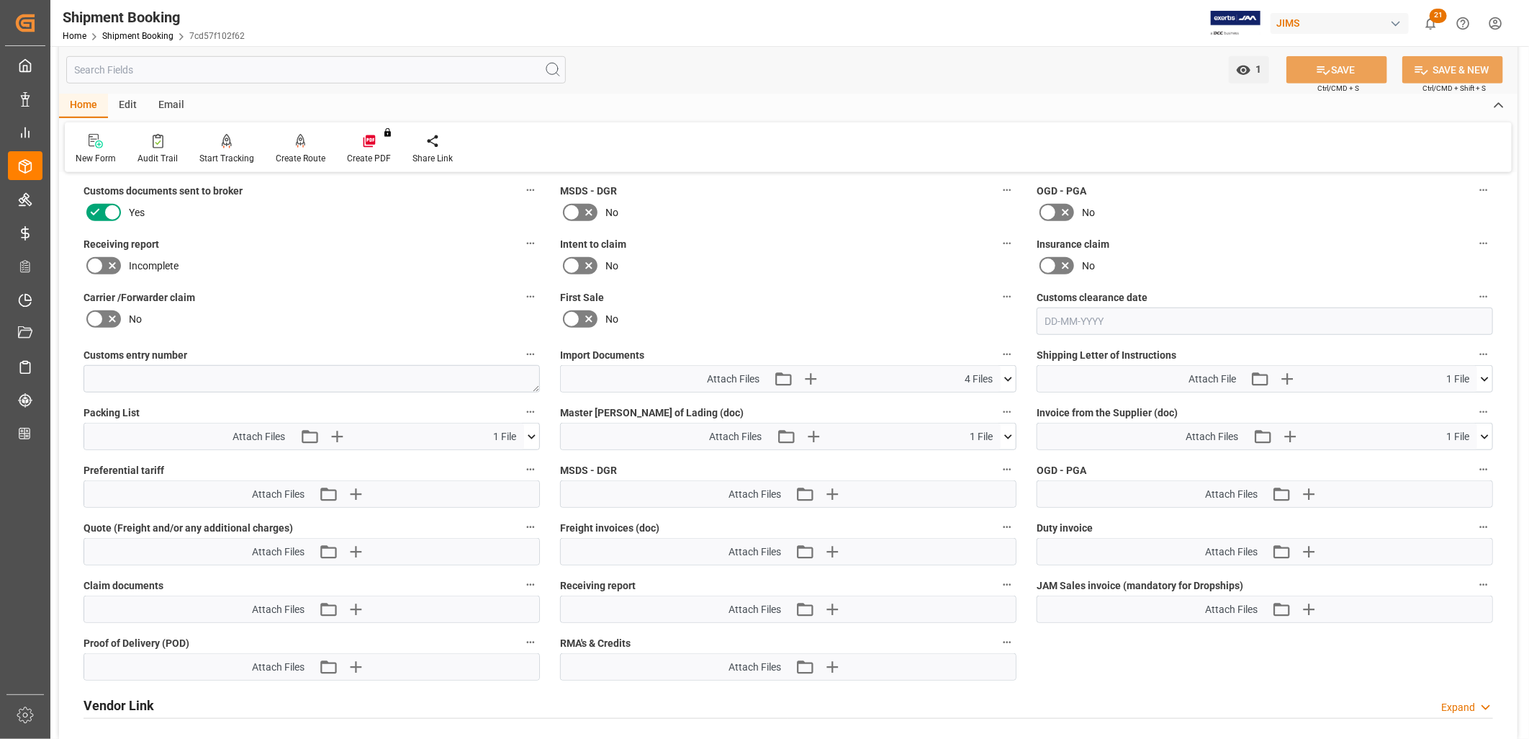
scroll to position [639, 0]
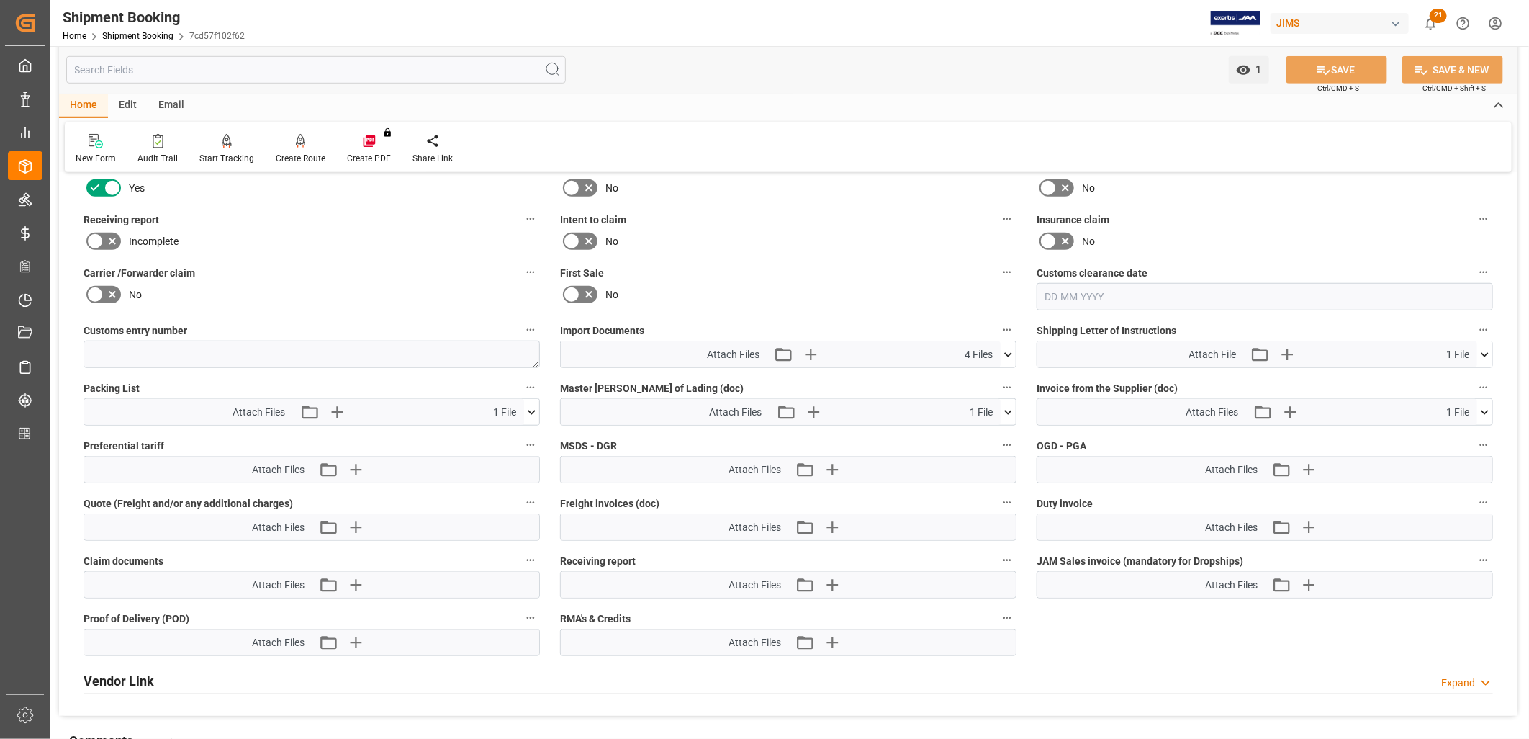
click at [1010, 352] on icon at bounding box center [1008, 354] width 8 height 4
click at [969, 390] on icon at bounding box center [969, 396] width 15 height 15
click at [1005, 350] on icon at bounding box center [1008, 354] width 15 height 15
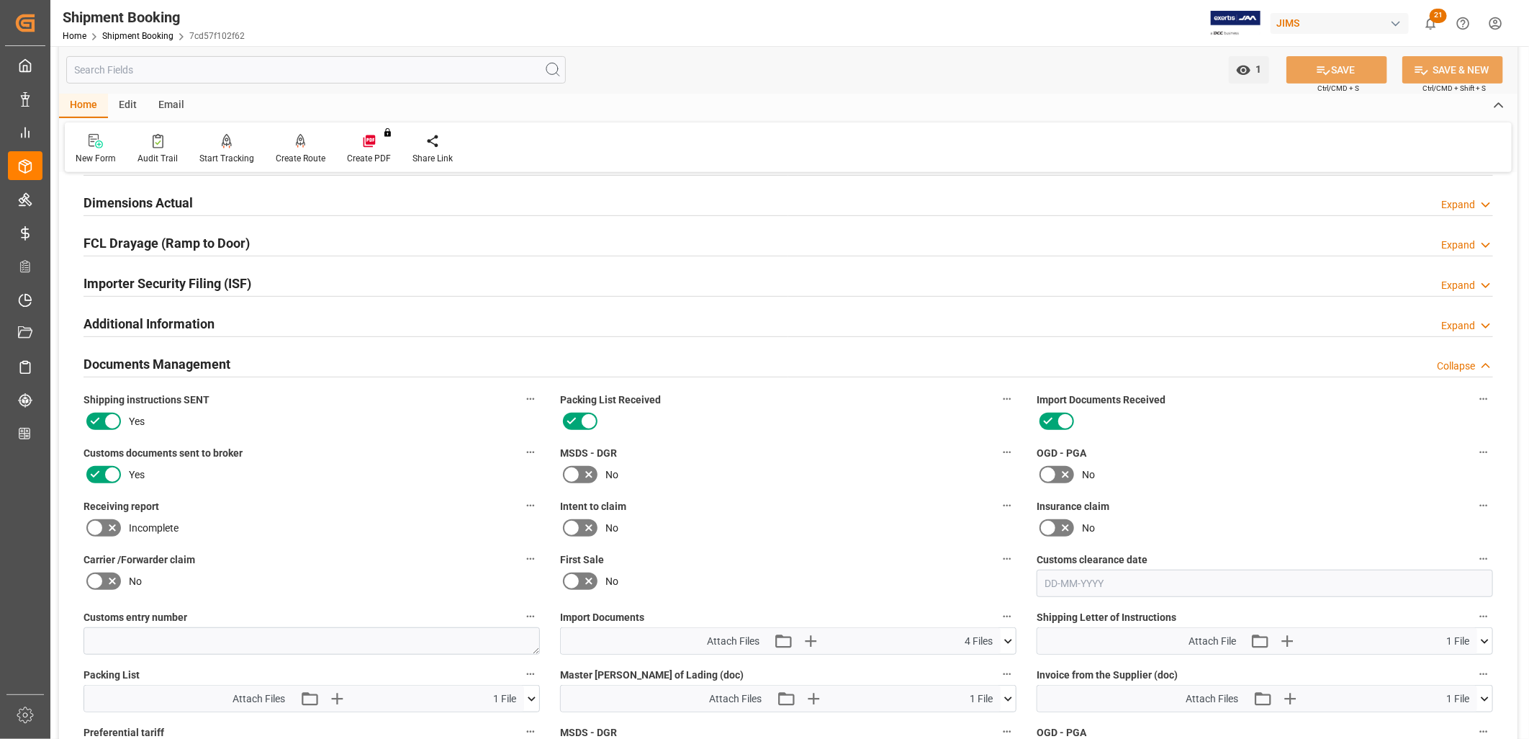
scroll to position [0, 0]
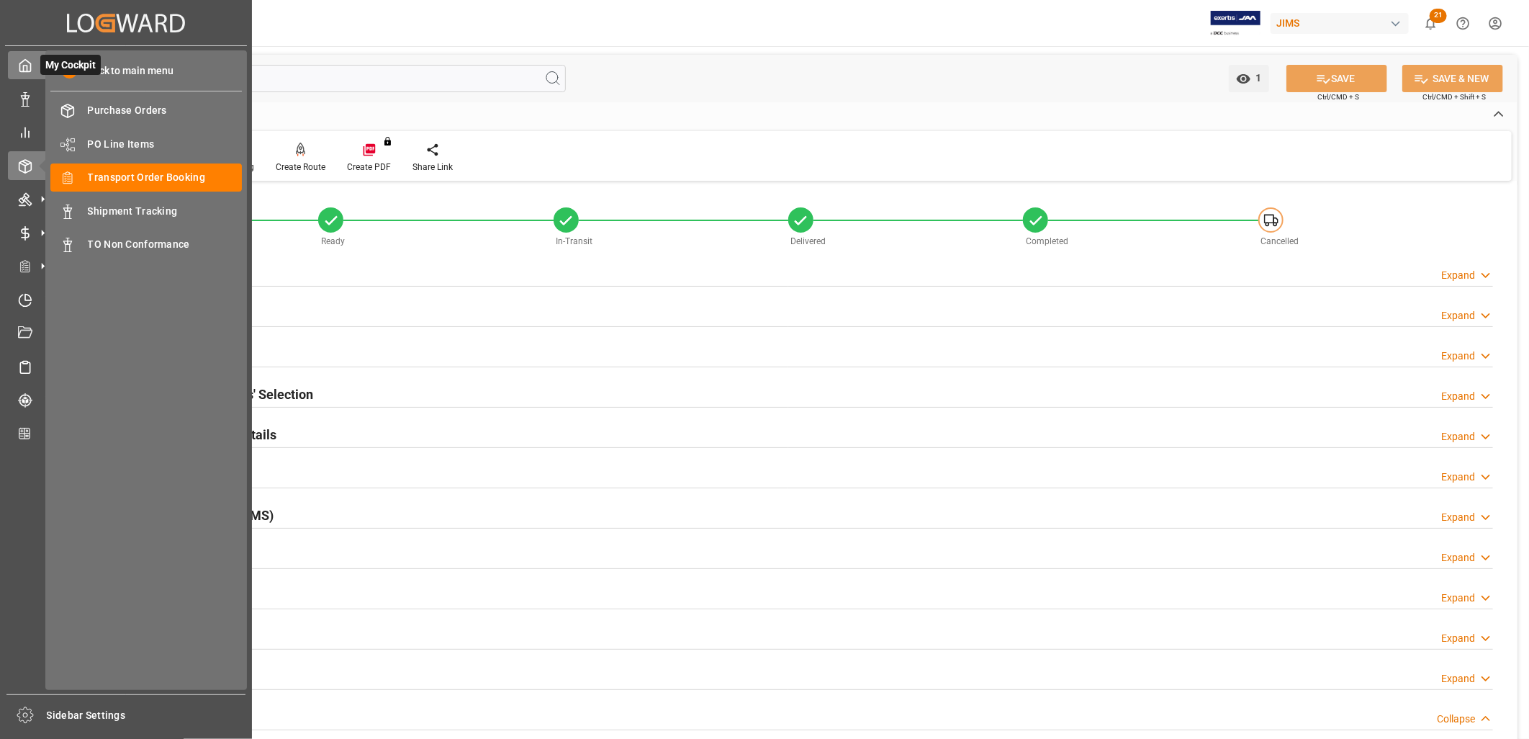
click at [27, 71] on polyline at bounding box center [26, 69] width 4 height 6
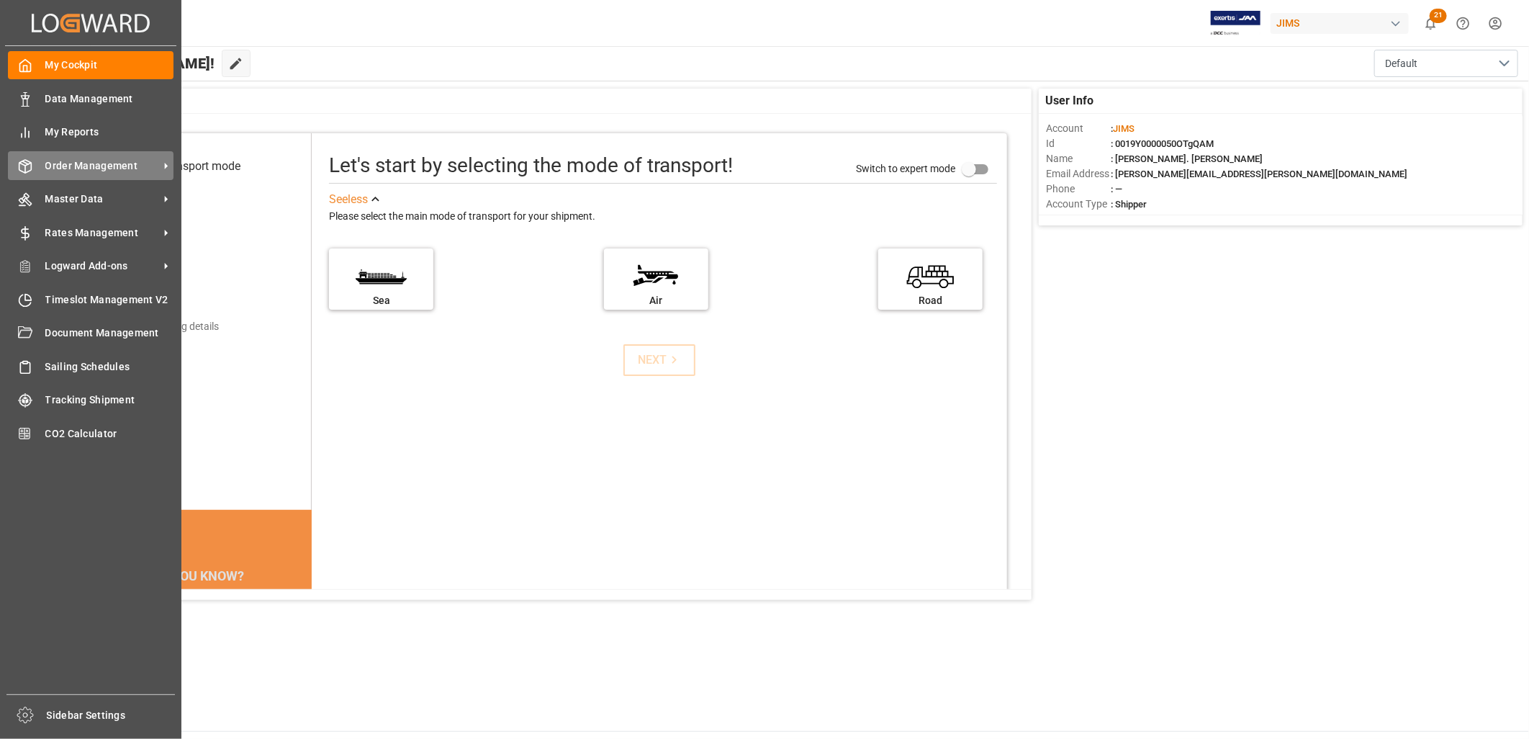
click at [101, 158] on span "Order Management" at bounding box center [102, 165] width 114 height 15
click at [91, 166] on span "Order Management" at bounding box center [102, 165] width 114 height 15
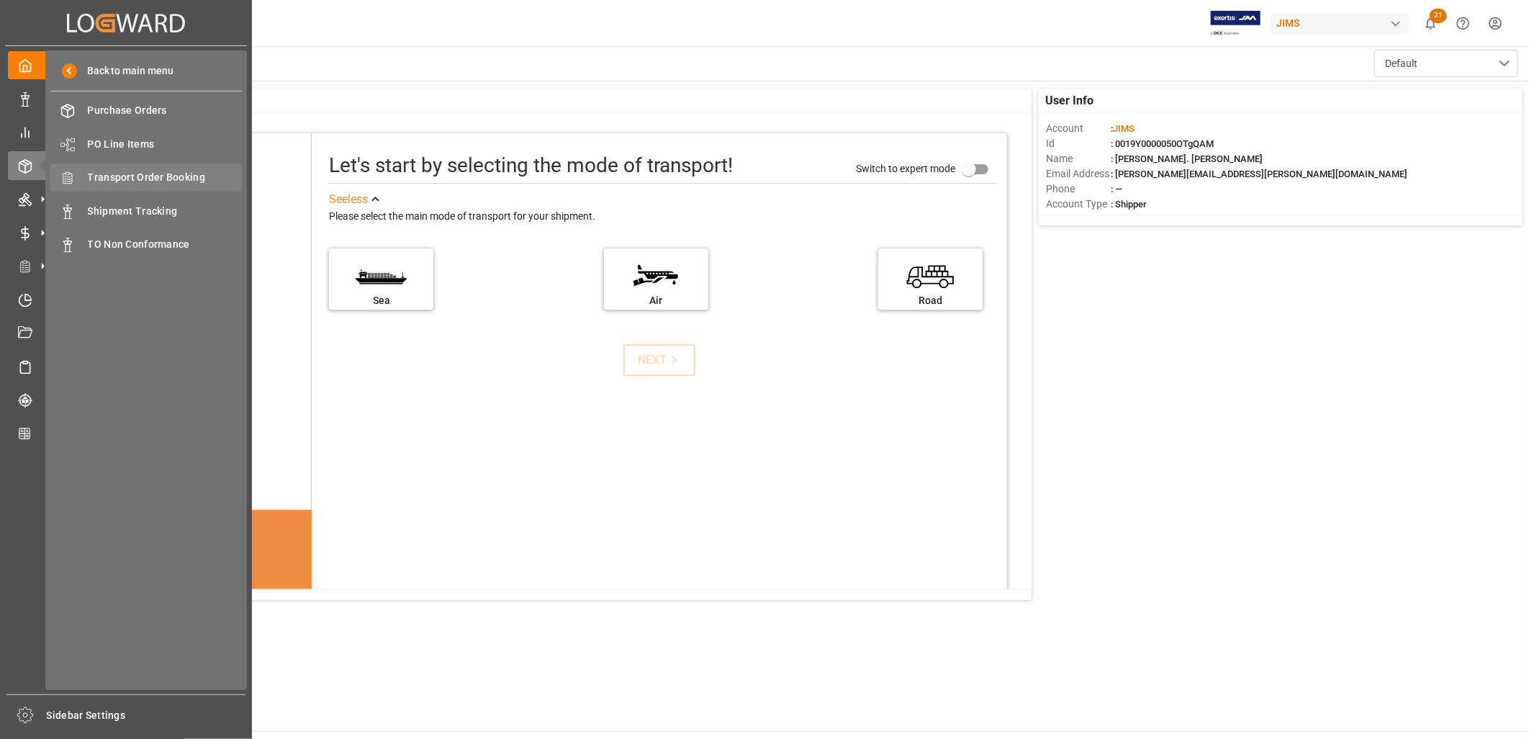
click at [164, 170] on span "Transport Order Booking" at bounding box center [165, 177] width 155 height 15
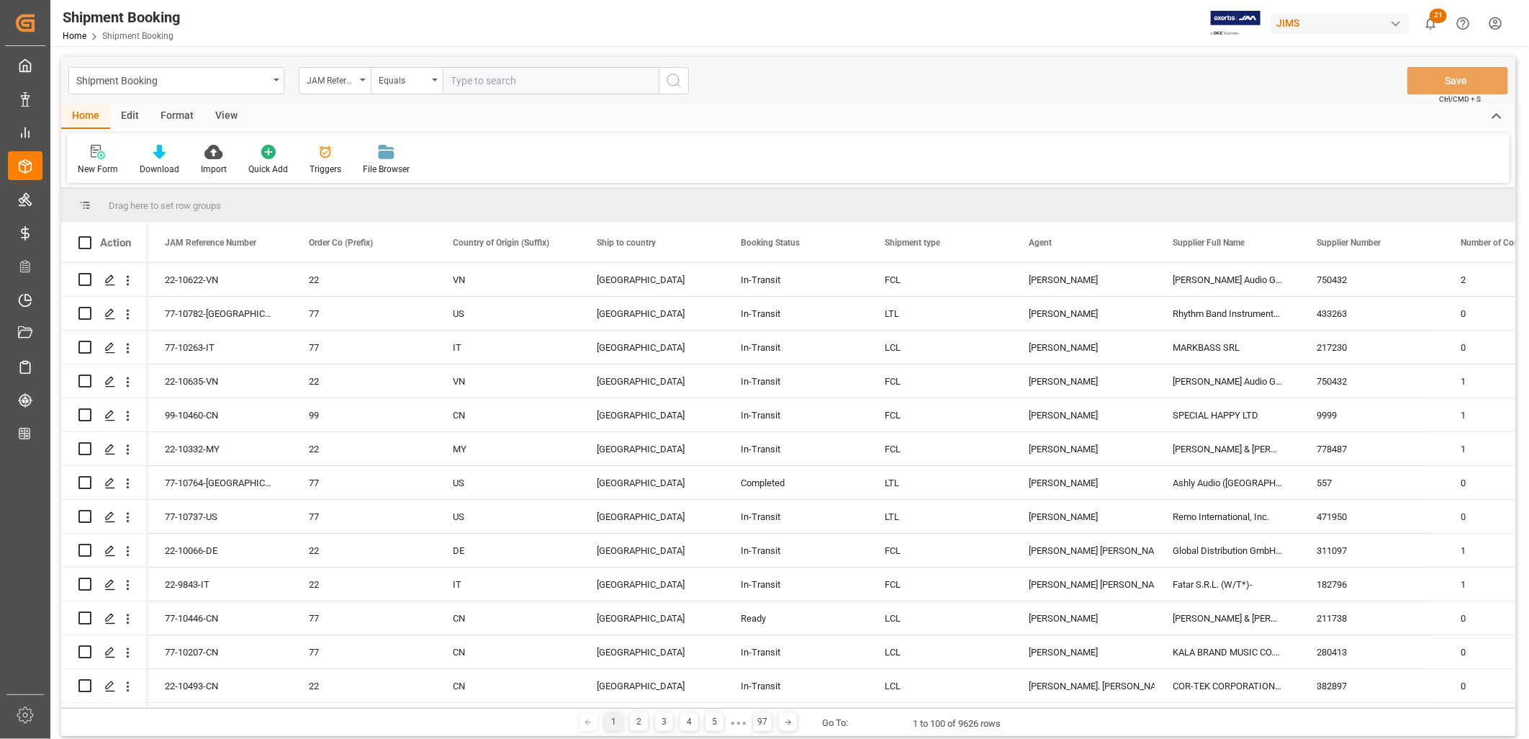
click at [459, 80] on input "text" at bounding box center [551, 80] width 216 height 27
drag, startPoint x: 487, startPoint y: 79, endPoint x: 466, endPoint y: 79, distance: 20.9
click at [466, 79] on input "77-9606-CN" at bounding box center [551, 80] width 216 height 27
click at [472, 76] on input "77-981-CN" at bounding box center [551, 80] width 216 height 27
type input "77-9781-CN"
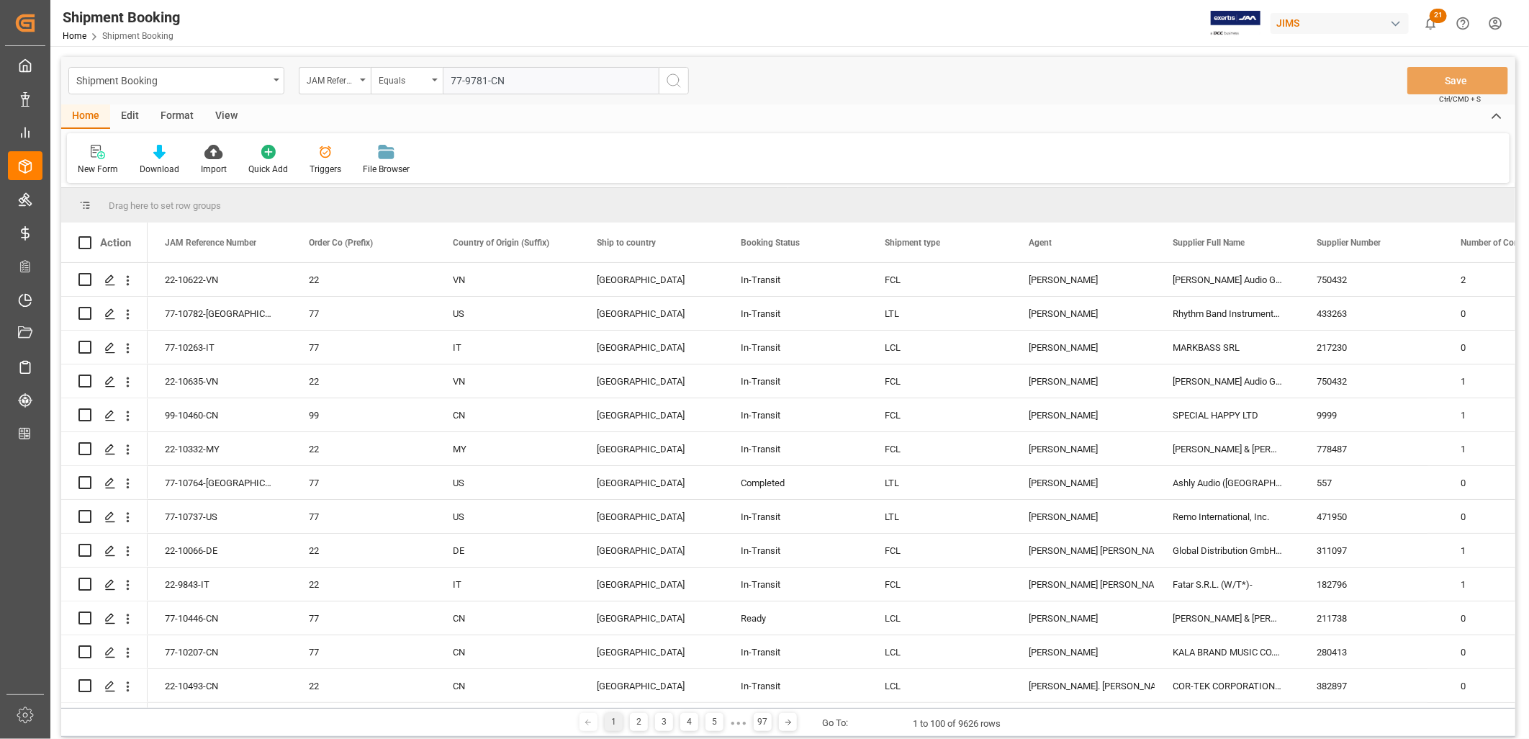
click at [673, 79] on icon "search button" at bounding box center [673, 80] width 17 height 17
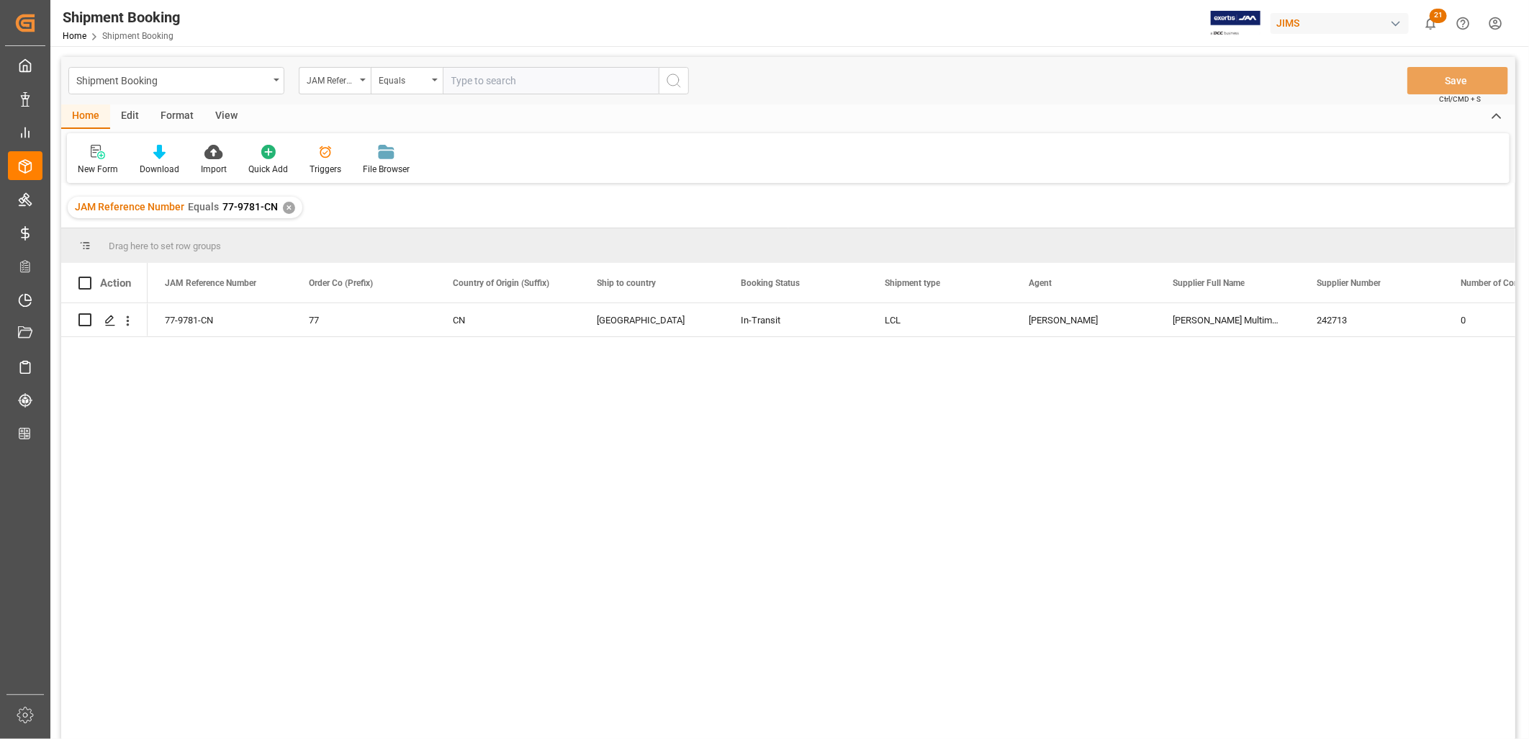
click at [286, 205] on div "✕" at bounding box center [289, 208] width 12 height 12
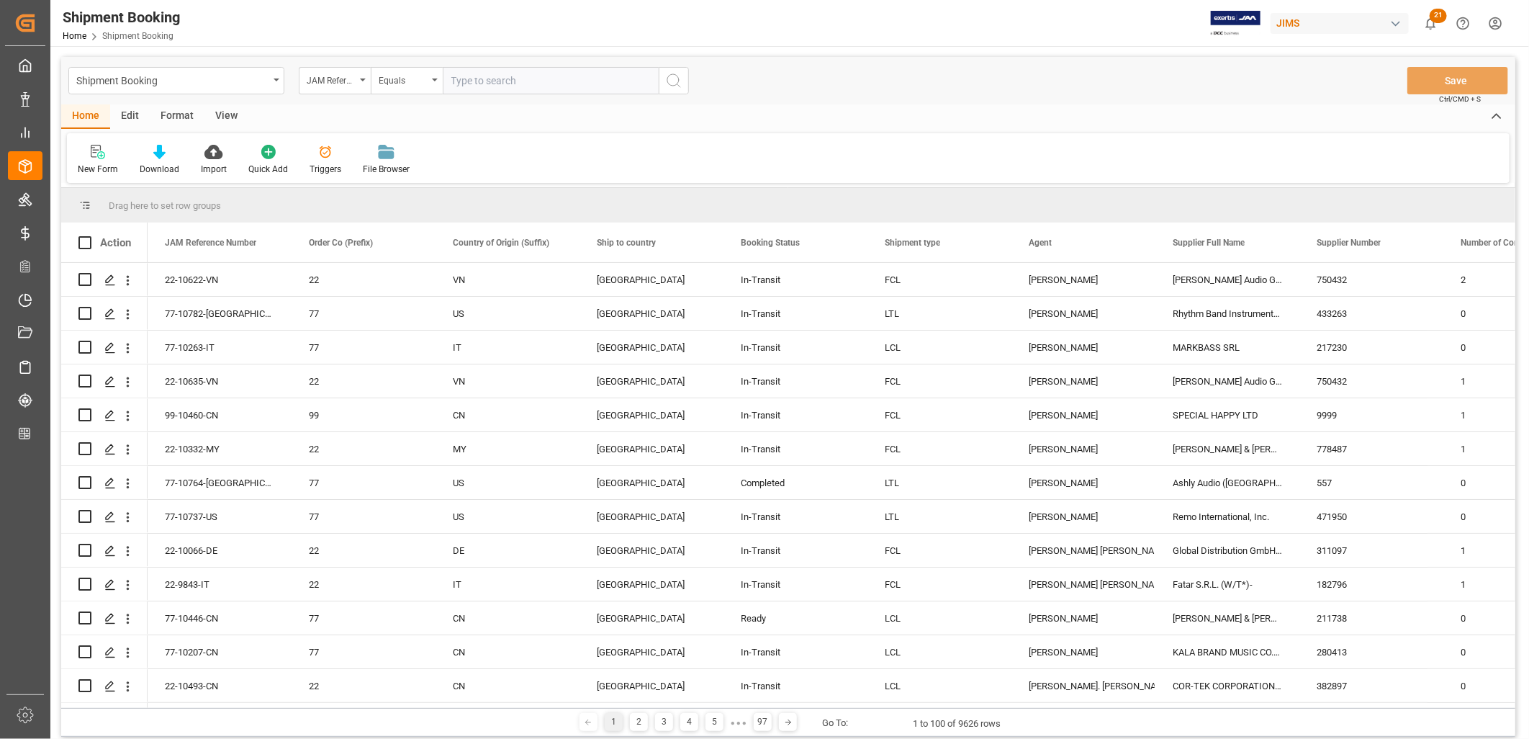
click at [456, 81] on input "text" at bounding box center [551, 80] width 216 height 27
paste input "77-0030-CN"
type input "77-0030-CN"
click at [671, 78] on icon "search button" at bounding box center [673, 80] width 17 height 17
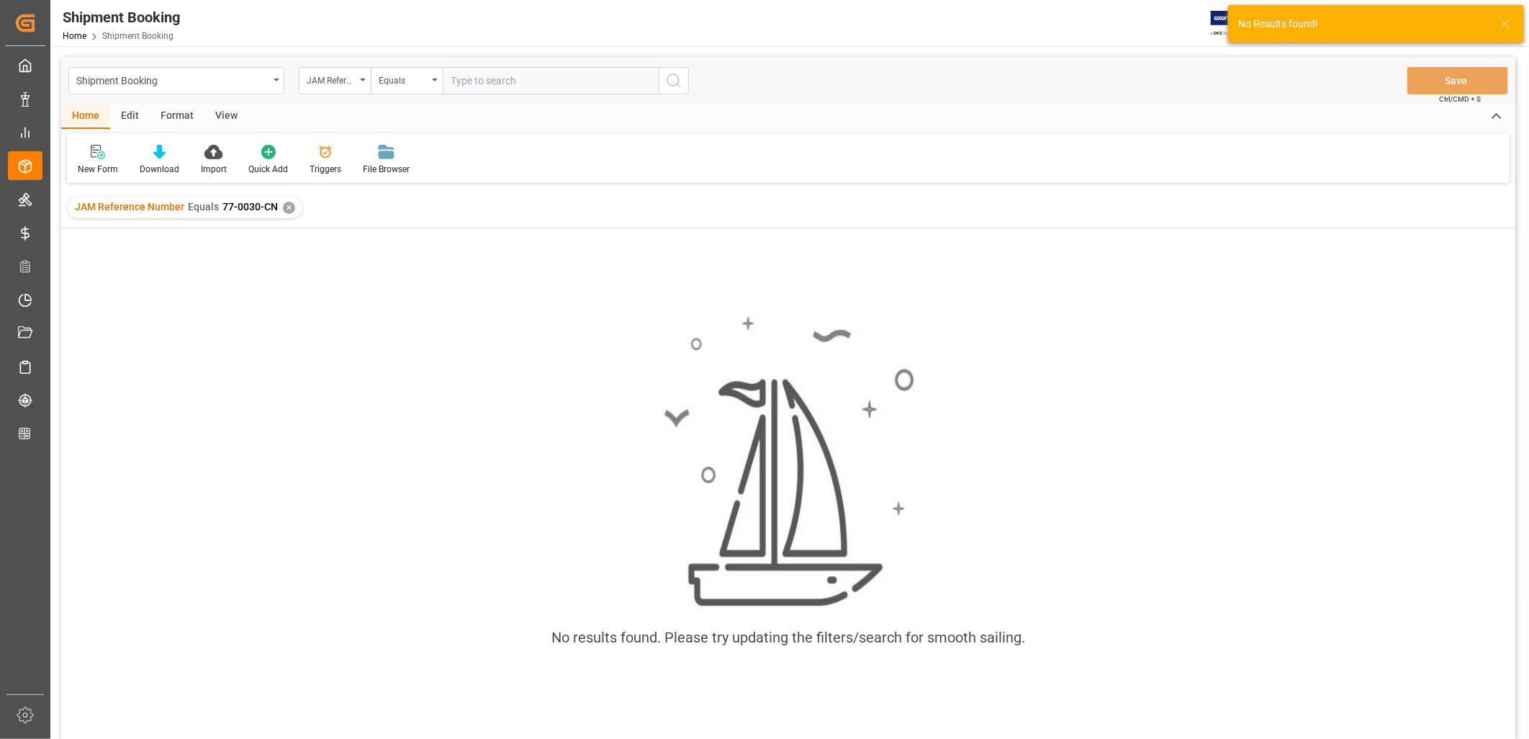
click at [289, 206] on div "✕" at bounding box center [289, 208] width 12 height 12
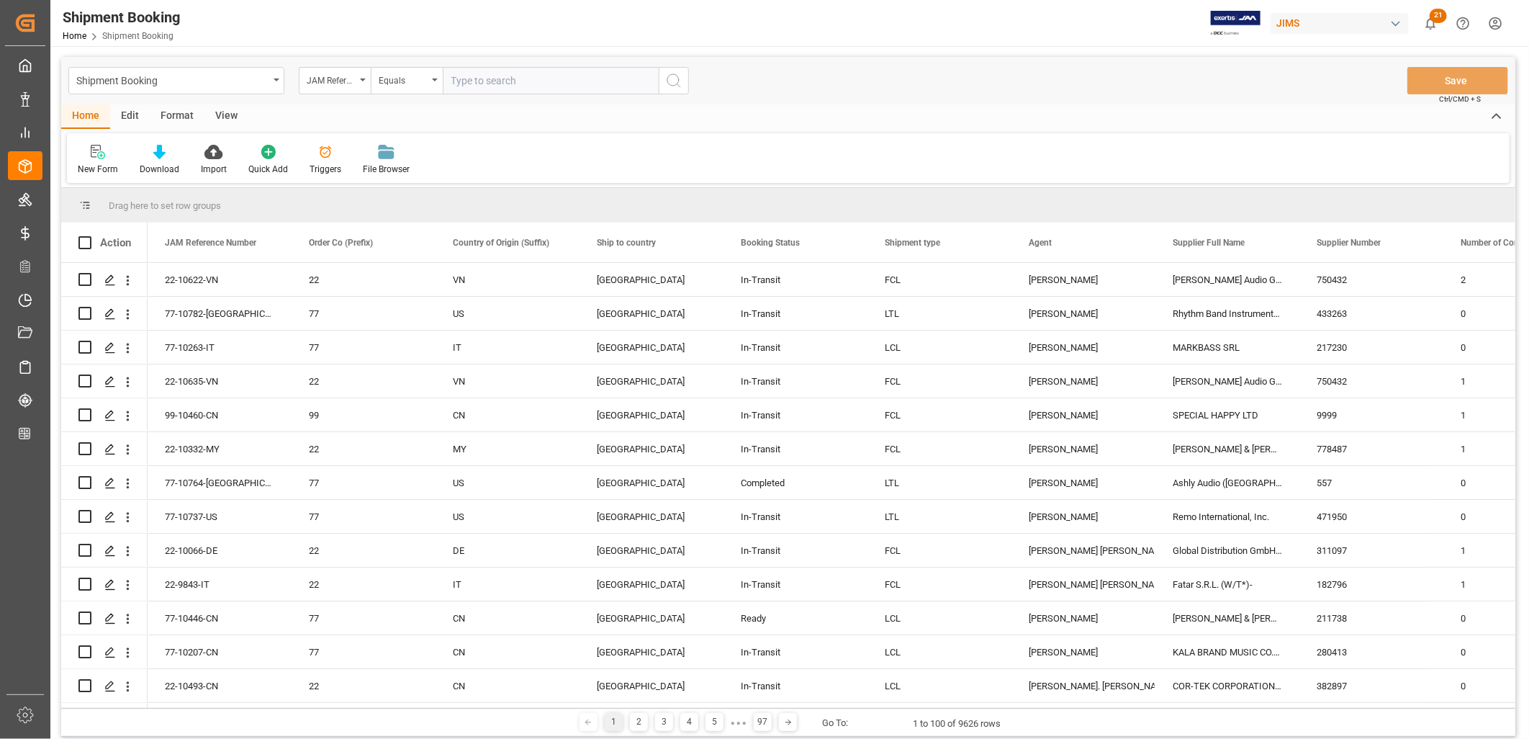
click at [477, 78] on input "text" at bounding box center [551, 80] width 216 height 27
paste input "77-10072-CN"
type input "77-10072-CN"
click at [672, 78] on icon "search button" at bounding box center [673, 80] width 17 height 17
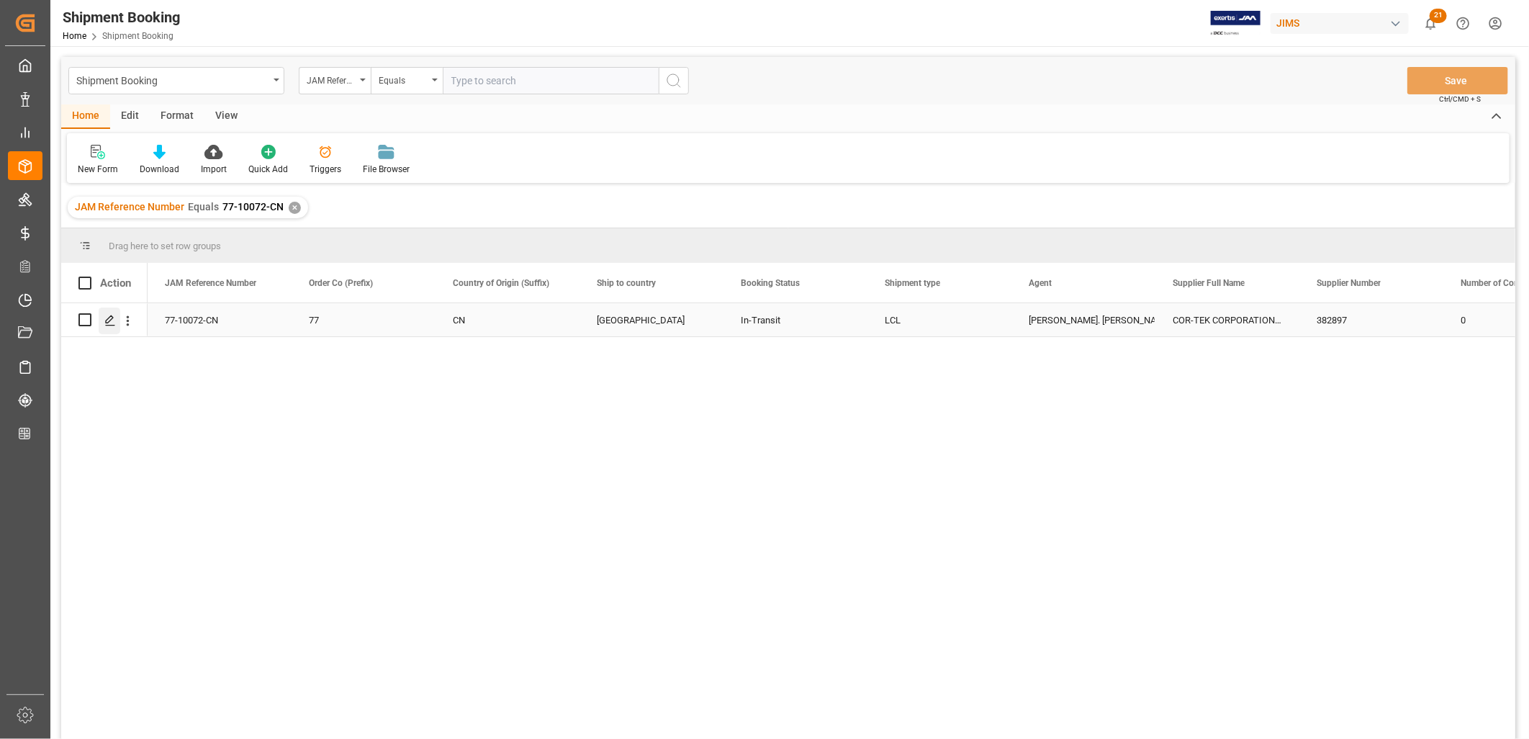
click at [112, 319] on icon "Press SPACE to select this row." at bounding box center [110, 321] width 12 height 12
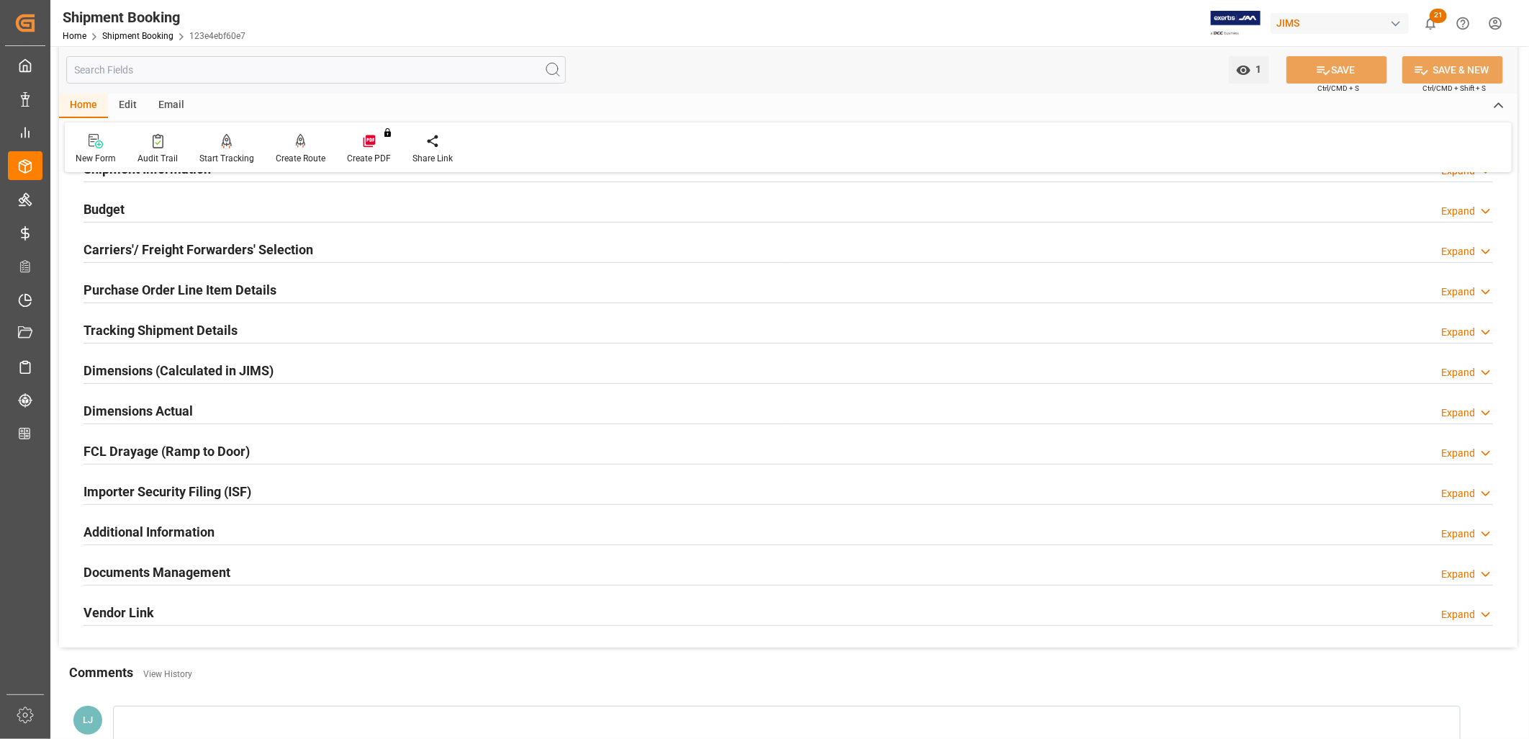
scroll to position [160, 0]
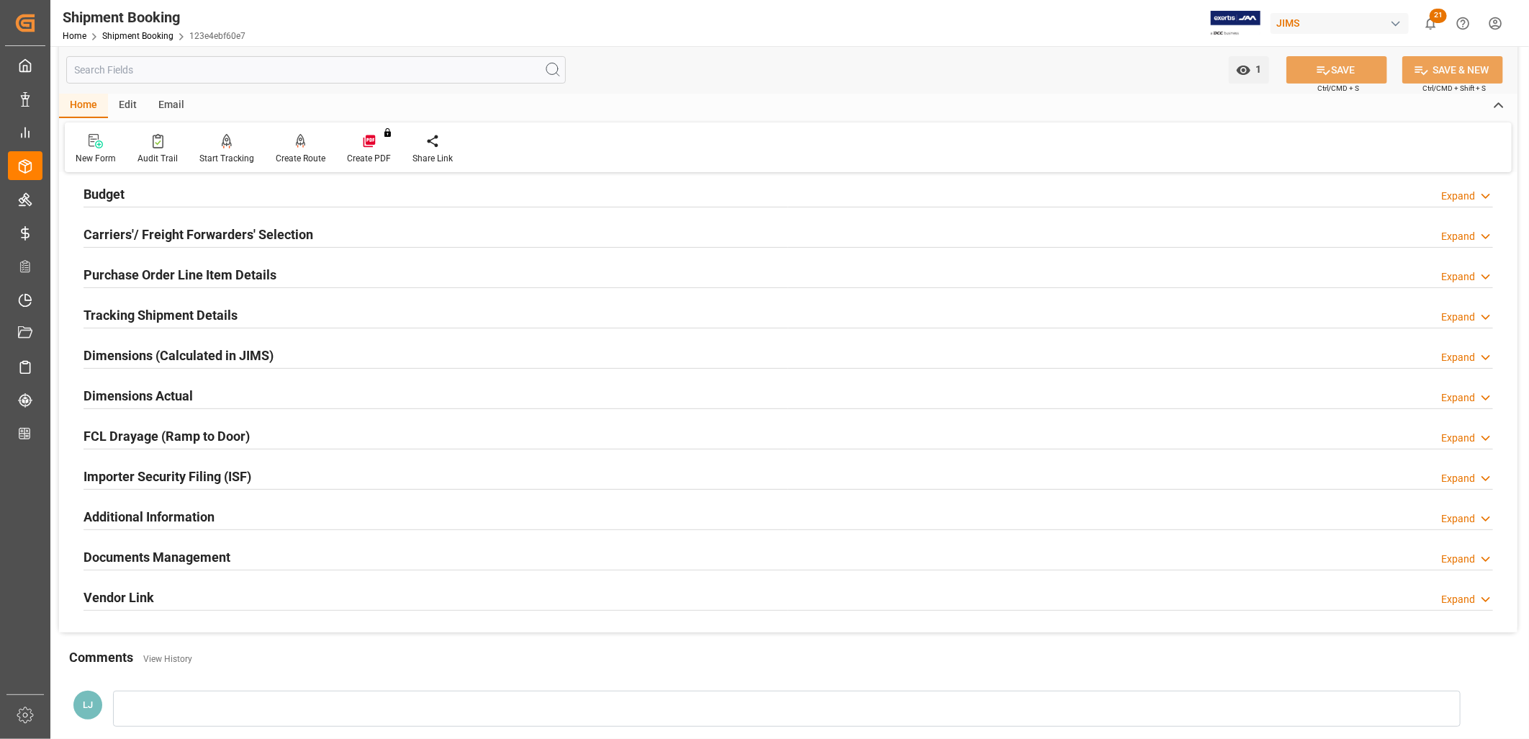
click at [188, 274] on h2 "Purchase Order Line Item Details" at bounding box center [180, 274] width 193 height 19
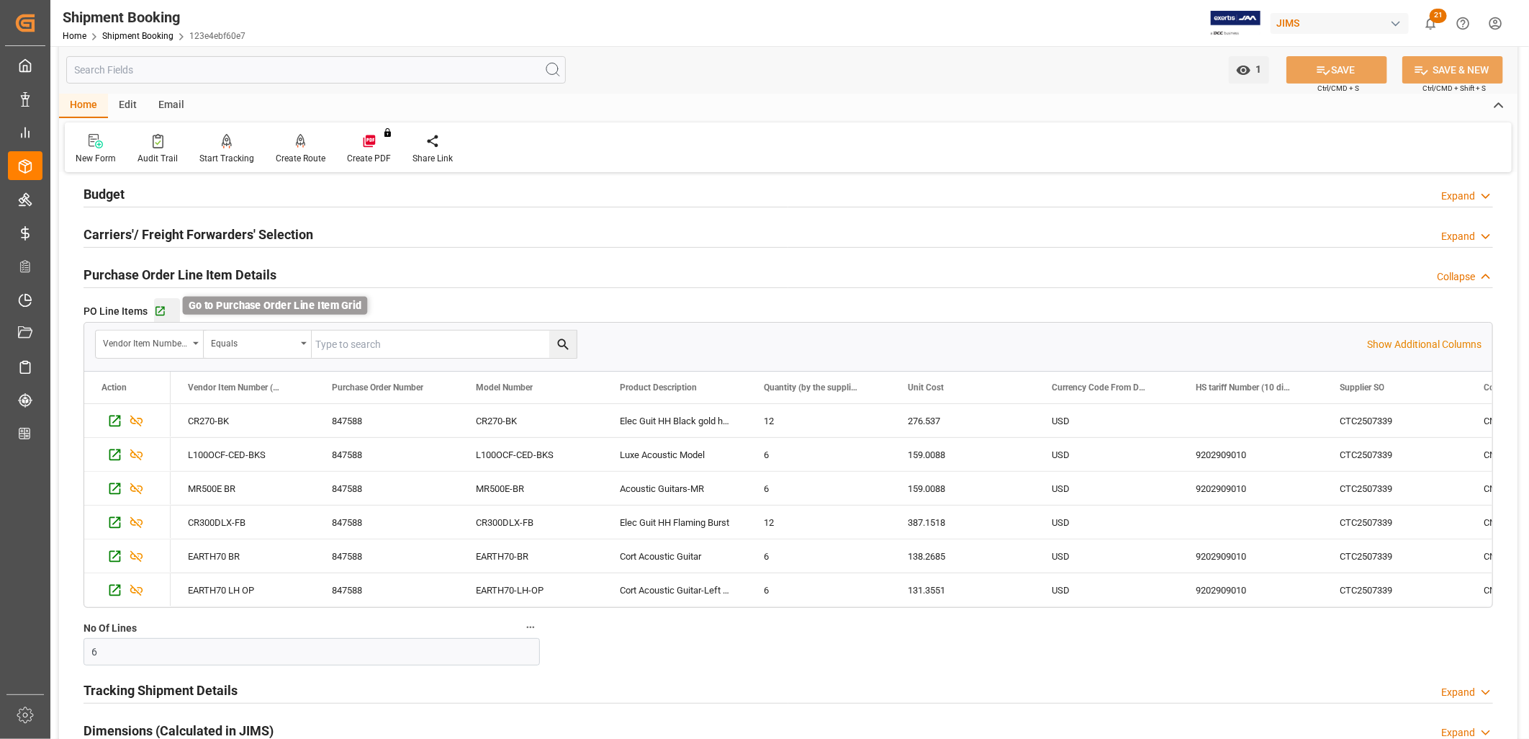
click at [158, 312] on icon "button" at bounding box center [160, 311] width 12 height 12
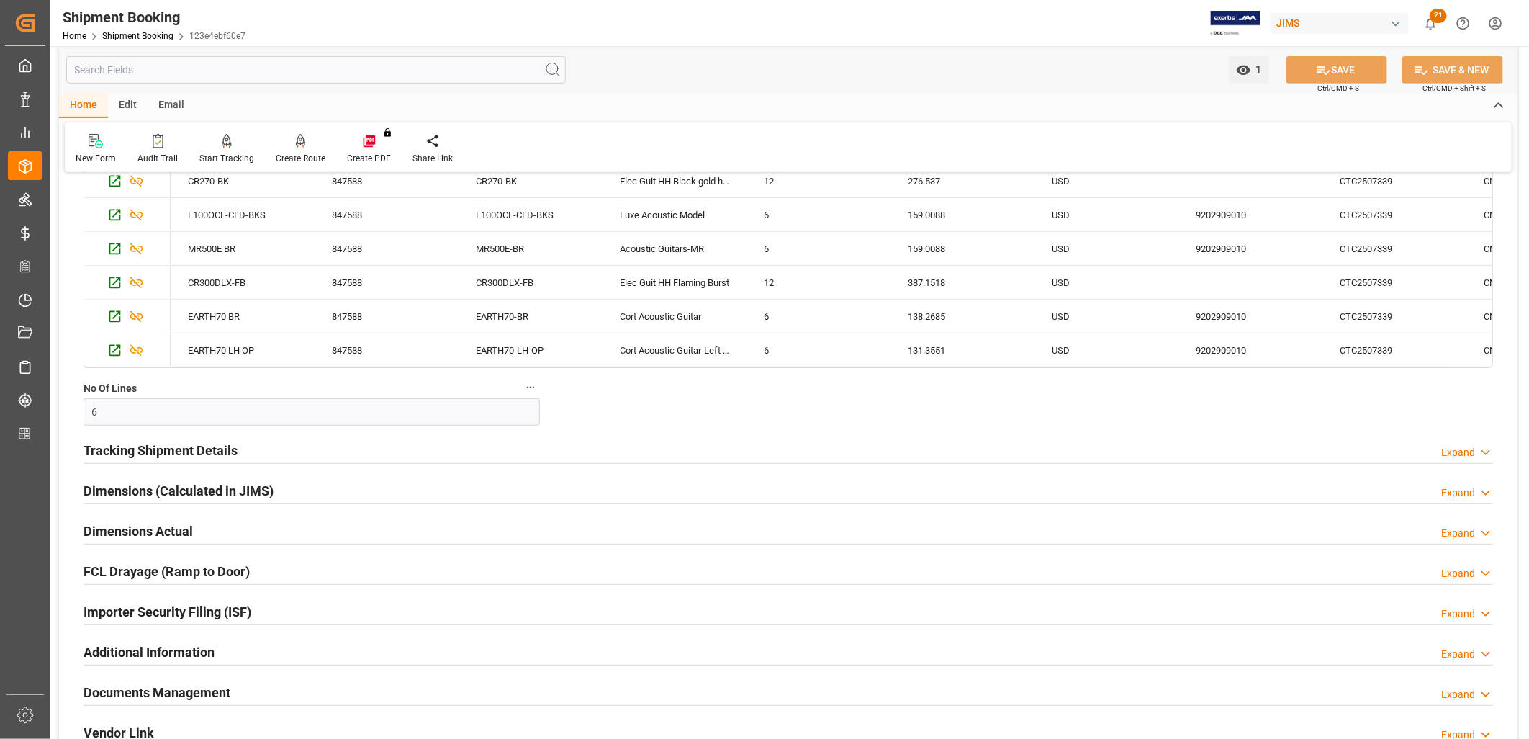
scroll to position [785, 0]
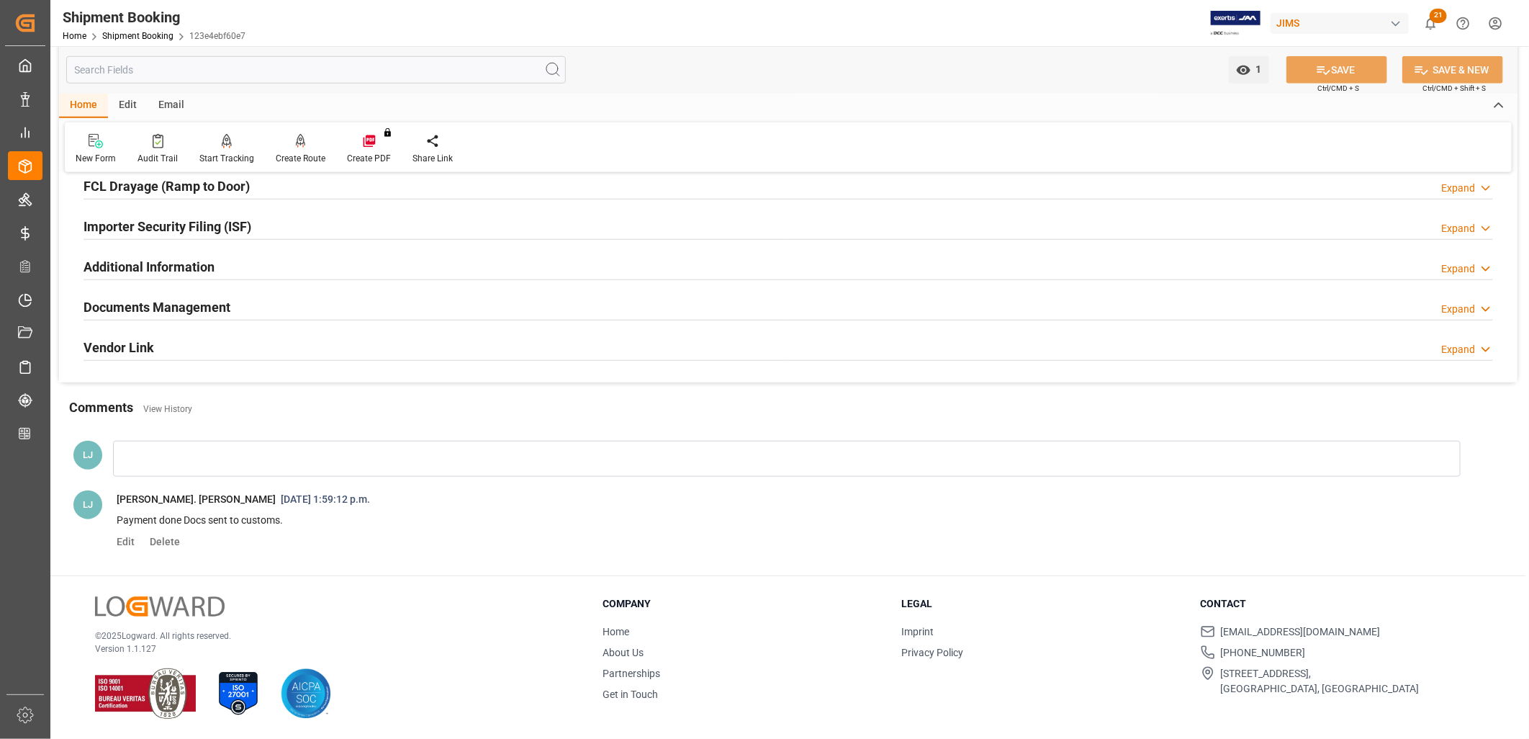
click at [124, 458] on div at bounding box center [787, 459] width 1348 height 36
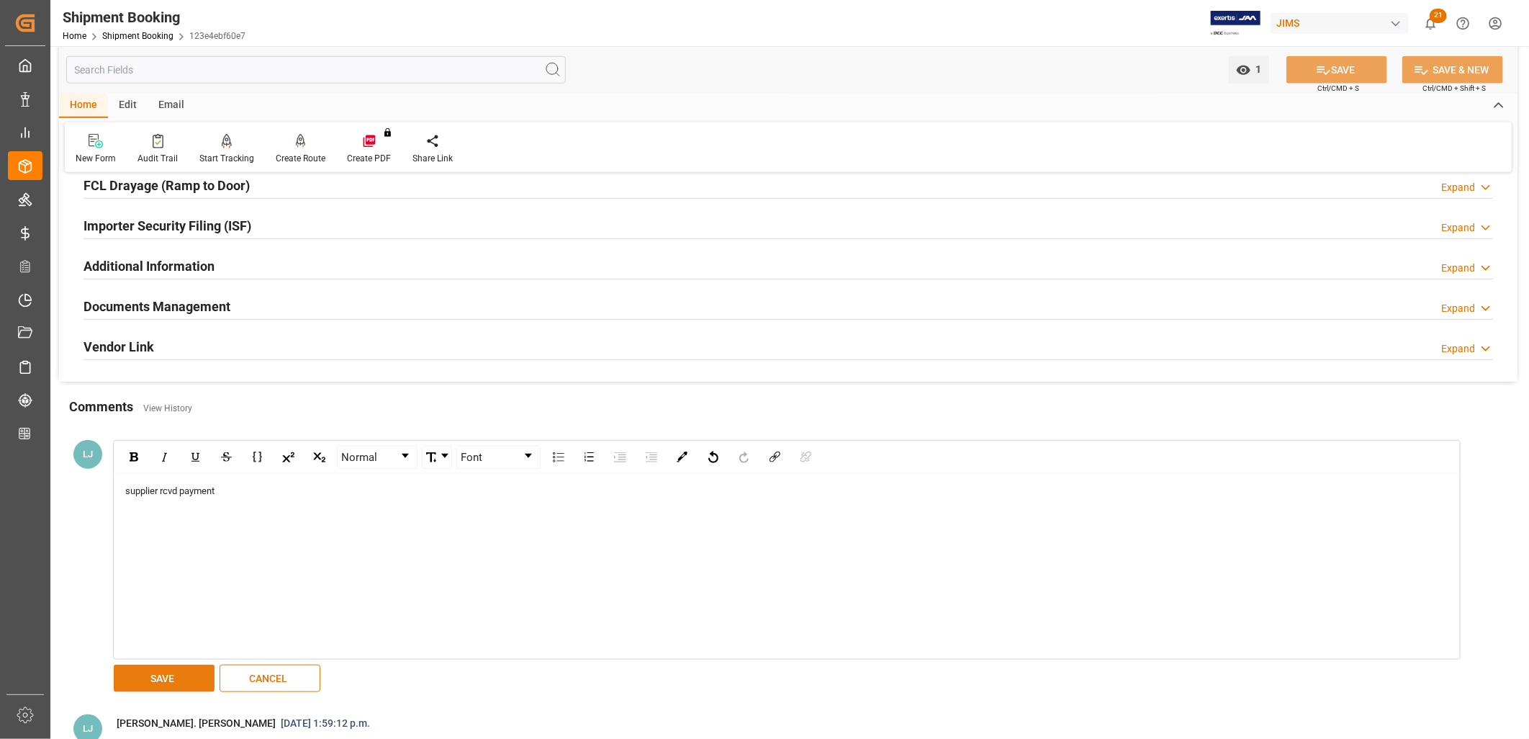
click at [155, 681] on button "SAVE" at bounding box center [164, 677] width 101 height 27
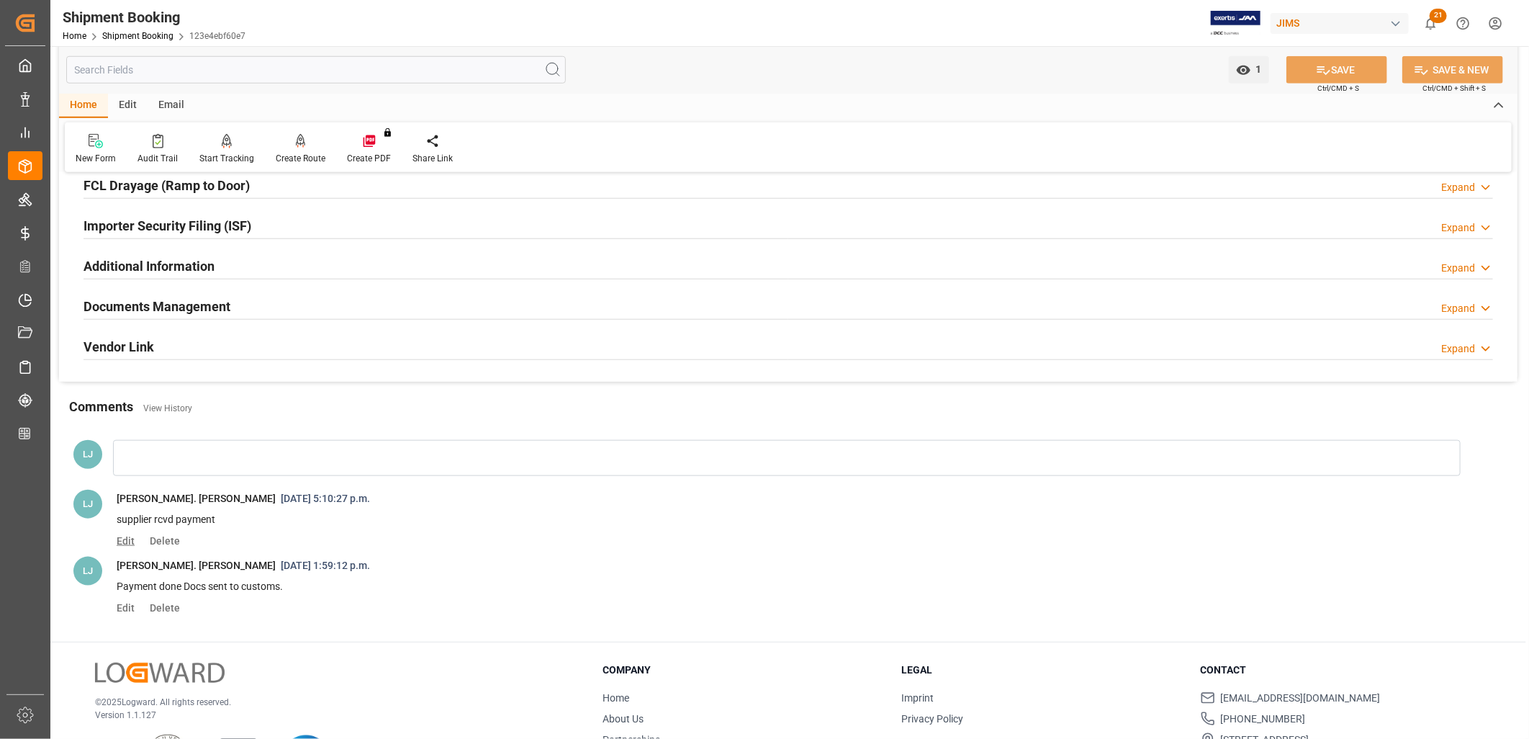
click at [130, 541] on span "Edit" at bounding box center [131, 541] width 28 height 12
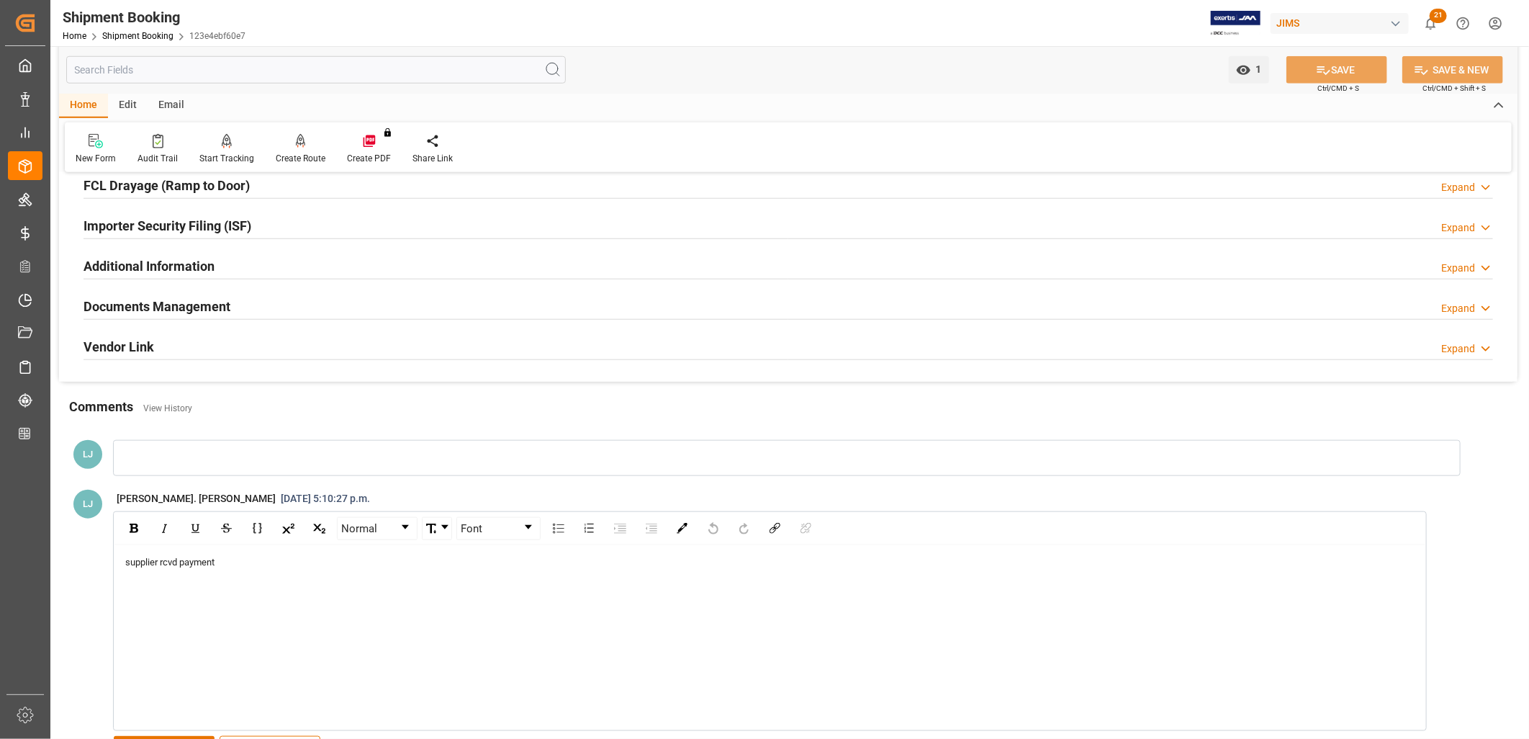
click at [221, 563] on div "supplier rcvd payment" at bounding box center [770, 562] width 1290 height 14
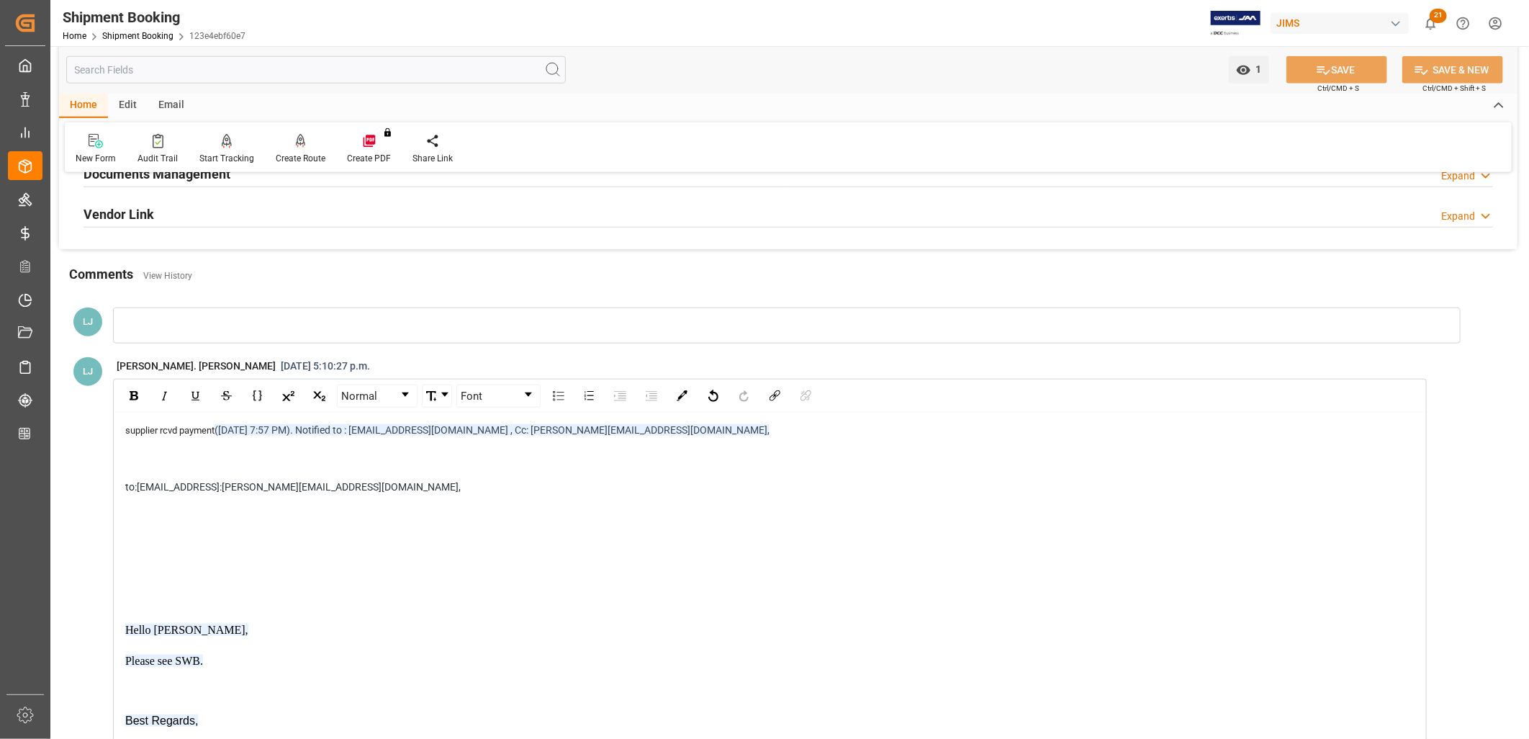
scroll to position [945, 0]
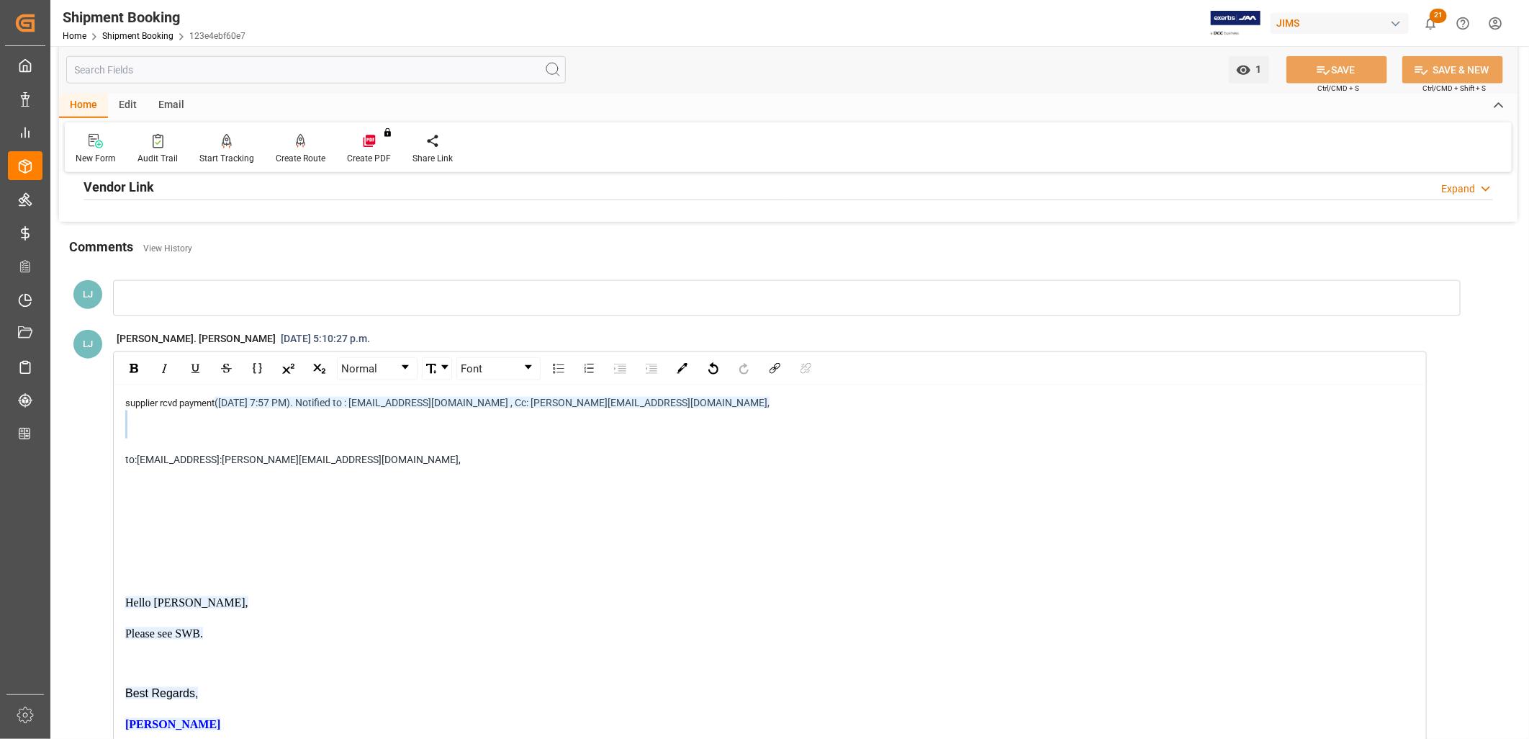
drag, startPoint x: 132, startPoint y: 418, endPoint x: 130, endPoint y: 451, distance: 33.2
click at [130, 451] on div "supplier rcvd payment (Sun, 31 Aug 7:57 PM). Notified to : logisticshelpdesk@ja…" at bounding box center [770, 564] width 1290 height 338
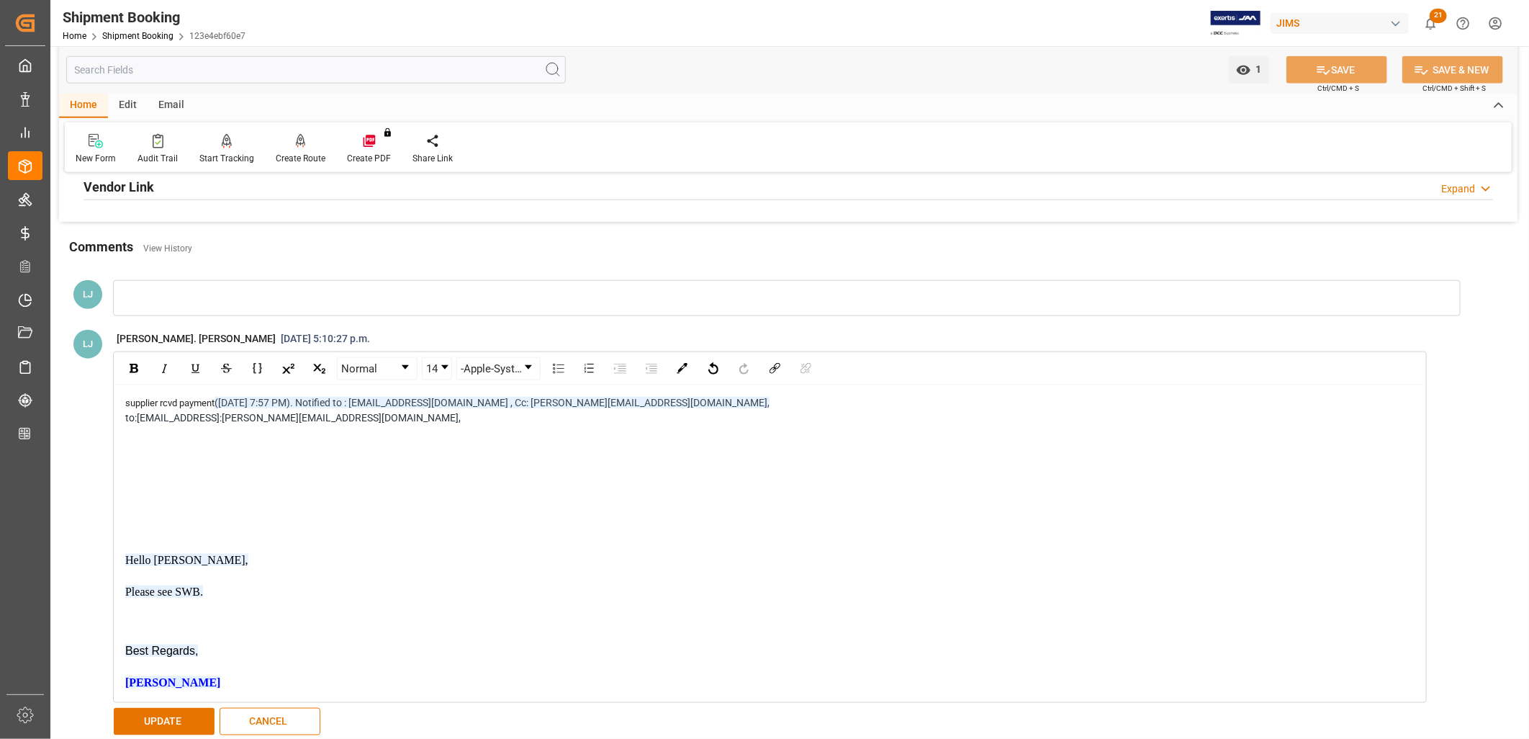
drag, startPoint x: 124, startPoint y: 432, endPoint x: 124, endPoint y: 466, distance: 33.8
click at [125, 469] on div "supplier rcvd payment (Sun, 31 Aug 7:57 PM). Notified to : logisticshelpdesk@ja…" at bounding box center [770, 543] width 1291 height 296
click at [131, 433] on div "rdw-editor" at bounding box center [770, 432] width 1290 height 14
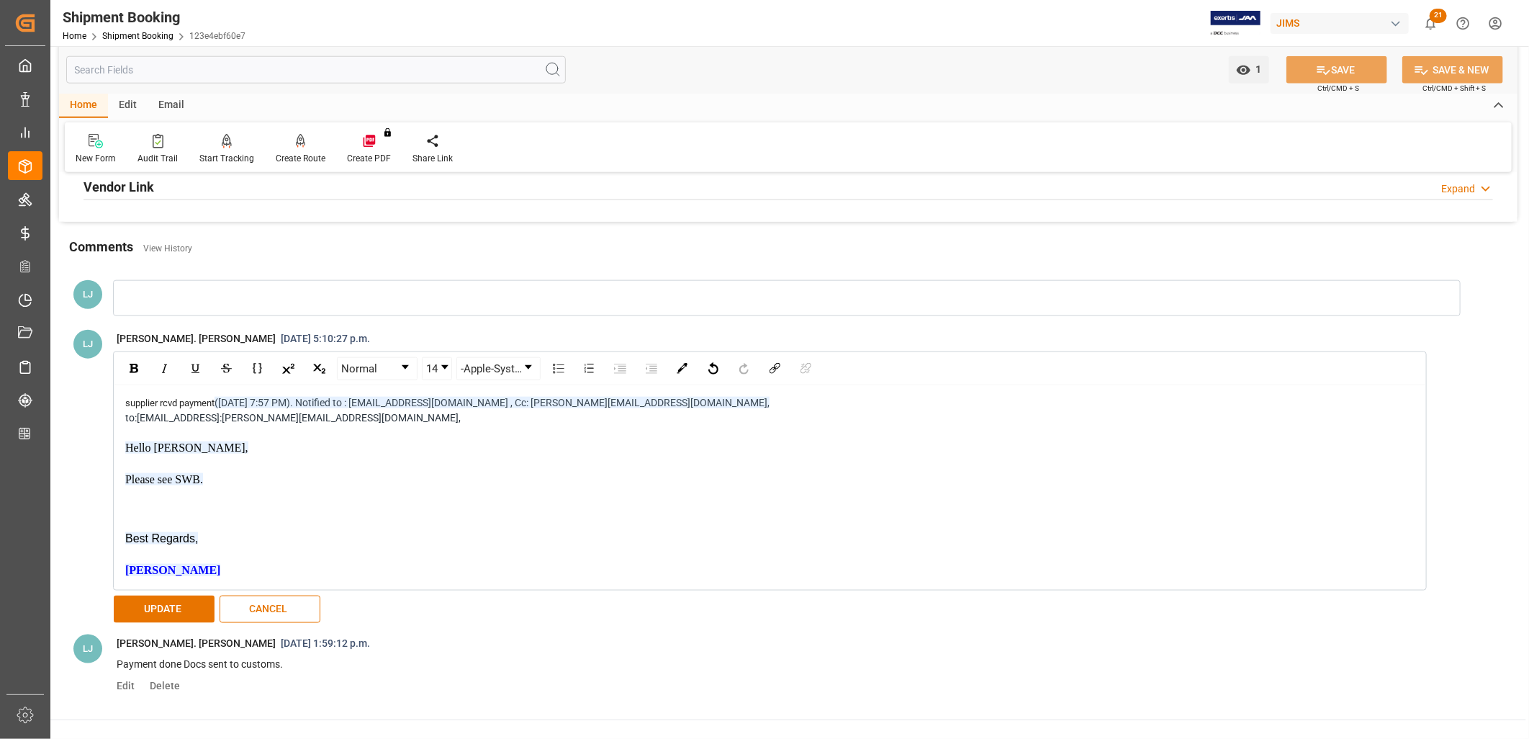
click at [127, 461] on span "rdw-editor" at bounding box center [126, 463] width 2 height 11
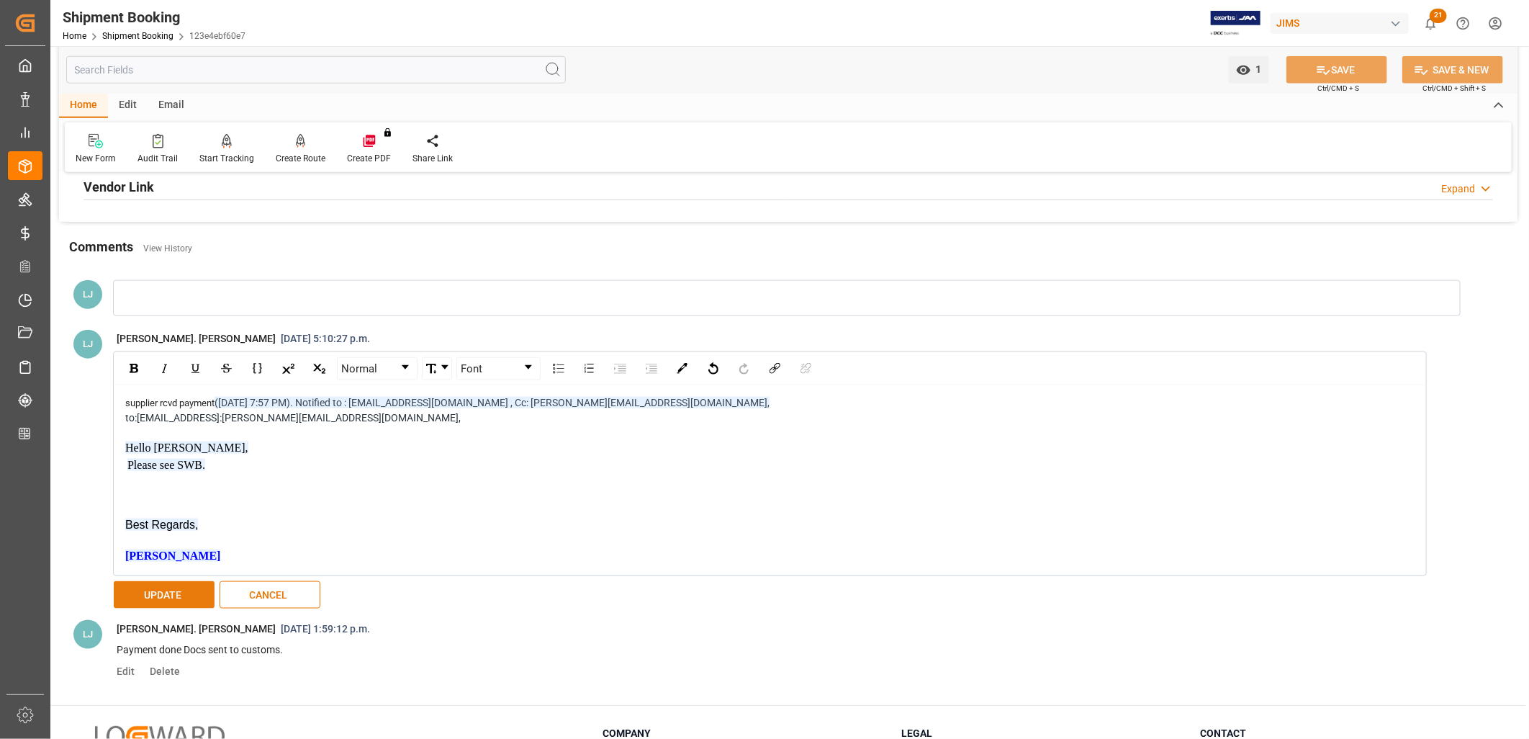
click at [184, 596] on button "UPDATE" at bounding box center [164, 594] width 101 height 27
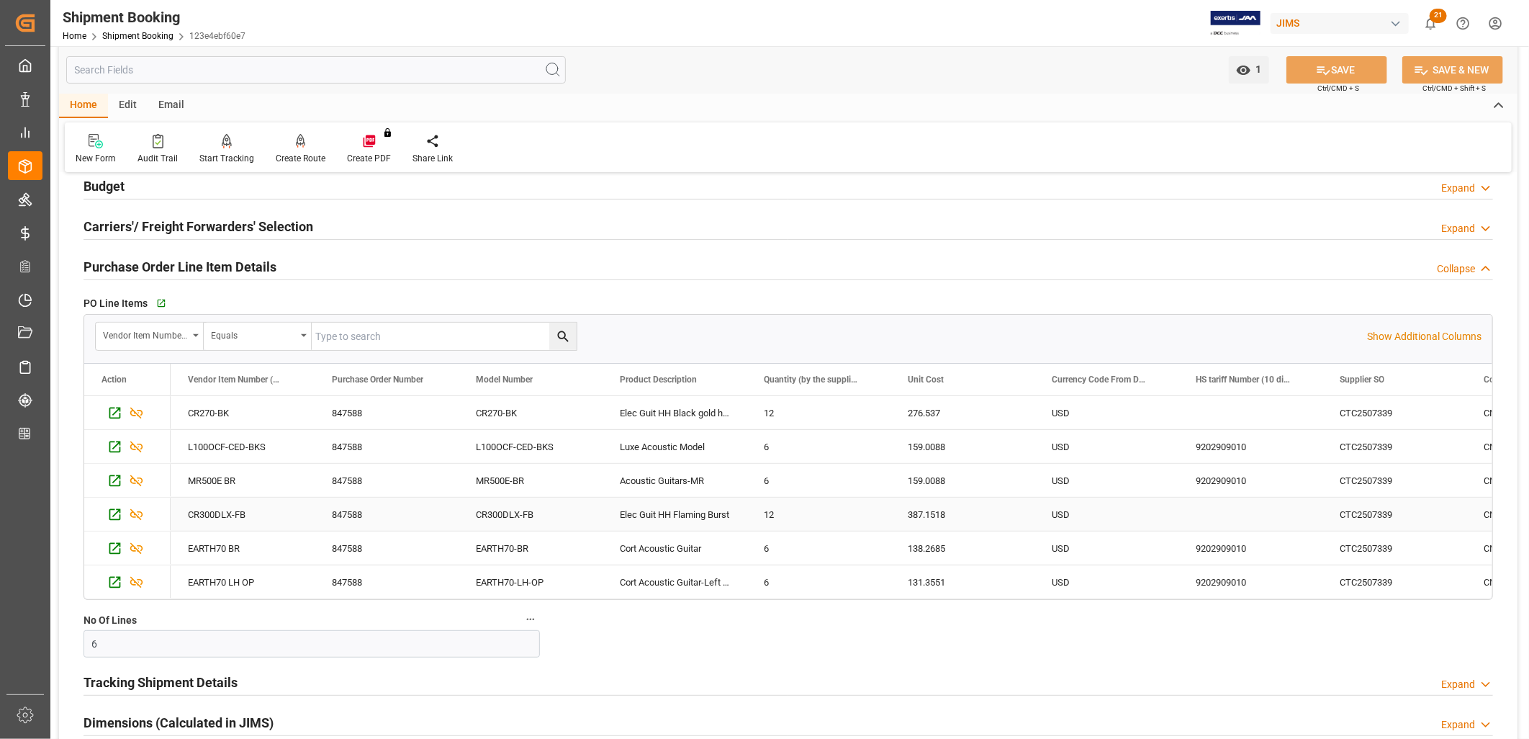
scroll to position [160, 0]
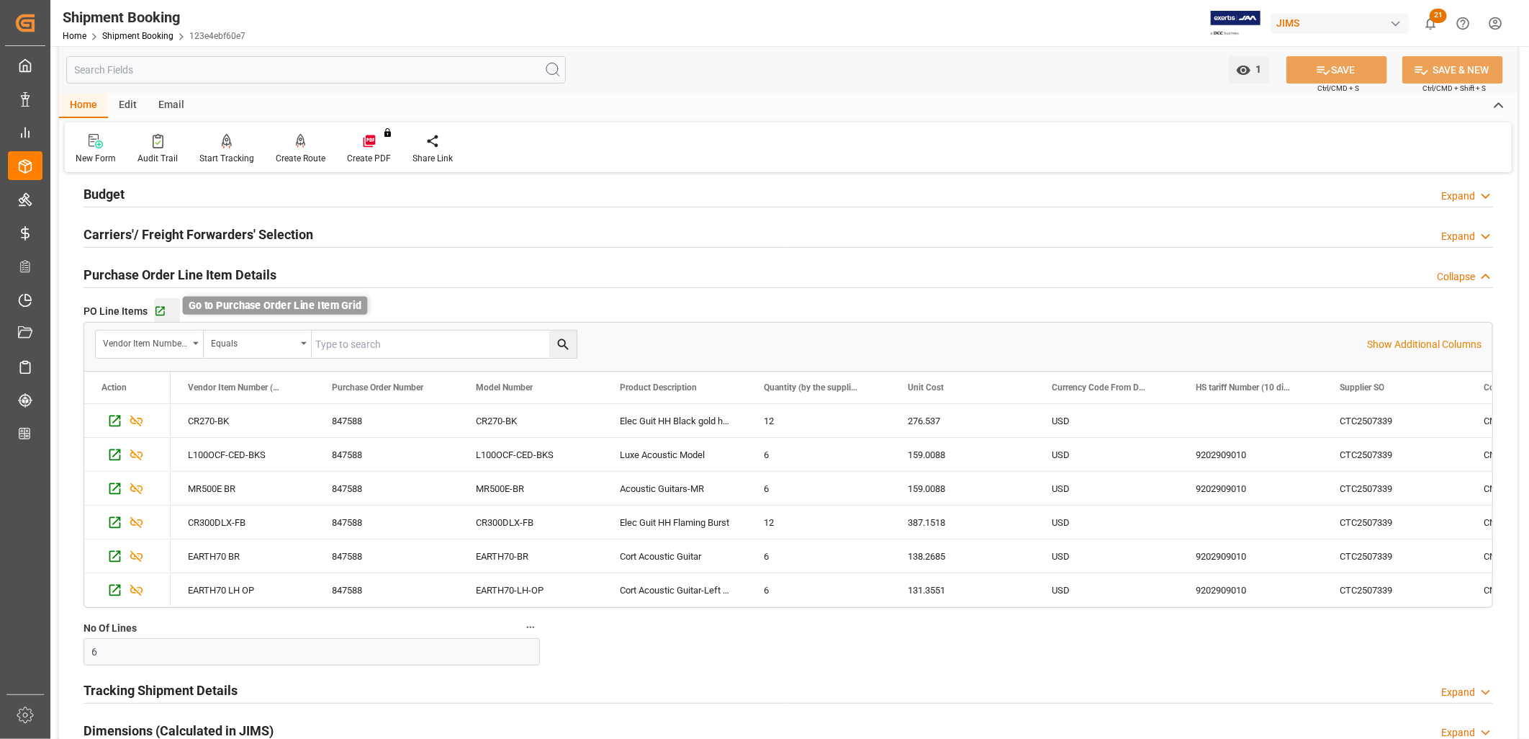
click at [157, 308] on icon "button" at bounding box center [160, 311] width 12 height 12
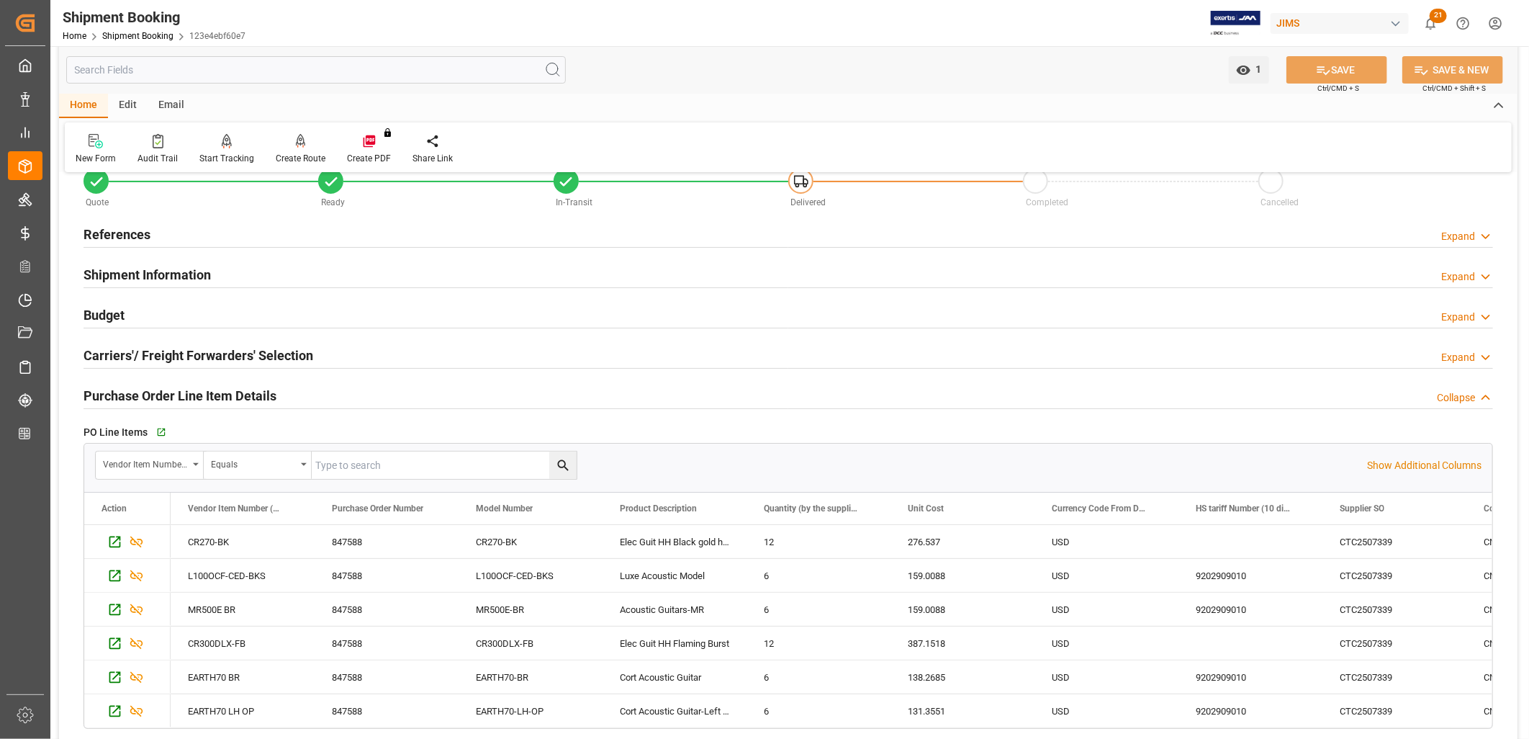
scroll to position [0, 0]
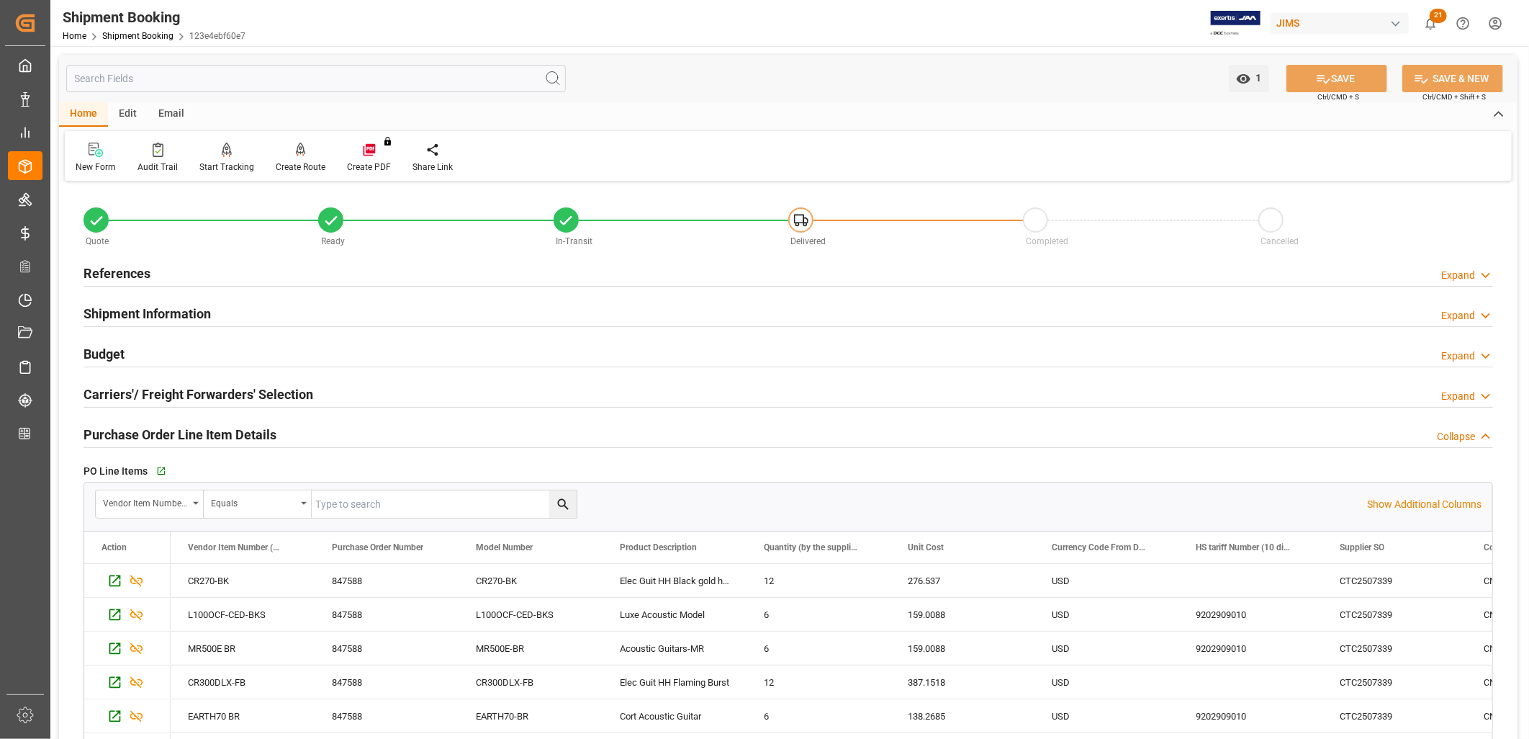
click at [130, 271] on h2 "References" at bounding box center [117, 272] width 67 height 19
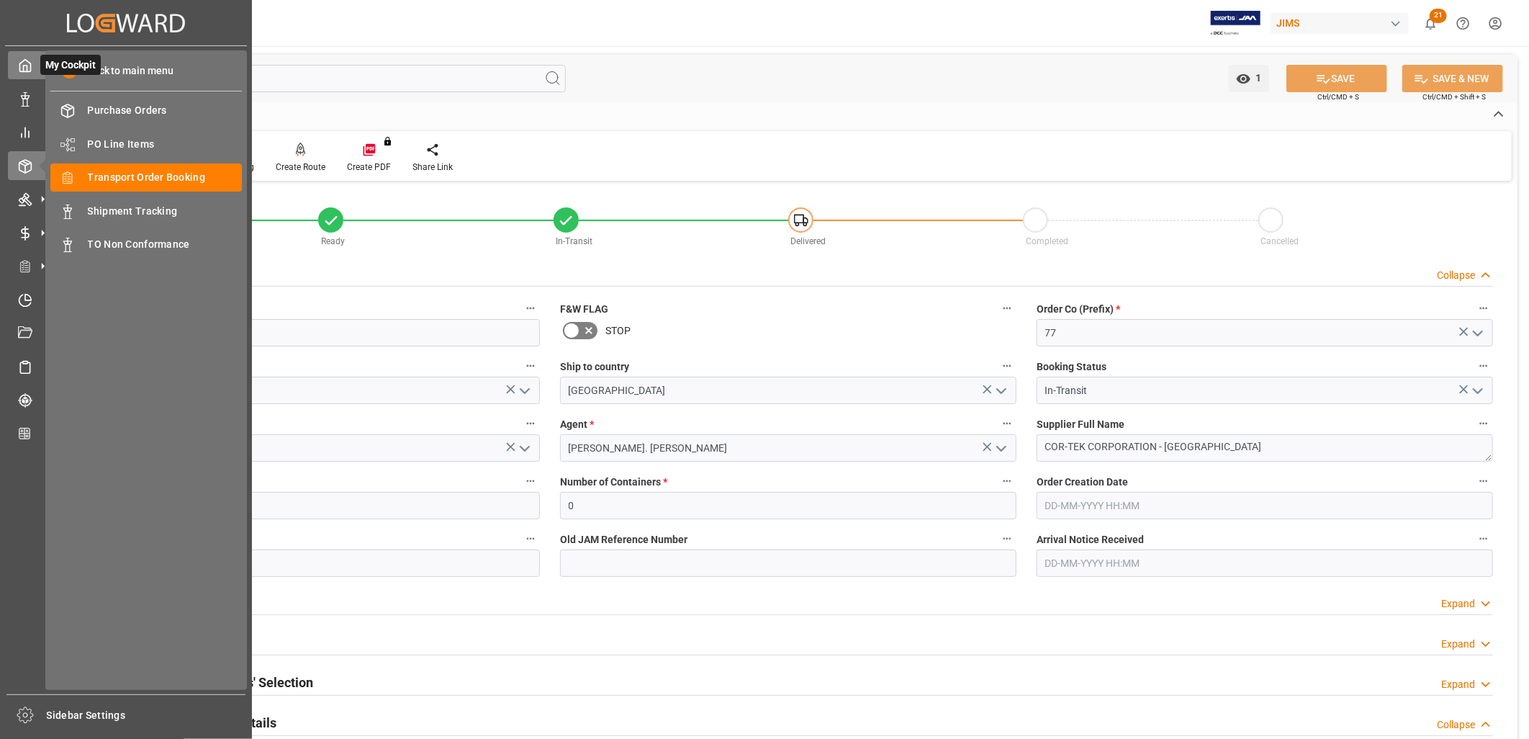
click at [18, 67] on icon at bounding box center [25, 65] width 14 height 14
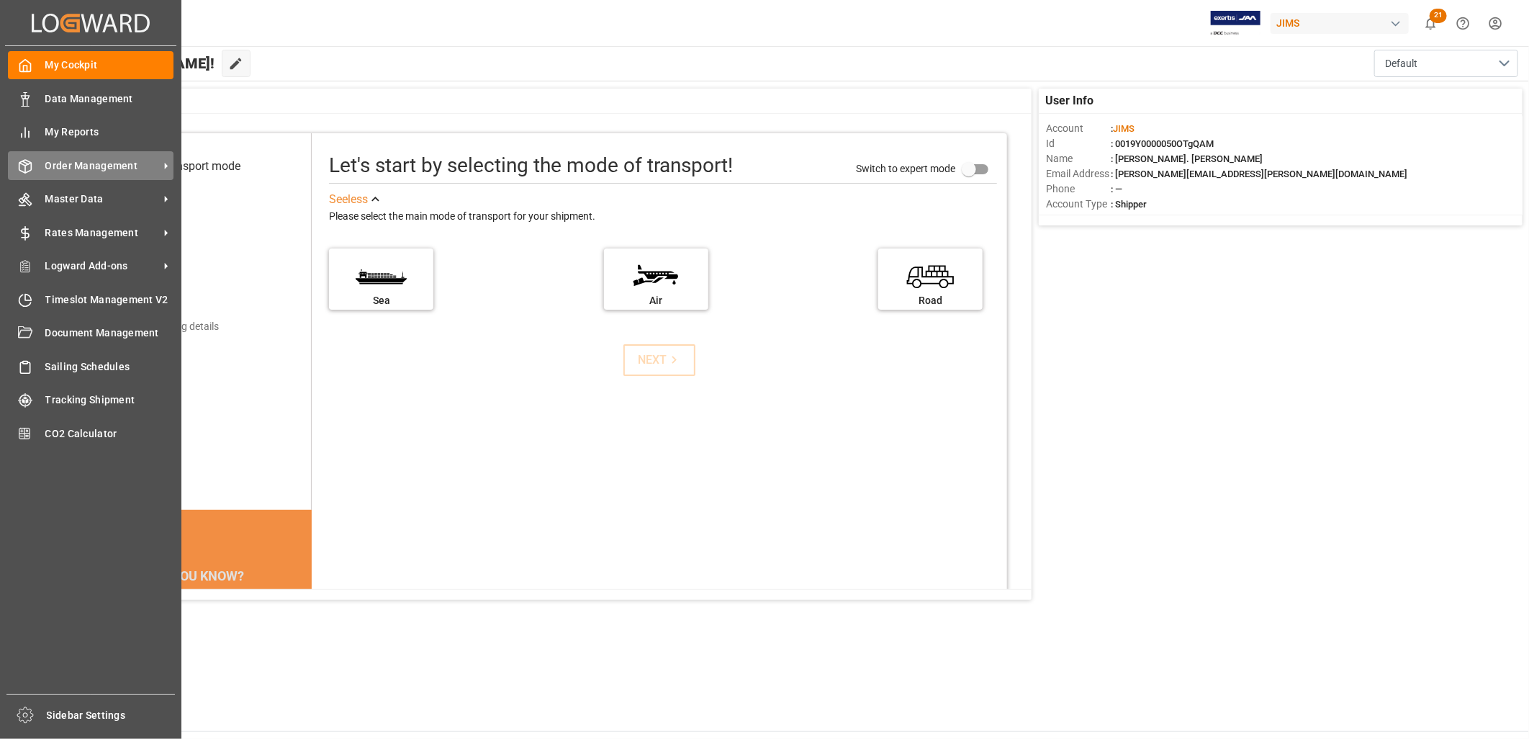
click at [95, 161] on span "Order Management" at bounding box center [102, 165] width 114 height 15
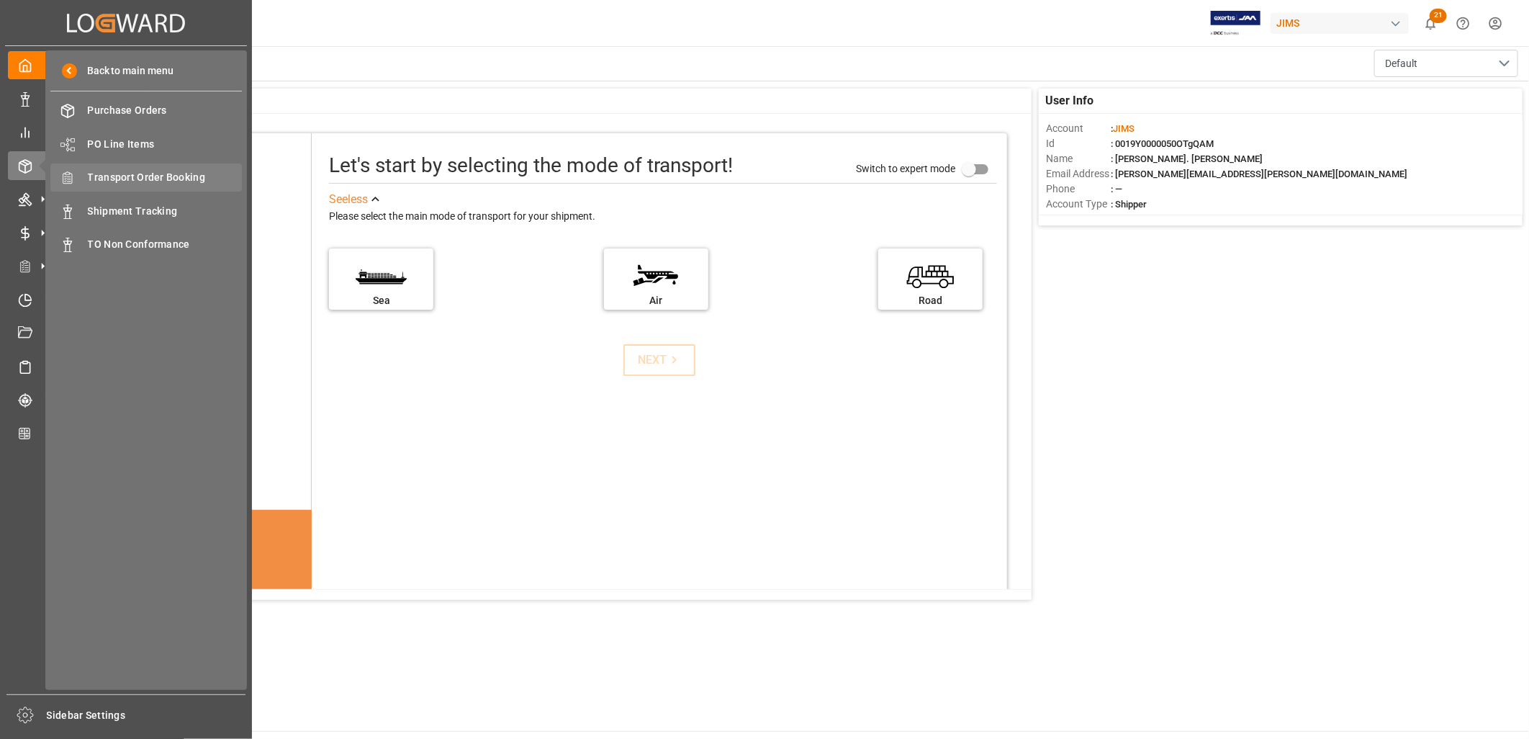
click at [142, 173] on span "Transport Order Booking" at bounding box center [165, 177] width 155 height 15
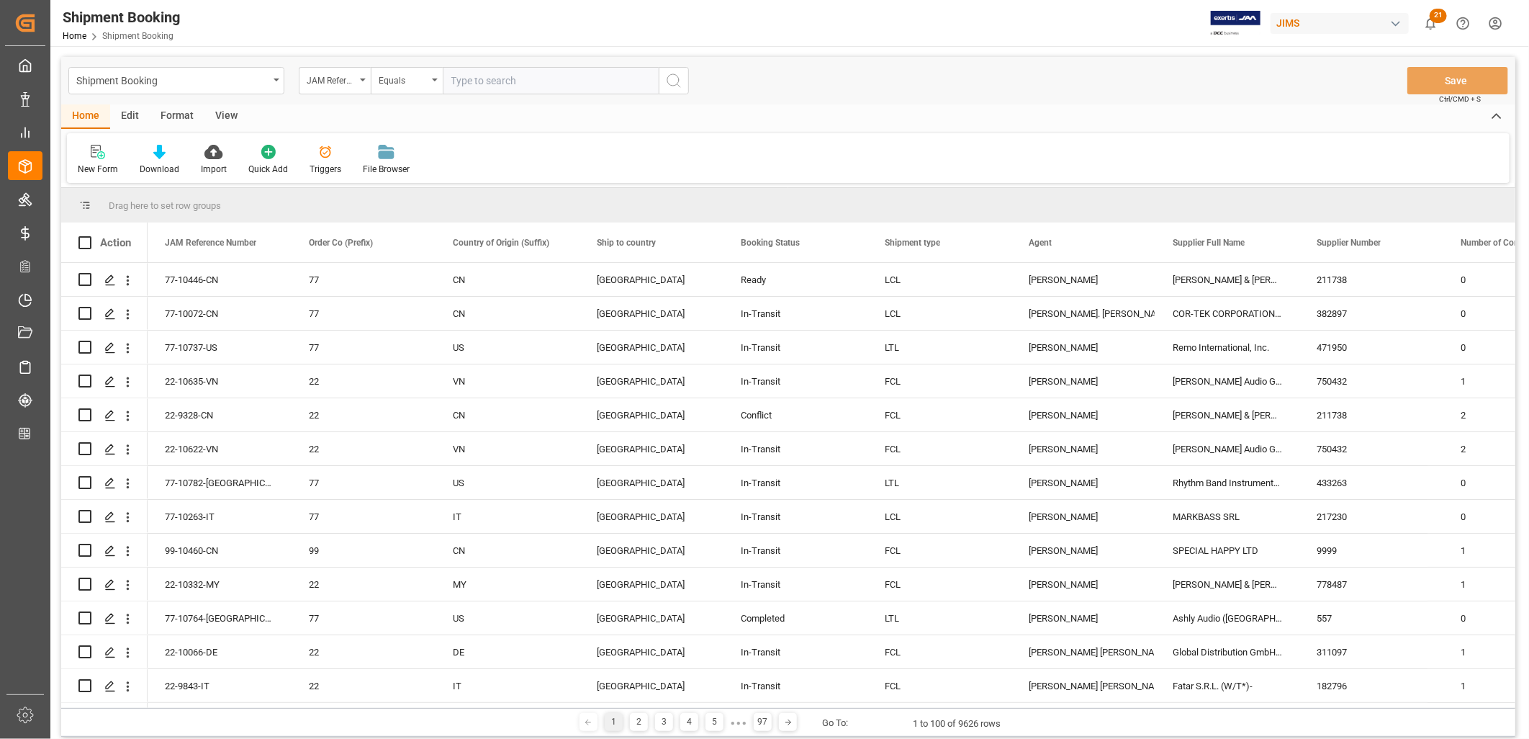
click at [454, 80] on input "text" at bounding box center [551, 80] width 216 height 27
type input "22-10603-CN"
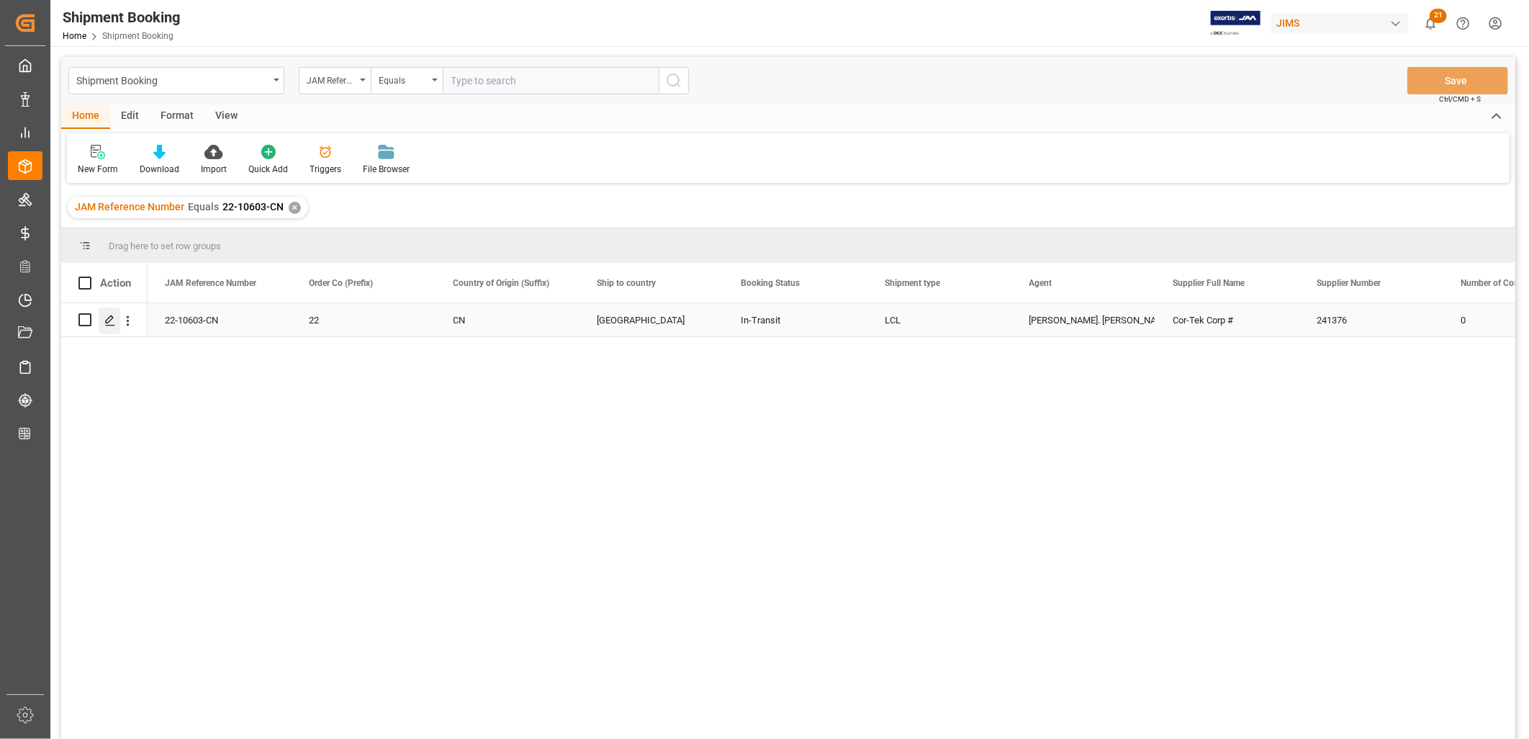
click at [107, 319] on icon "Press SPACE to select this row." at bounding box center [110, 321] width 12 height 12
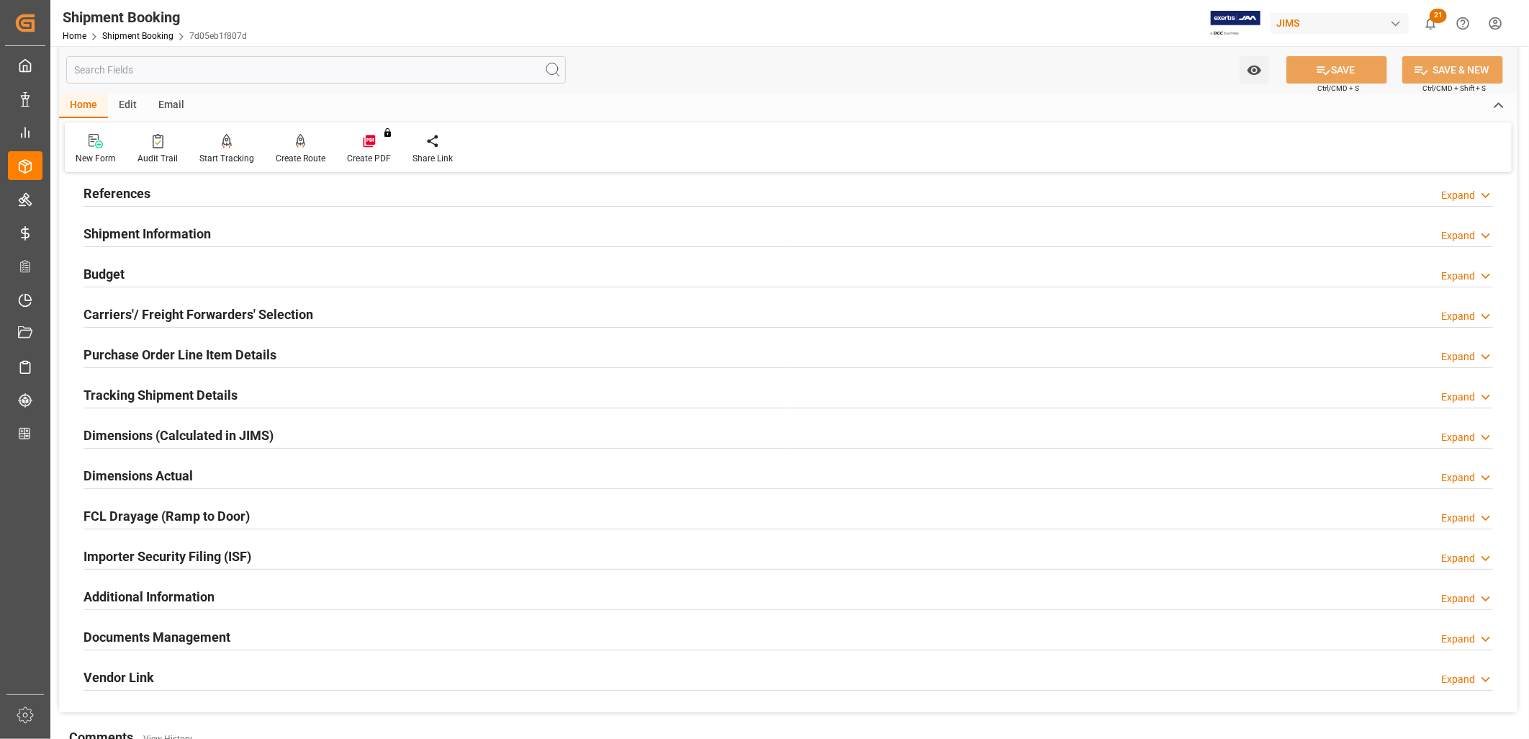
scroll to position [160, 0]
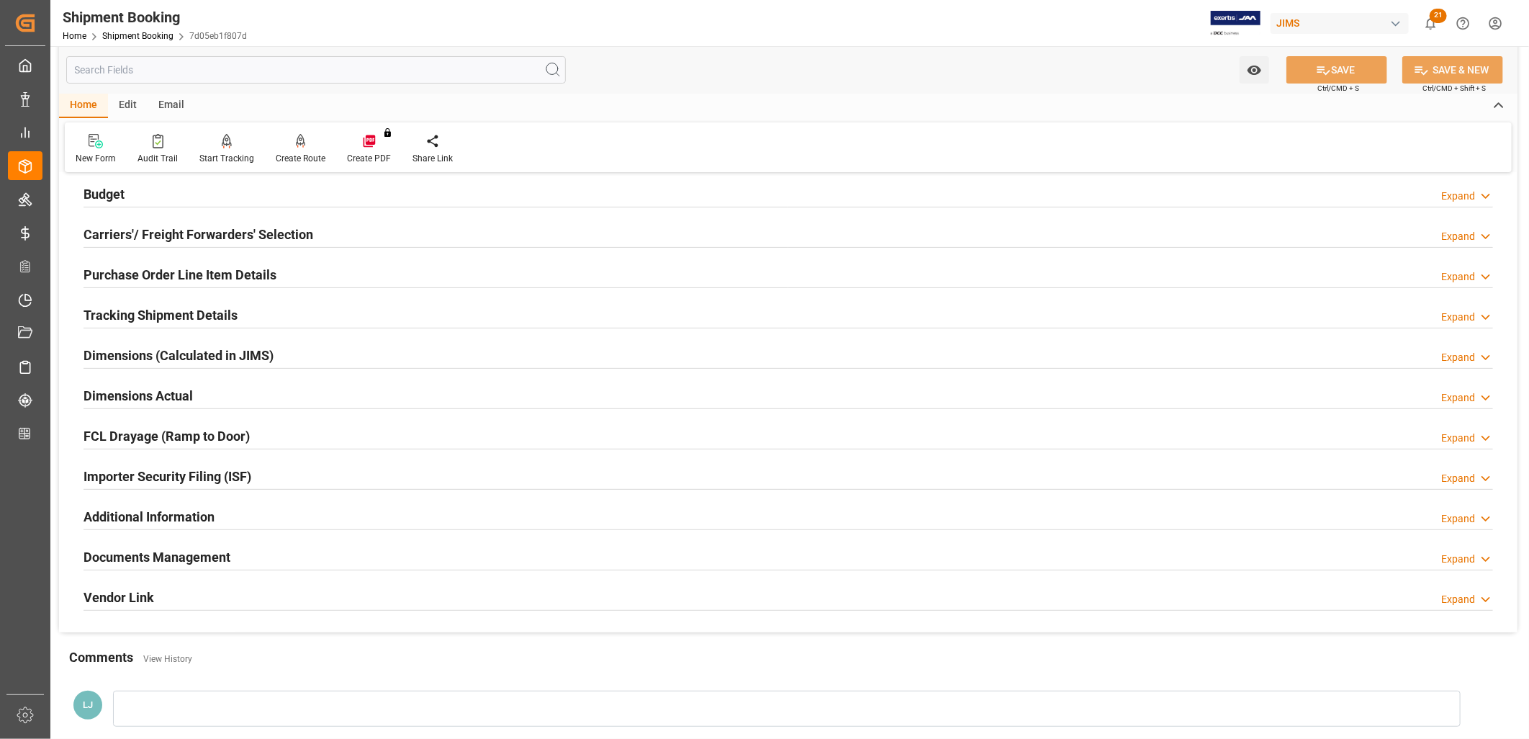
click at [200, 556] on h2 "Documents Management" at bounding box center [157, 556] width 147 height 19
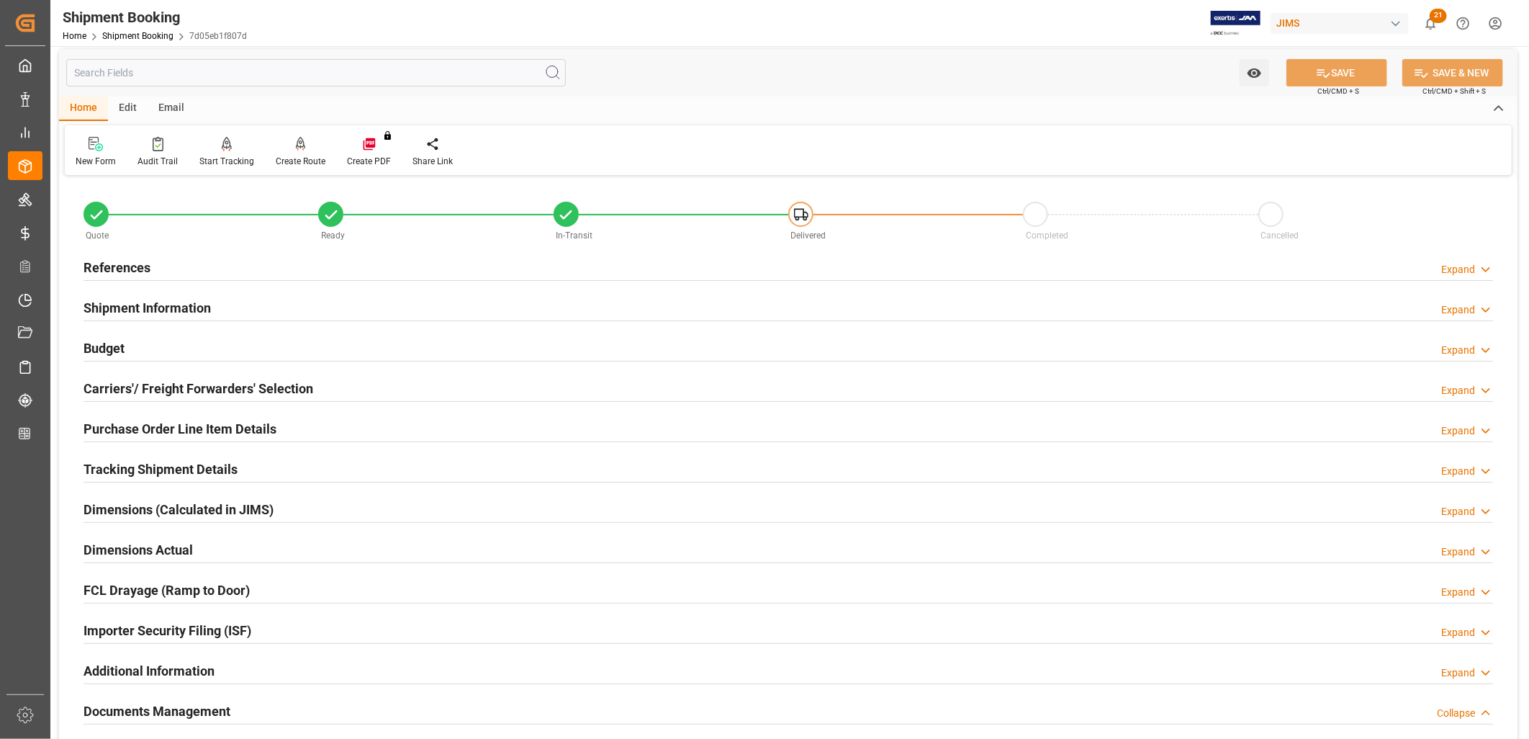
scroll to position [0, 0]
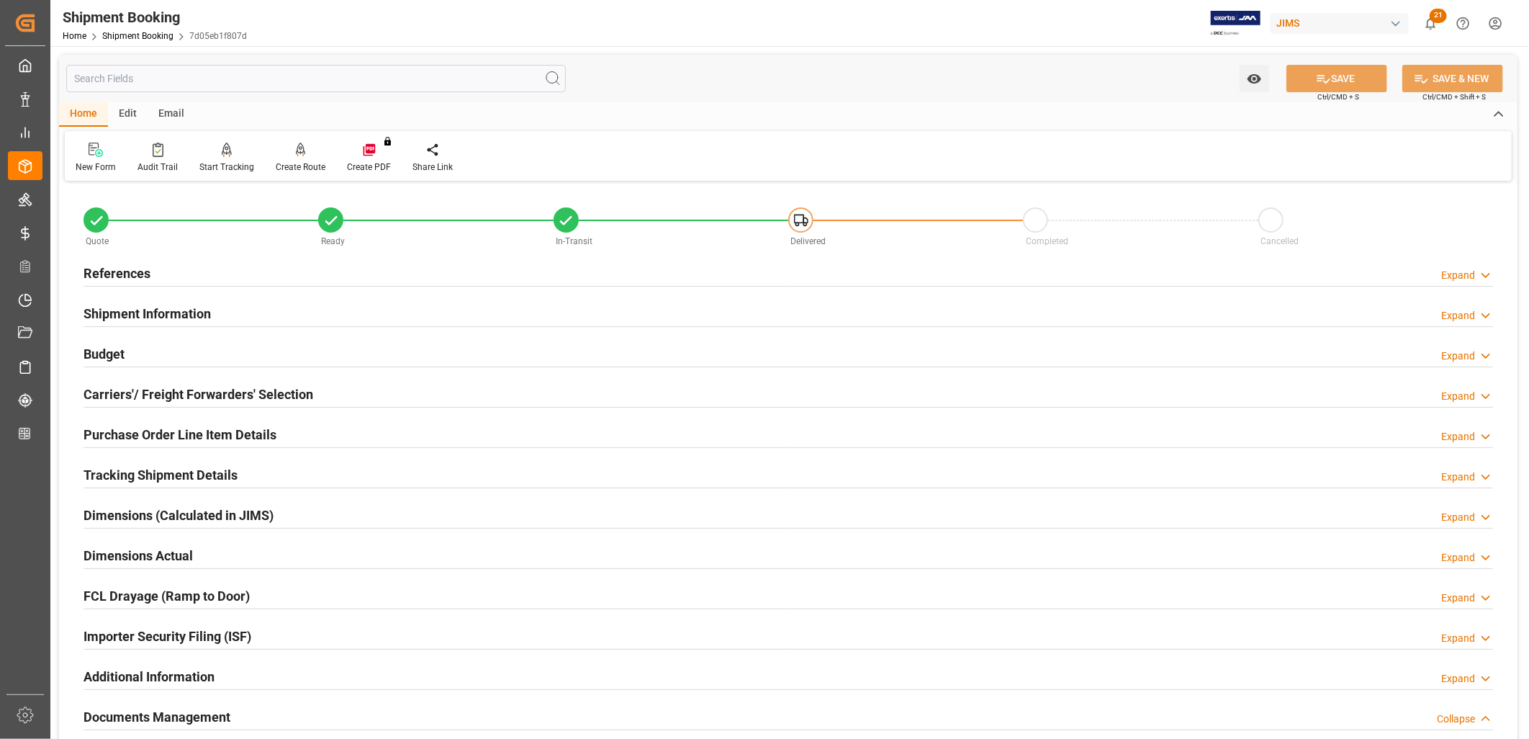
click at [144, 312] on h2 "Shipment Information" at bounding box center [147, 313] width 127 height 19
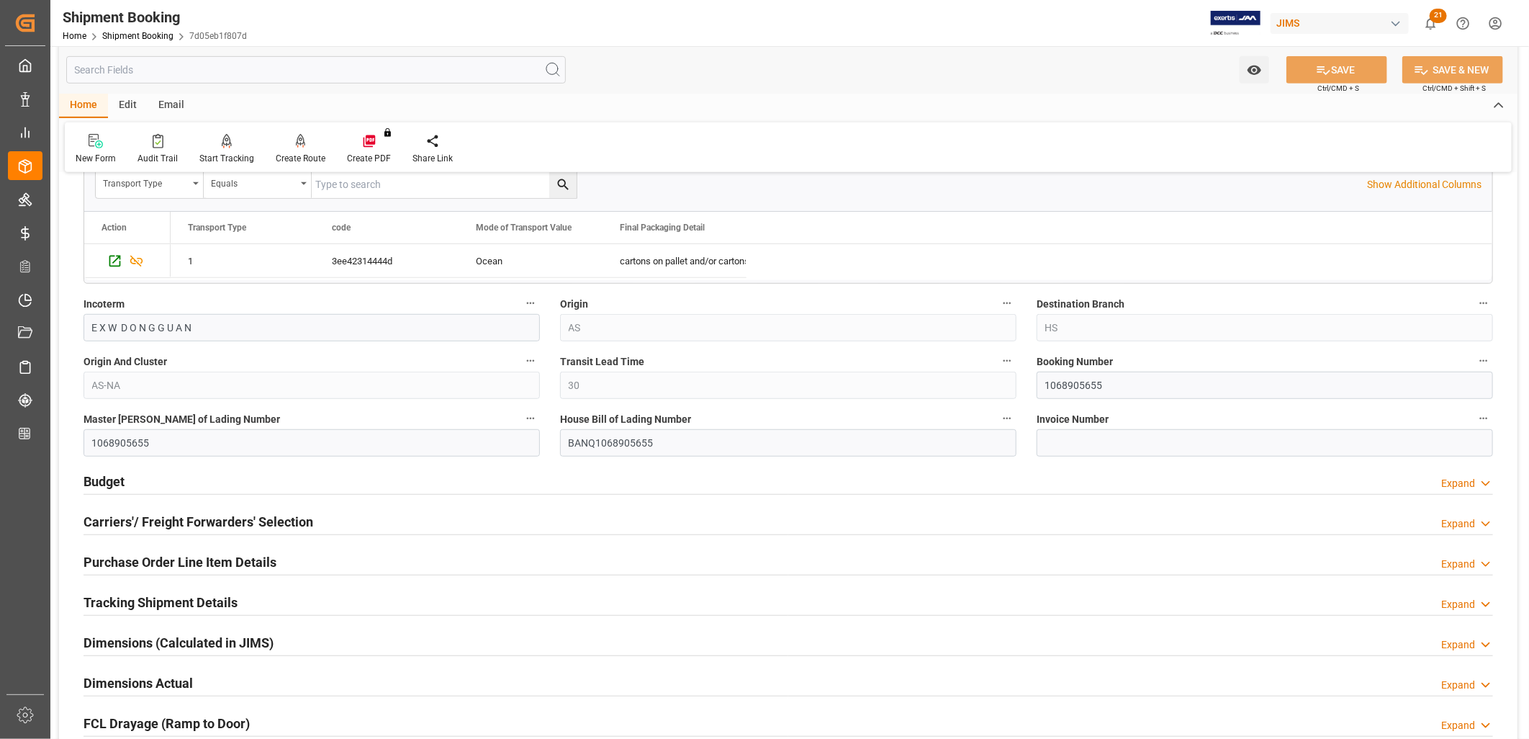
scroll to position [479, 0]
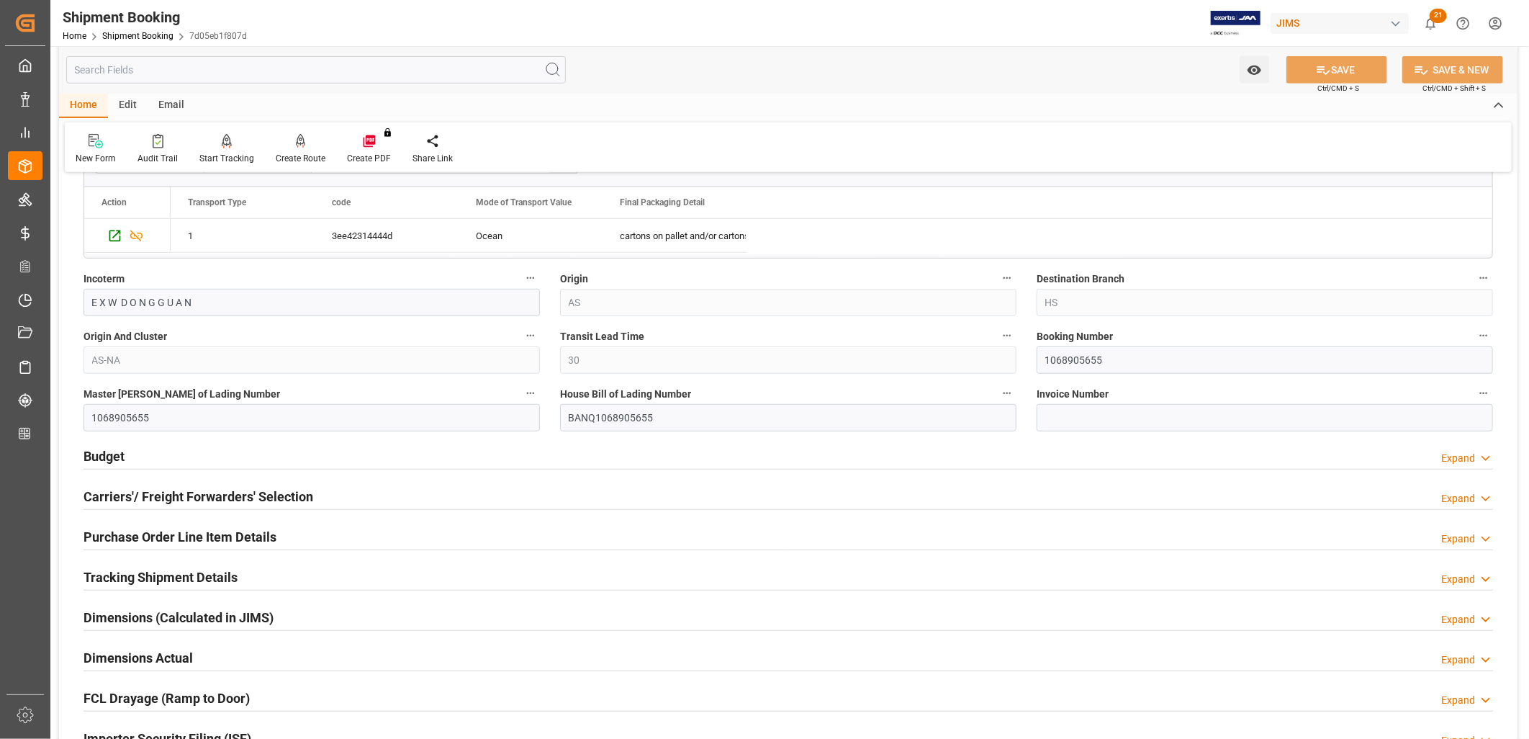
click at [187, 527] on h2 "Purchase Order Line Item Details" at bounding box center [180, 536] width 193 height 19
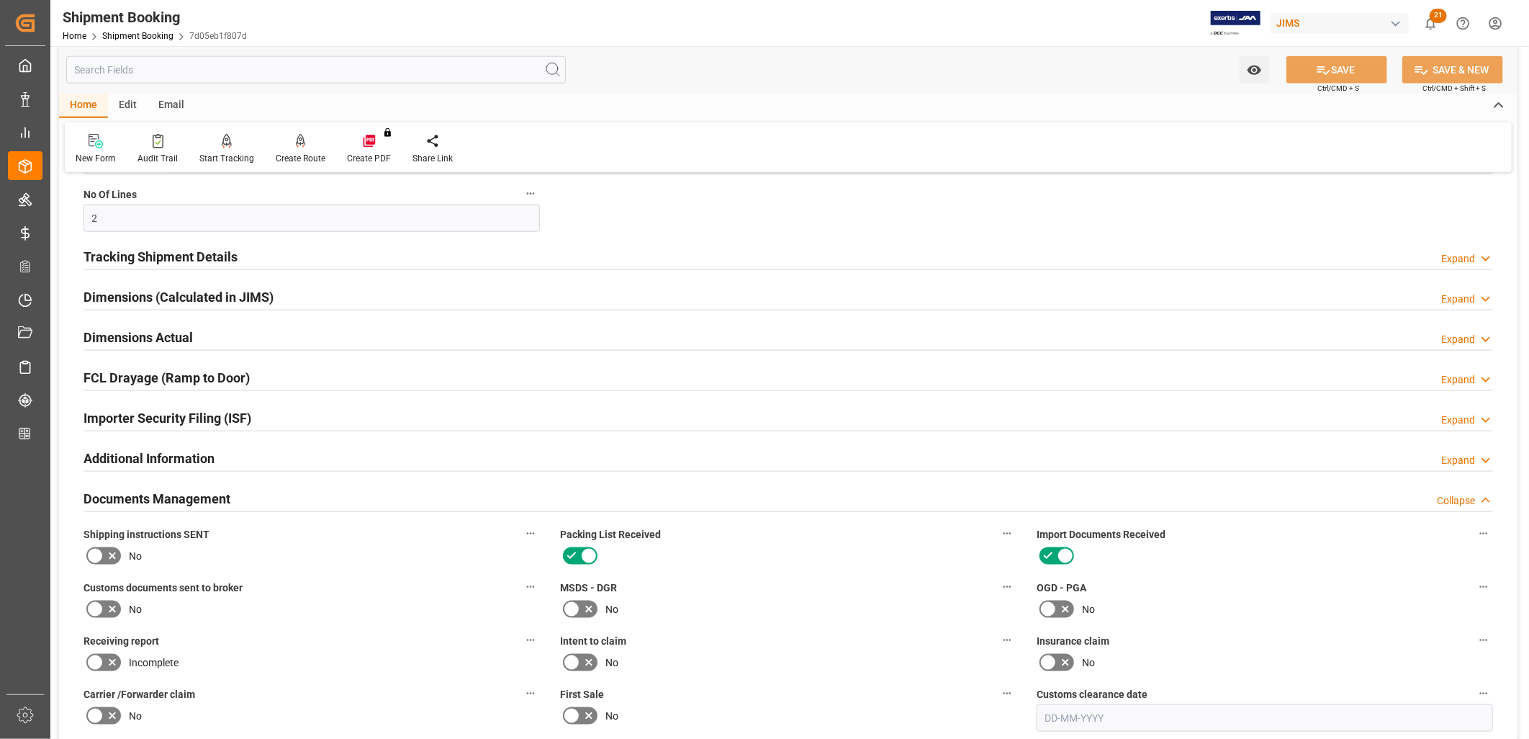
scroll to position [1199, 0]
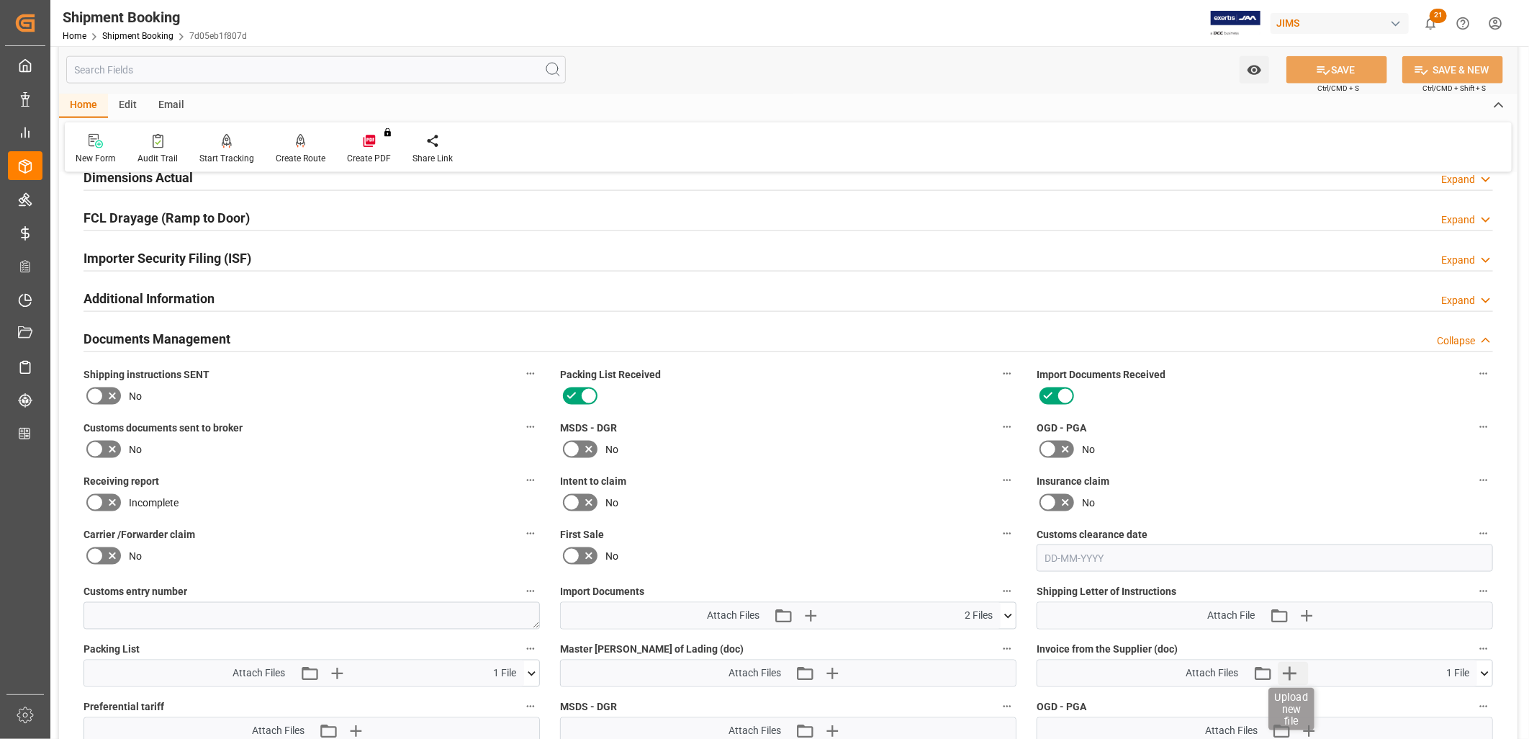
click at [1292, 669] on icon "button" at bounding box center [1290, 674] width 14 height 14
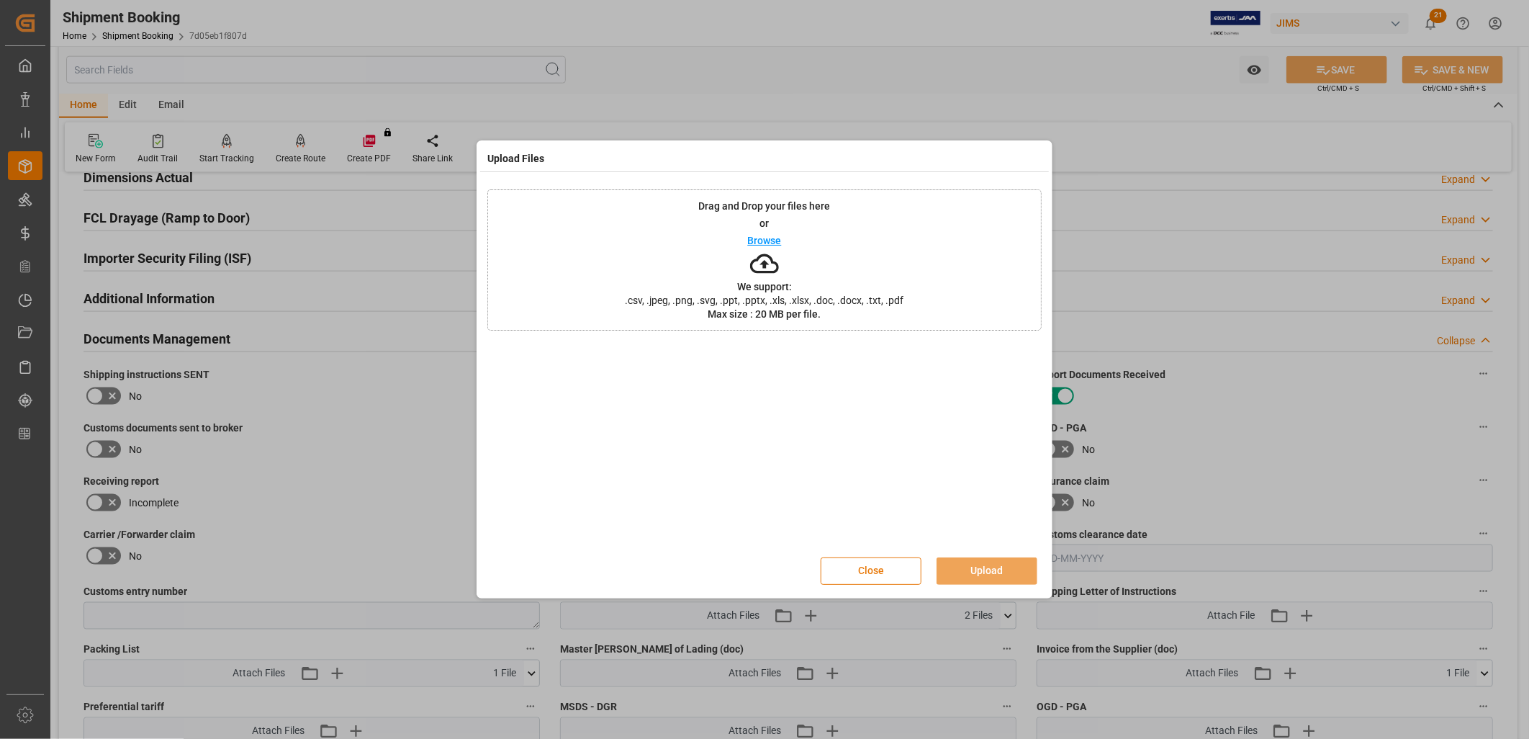
click at [890, 565] on button "Close" at bounding box center [871, 570] width 101 height 27
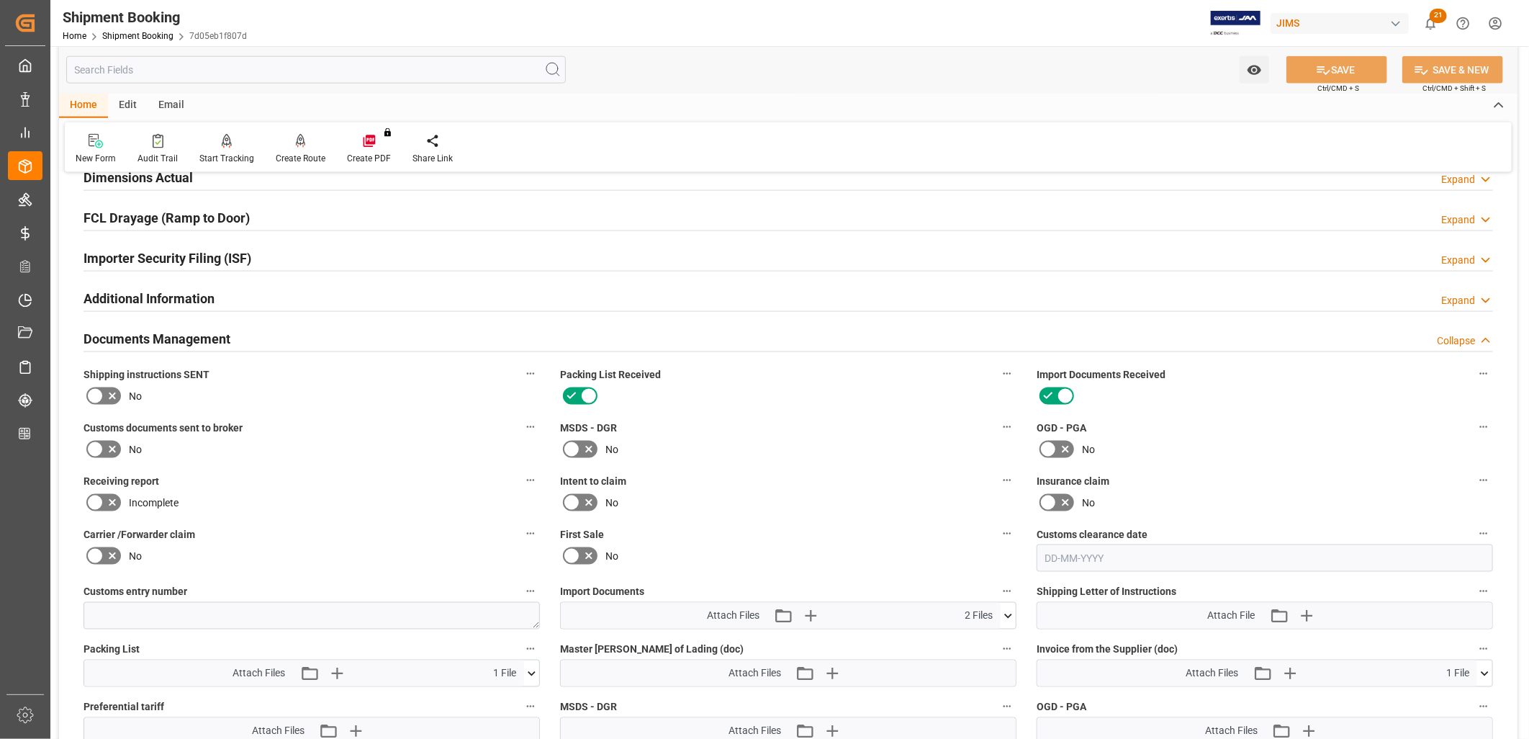
click at [1485, 668] on icon at bounding box center [1484, 673] width 15 height 15
click at [1445, 695] on icon at bounding box center [1446, 699] width 15 height 15
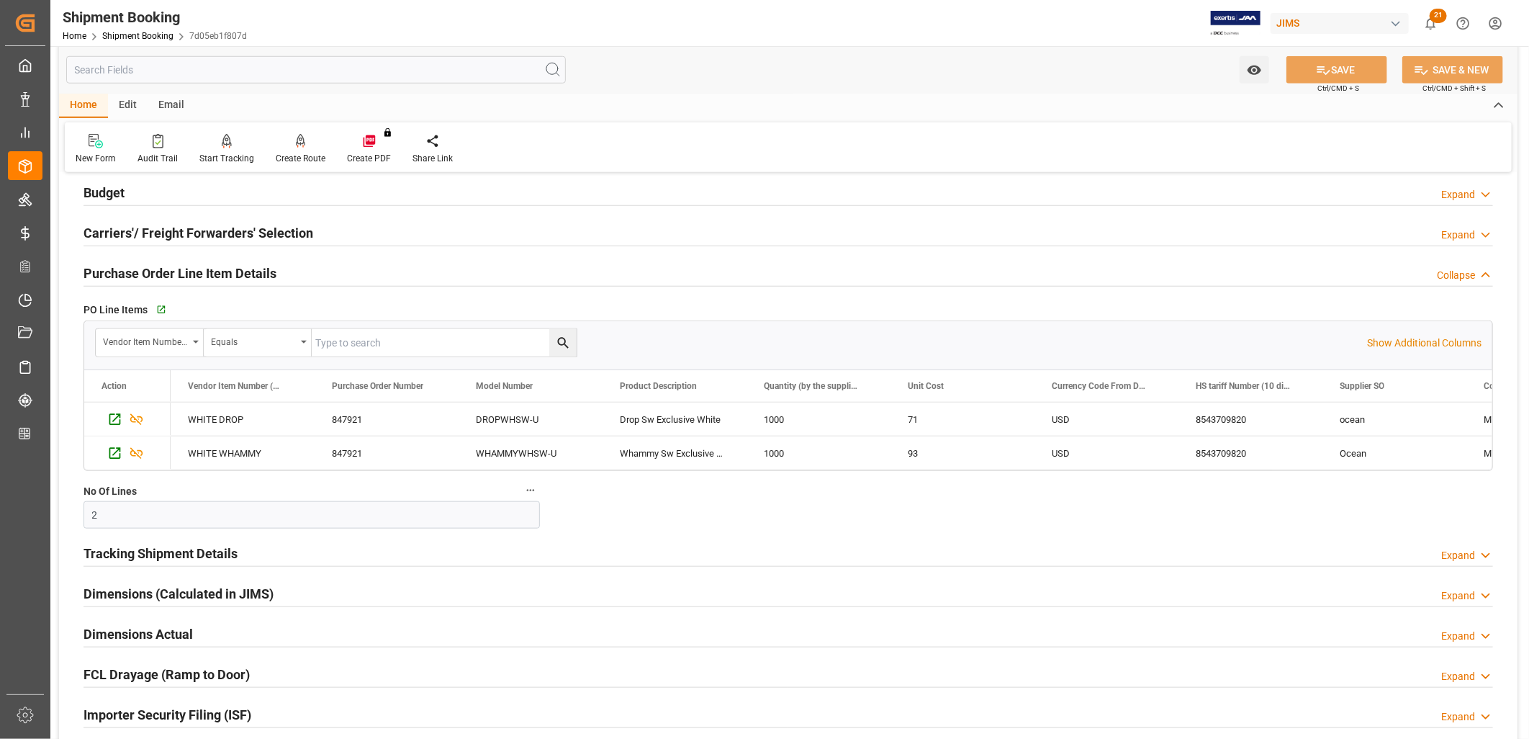
scroll to position [720, 0]
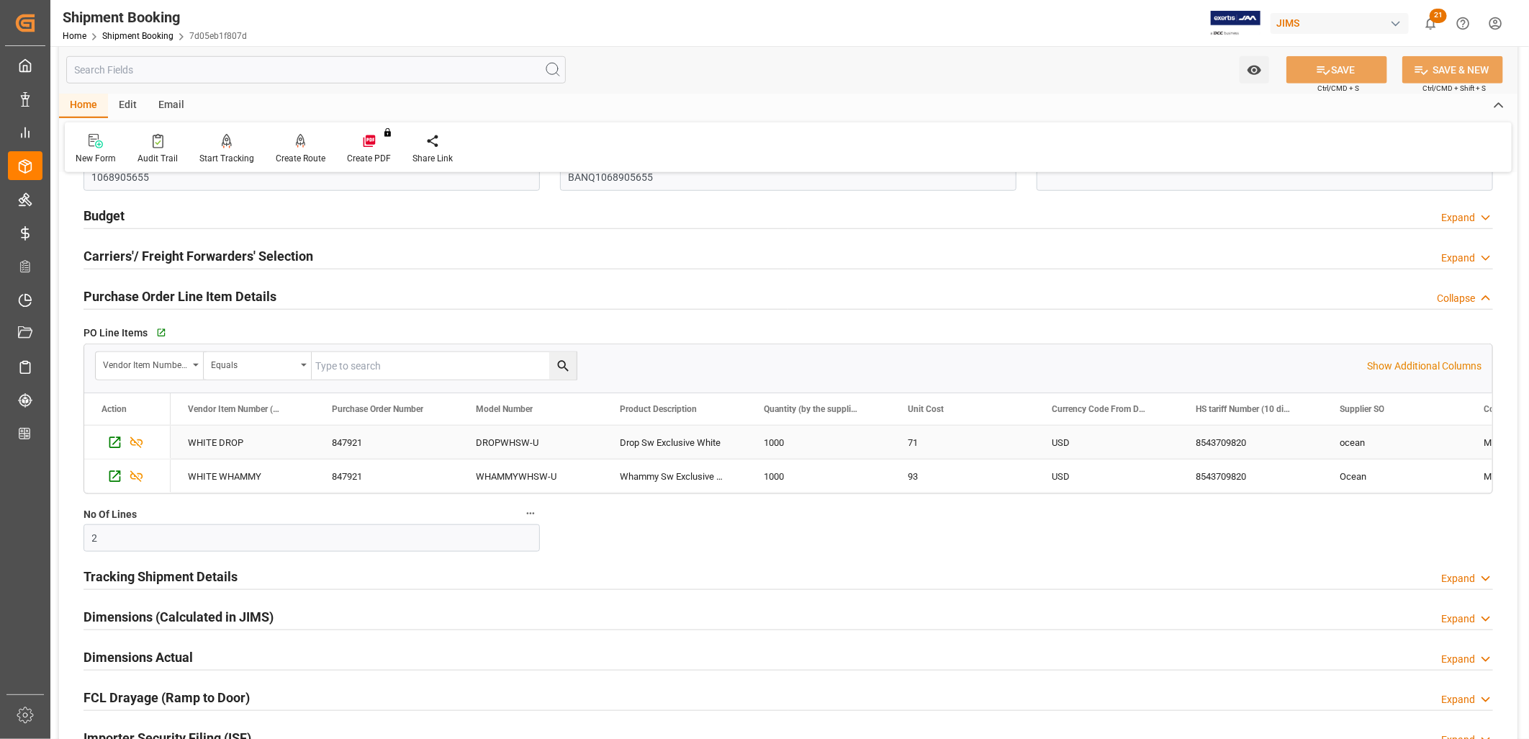
click at [218, 440] on div "WHITE DROP" at bounding box center [243, 441] width 144 height 33
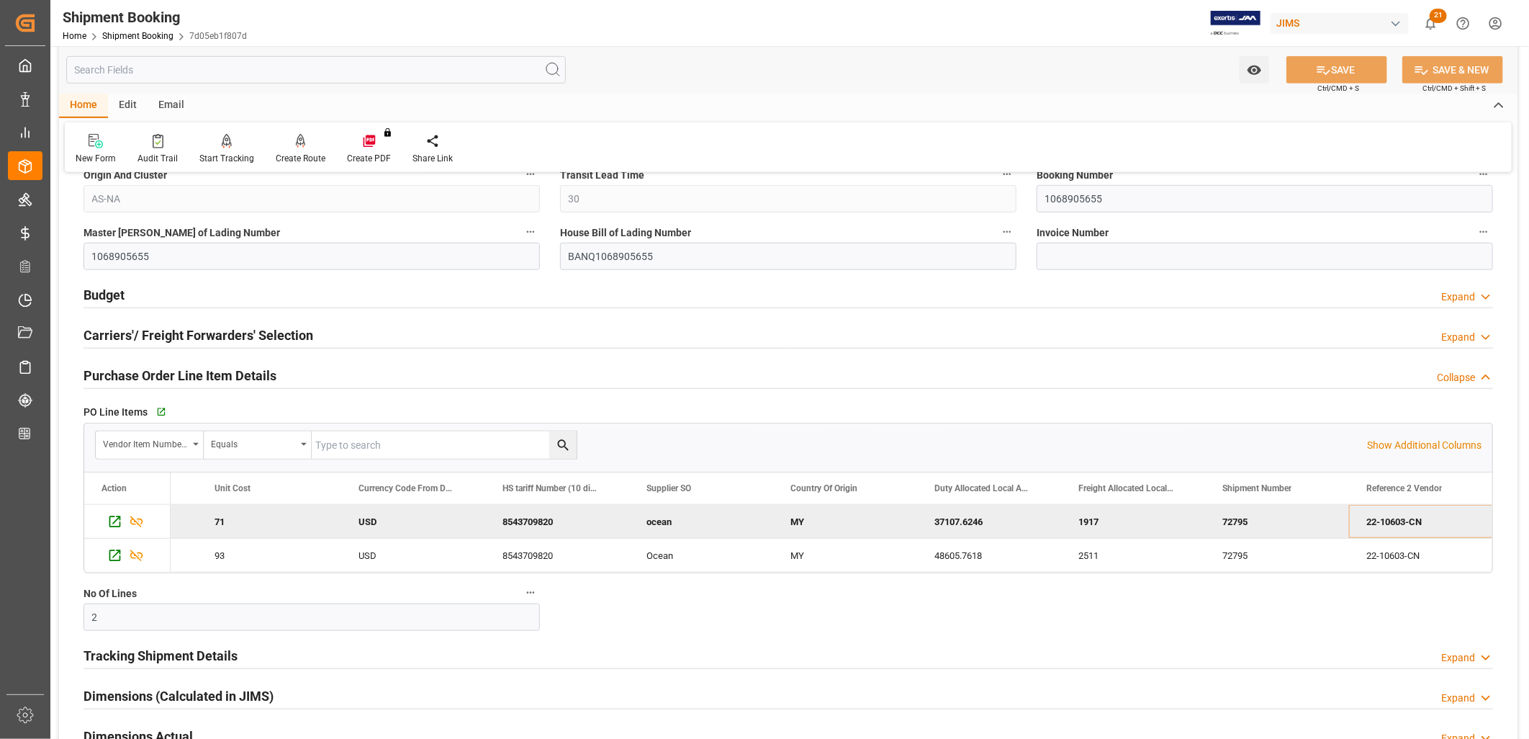
scroll to position [639, 0]
click at [159, 411] on icon "button" at bounding box center [160, 413] width 12 height 12
click at [117, 519] on icon "Press SPACE to deselect this row." at bounding box center [114, 522] width 15 height 15
click at [1253, 522] on div "72795" at bounding box center [1277, 522] width 144 height 33
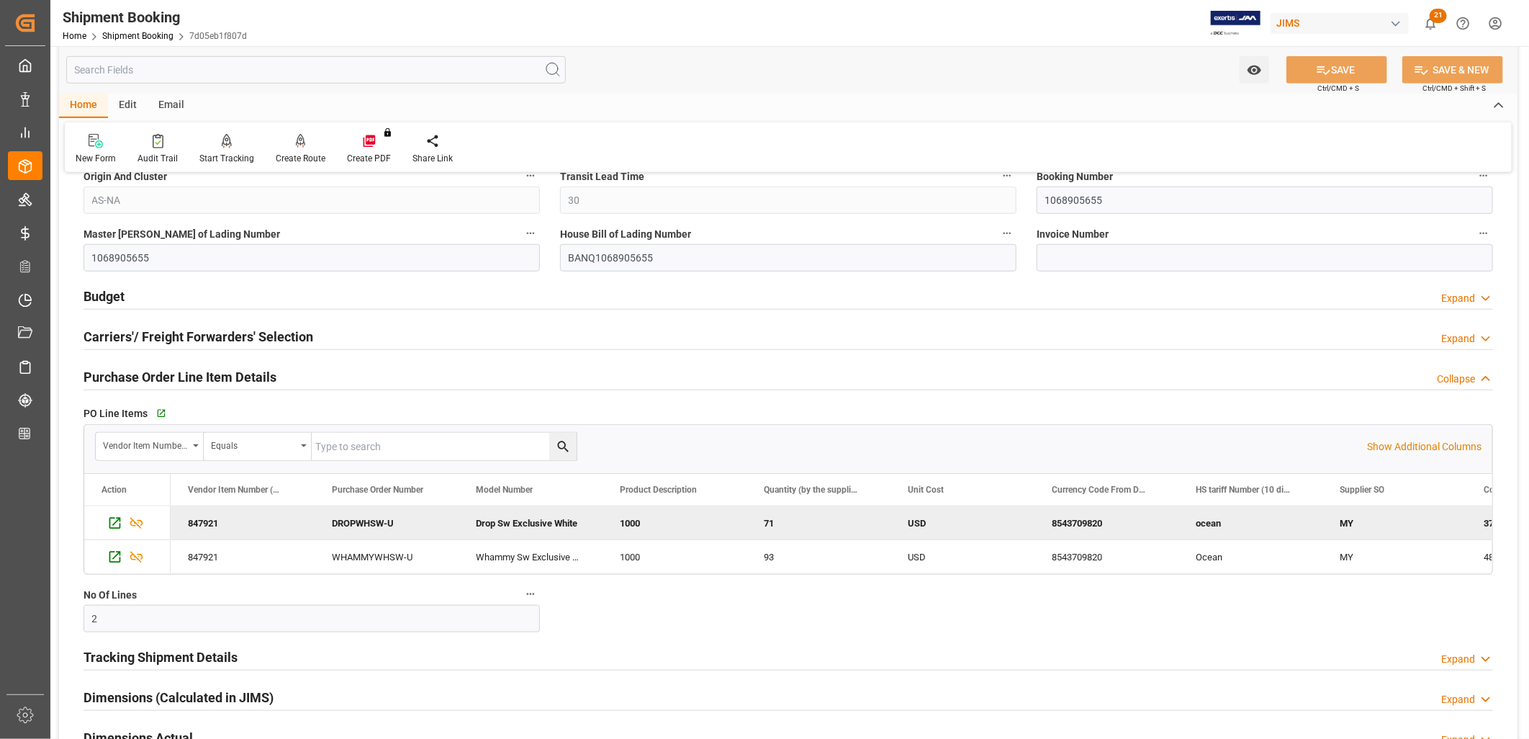
scroll to position [0, 0]
click at [801, 528] on div "1000" at bounding box center [818, 522] width 144 height 33
click at [789, 523] on div "1000" at bounding box center [818, 522] width 144 height 33
drag, startPoint x: 788, startPoint y: 523, endPoint x: 764, endPoint y: 520, distance: 23.9
click at [764, 520] on div "1000" at bounding box center [818, 522] width 144 height 33
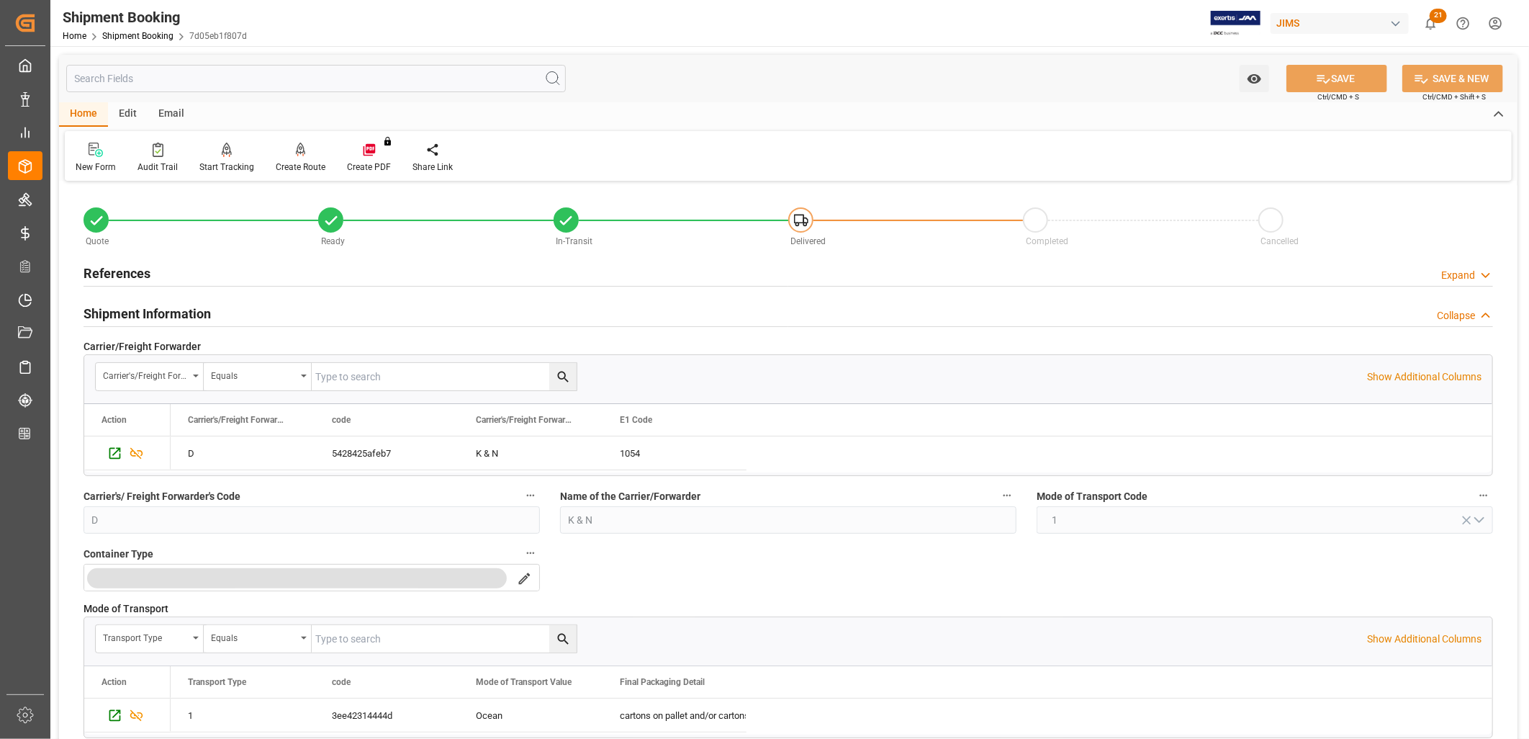
click at [132, 269] on h2 "References" at bounding box center [117, 272] width 67 height 19
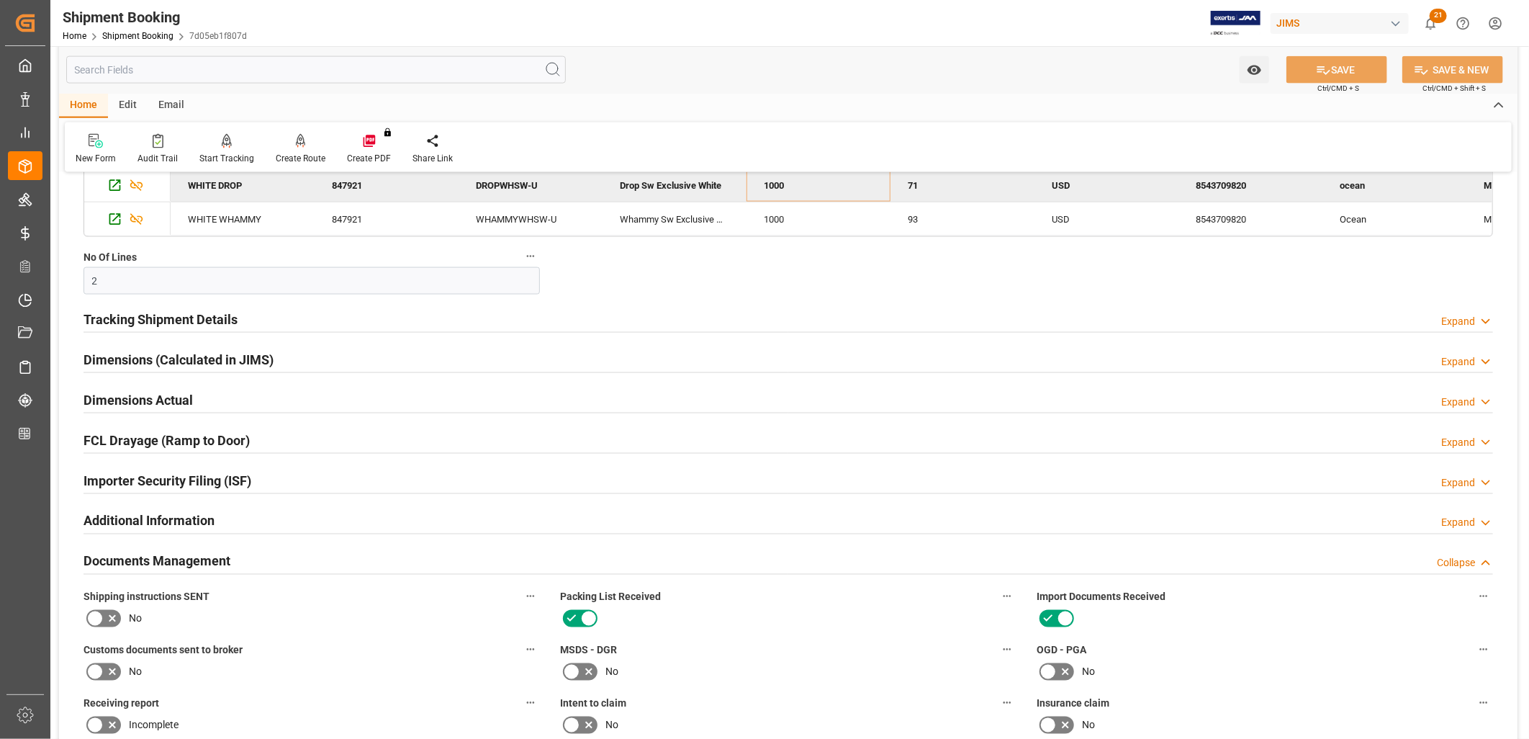
scroll to position [1279, 0]
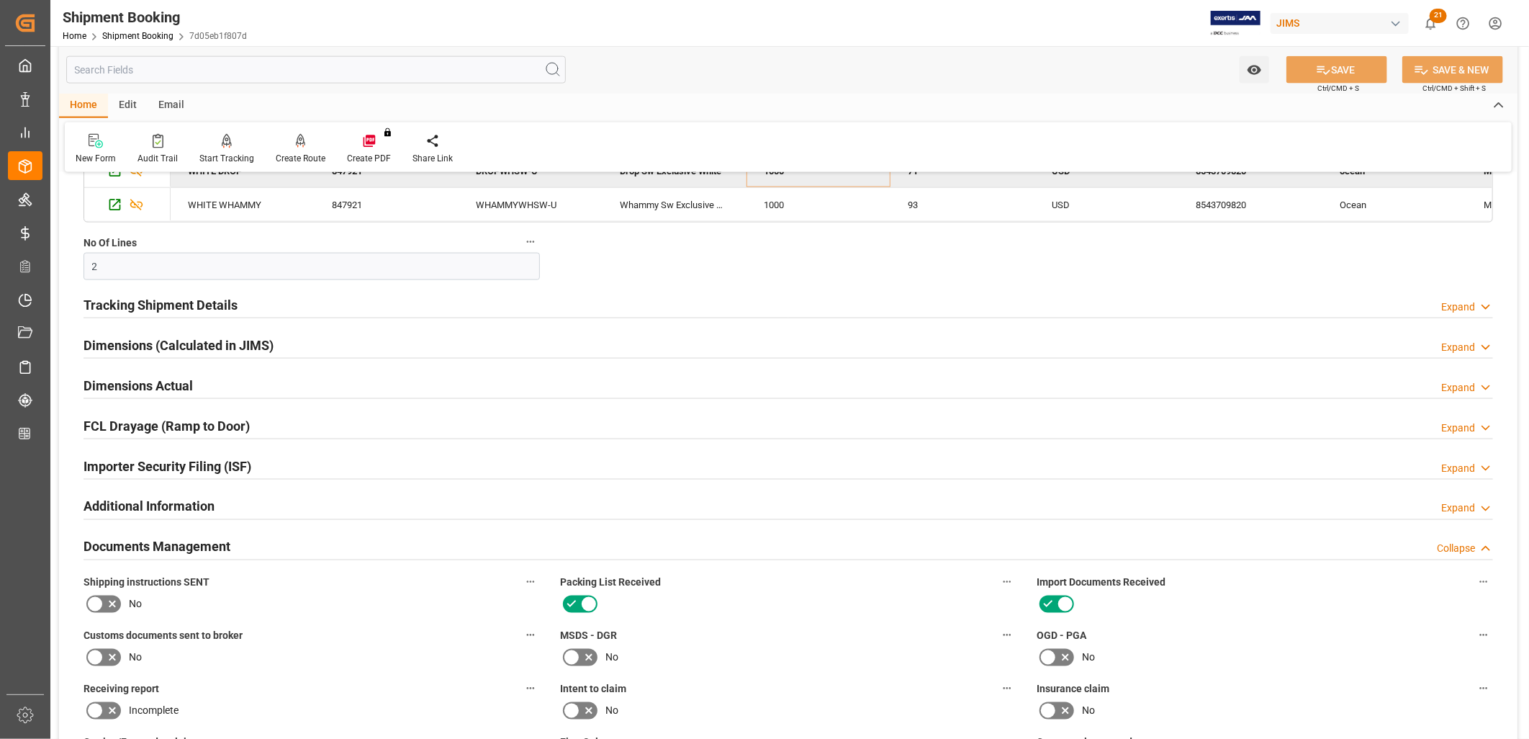
click at [199, 304] on h2 "Tracking Shipment Details" at bounding box center [161, 304] width 154 height 19
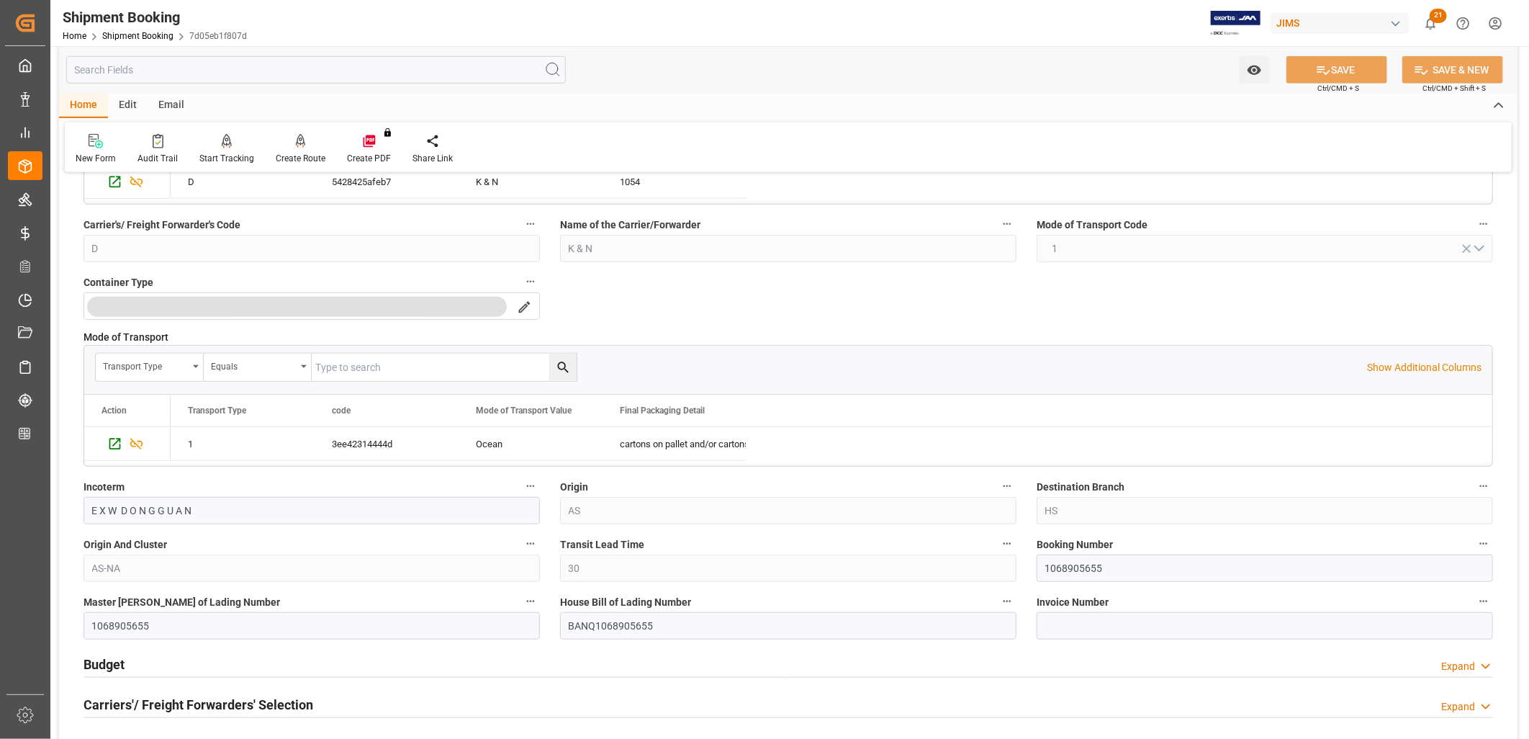
scroll to position [639, 0]
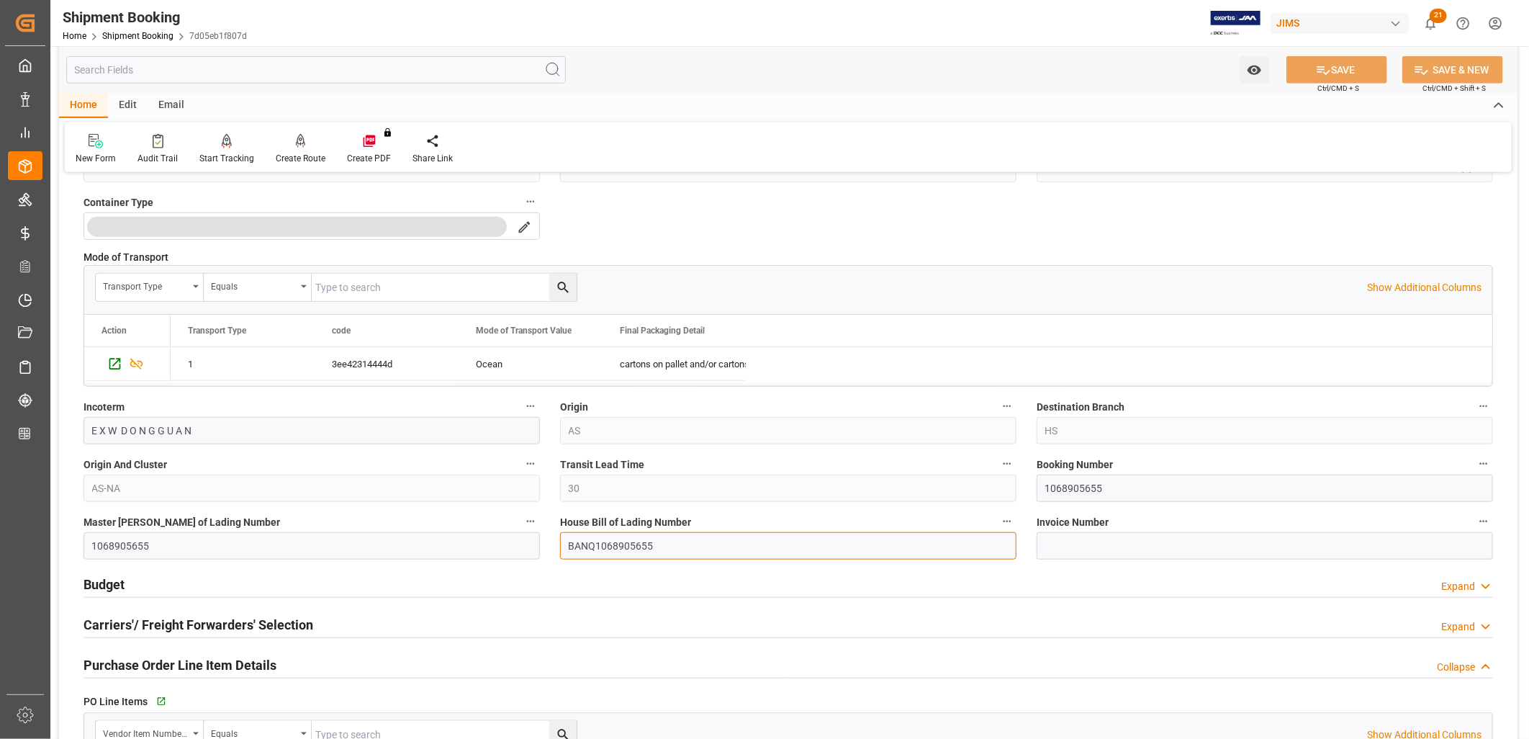
drag, startPoint x: 652, startPoint y: 545, endPoint x: 569, endPoint y: 541, distance: 83.6
click at [569, 541] on input "BANQ1068905655" at bounding box center [788, 545] width 456 height 27
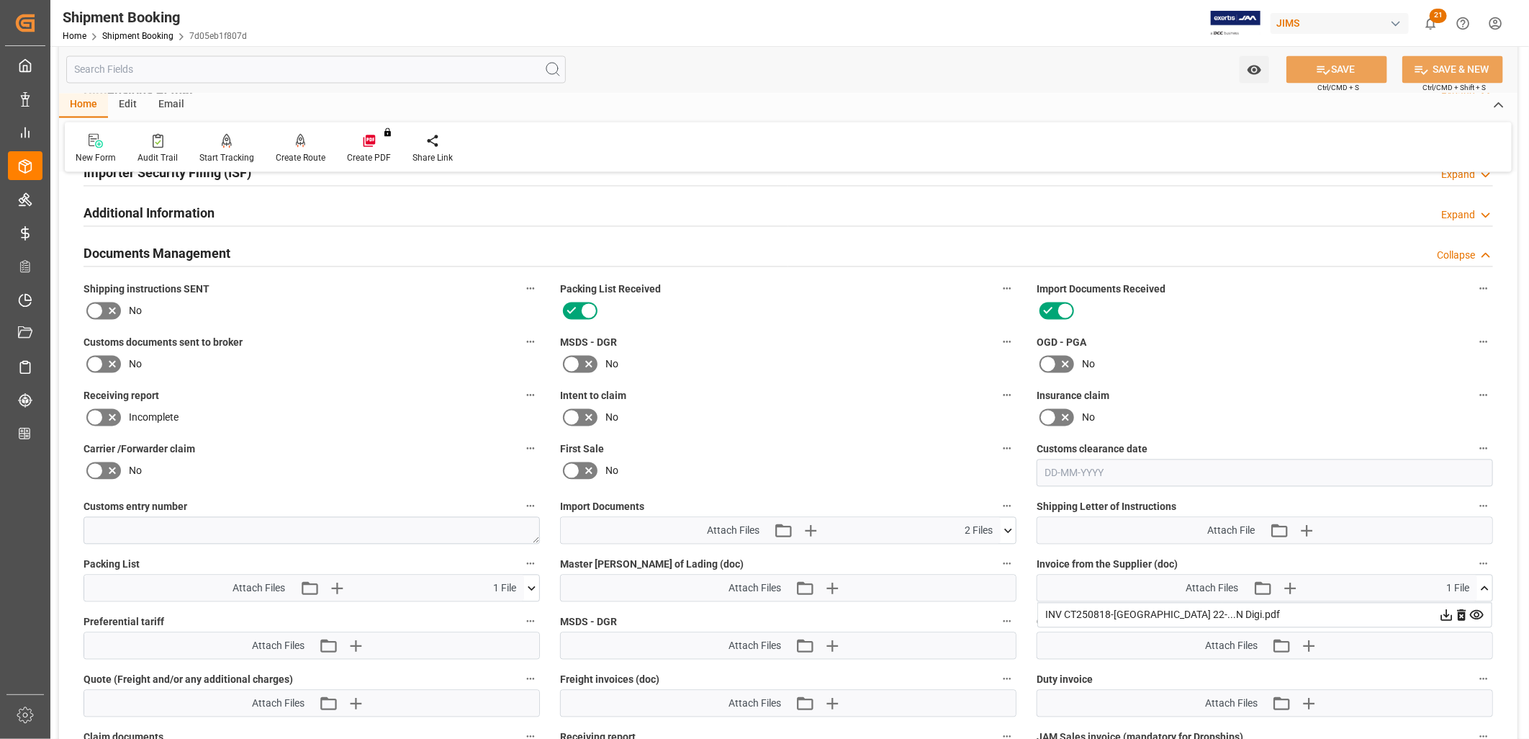
scroll to position [1759, 0]
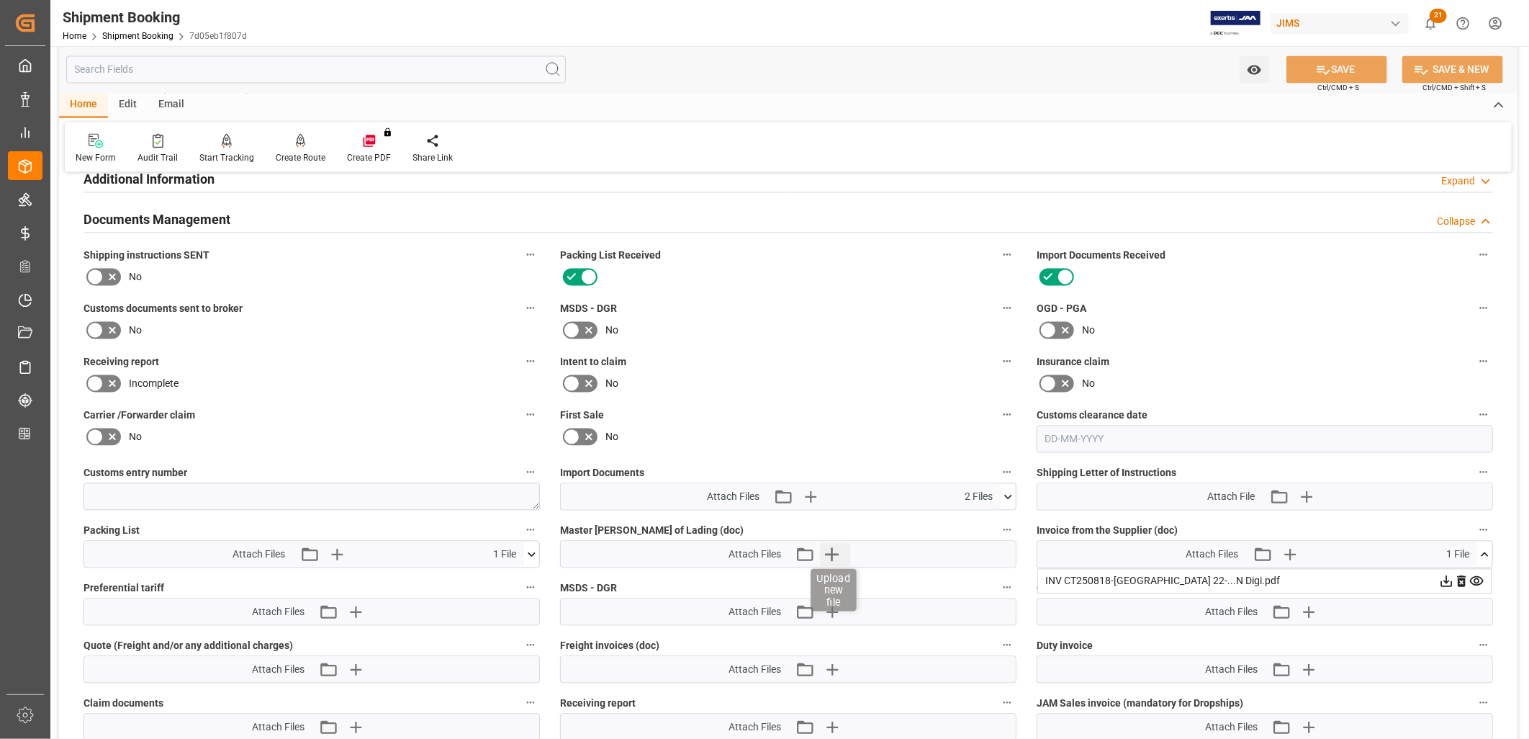
click at [832, 555] on icon "button" at bounding box center [832, 554] width 23 height 23
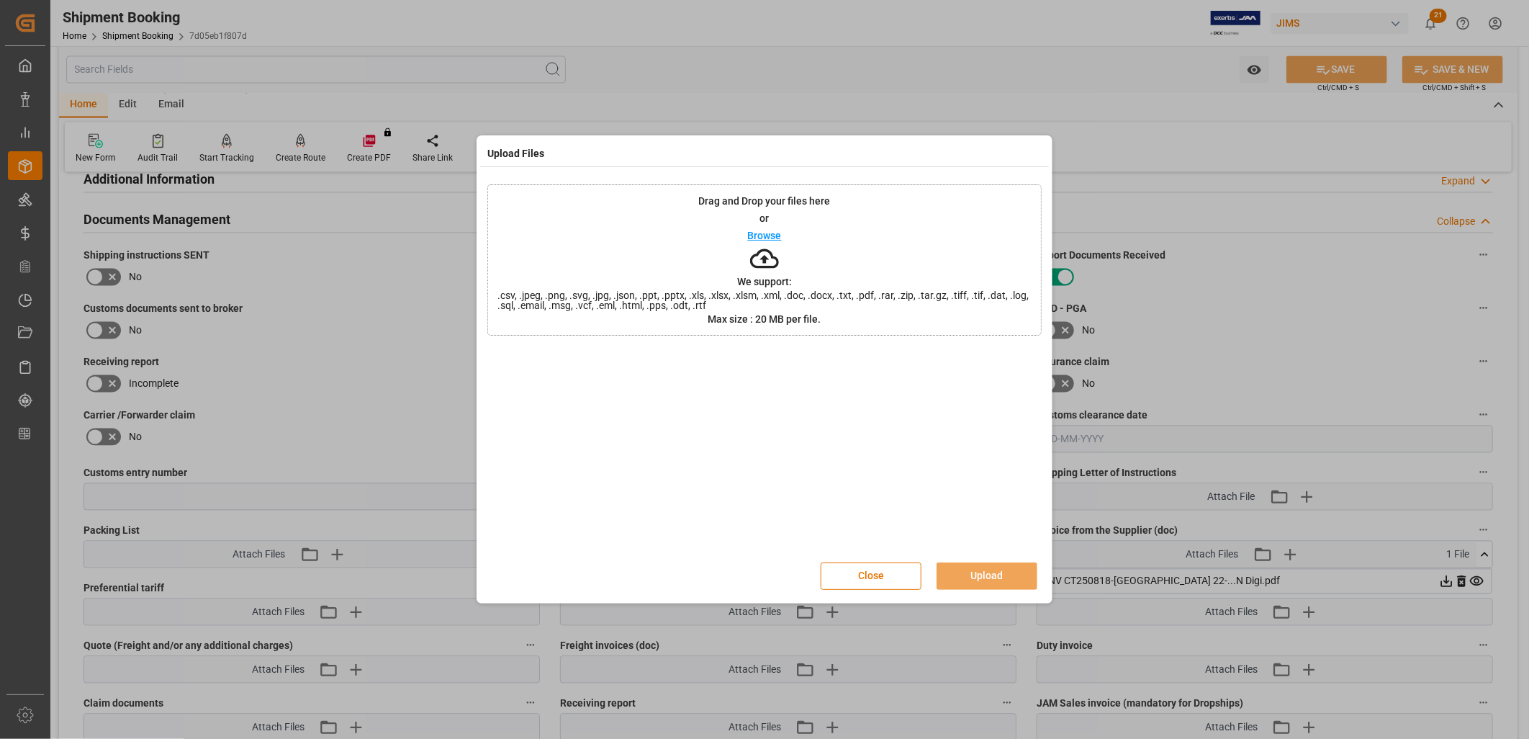
click at [767, 234] on p "Browse" at bounding box center [765, 235] width 34 height 10
click at [1001, 574] on button "Upload" at bounding box center [987, 575] width 101 height 27
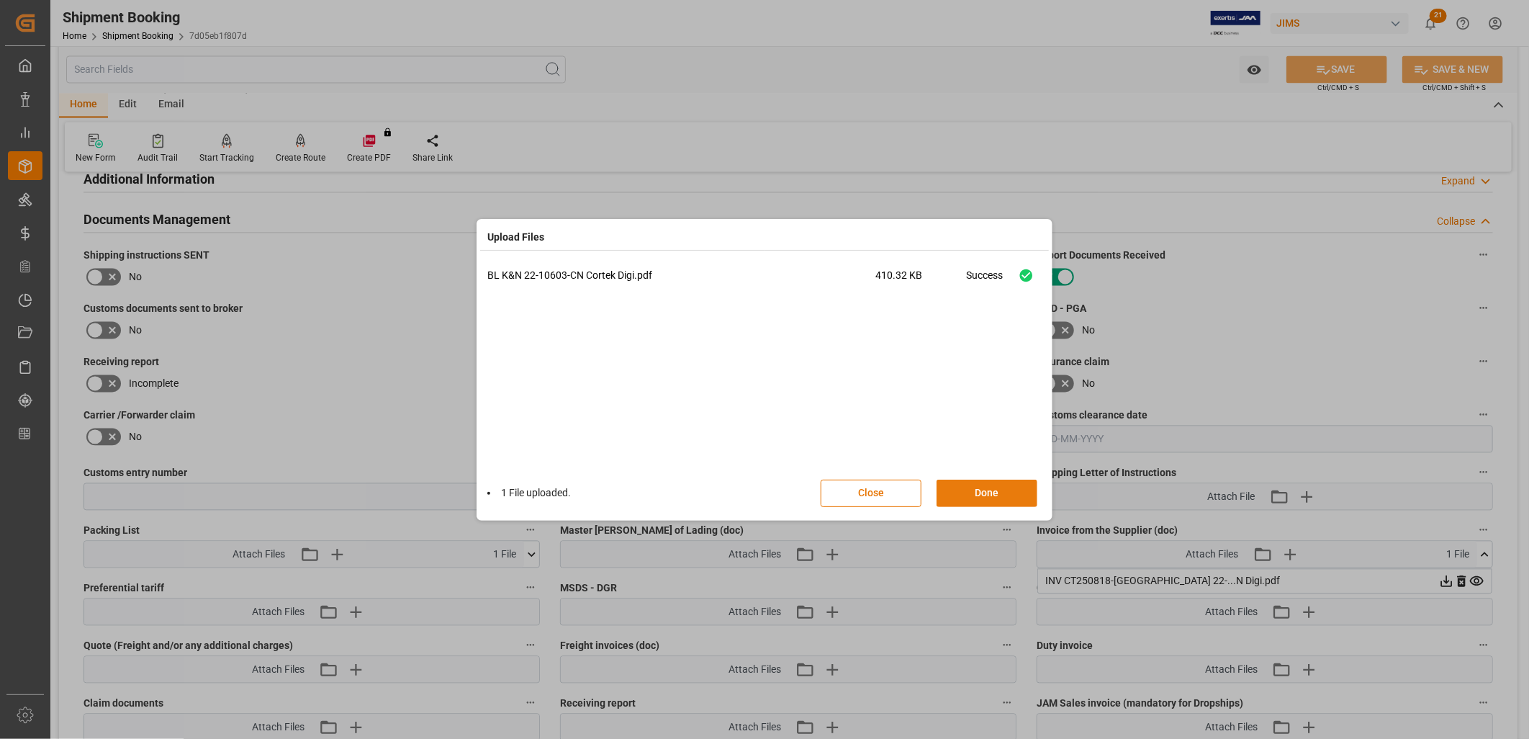
click at [999, 492] on button "Done" at bounding box center [987, 492] width 101 height 27
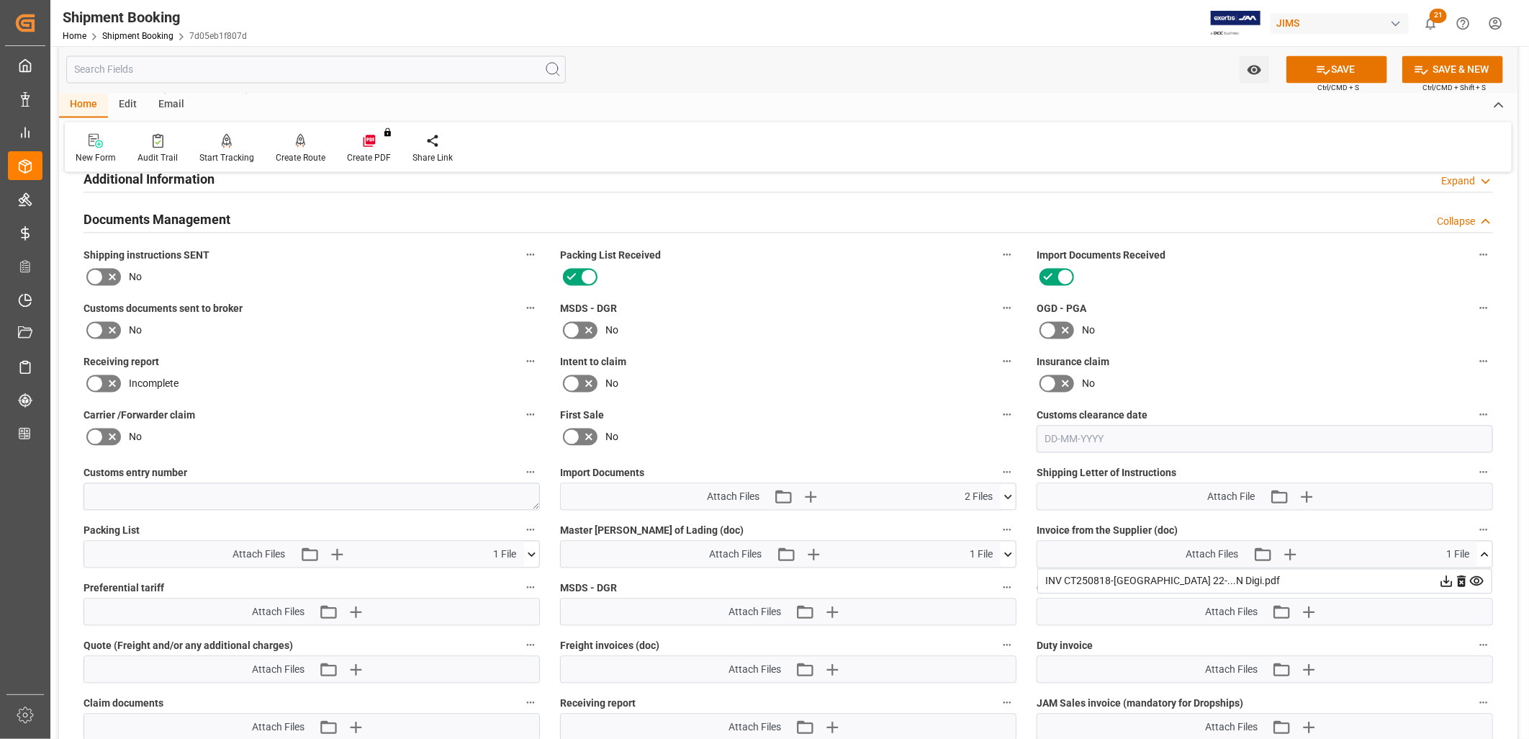
click at [1443, 580] on icon at bounding box center [1446, 581] width 15 height 15
click at [1454, 574] on icon at bounding box center [1446, 581] width 15 height 15
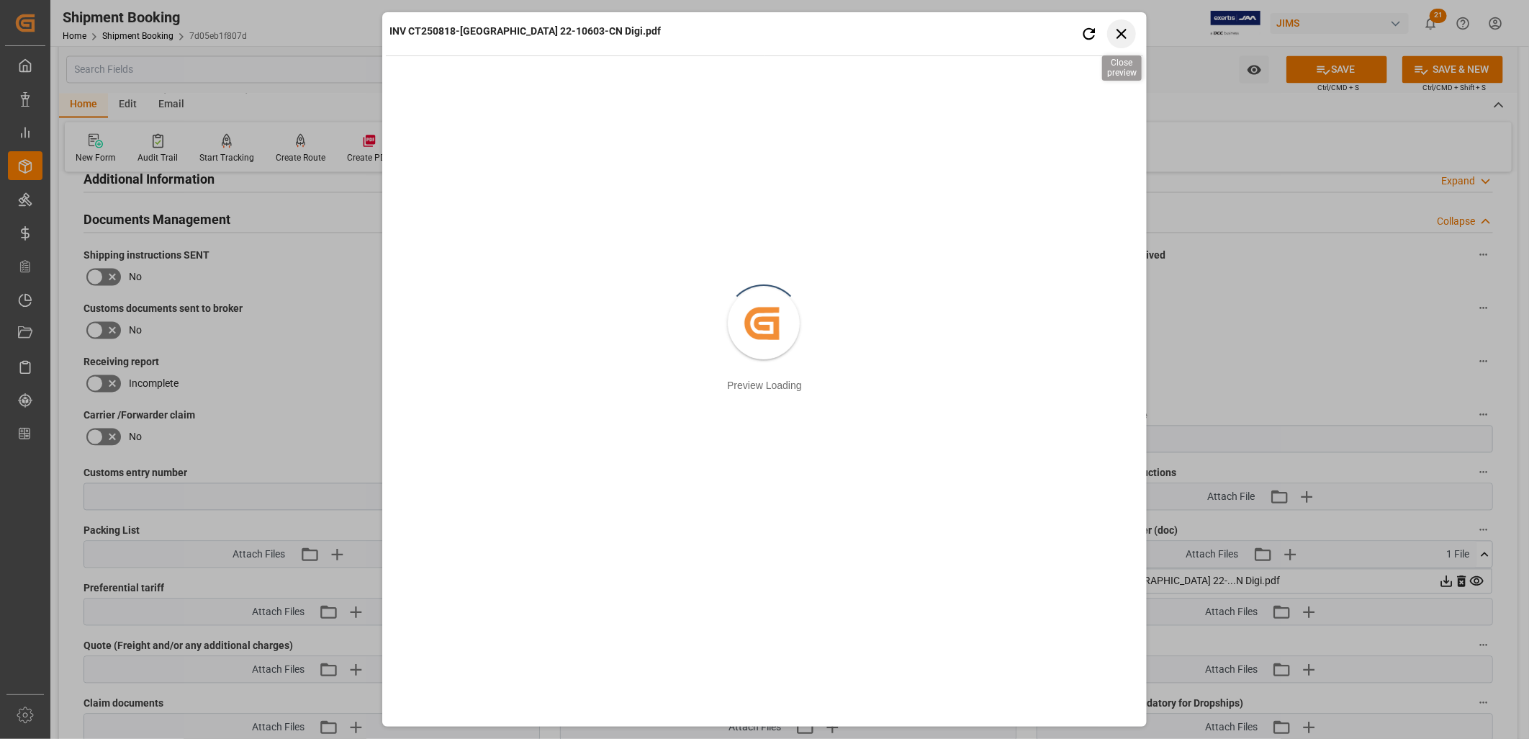
click at [1120, 30] on icon "button" at bounding box center [1122, 33] width 18 height 18
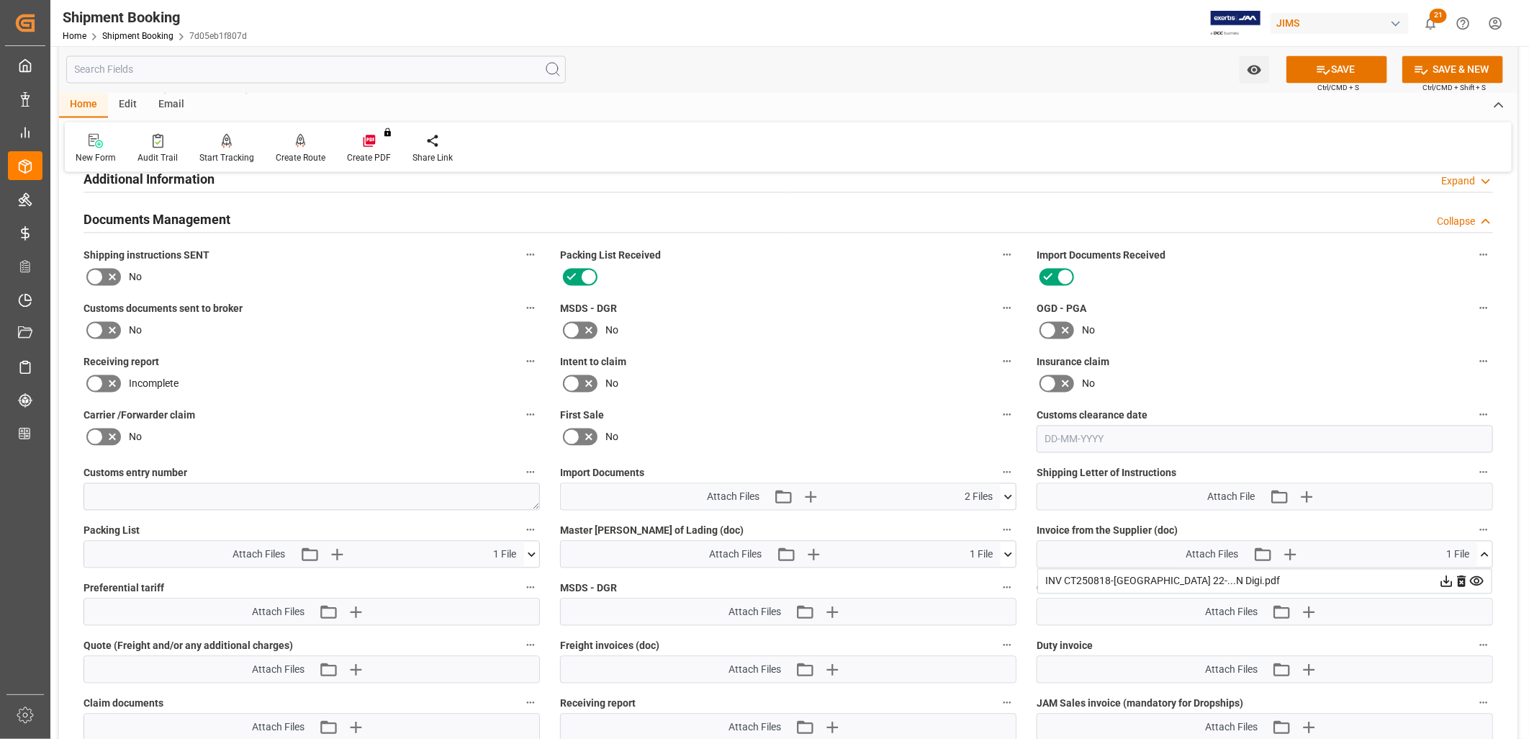
click at [1484, 552] on icon at bounding box center [1485, 554] width 8 height 4
click at [807, 492] on icon "button" at bounding box center [810, 496] width 23 height 23
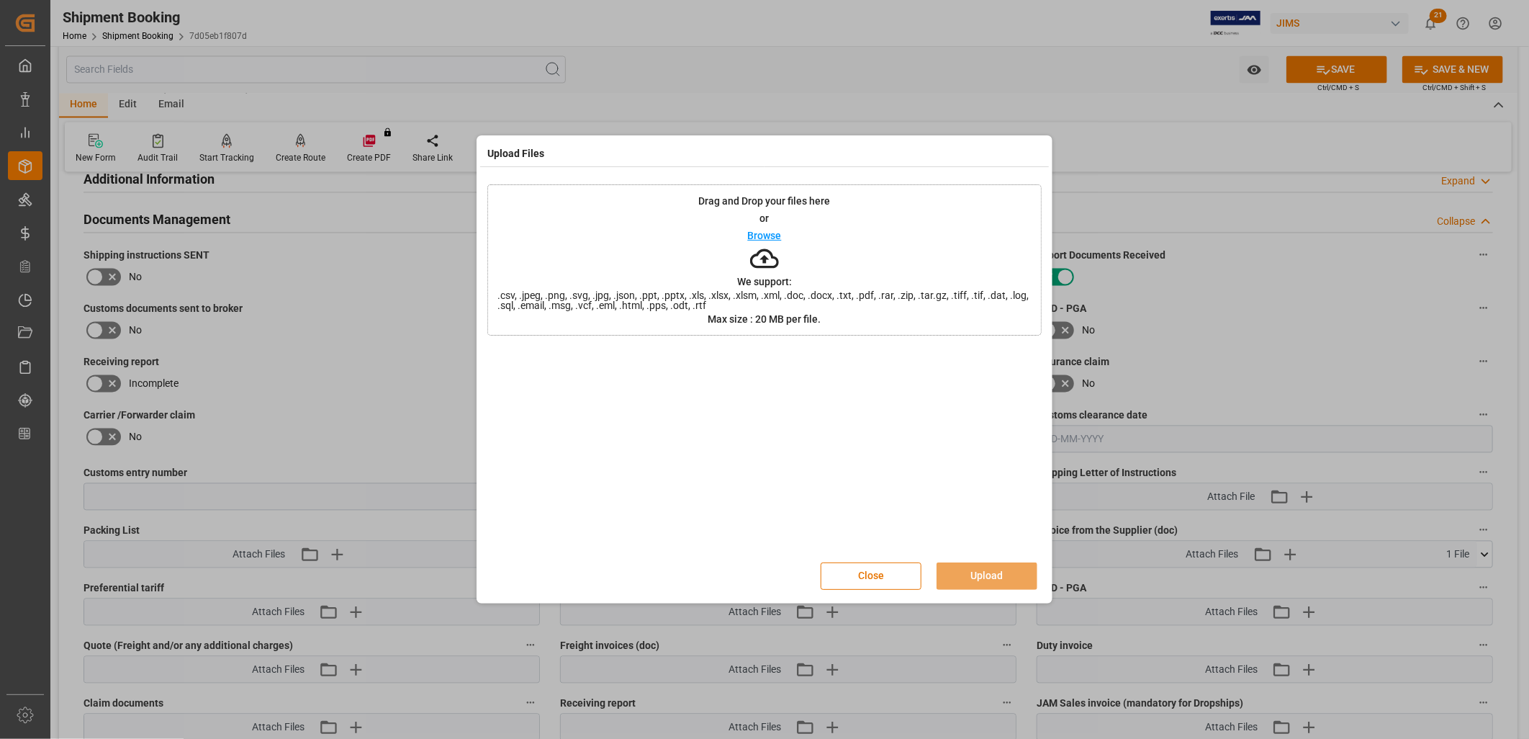
click at [769, 232] on p "Browse" at bounding box center [765, 235] width 34 height 10
click at [973, 569] on button "Upload" at bounding box center [987, 575] width 101 height 27
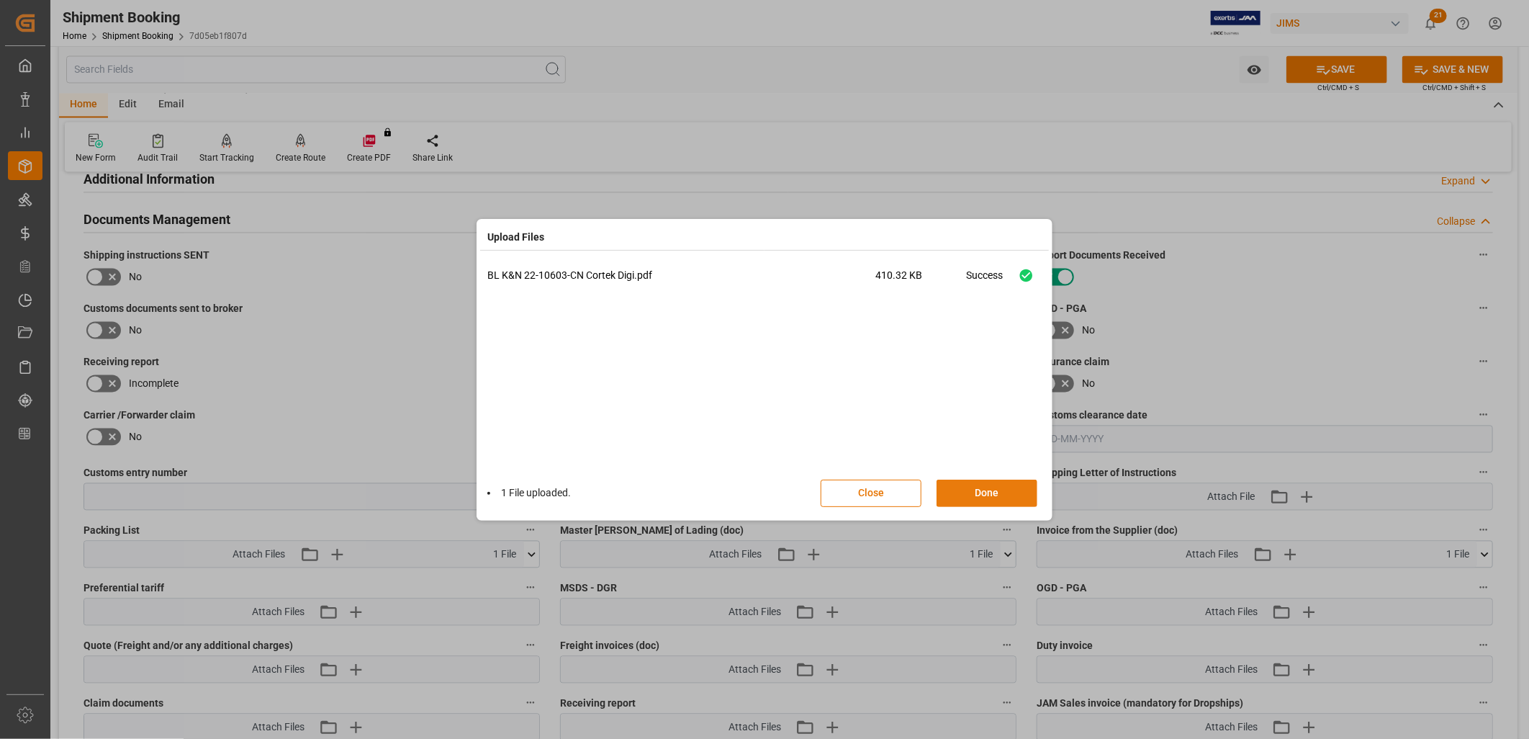
click at [996, 492] on button "Done" at bounding box center [987, 492] width 101 height 27
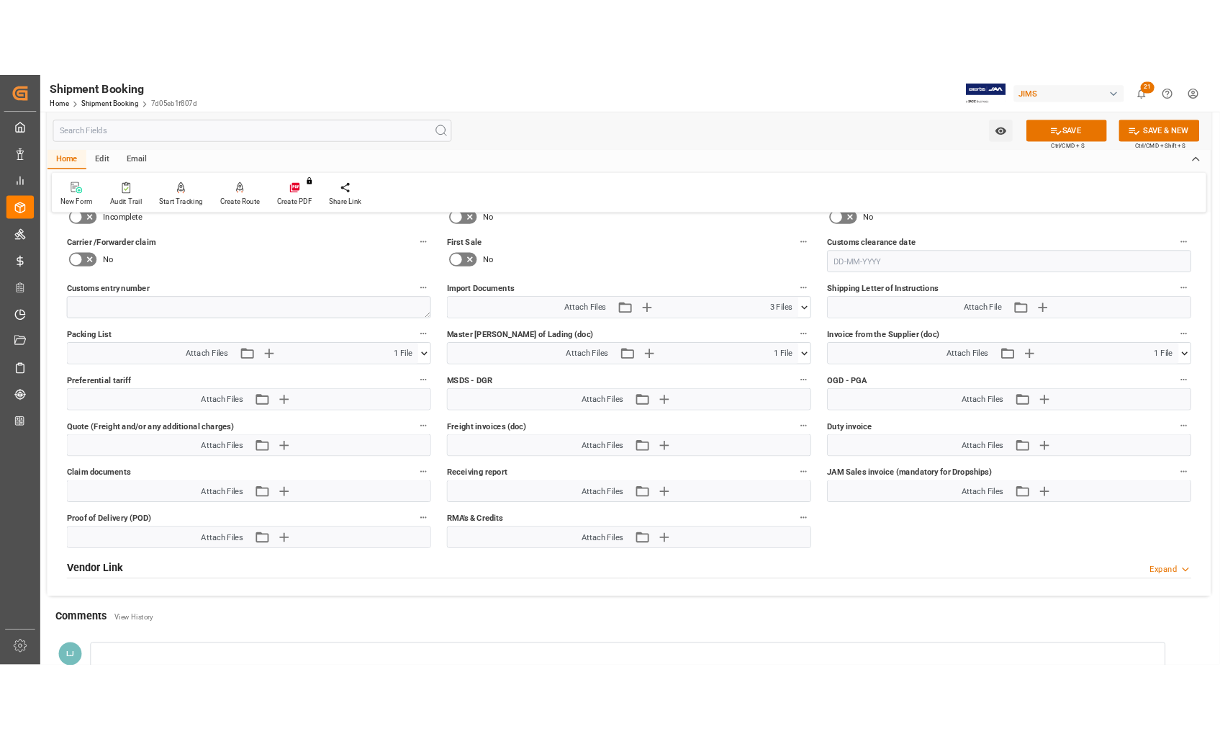
scroll to position [2167, 0]
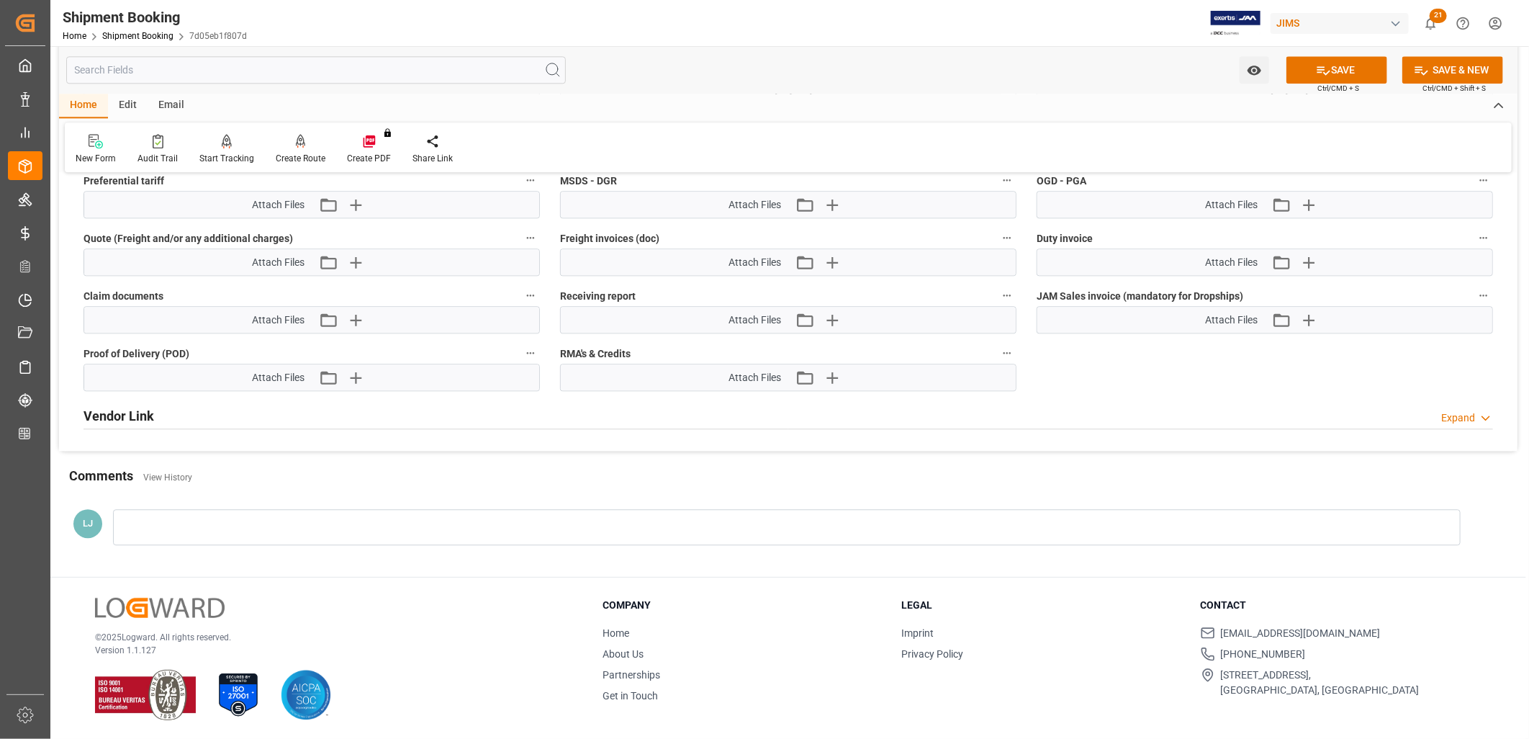
click at [150, 517] on div at bounding box center [787, 527] width 1348 height 36
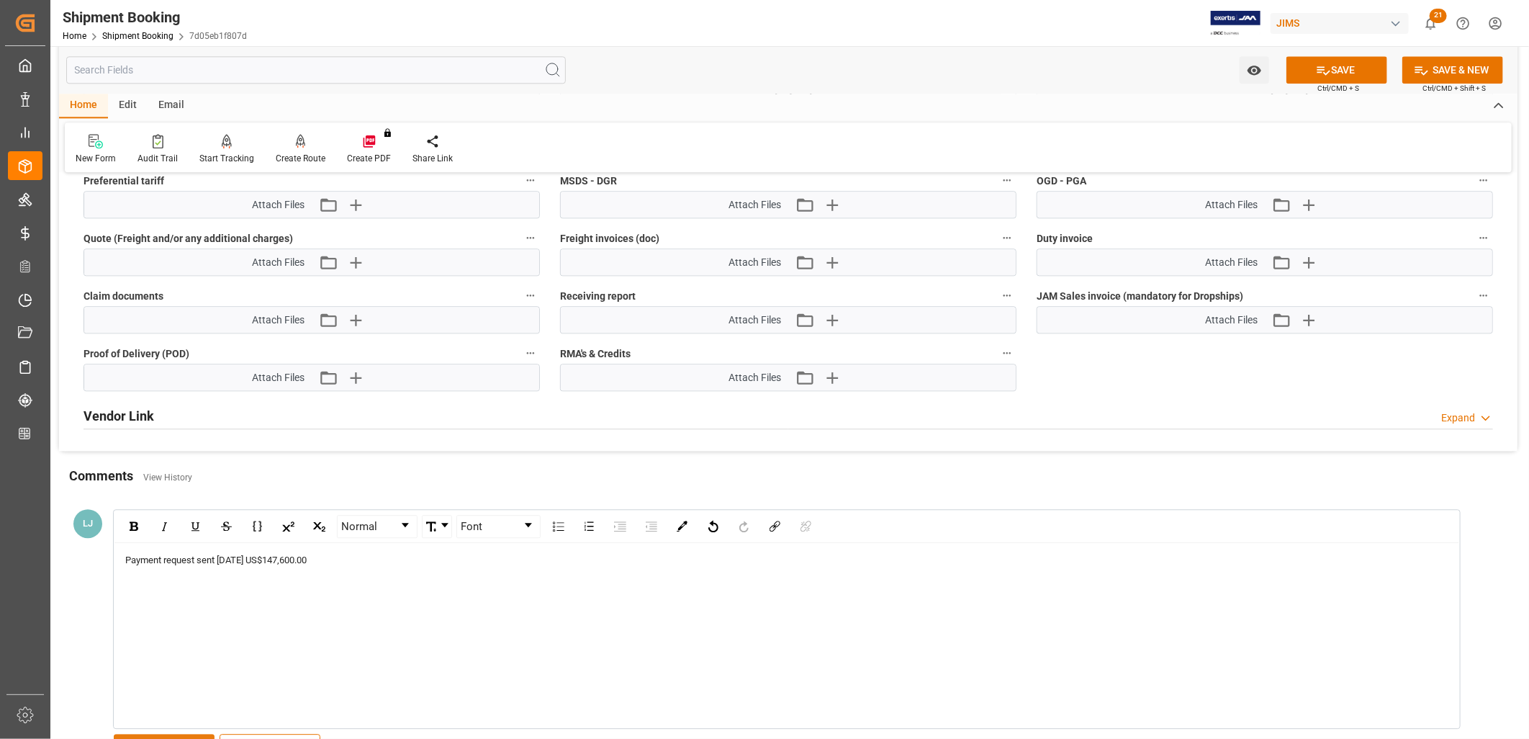
click at [206, 734] on button "SAVE" at bounding box center [164, 747] width 101 height 27
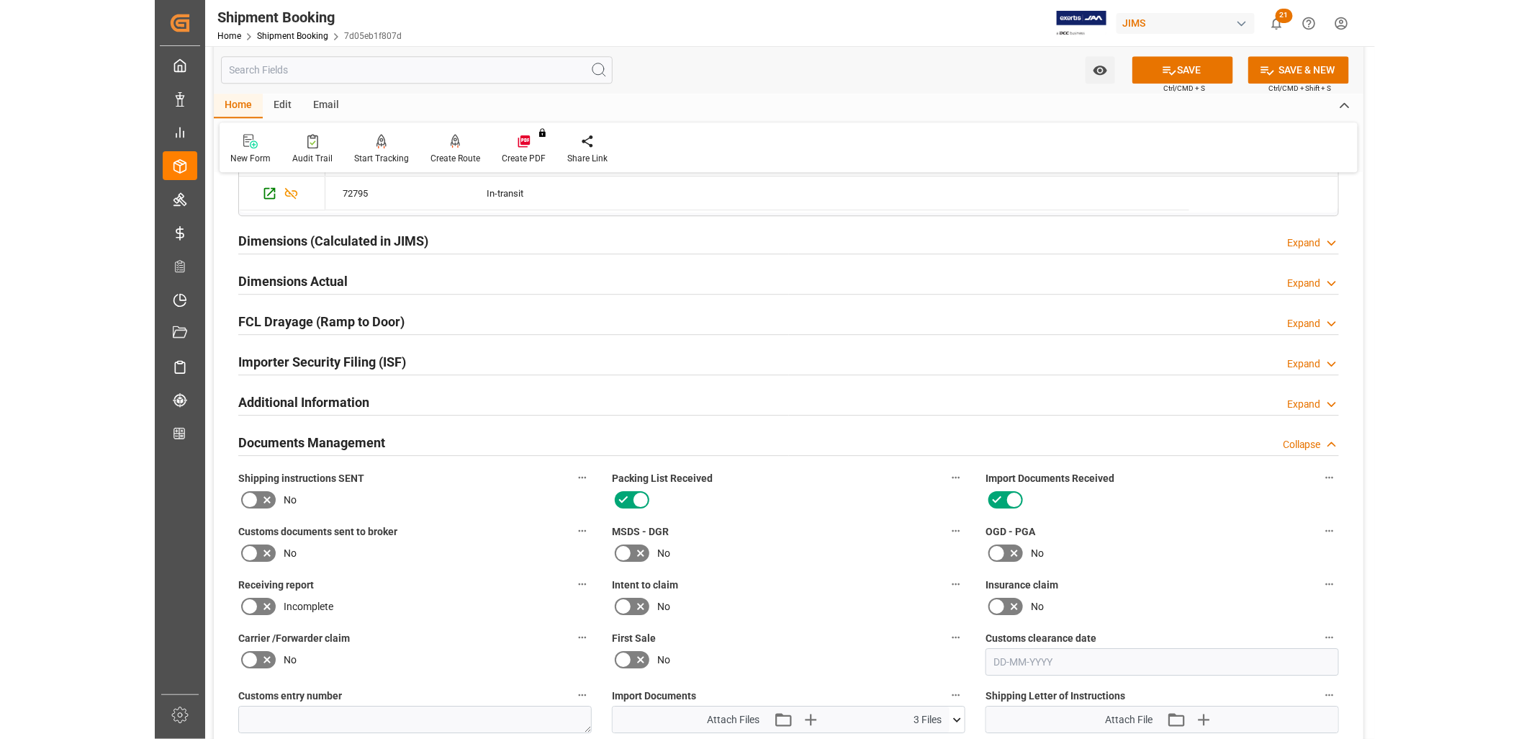
scroll to position [1527, 0]
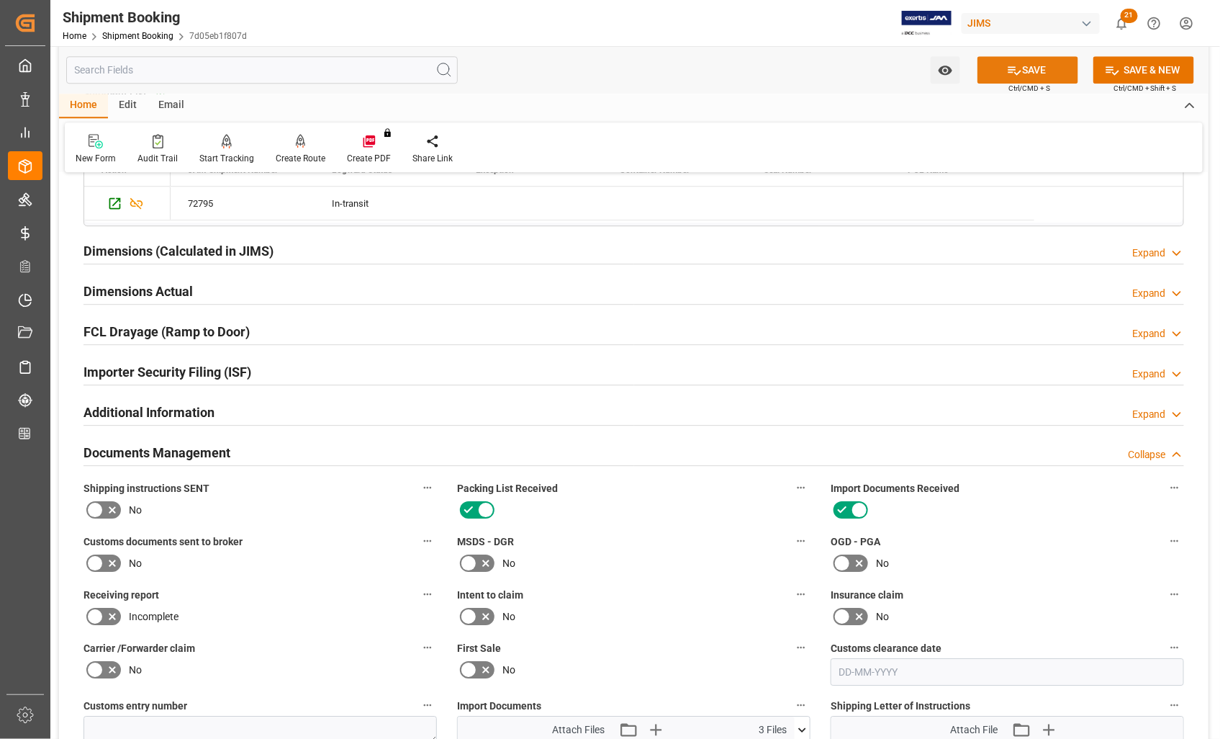
click at [1046, 70] on button "SAVE" at bounding box center [1028, 69] width 101 height 27
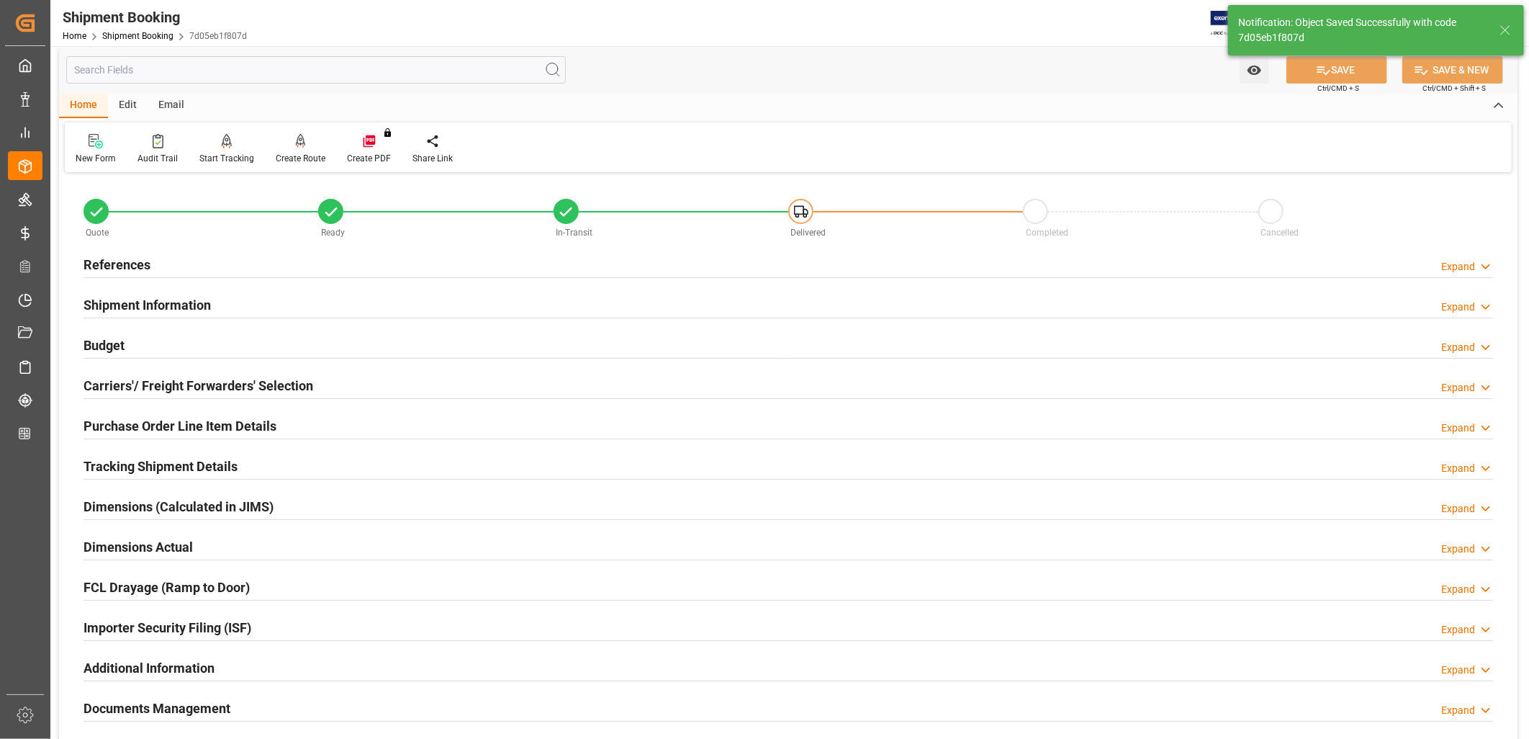
scroll to position [0, 0]
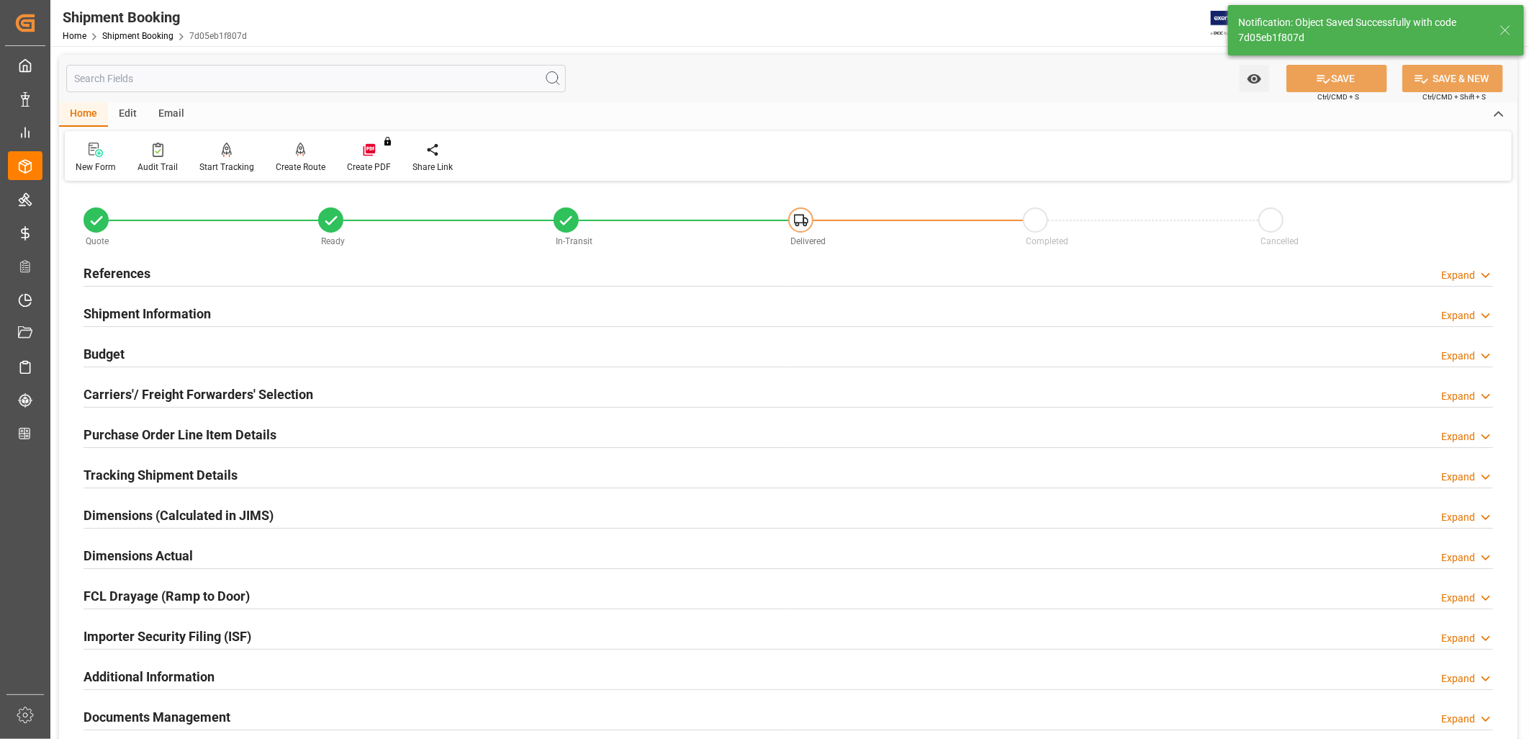
click at [147, 274] on h2 "References" at bounding box center [117, 272] width 67 height 19
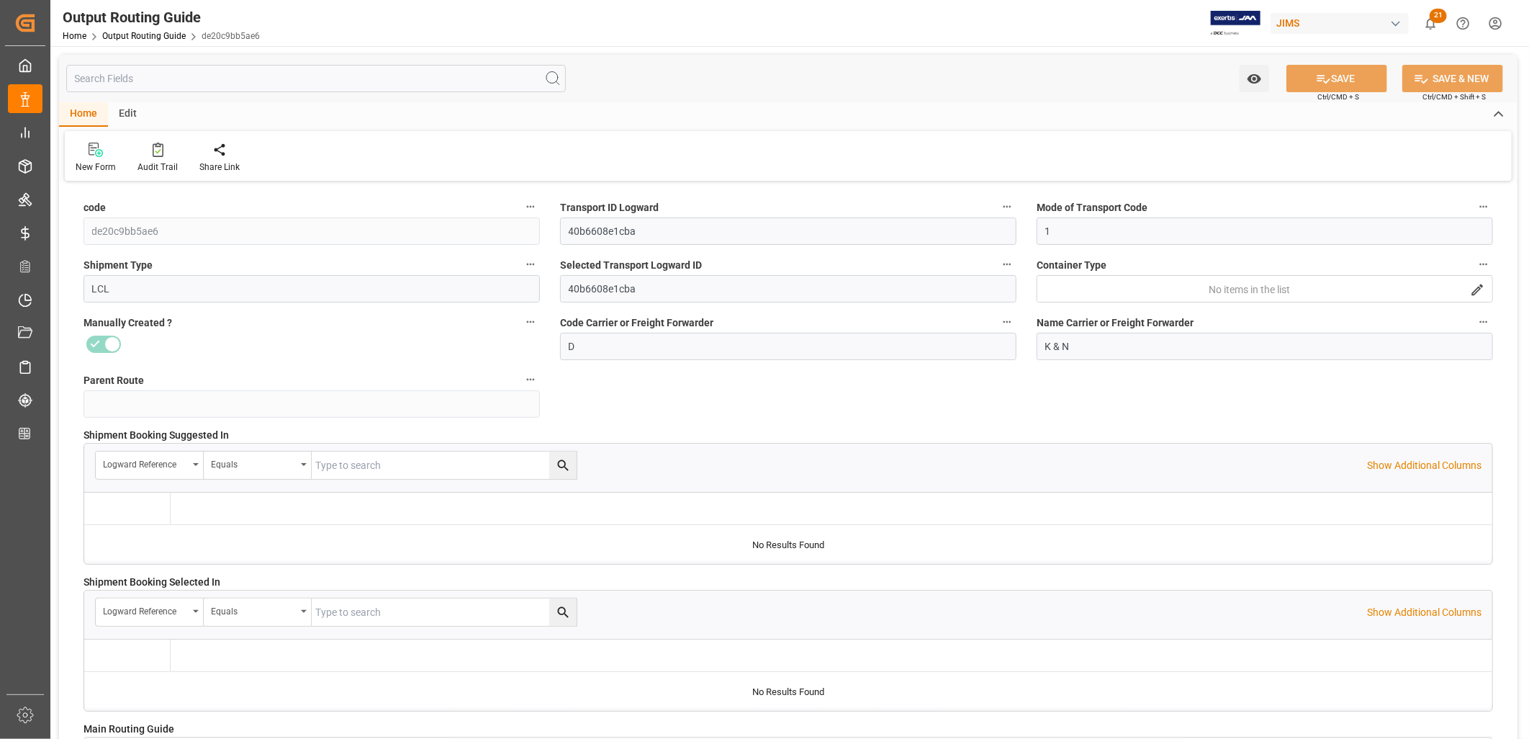
type input "[DATE] 15:22"
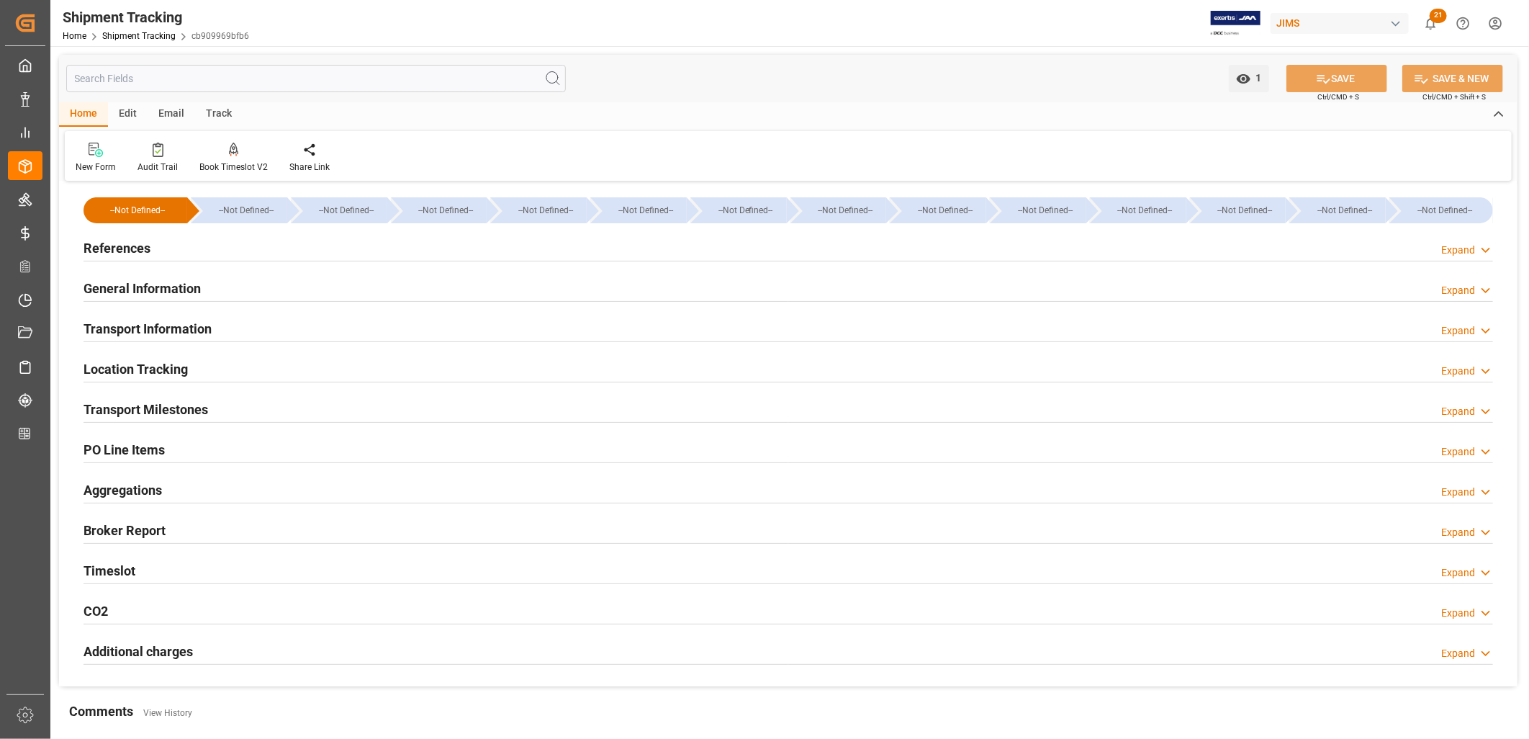
click at [175, 408] on h2 "Transport Milestones" at bounding box center [146, 409] width 125 height 19
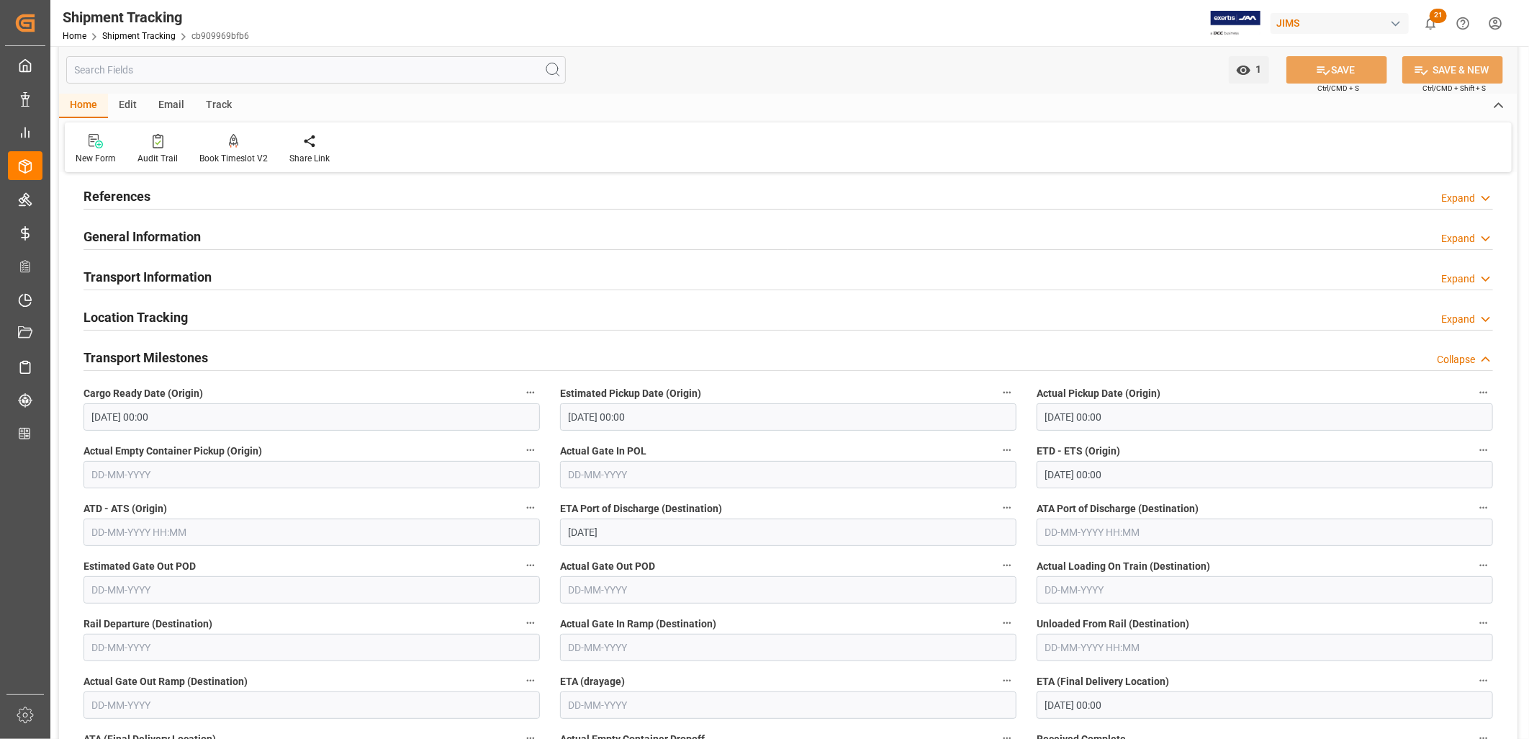
scroll to position [80, 0]
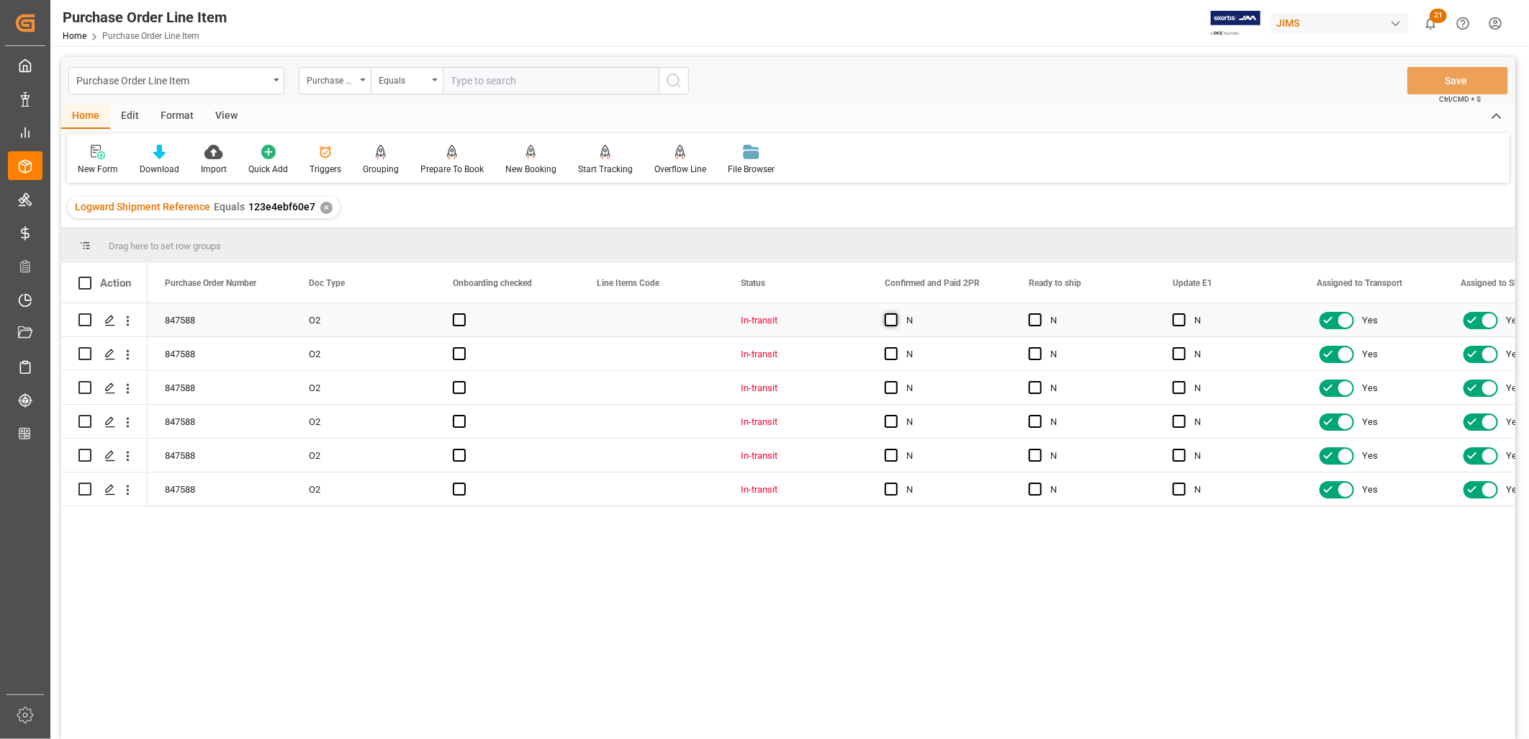
click at [895, 315] on span "Press SPACE to select this row." at bounding box center [891, 319] width 13 height 13
click at [895, 313] on input "Press SPACE to select this row." at bounding box center [895, 313] width 0 height 0
drag, startPoint x: 1006, startPoint y: 332, endPoint x: 978, endPoint y: 487, distance: 157.3
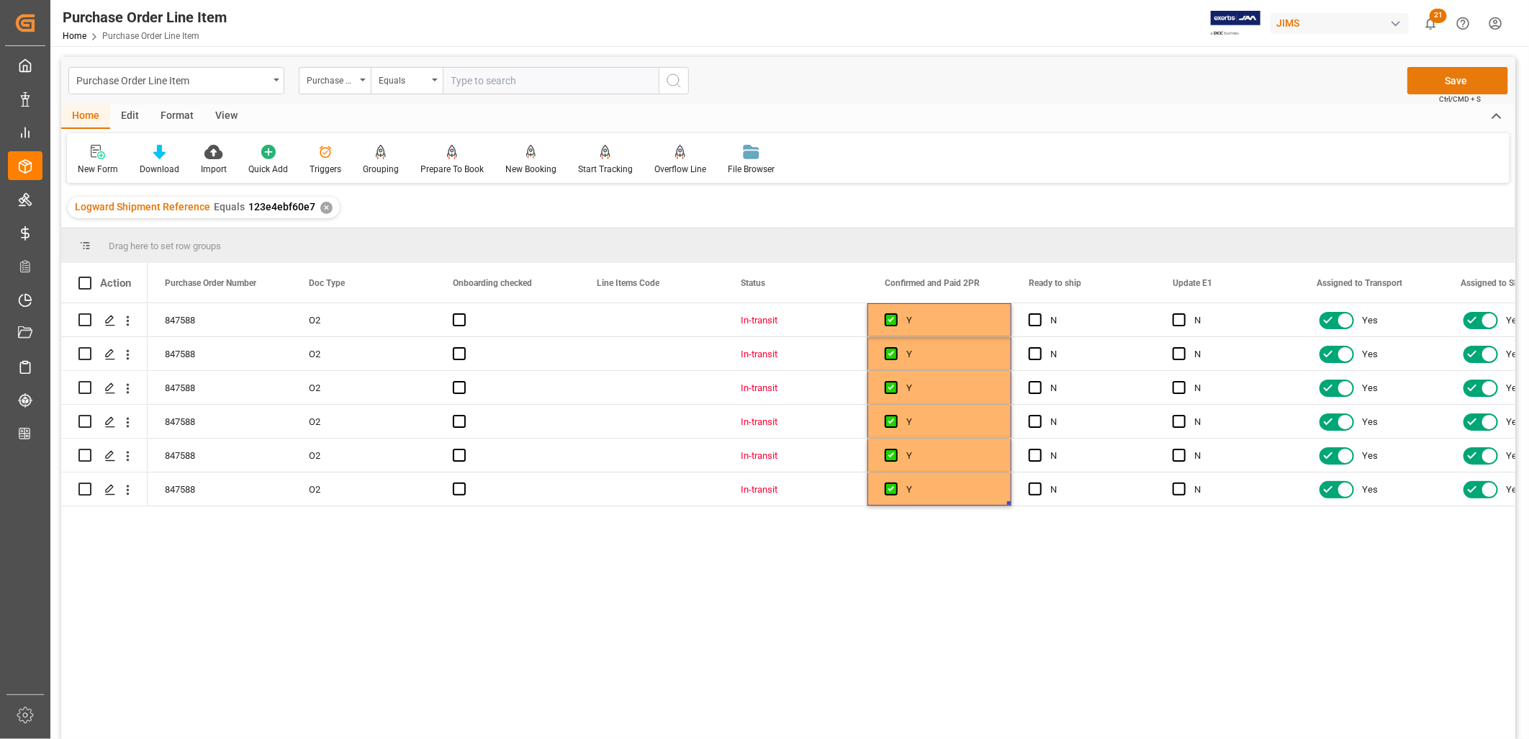
click at [1447, 73] on button "Save" at bounding box center [1457, 80] width 101 height 27
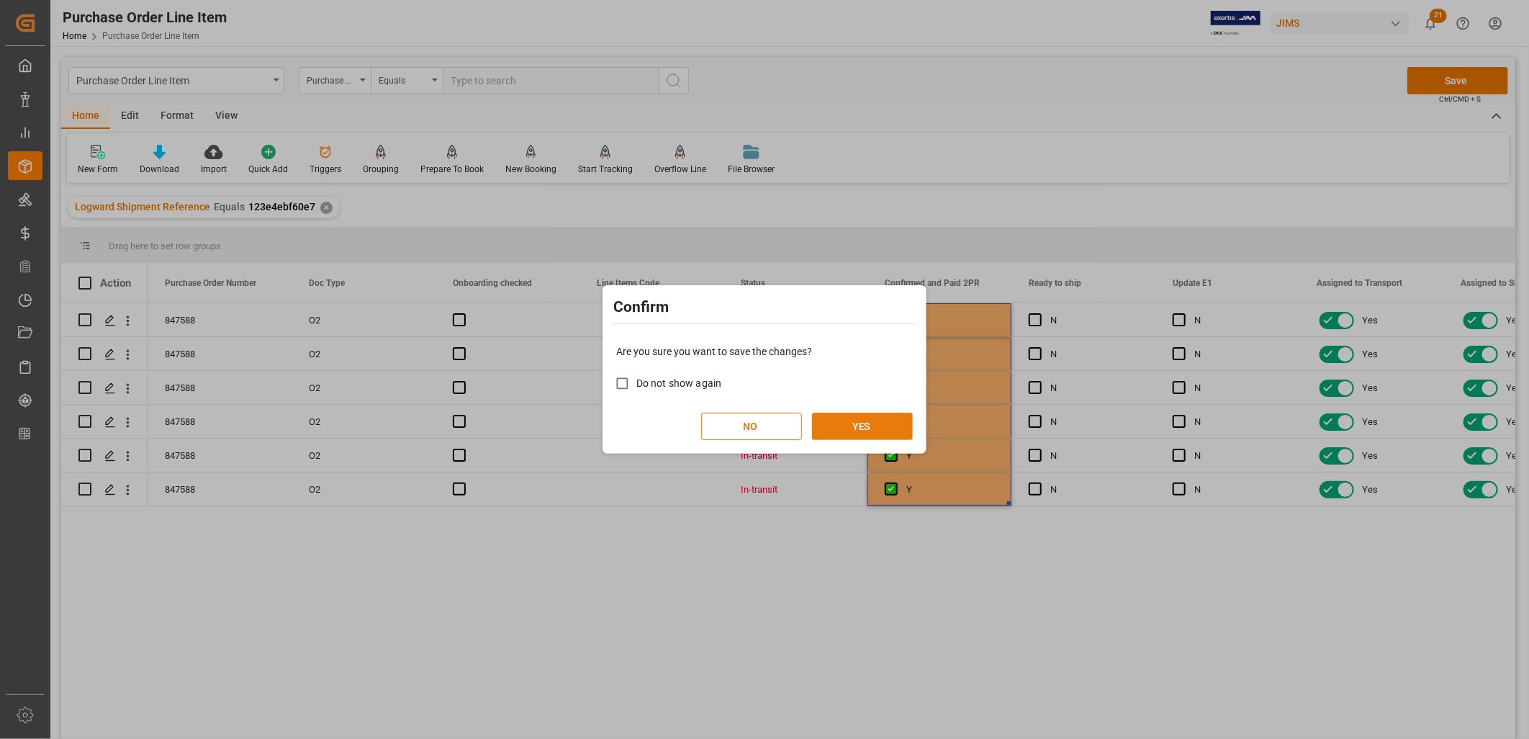
click at [845, 415] on button "YES" at bounding box center [862, 425] width 101 height 27
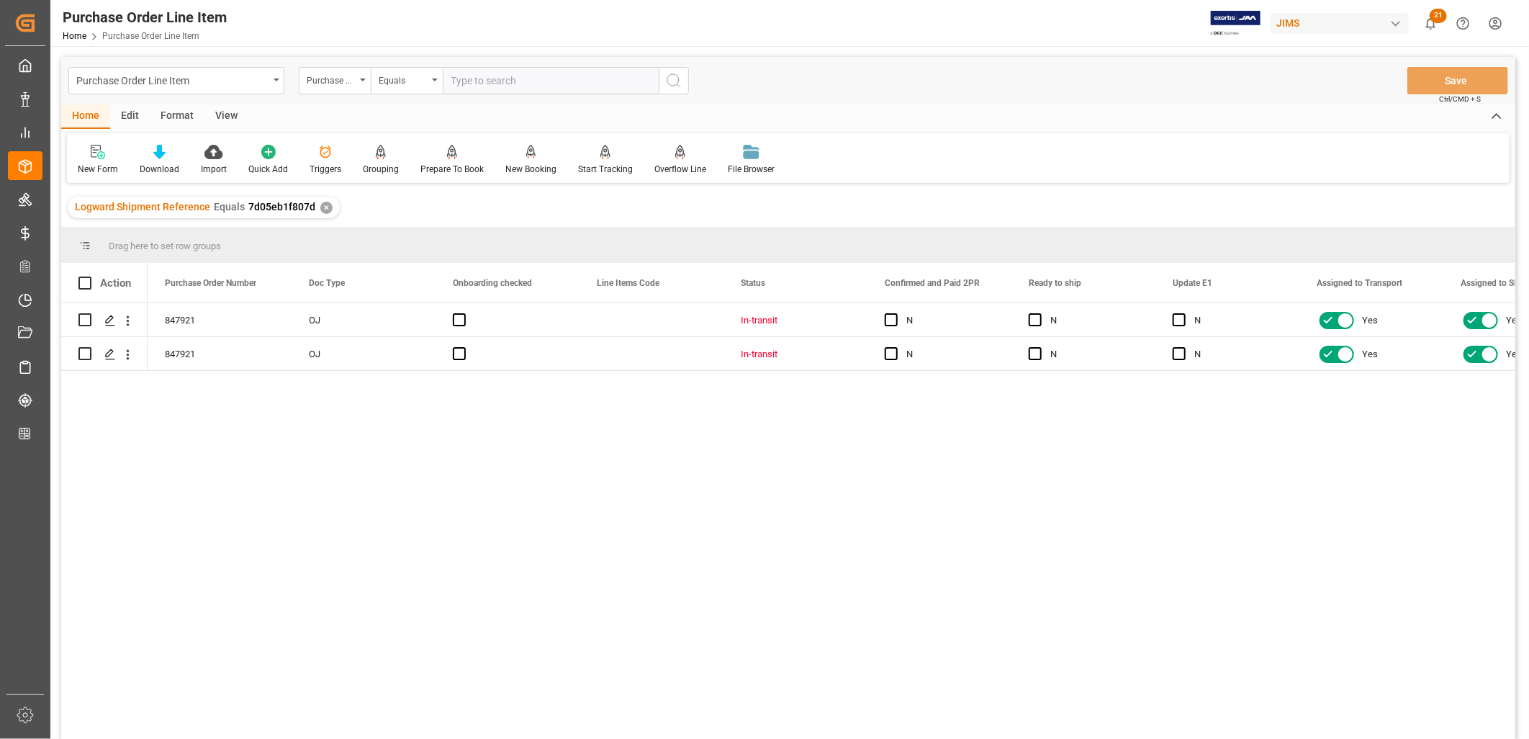
click at [231, 111] on div "View" at bounding box center [226, 116] width 44 height 24
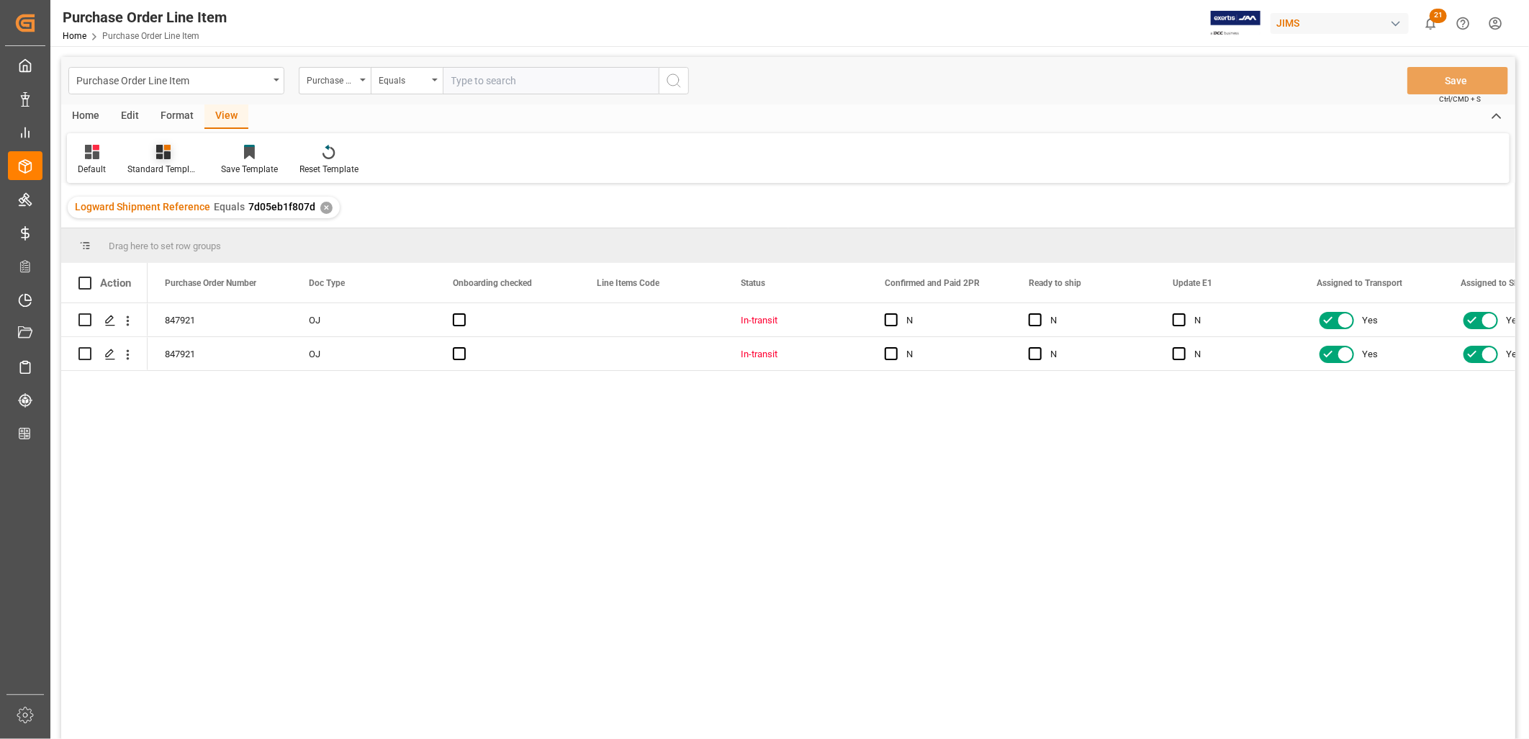
click at [166, 151] on icon at bounding box center [163, 152] width 14 height 14
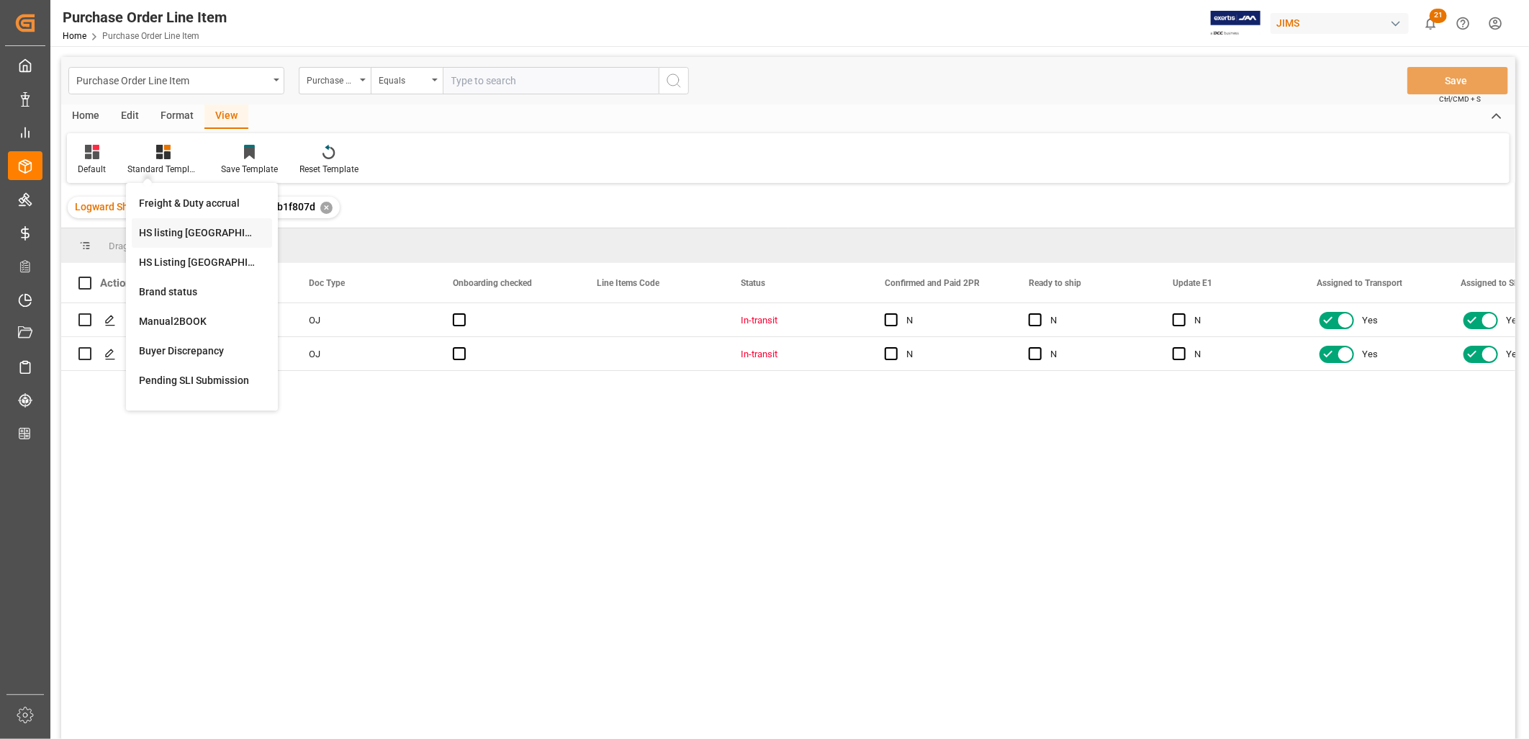
click at [191, 232] on div "HS listing USA" at bounding box center [202, 232] width 126 height 15
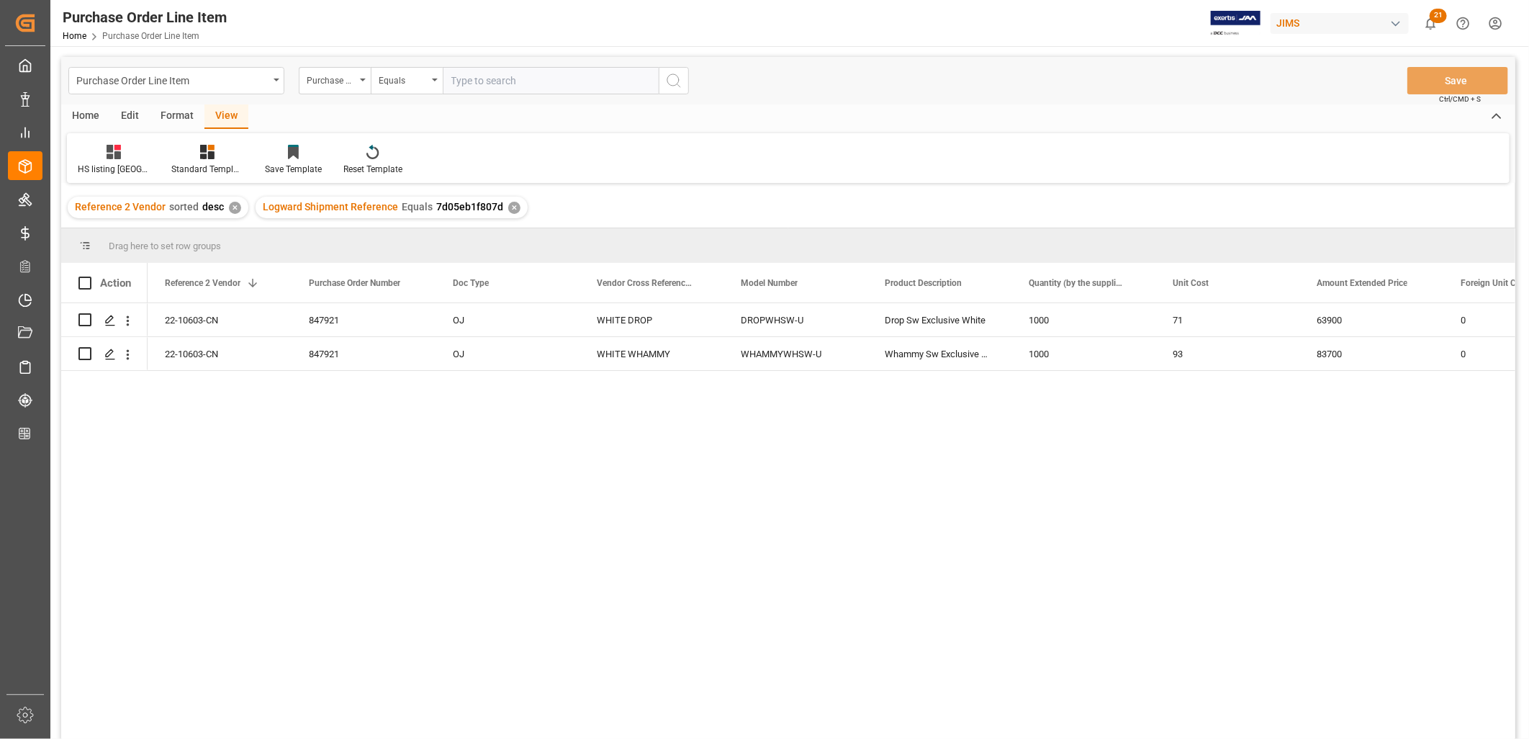
click at [90, 112] on div "Home" at bounding box center [85, 116] width 49 height 24
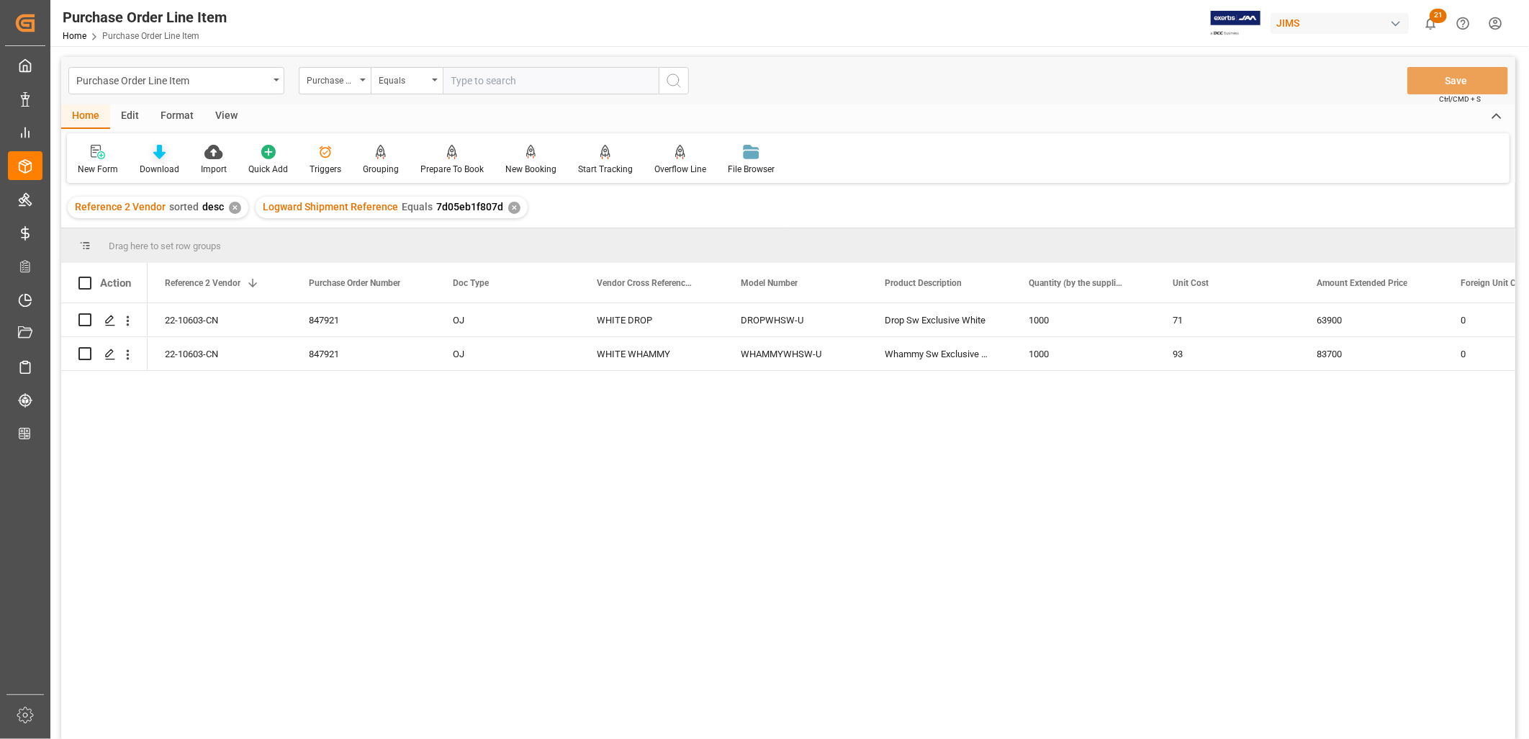
click at [155, 150] on icon at bounding box center [159, 152] width 12 height 14
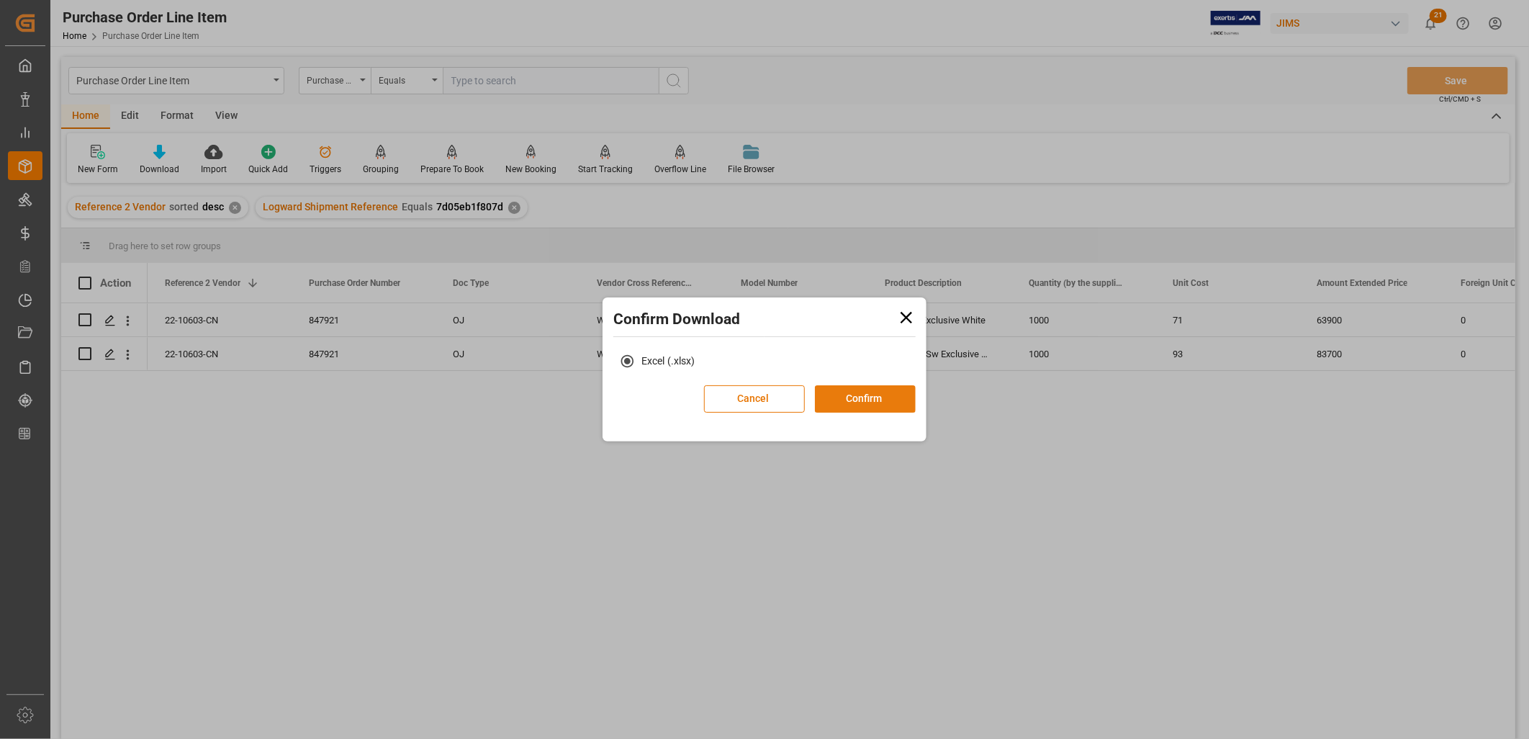
click at [885, 392] on button "Confirm" at bounding box center [865, 398] width 101 height 27
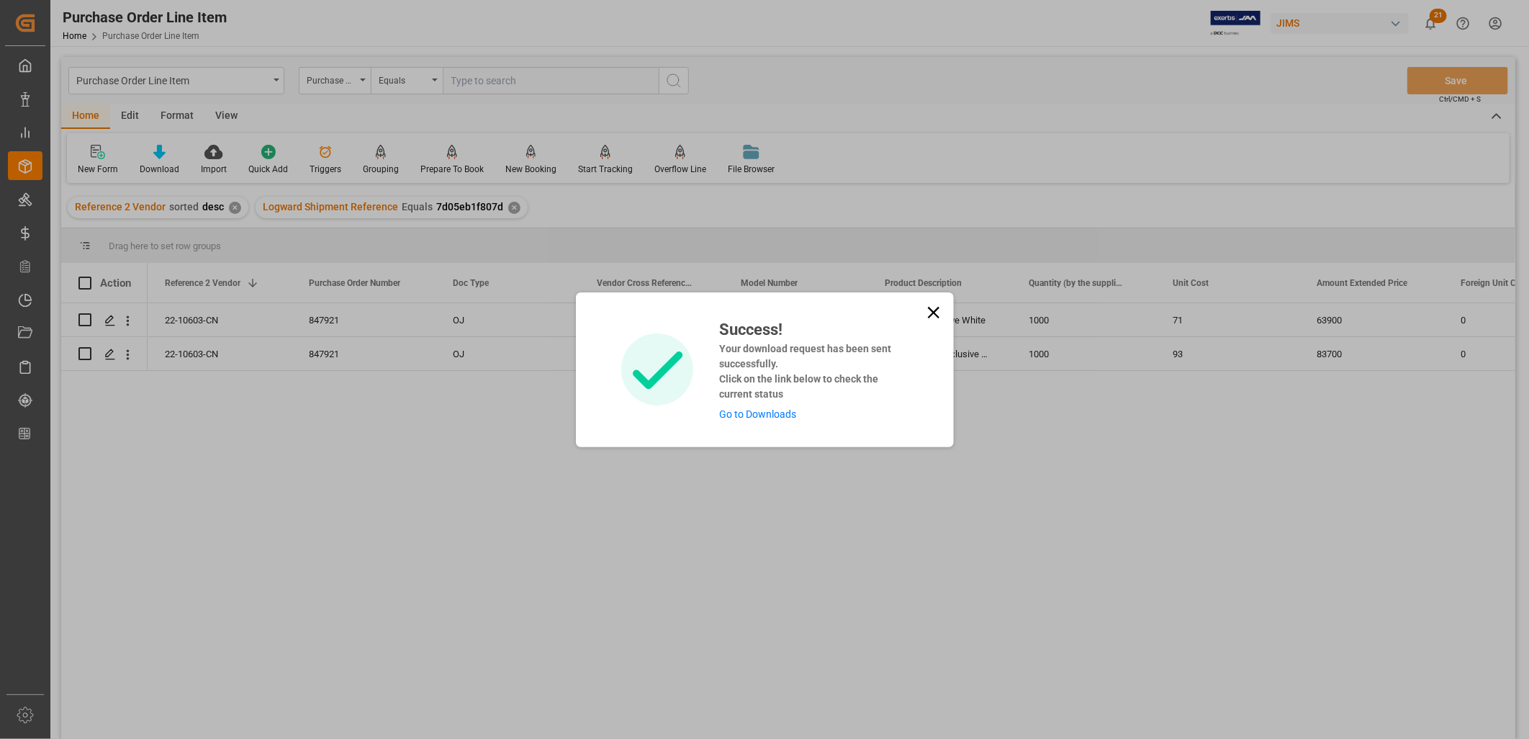
click at [746, 412] on link "Go to Downloads" at bounding box center [757, 414] width 77 height 12
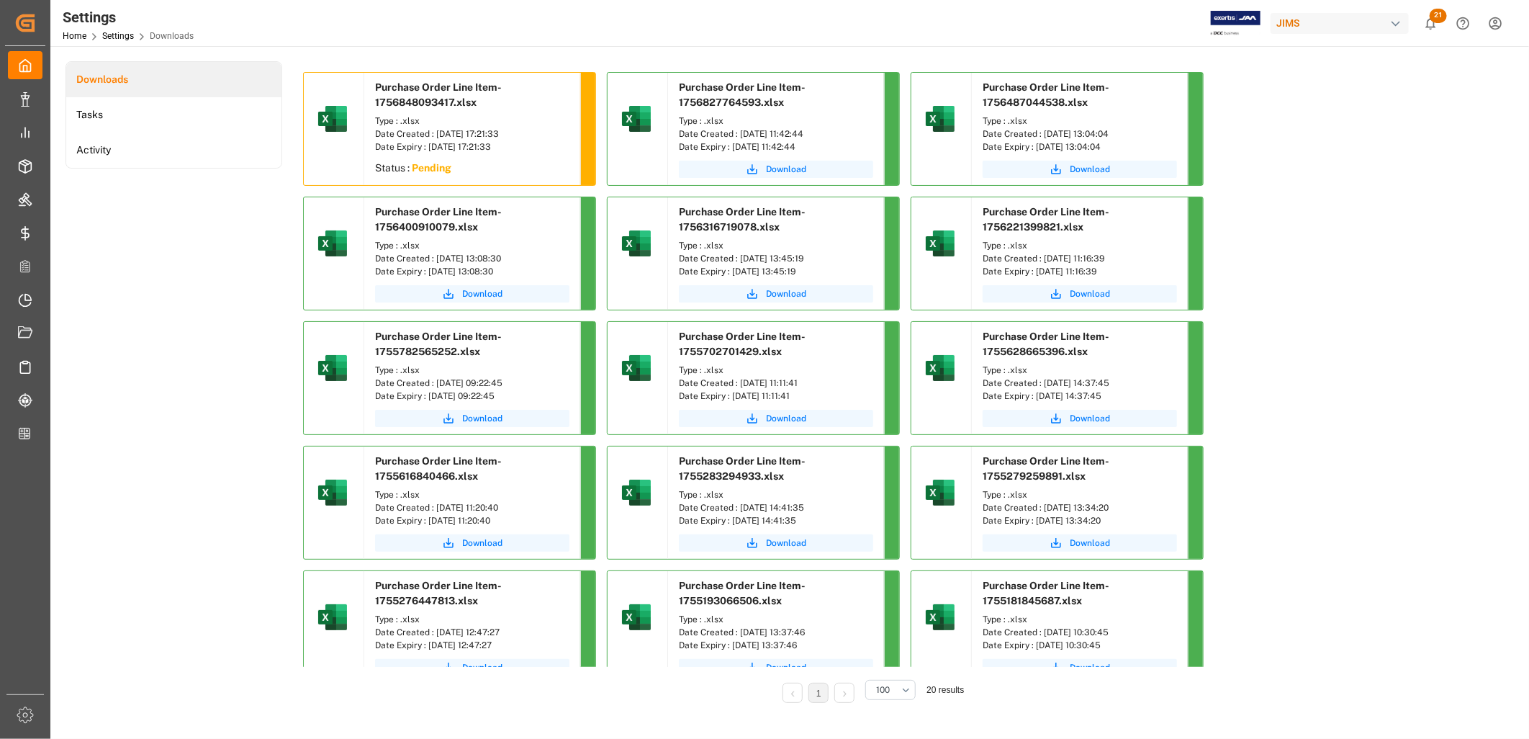
click at [440, 171] on sapn "Pending" at bounding box center [432, 168] width 40 height 12
click at [471, 133] on div "Date Created : 02-09-2025 17:21:33" at bounding box center [472, 133] width 194 height 13
click at [465, 164] on span "Download" at bounding box center [482, 169] width 40 height 13
